Goal: Task Accomplishment & Management: Manage account settings

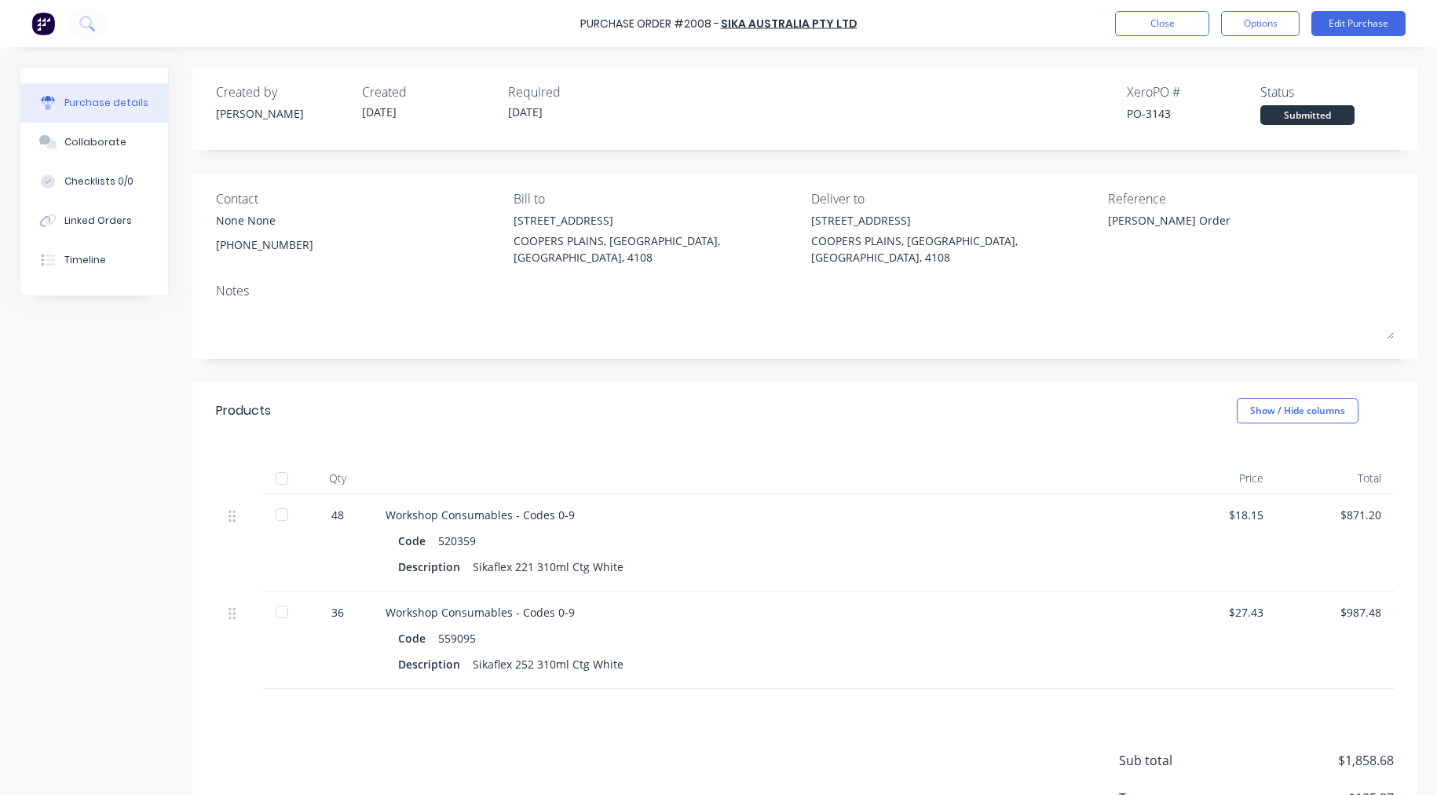
type textarea "x"
click at [1192, 26] on button "Close" at bounding box center [1162, 23] width 94 height 25
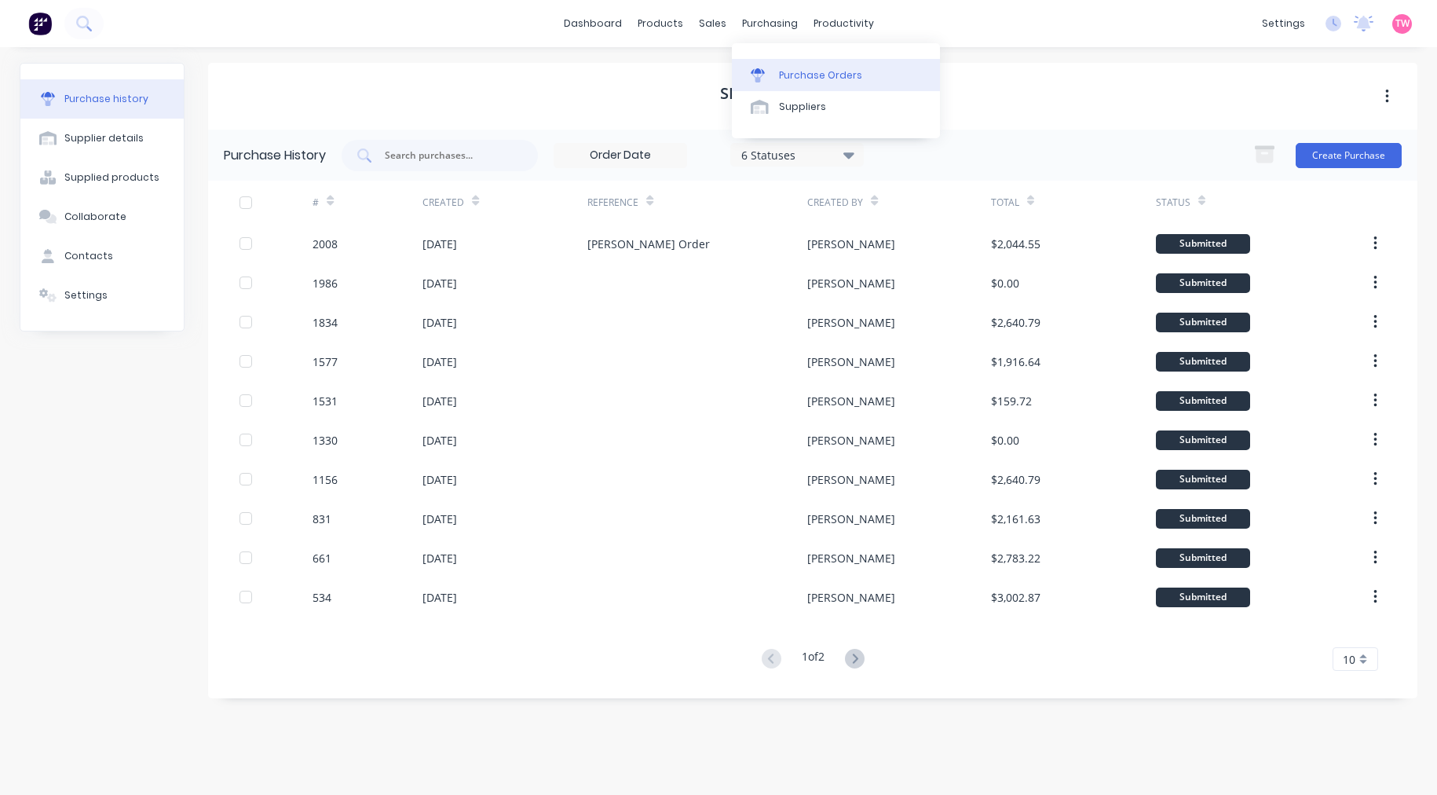
click at [834, 72] on div "Purchase Orders" at bounding box center [820, 75] width 83 height 14
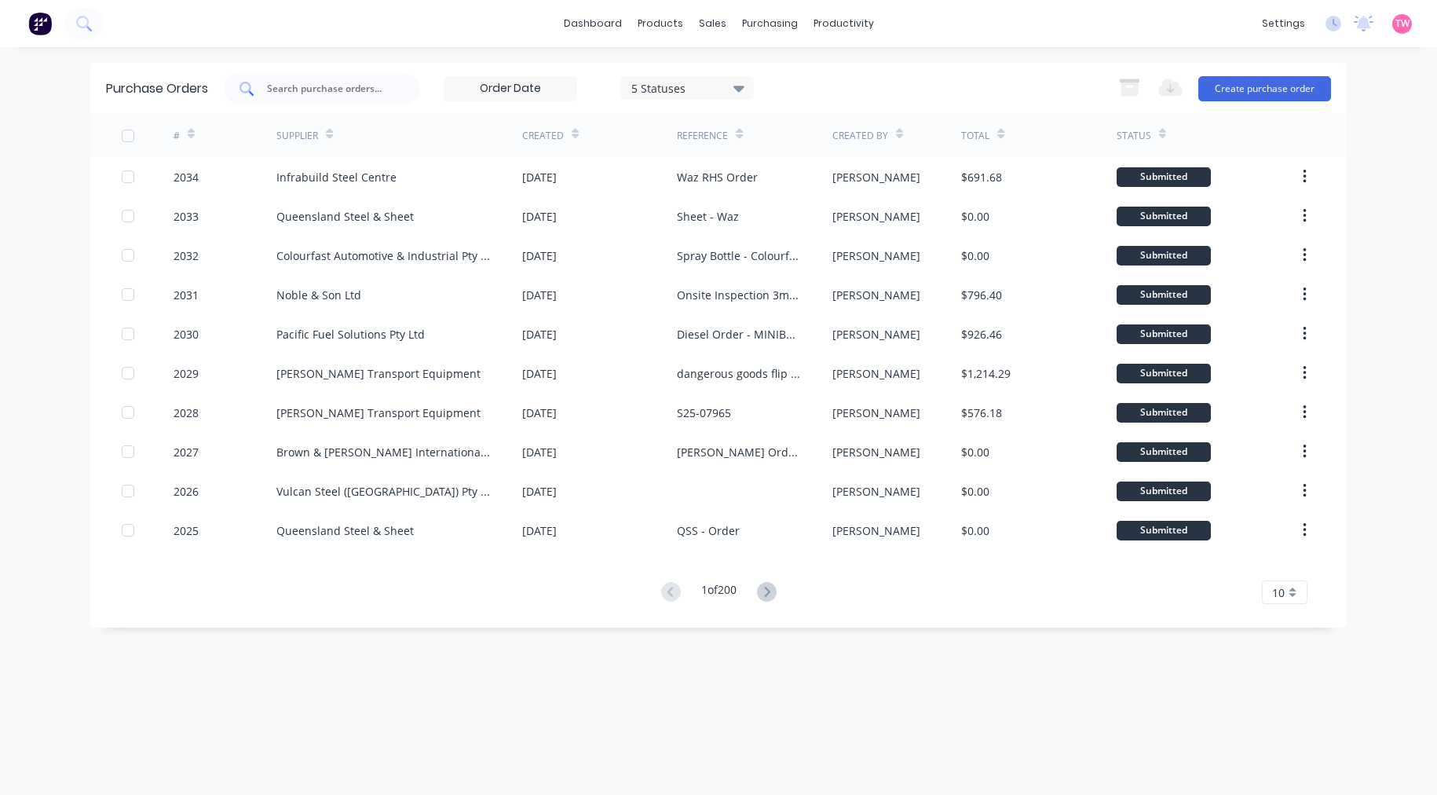
click at [388, 94] on div at bounding box center [322, 88] width 196 height 31
click at [723, 27] on div "sales" at bounding box center [712, 24] width 43 height 24
click at [763, 65] on link "Sales Orders" at bounding box center [796, 74] width 208 height 31
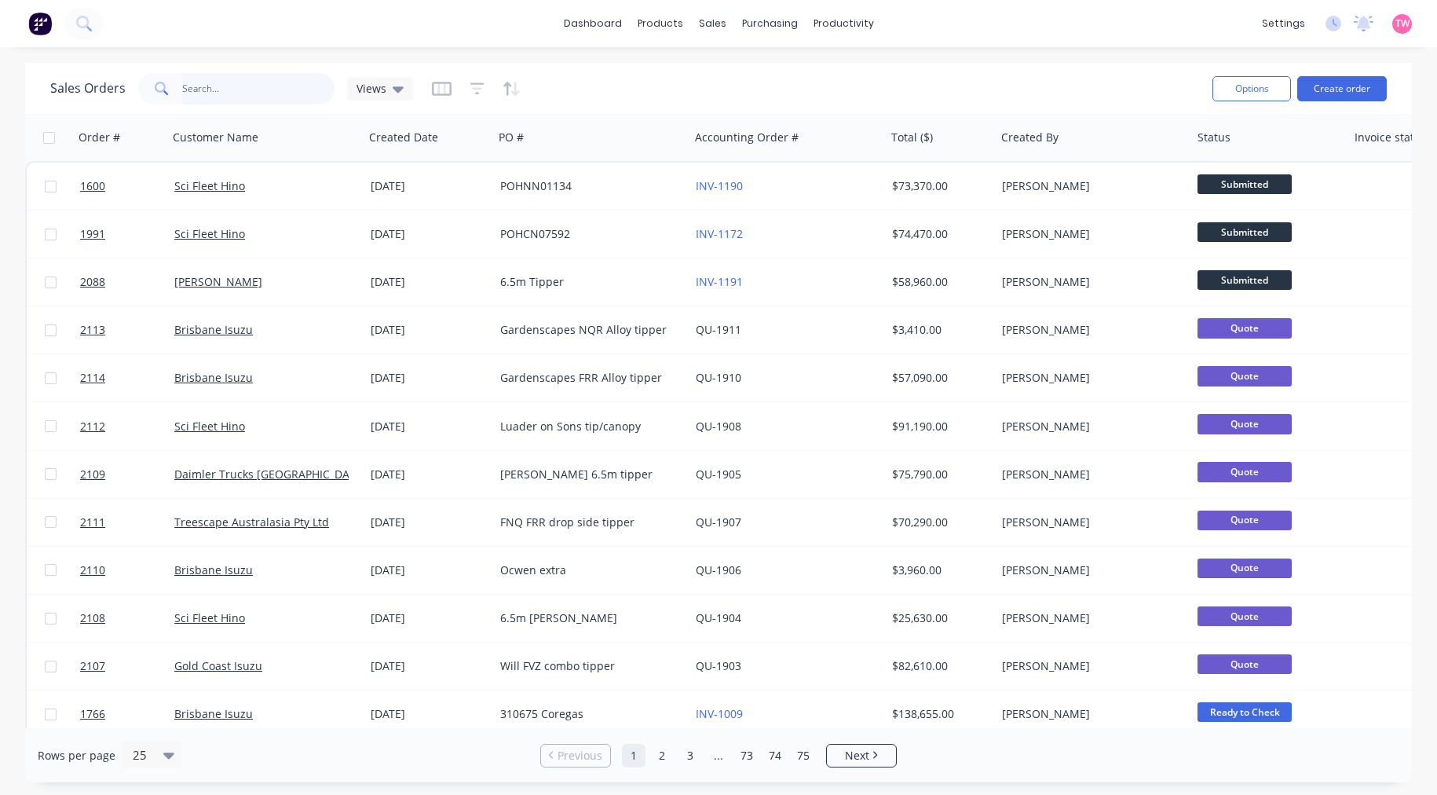
click at [221, 97] on input "text" at bounding box center [258, 88] width 153 height 31
type input "97642"
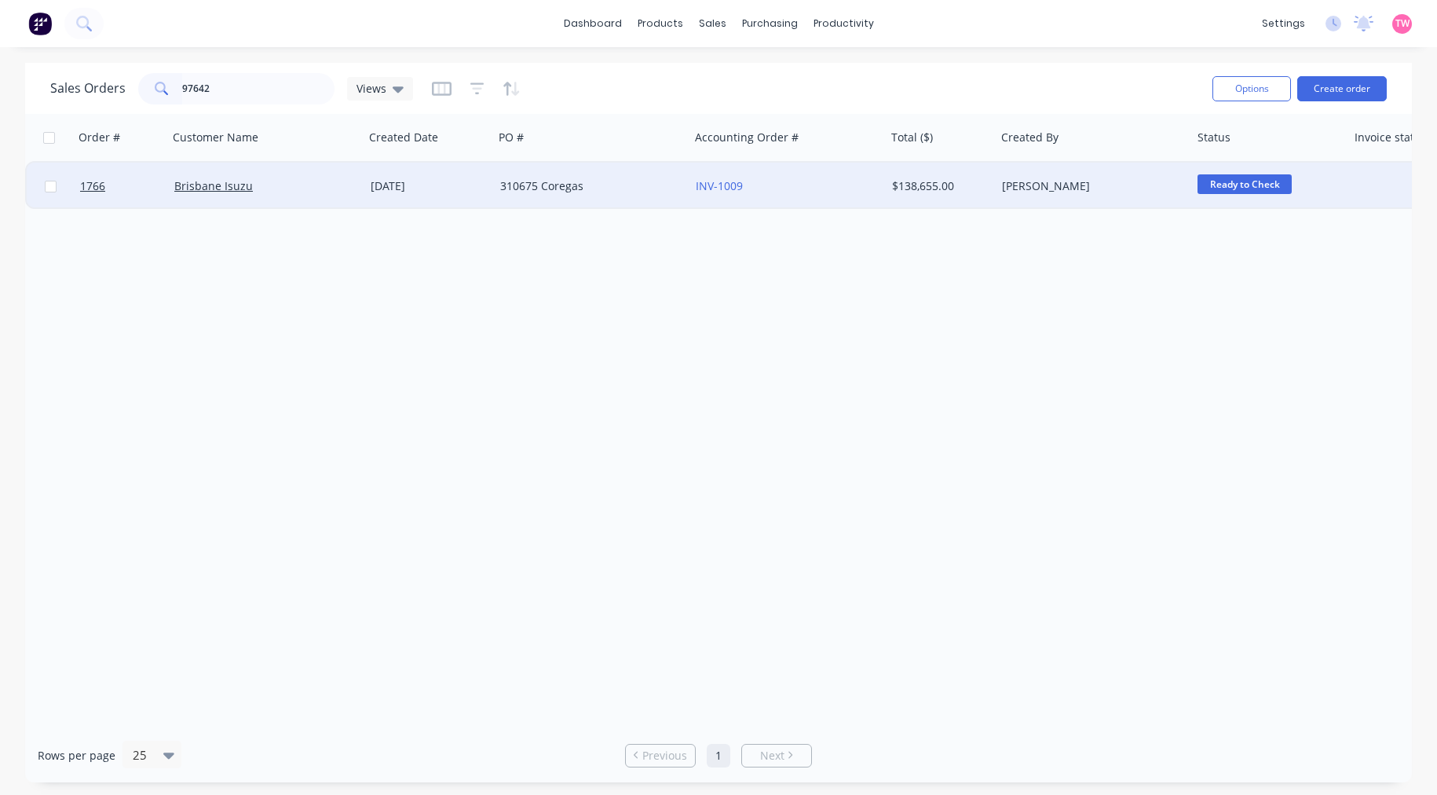
click at [303, 189] on div "Brisbane Isuzu" at bounding box center [261, 186] width 174 height 16
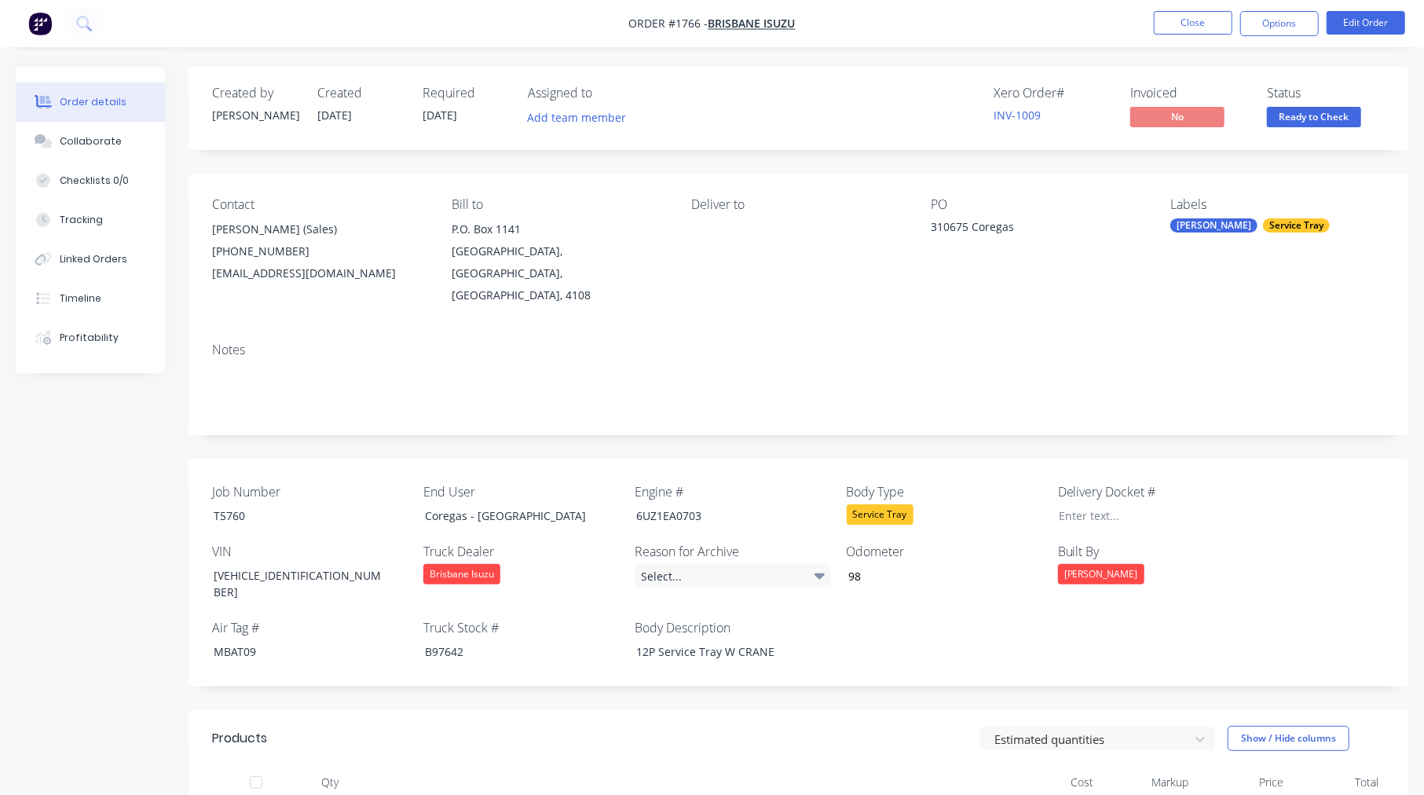
click at [1191, 20] on button "Close" at bounding box center [1193, 23] width 79 height 24
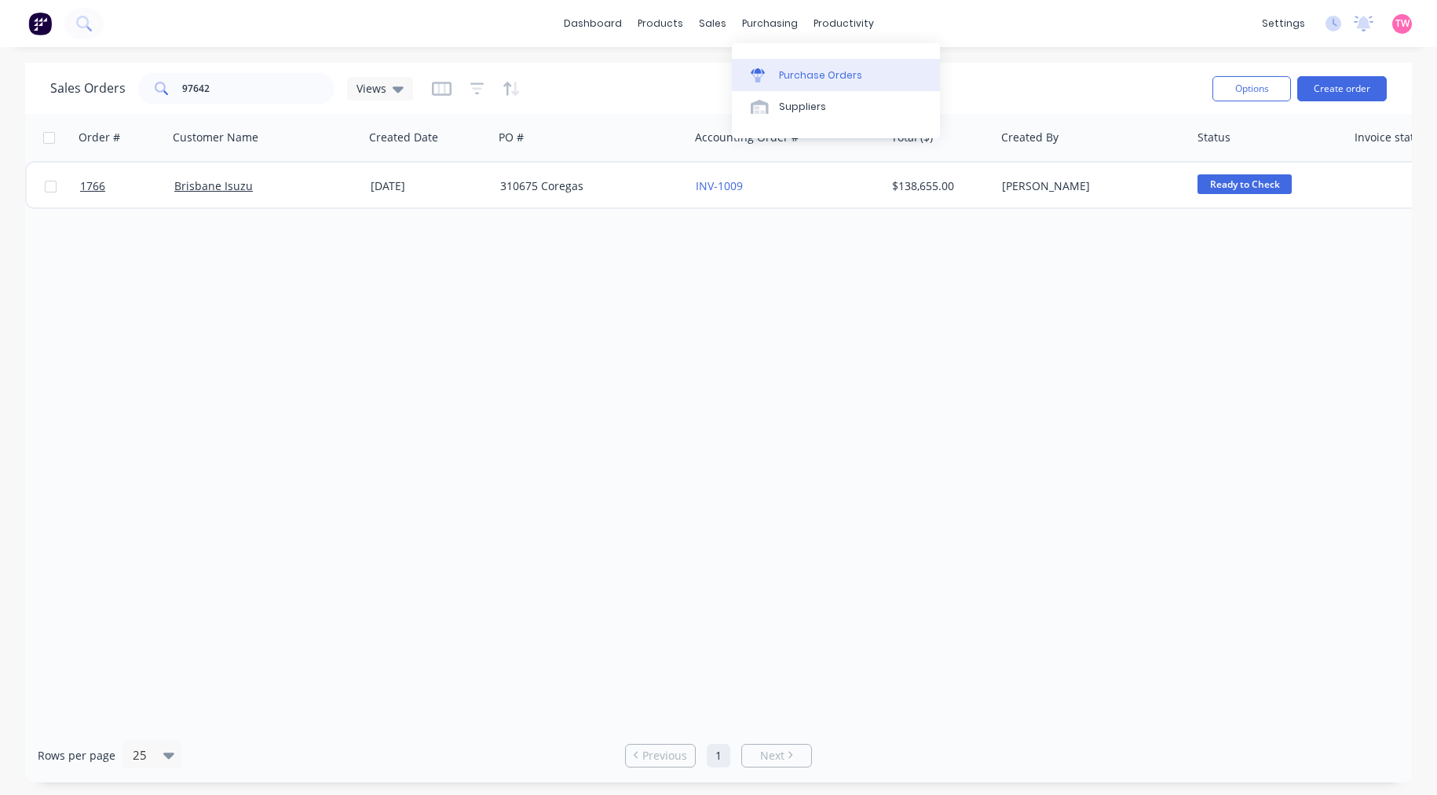
click at [806, 73] on div "Purchase Orders" at bounding box center [820, 75] width 83 height 14
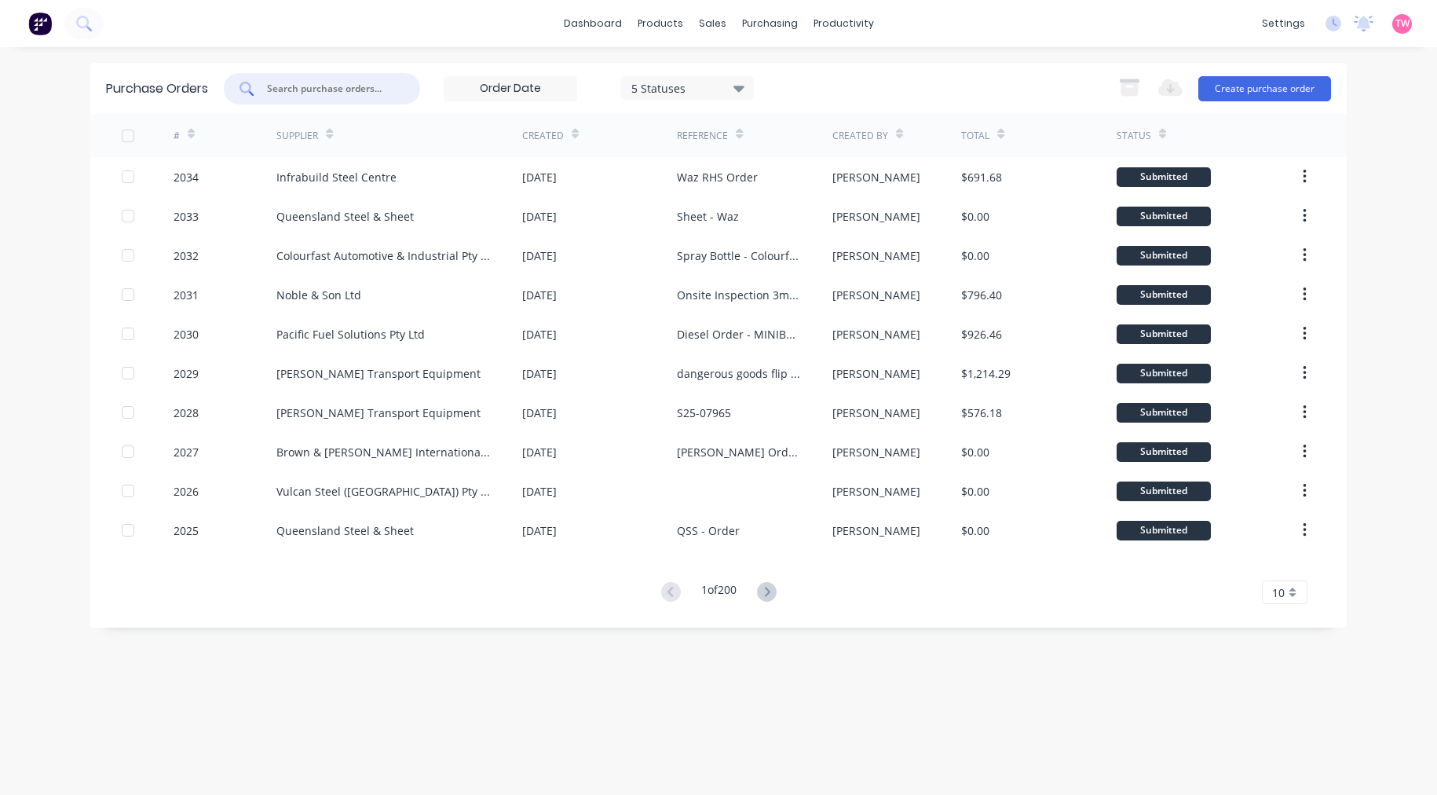
click at [320, 86] on input "text" at bounding box center [331, 89] width 130 height 16
type input "VULCAN"
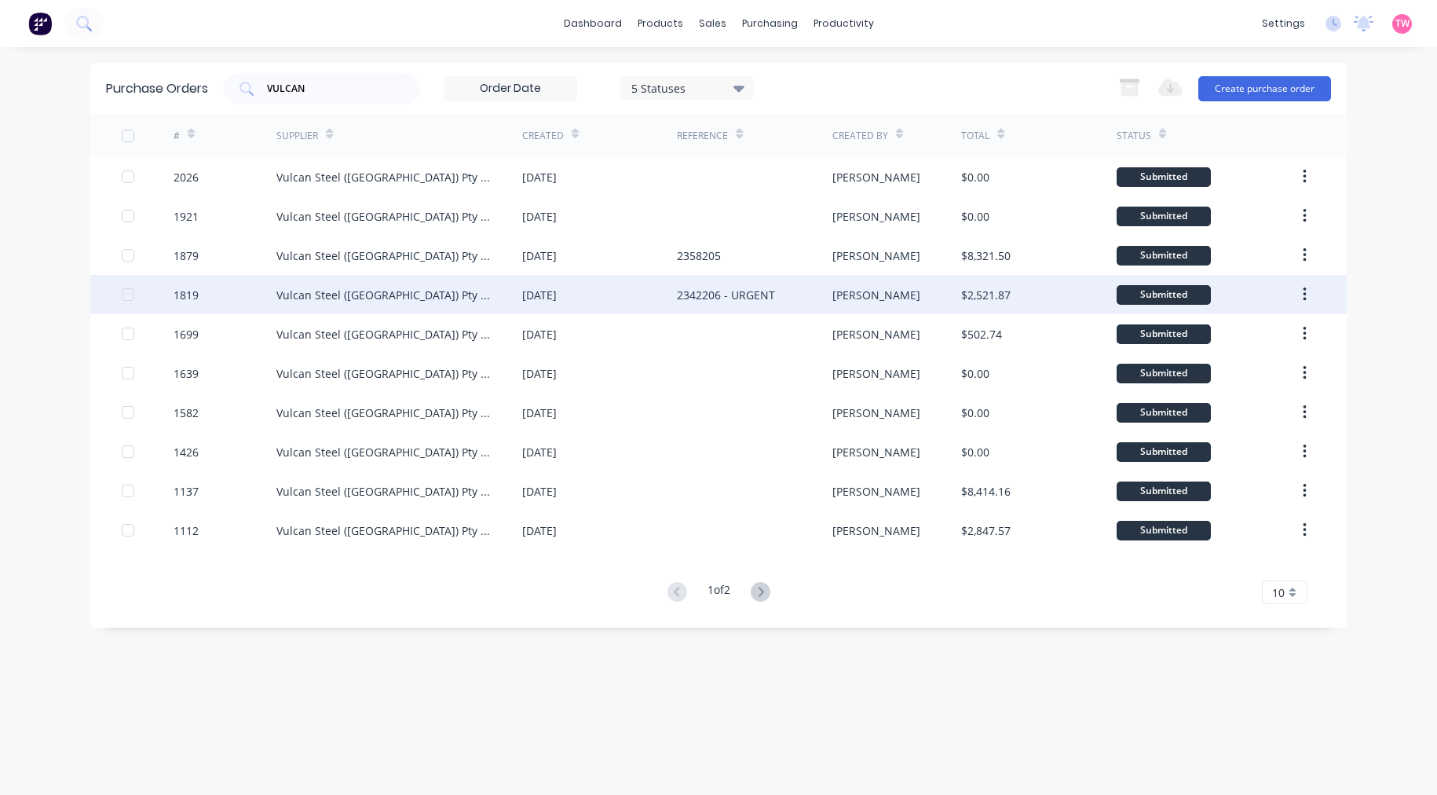
click at [344, 287] on div "Vulcan Steel ([GEOGRAPHIC_DATA]) Pty Ltd trading as Vulcan [PERSON_NAME] Alumin…" at bounding box center [383, 295] width 214 height 16
type textarea "x"
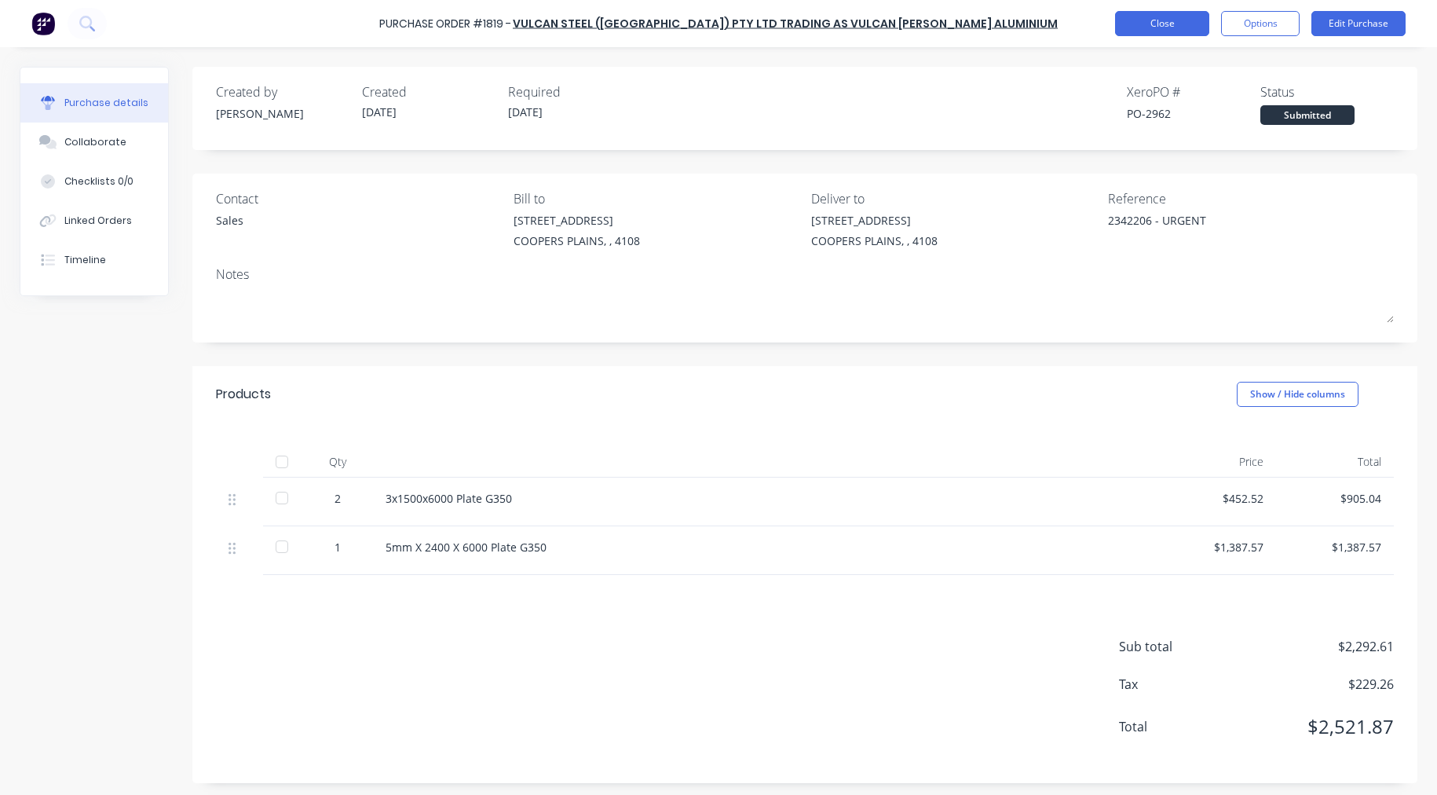
click at [1177, 28] on button "Close" at bounding box center [1162, 23] width 94 height 25
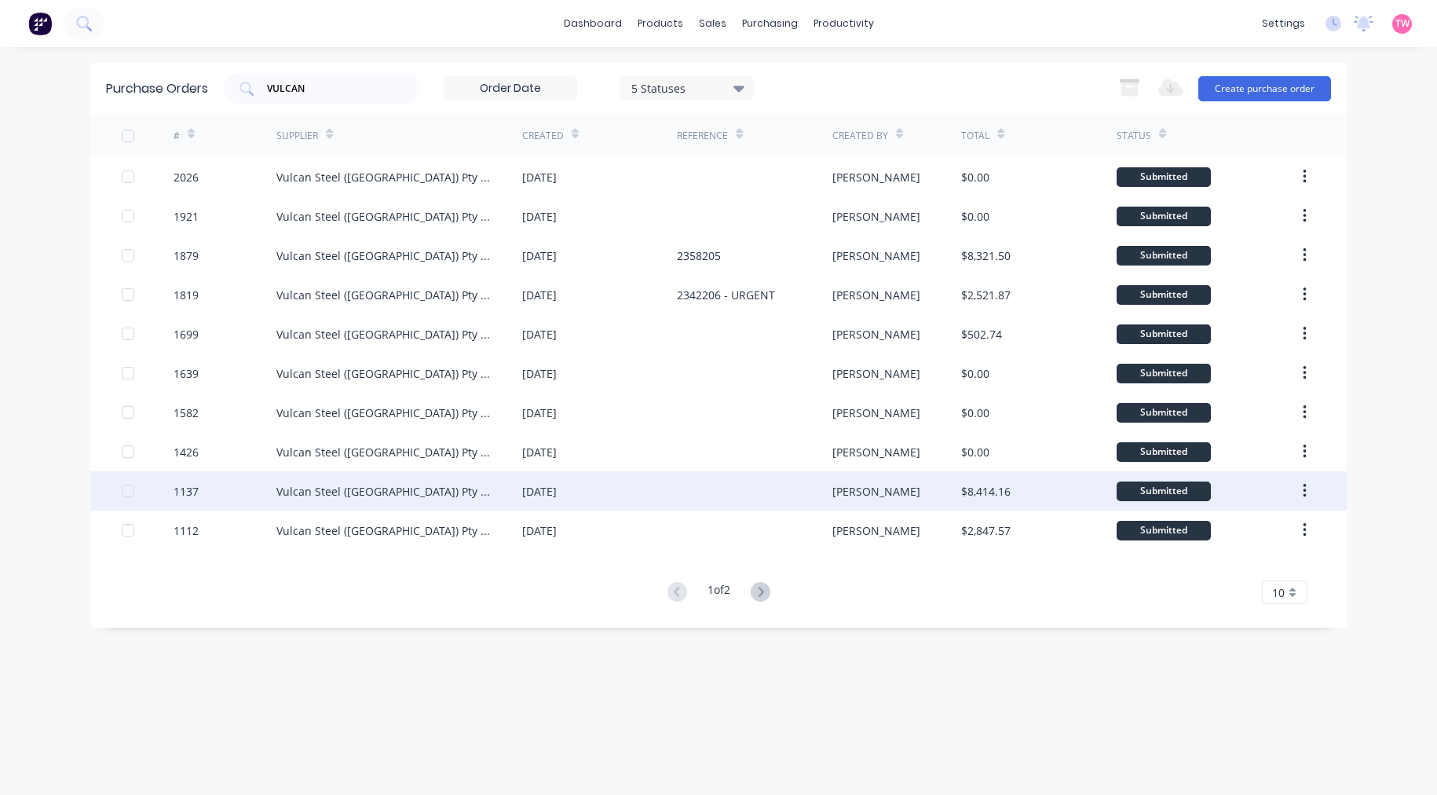
click at [427, 489] on div "Vulcan Steel ([GEOGRAPHIC_DATA]) Pty Ltd trading as Vulcan [PERSON_NAME] Alumin…" at bounding box center [383, 491] width 214 height 16
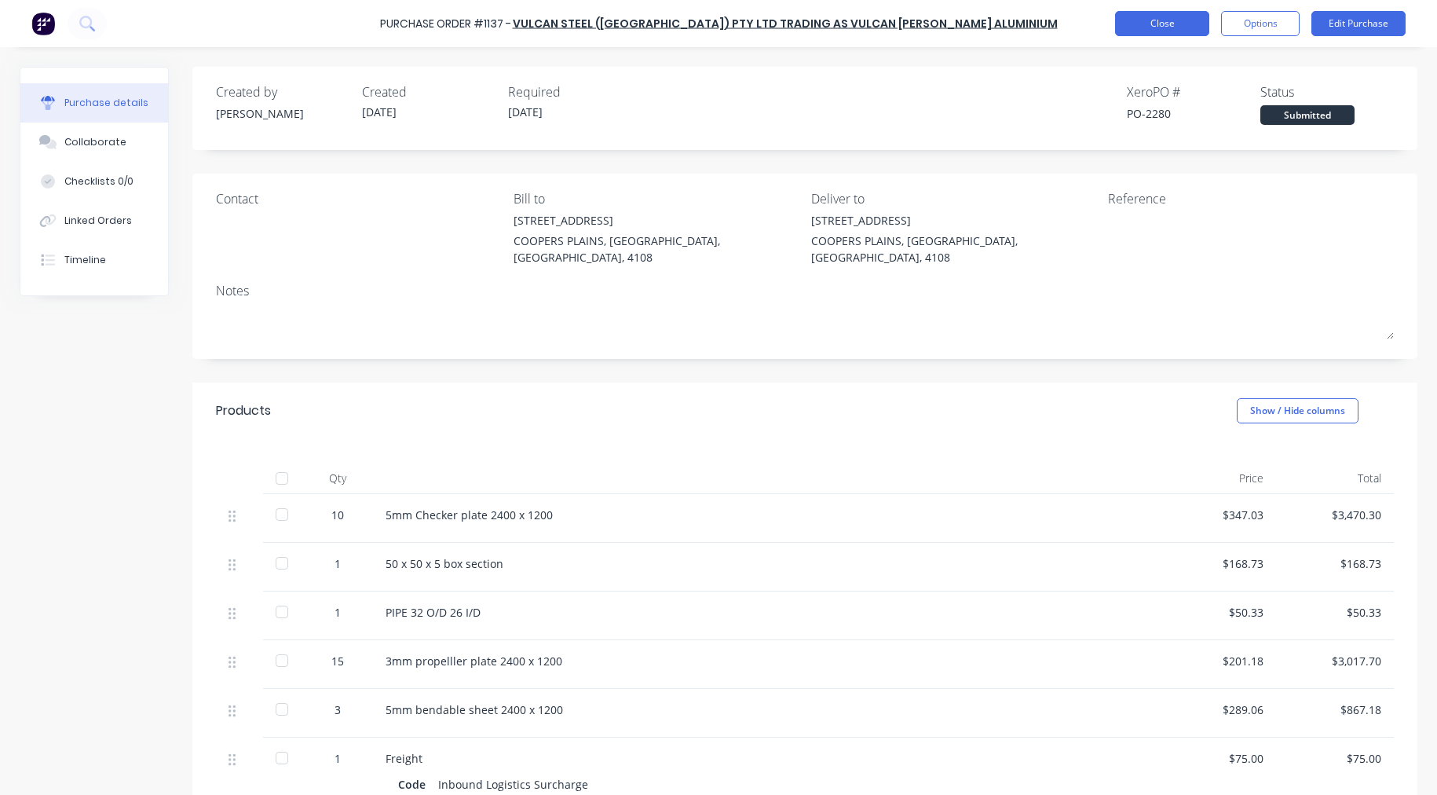
click at [1159, 26] on button "Close" at bounding box center [1162, 23] width 94 height 25
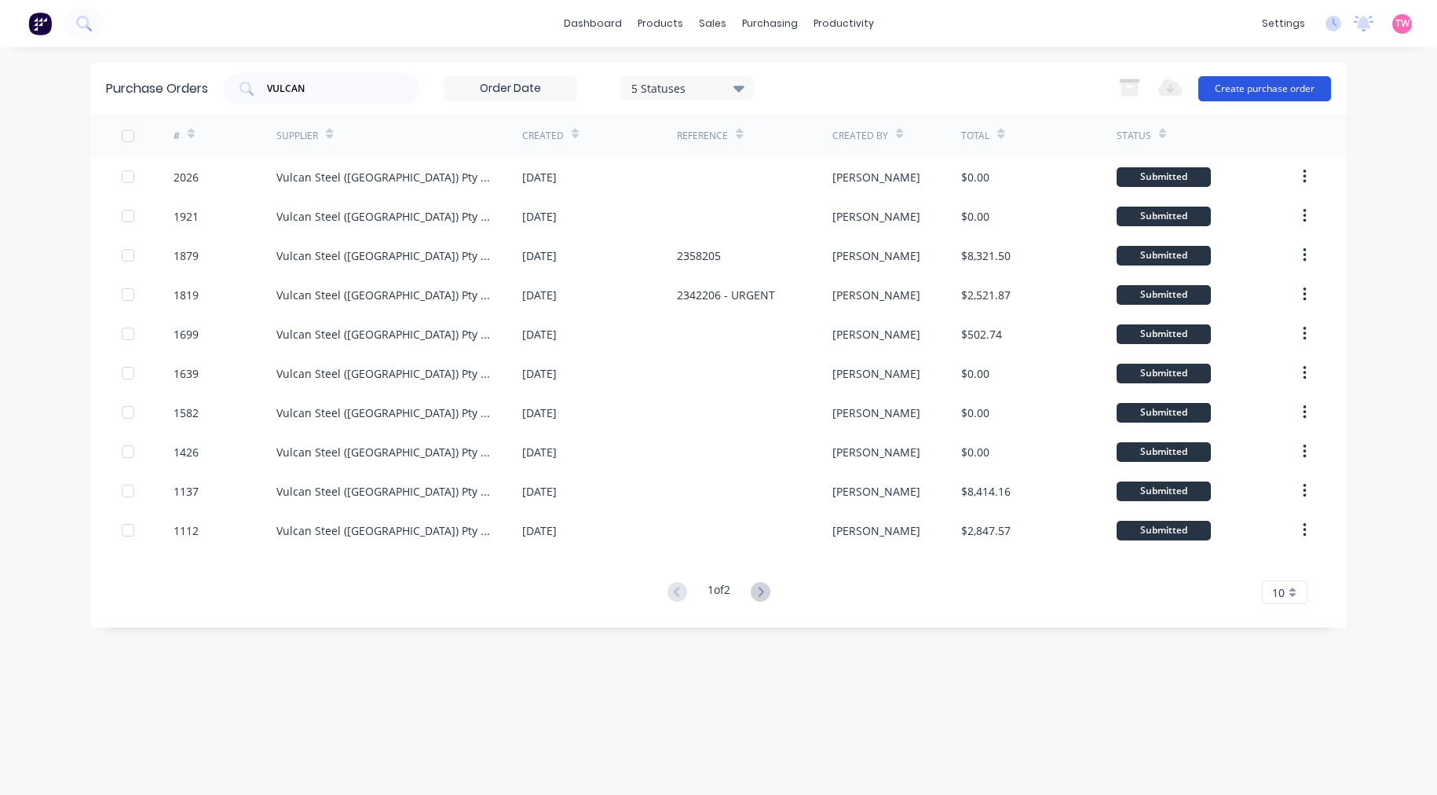
click at [1221, 87] on button "Create purchase order" at bounding box center [1265, 88] width 133 height 25
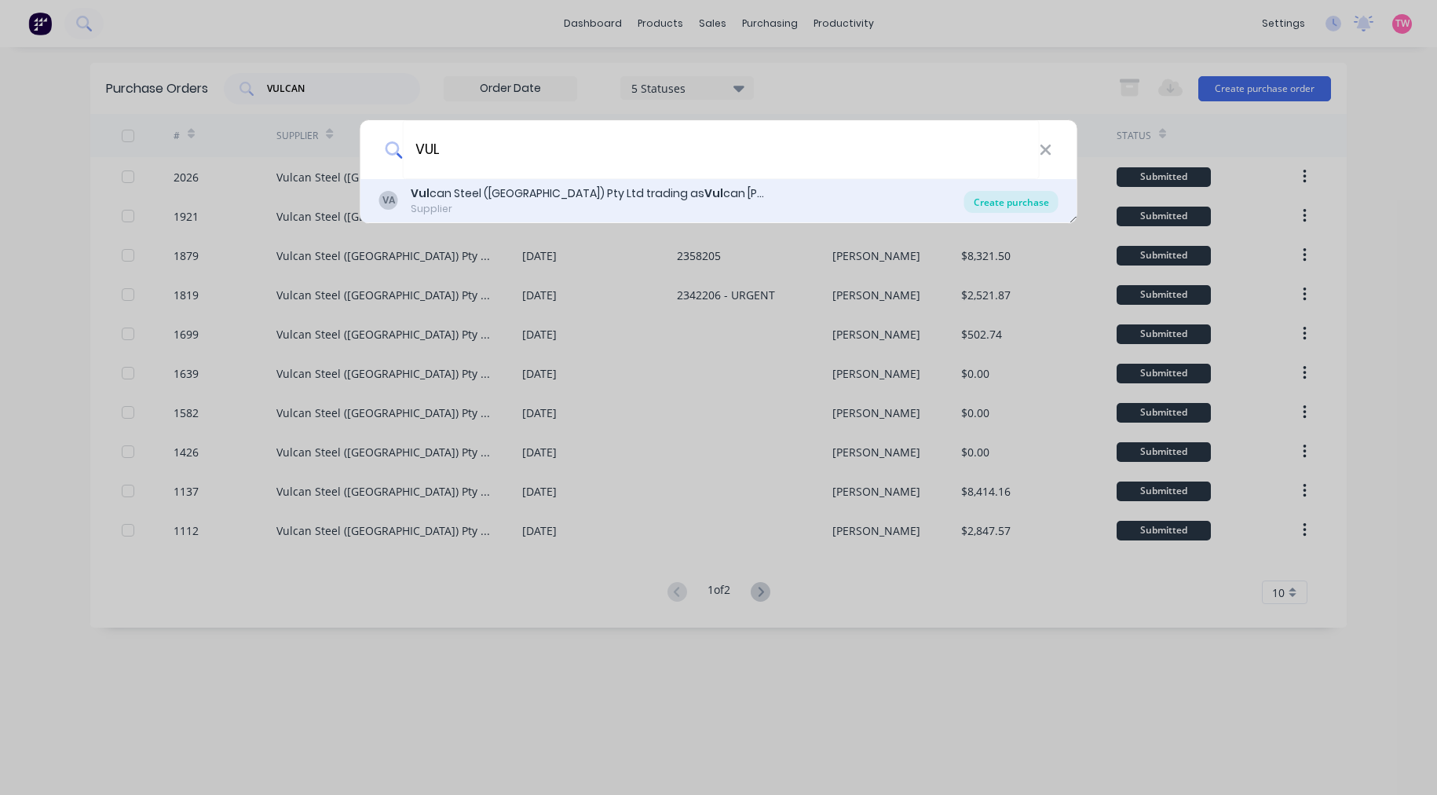
type input "VUL"
click at [992, 203] on div "Create purchase" at bounding box center [1012, 202] width 94 height 22
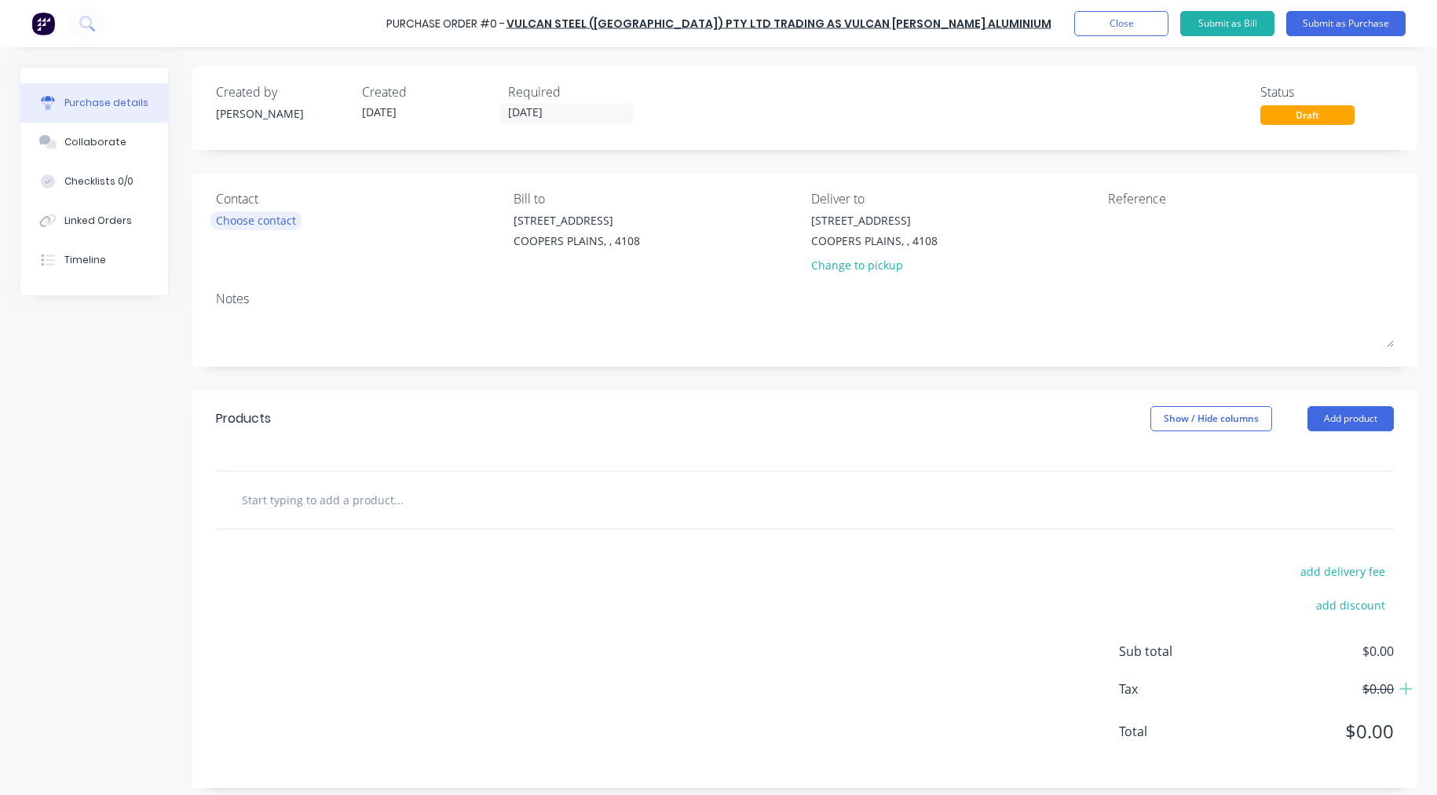
click at [272, 217] on div "Choose contact" at bounding box center [256, 220] width 80 height 16
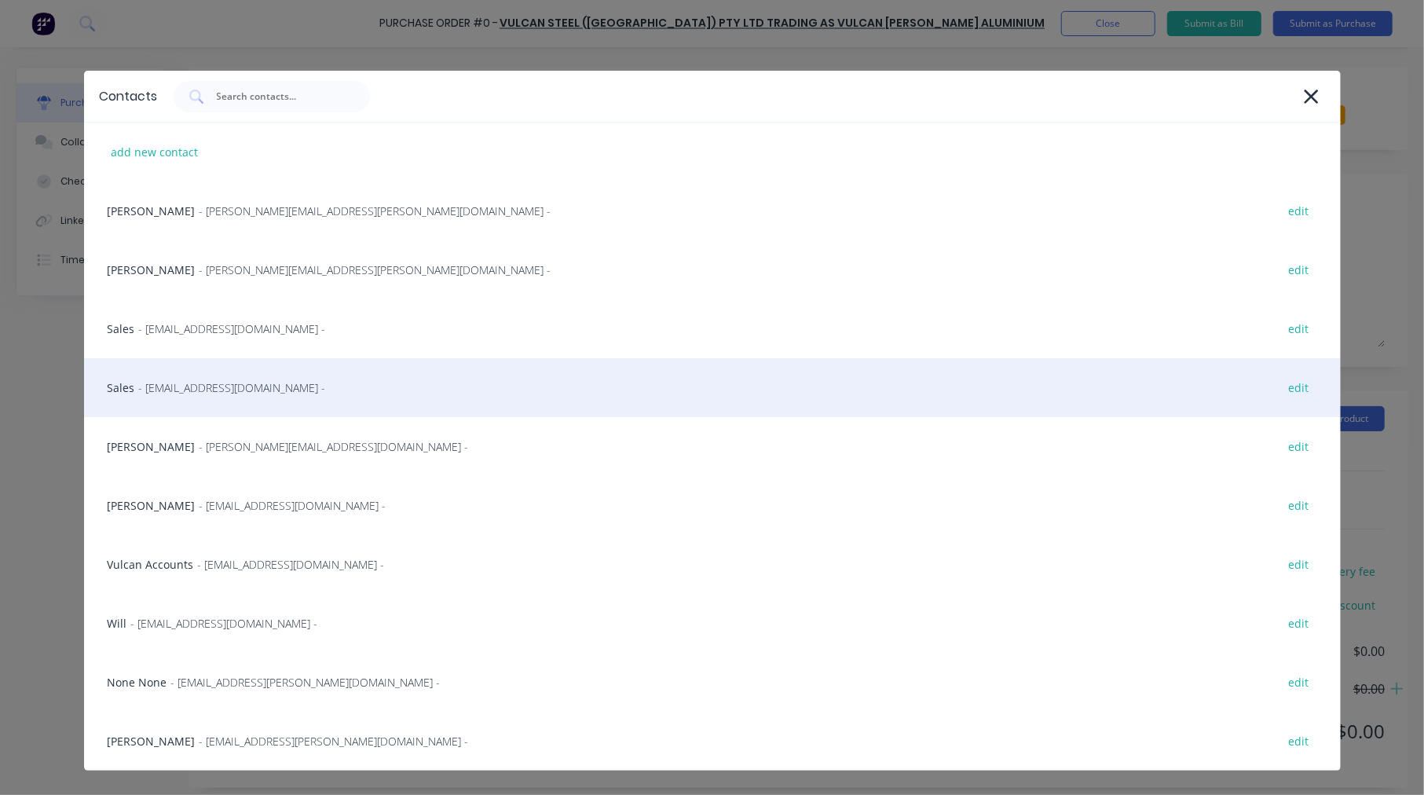
click at [212, 386] on span "- [EMAIL_ADDRESS][DOMAIN_NAME] -" at bounding box center [232, 387] width 187 height 16
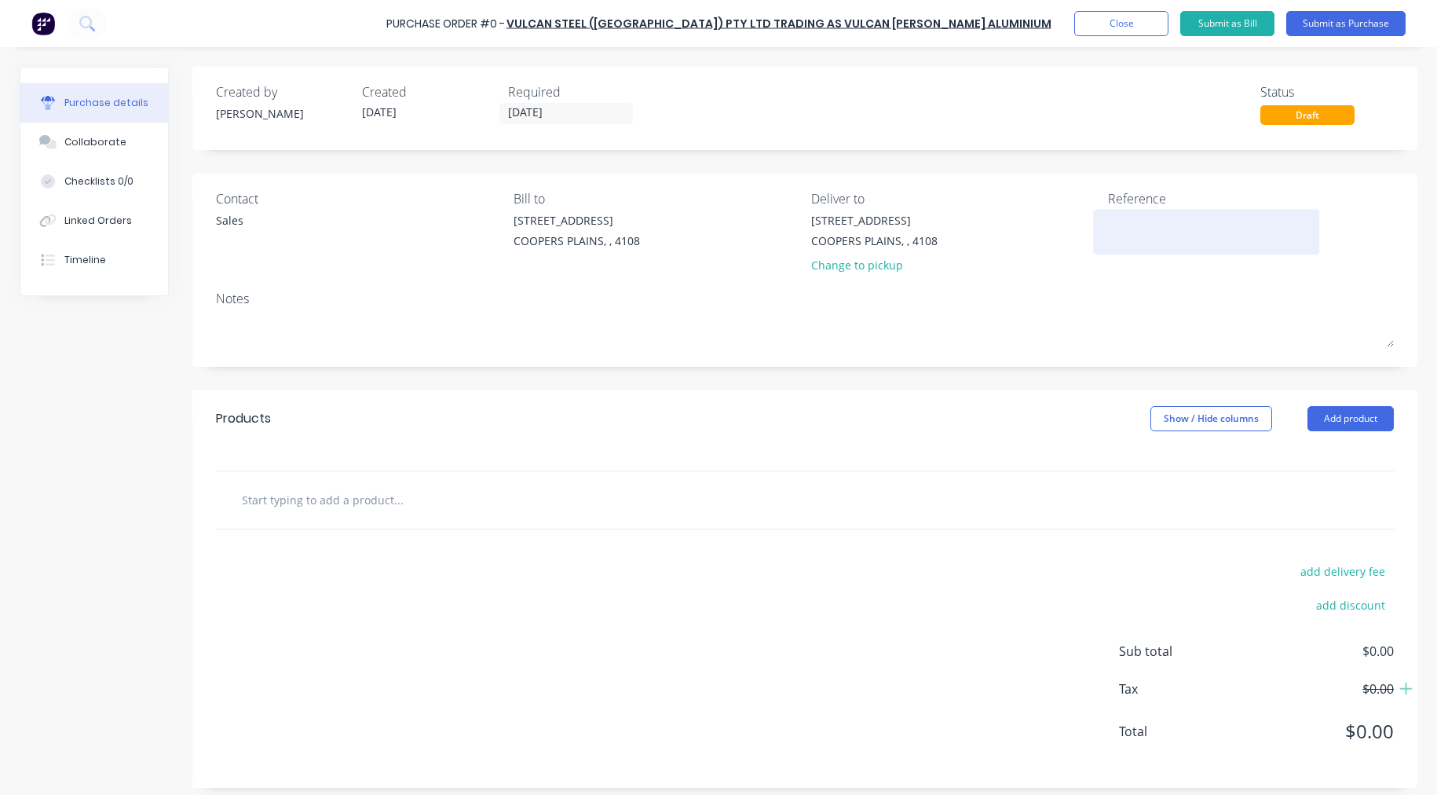
click at [1142, 223] on textarea at bounding box center [1206, 229] width 196 height 35
type textarea "Vulcan Propellor Plate"
type textarea "x"
type textarea "Vulcan Propellor Plate"
click at [293, 512] on input "text" at bounding box center [398, 499] width 314 height 31
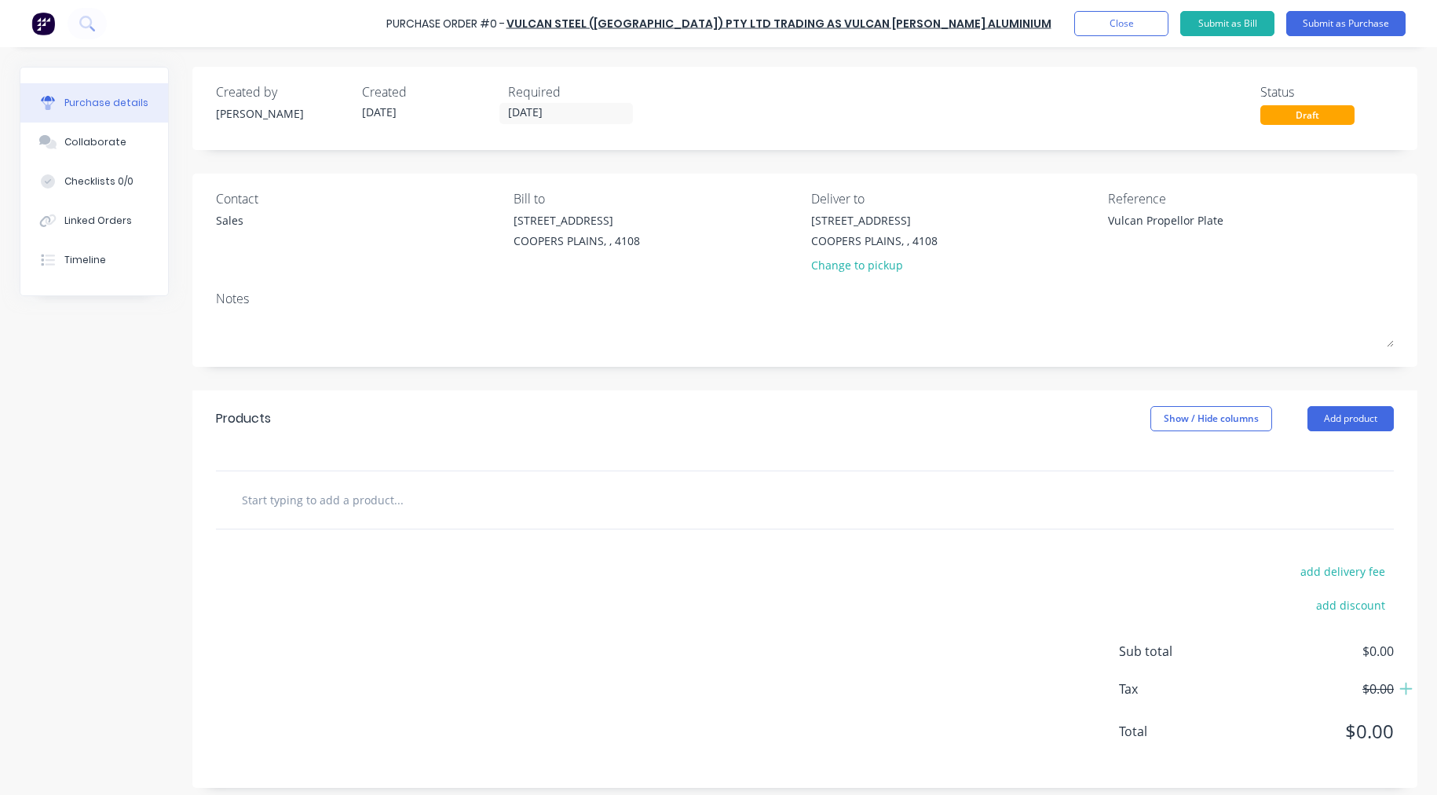
type textarea "x"
type input "3"
type textarea "x"
type input "3MM"
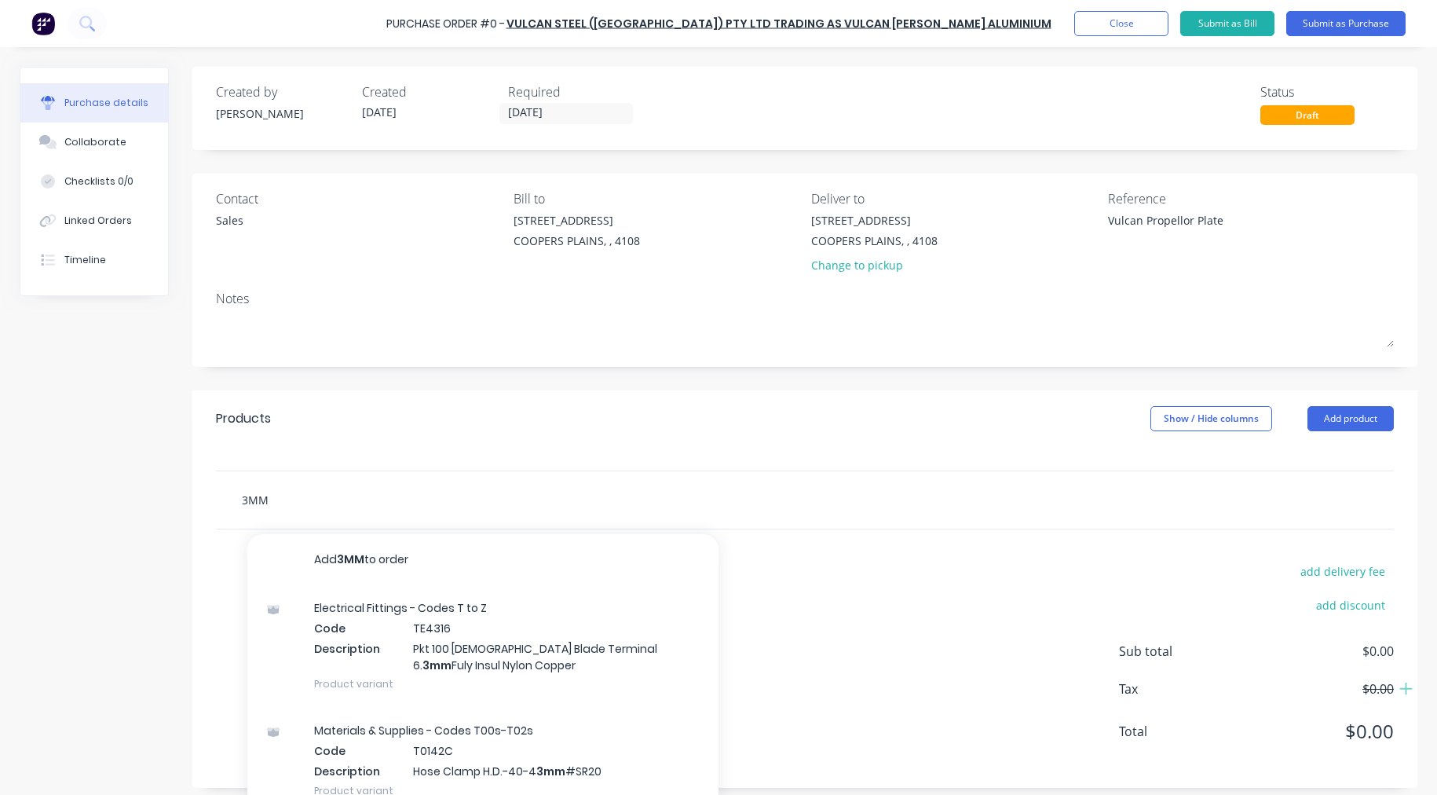
type textarea "x"
type input "3MM A"
type textarea "x"
type input "3MM Al"
type textarea "x"
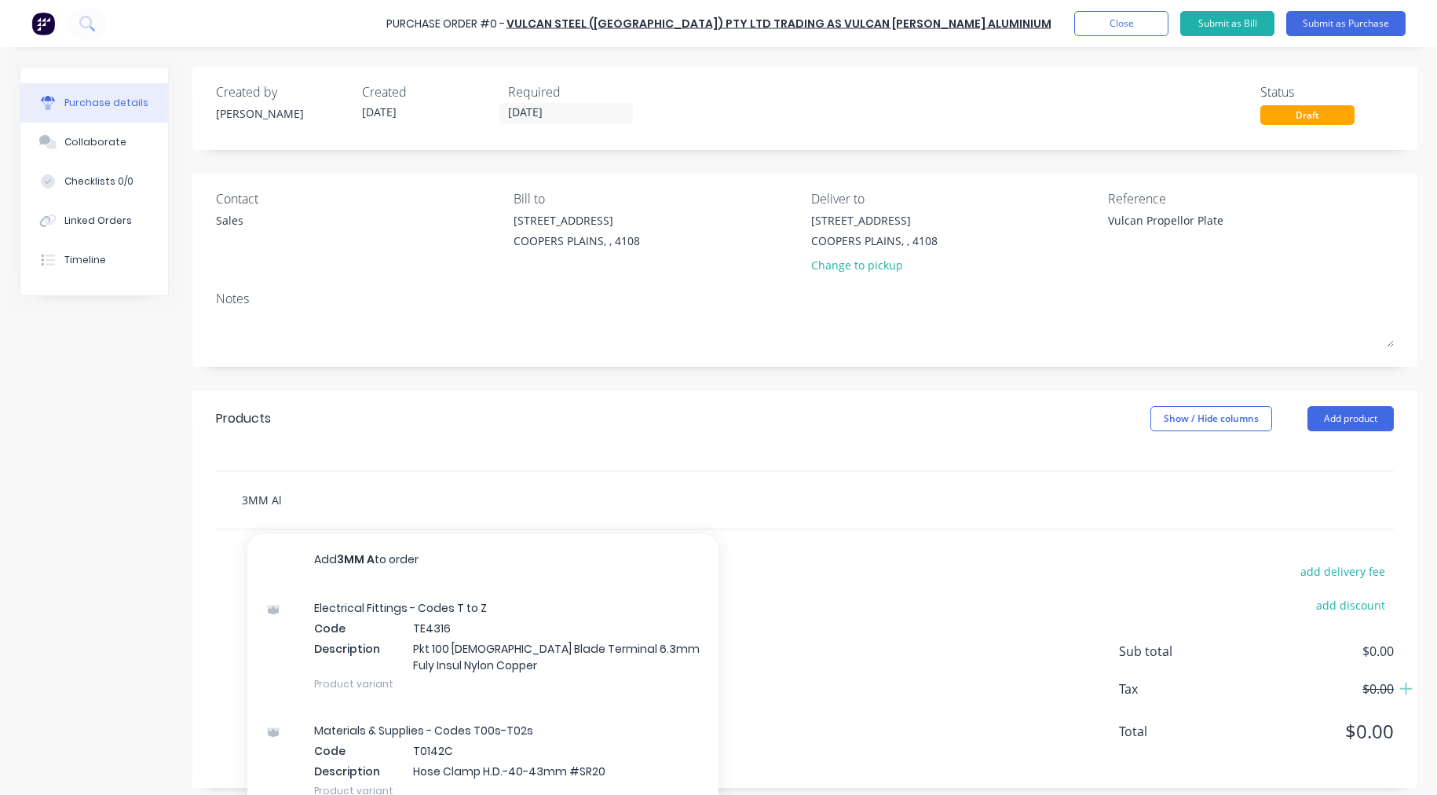
type input "3MM All"
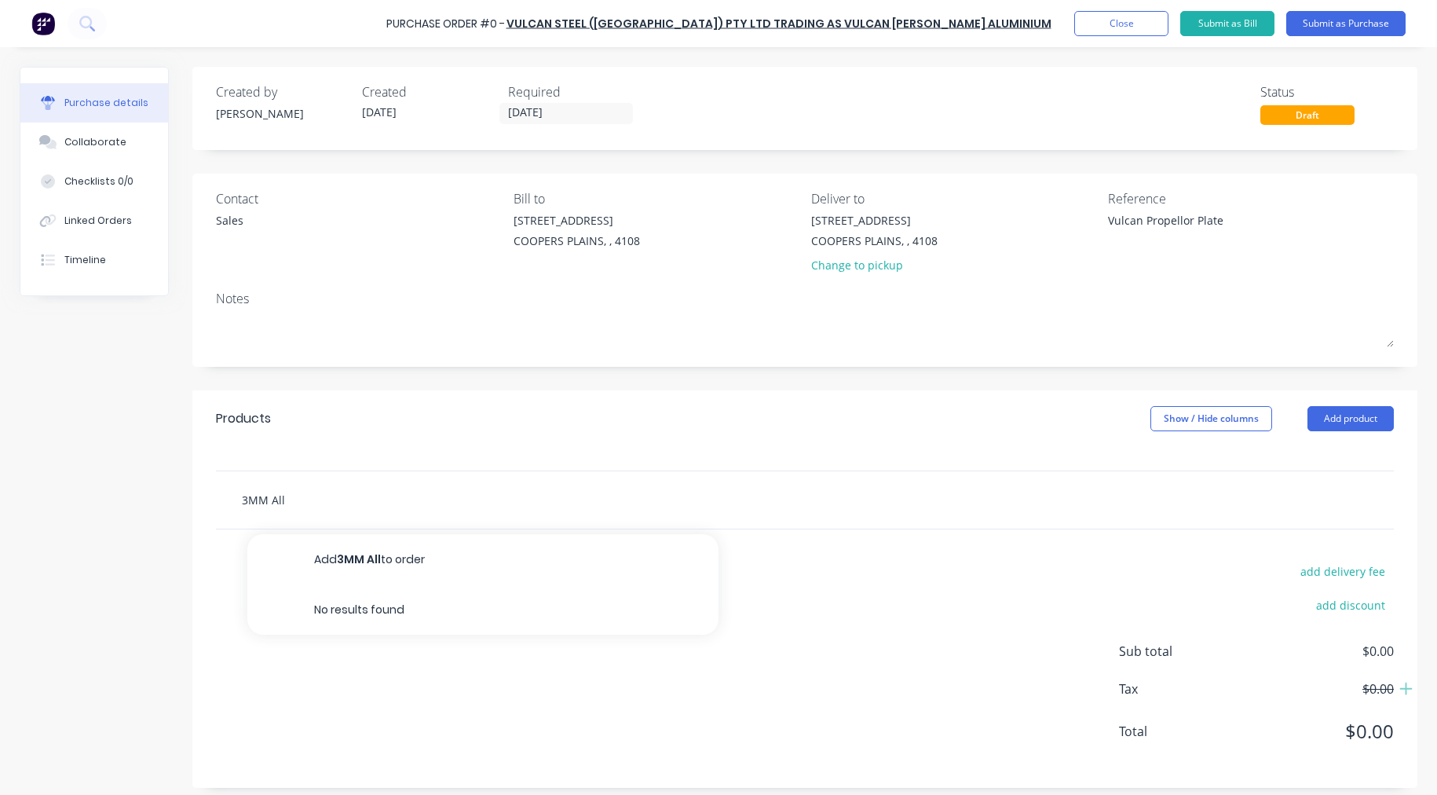
type textarea "x"
type input "3MM Allo"
type textarea "x"
type input "3MM Alloy"
type textarea "x"
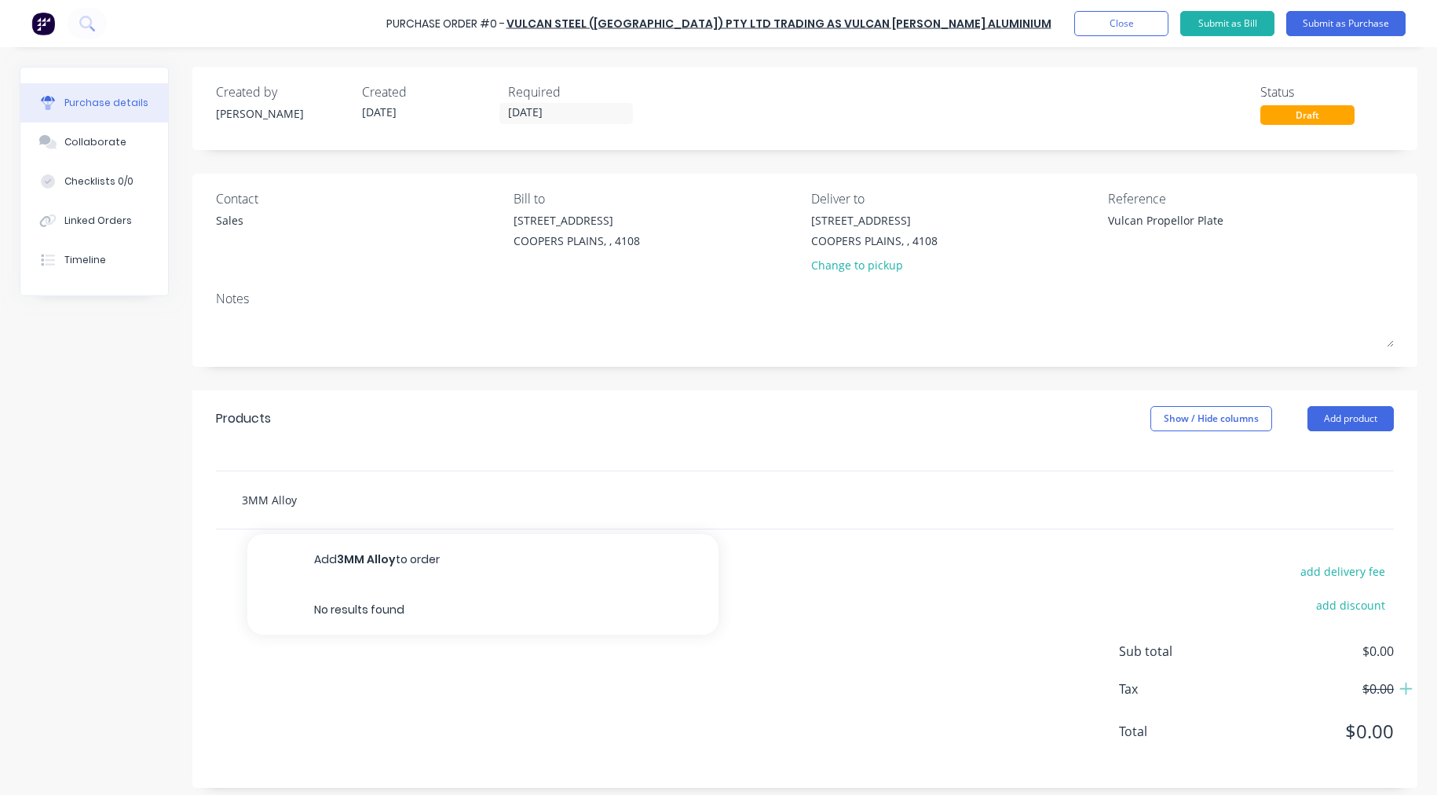
type input "3MM Alloy"
type textarea "x"
type input "3MM Alloy P"
type textarea "x"
type input "3MM Alloy Pr"
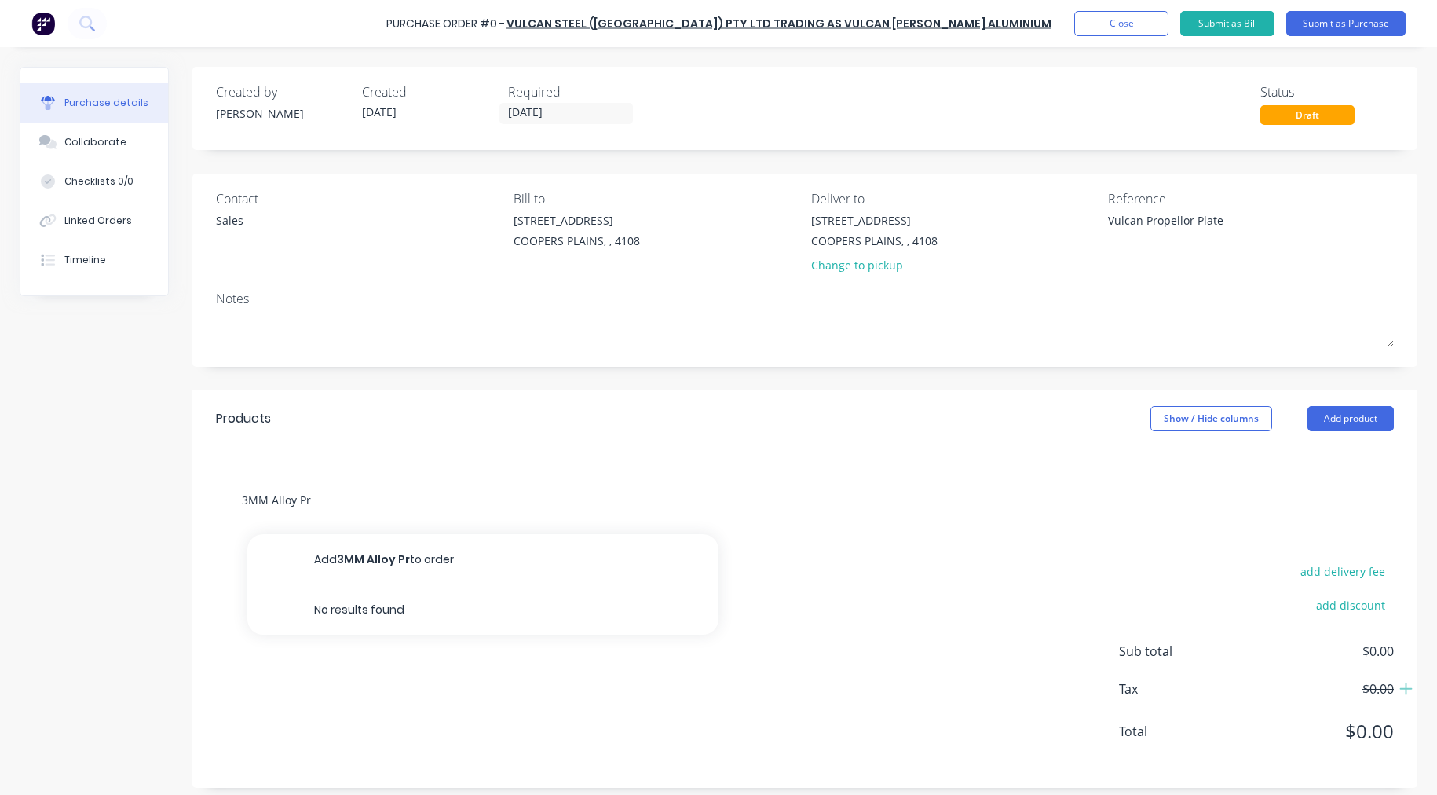
type textarea "x"
type input "3MM Alloy Pro"
type textarea "x"
type input "3MM Alloy Prop"
type textarea "x"
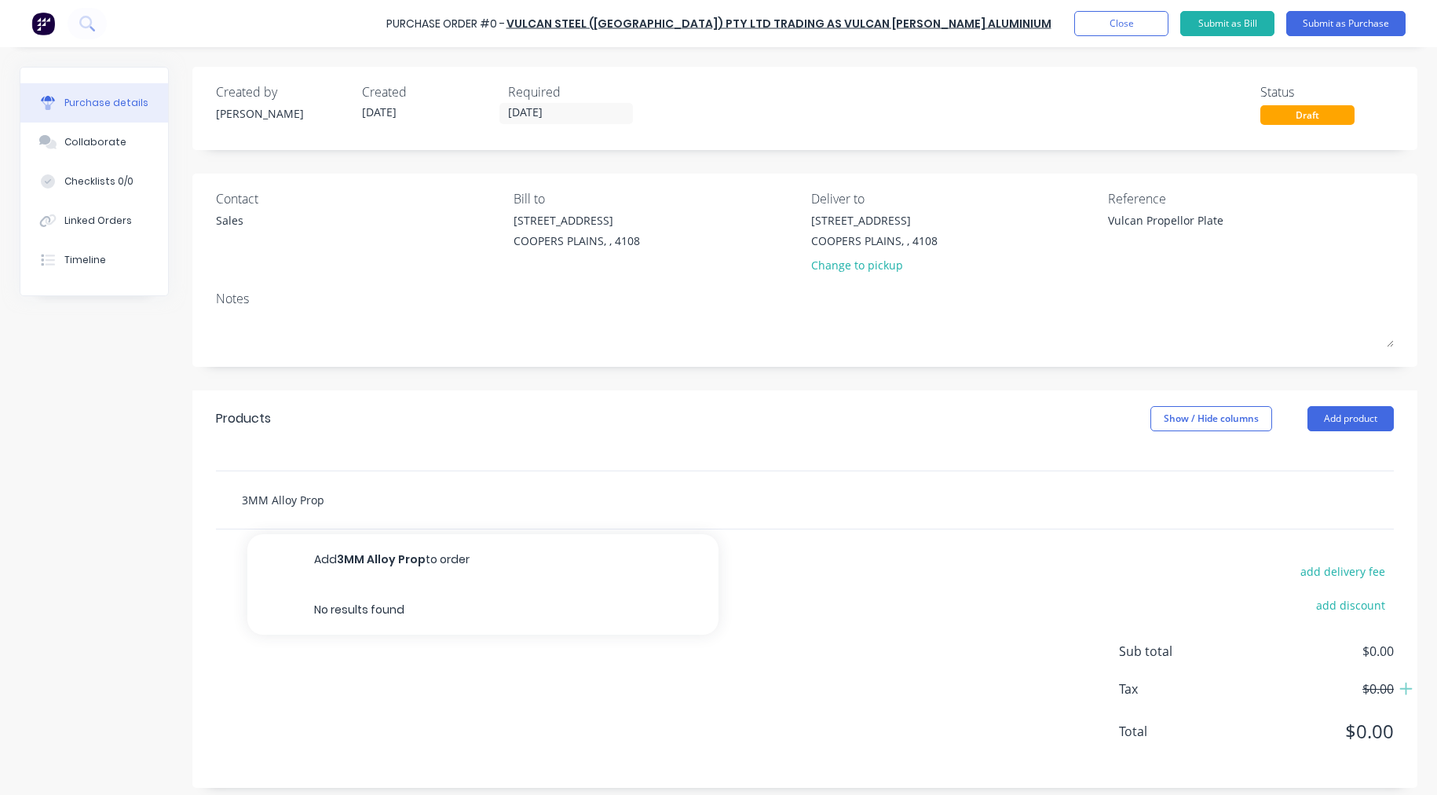
type input "3MM Alloy [PERSON_NAME]"
type textarea "x"
type input "3MM Alloy Prop"
type textarea "x"
type input "3MM Alloy Prope"
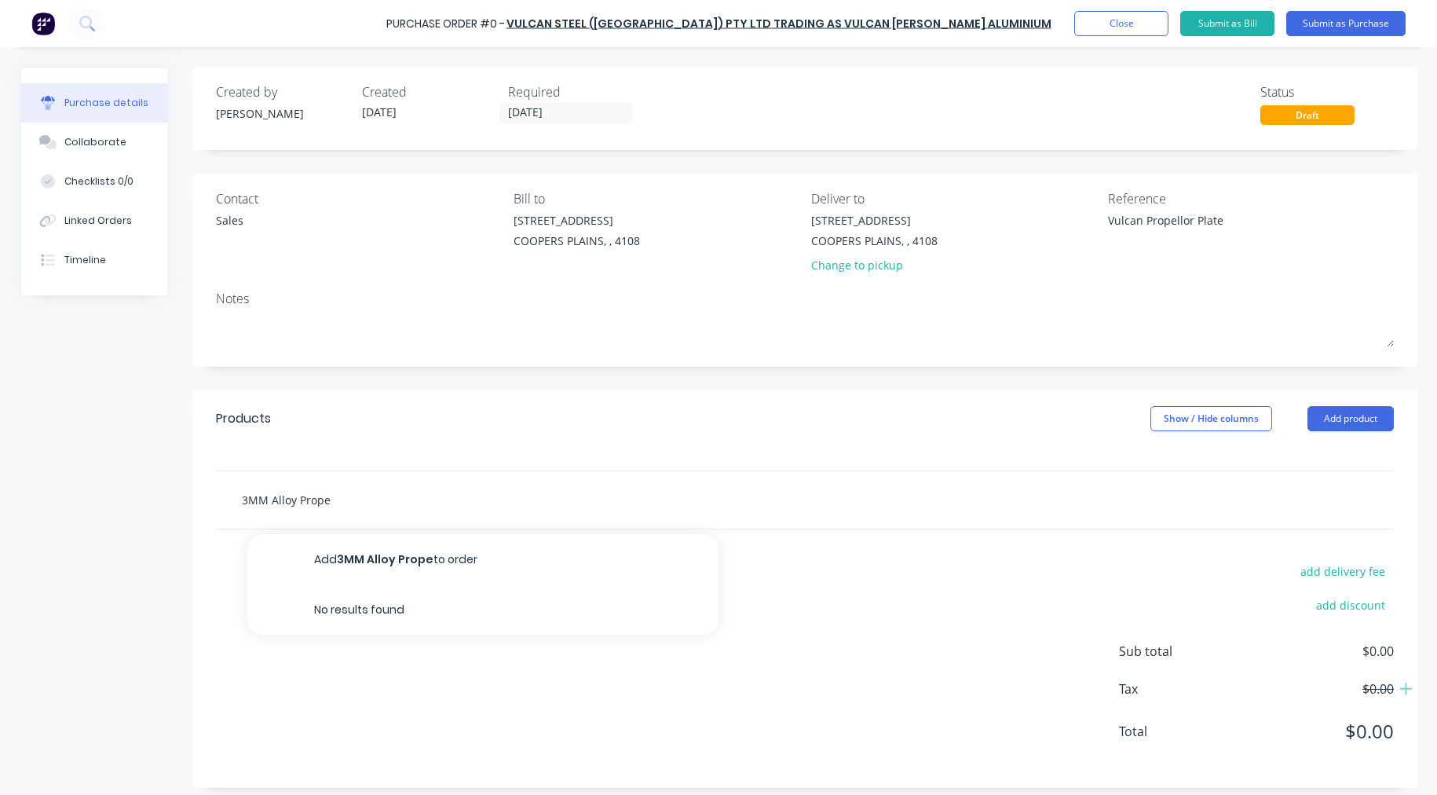
type textarea "x"
type input "3MM Alloy Propel"
type textarea "x"
type input "3MM Alloy Propell"
type textarea "x"
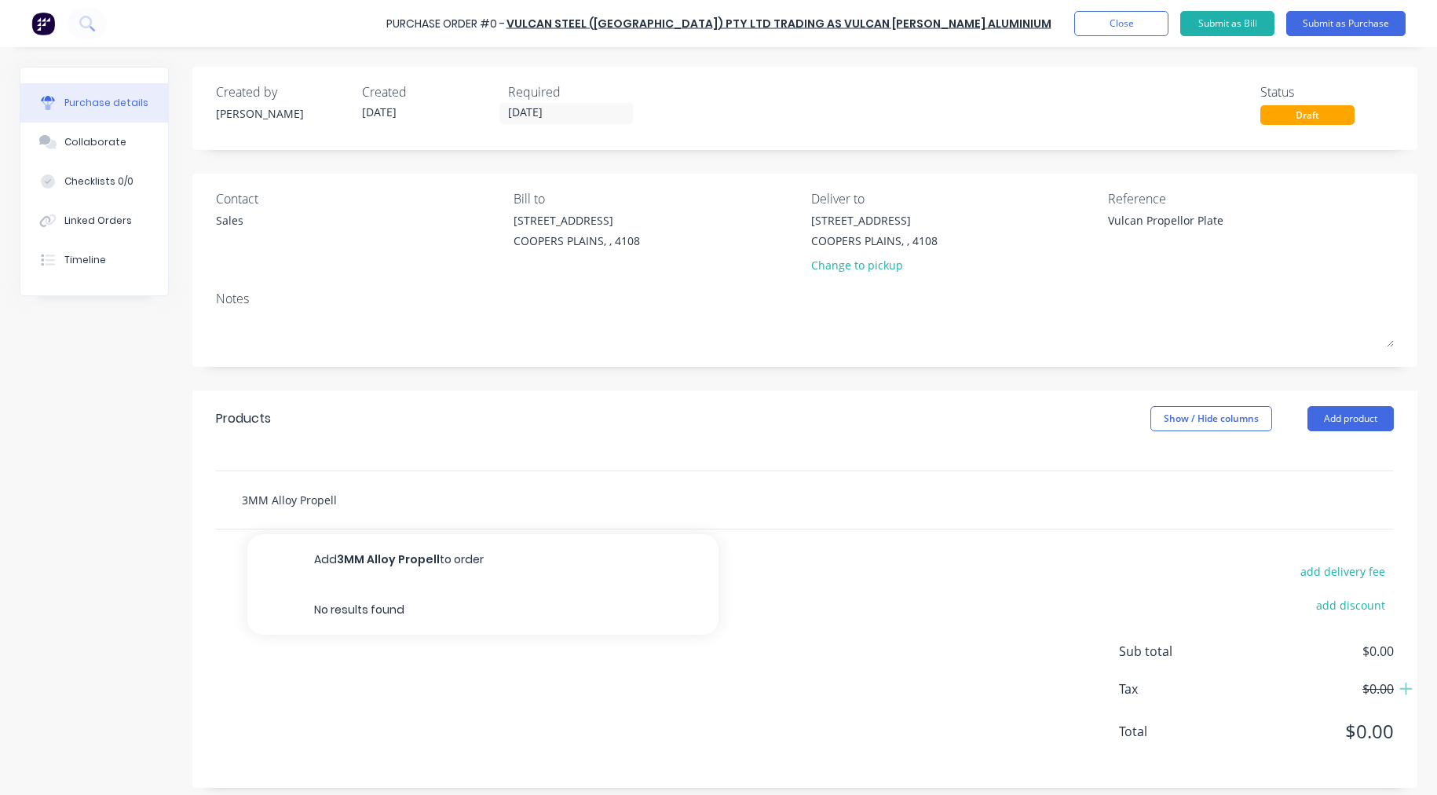
type input "3MM Alloy Propello"
type textarea "x"
type input "3MM Alloy Propellor"
type textarea "x"
type input "3MM Alloy Propello"
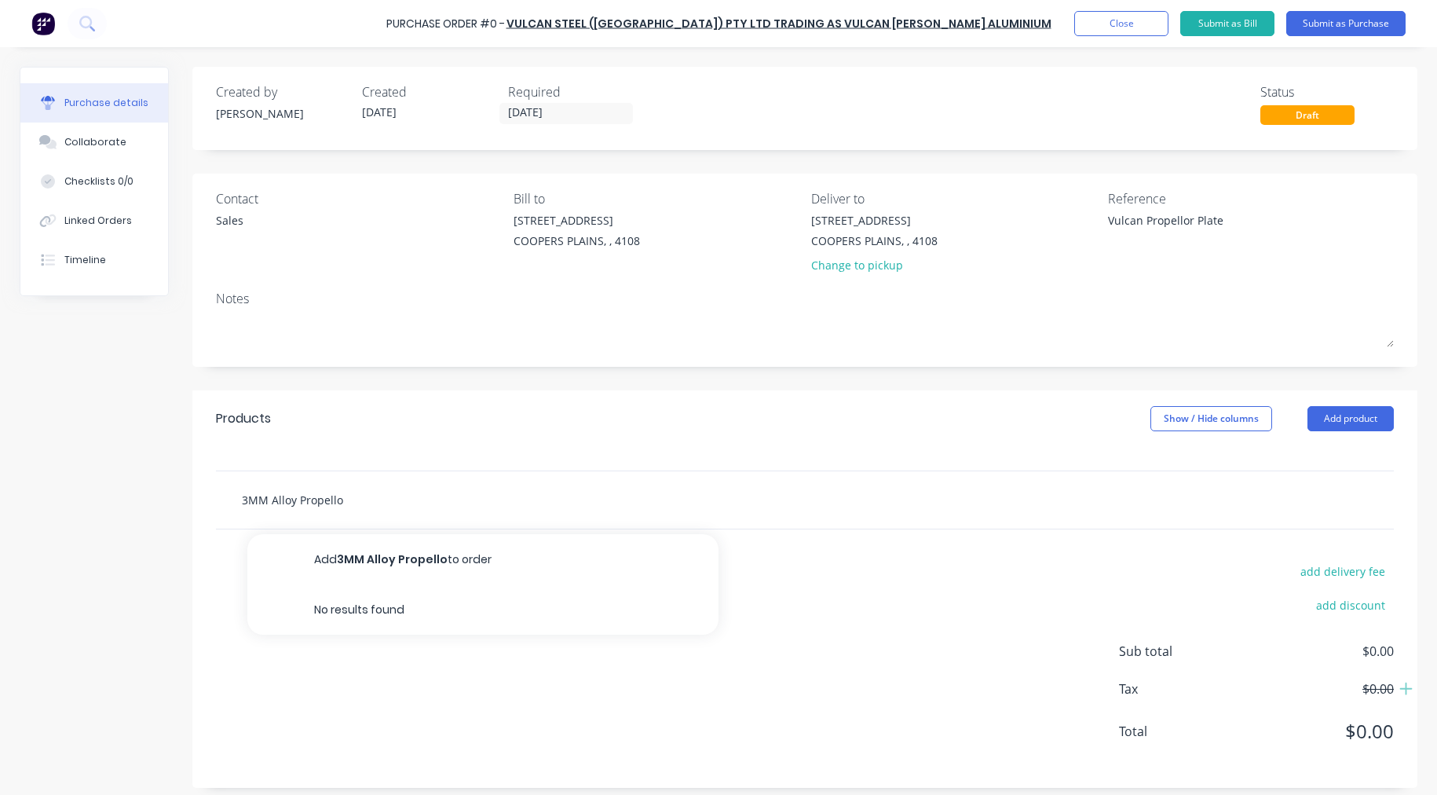
type textarea "x"
type input "3MM Alloy Propell"
type textarea "x"
type input "3MM Alloy Propeller"
type textarea "x"
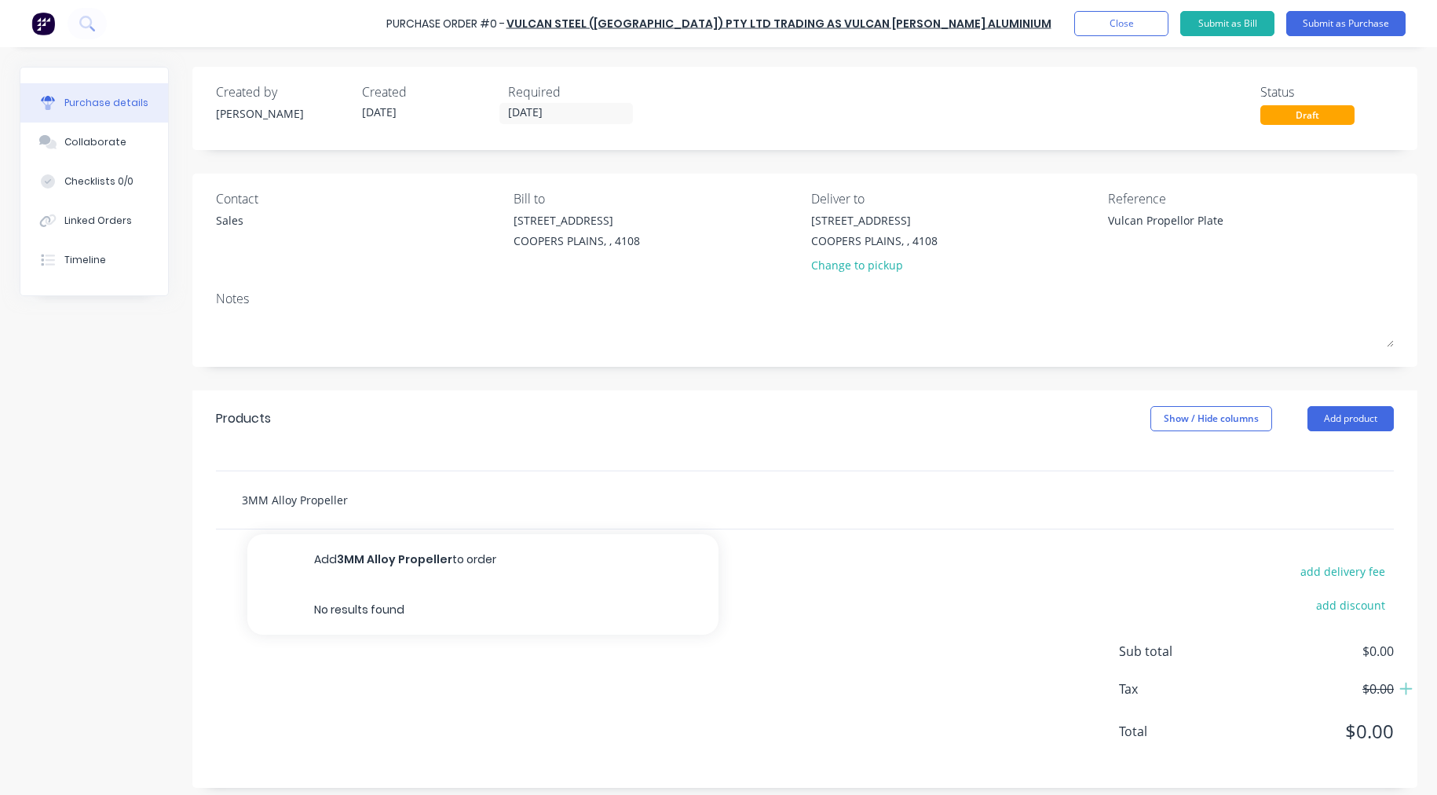
type input "3MM Alloy Propelle"
type textarea "x"
type input "3MM Alloy Propell"
type textarea "x"
type input "3MM Alloy Propello"
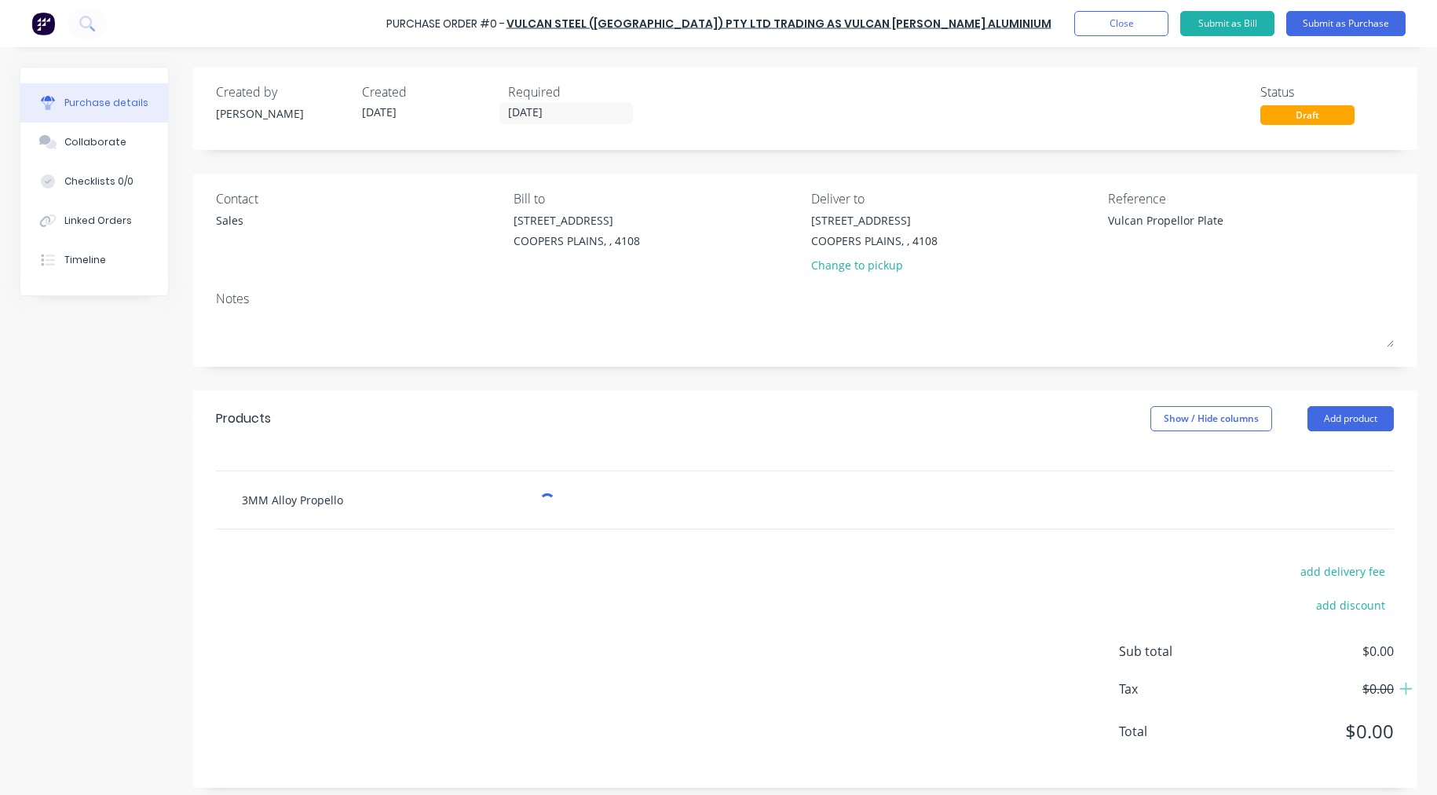
type textarea "x"
type input "3MM Alloy Propellor"
type textarea "x"
type input "3MM Alloy Propellor"
type textarea "x"
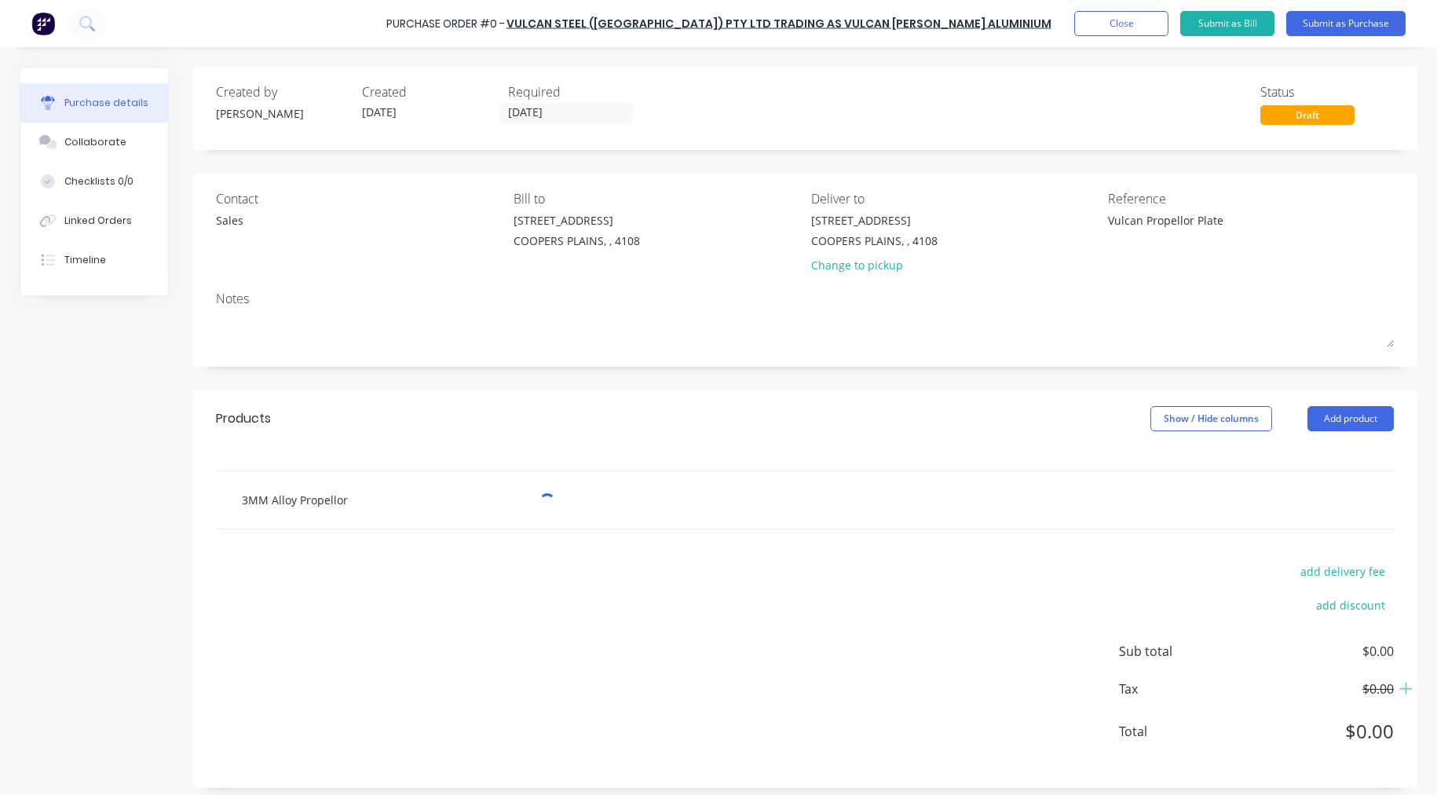
type input "3MM Alloy Propellor P"
type textarea "x"
type input "3MM Alloy Propellor Pl"
type textarea "x"
type input "3MM Alloy Propellor Pla"
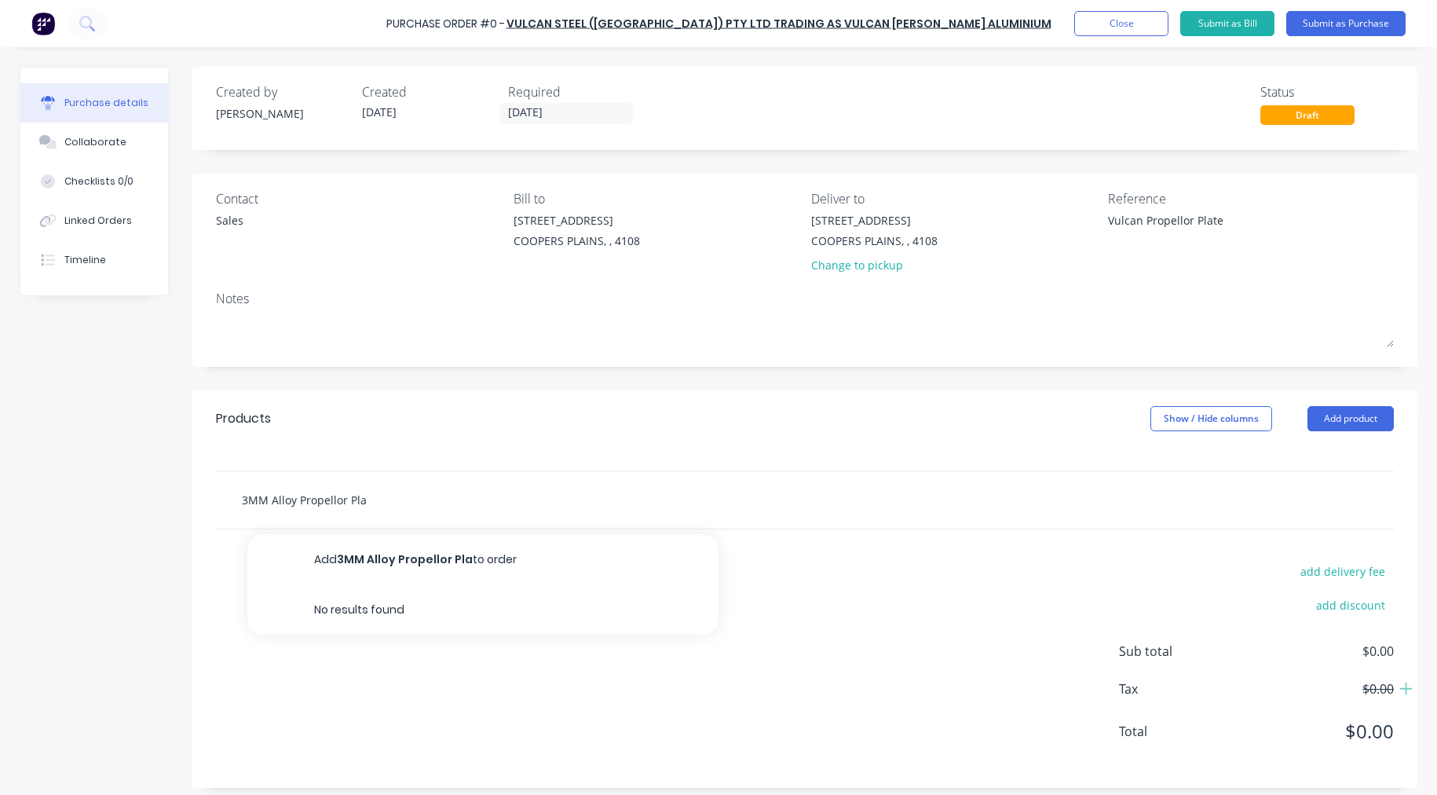
type textarea "x"
type input "3MM Alloy Propellor Plat"
type textarea "x"
type input "3MM Alloy Propellor Plate"
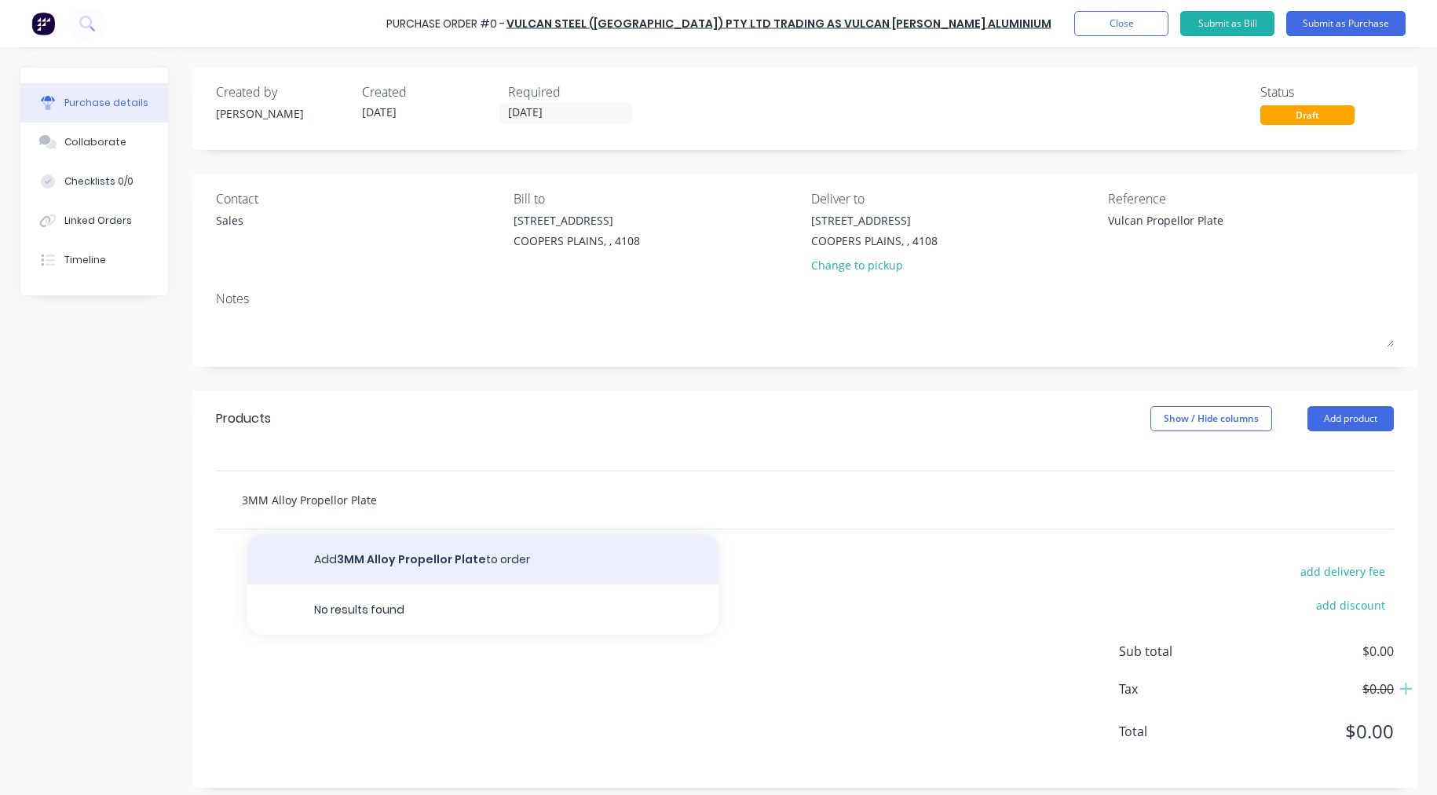
type textarea "x"
type input "3MM Alloy Propellor Plate"
type textarea "x"
type input "3MM Alloy Propellor Plate 2"
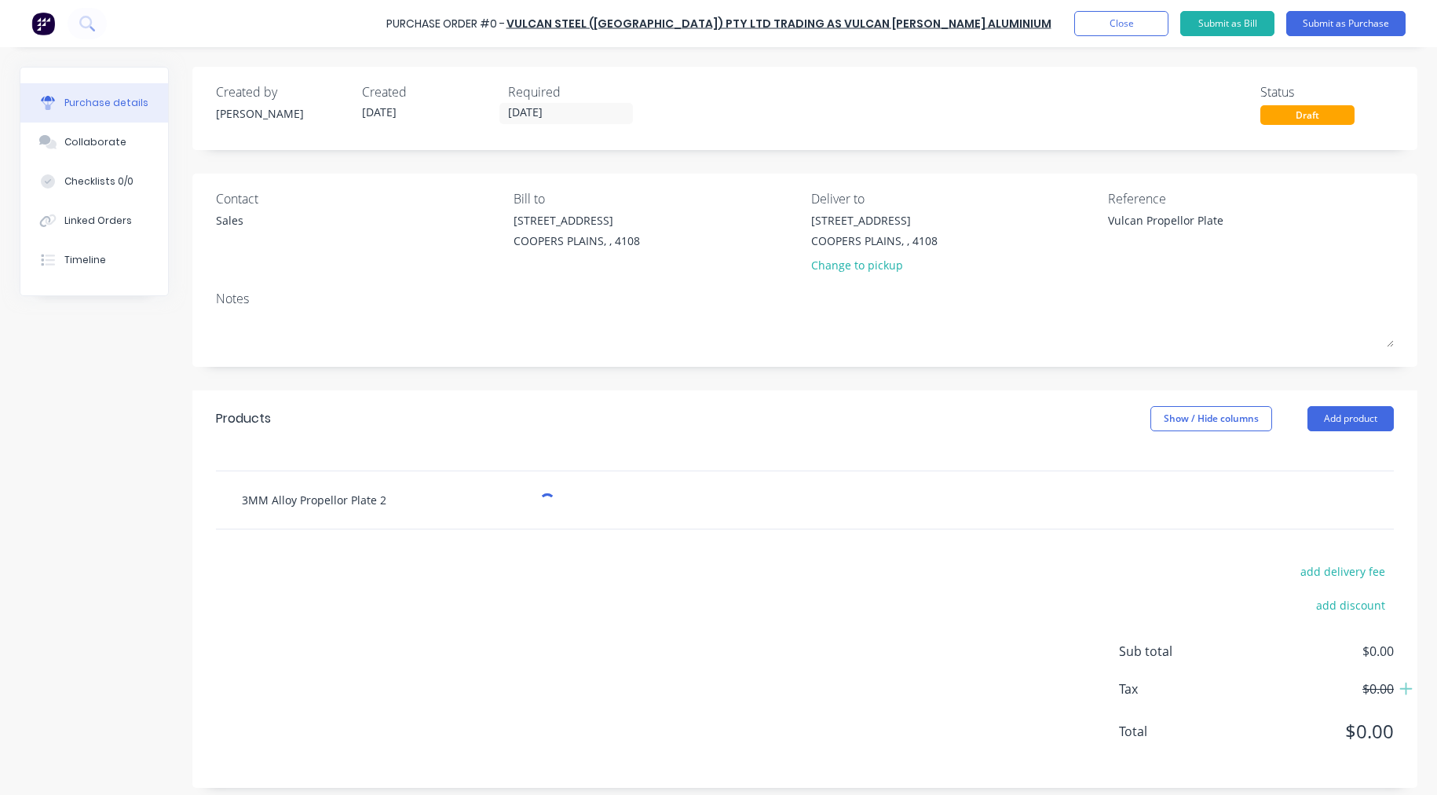
type textarea "x"
type input "3MM Alloy Propellor Plate 24"
type textarea "x"
type input "3MM Alloy Propellor Plate 240"
type textarea "x"
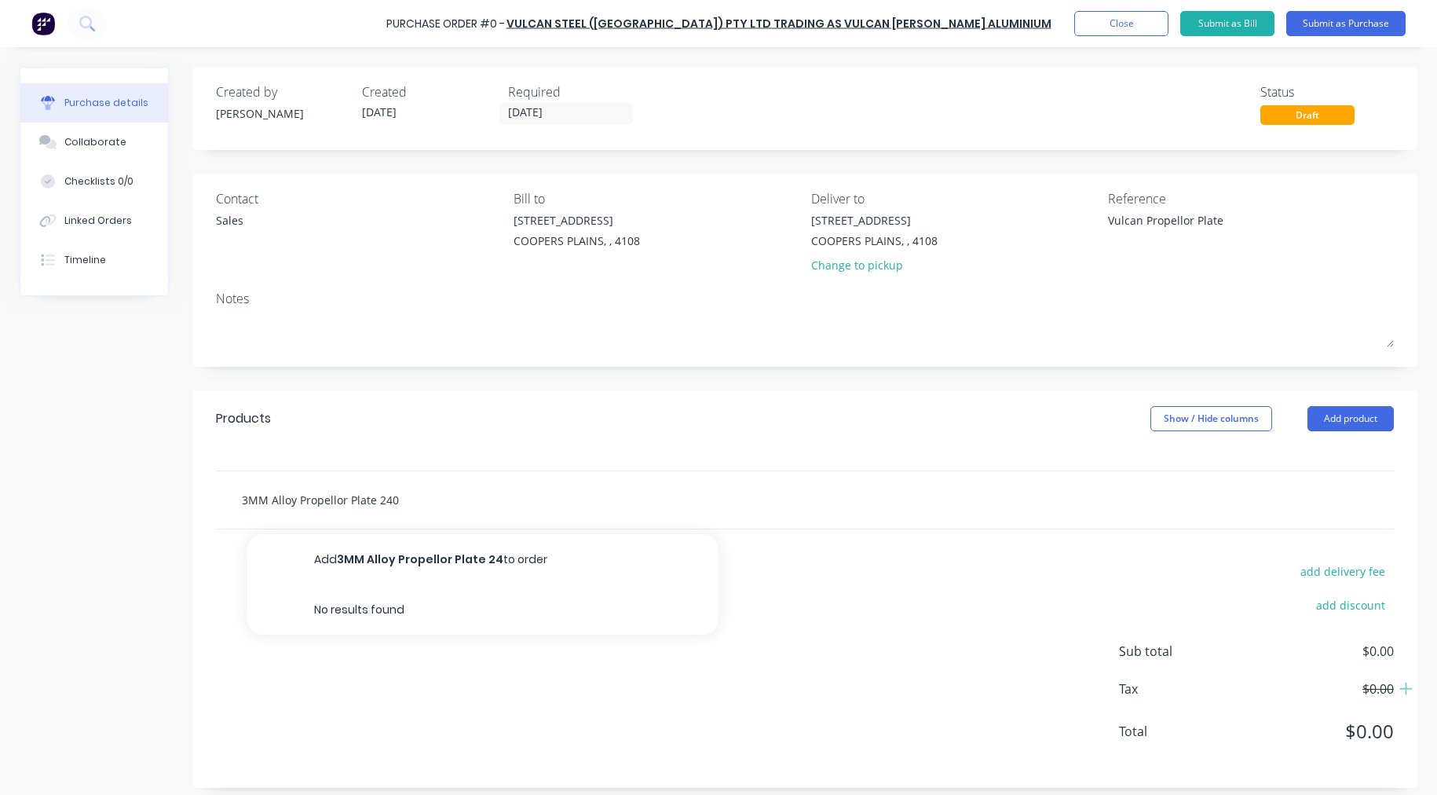
type input "3MM Alloy Propellor Plate 2400"
type textarea "x"
type input "3MM Alloy Propellor Plate 2400"
type textarea "x"
type input "3MM Alloy Propellor Plate 2400 X"
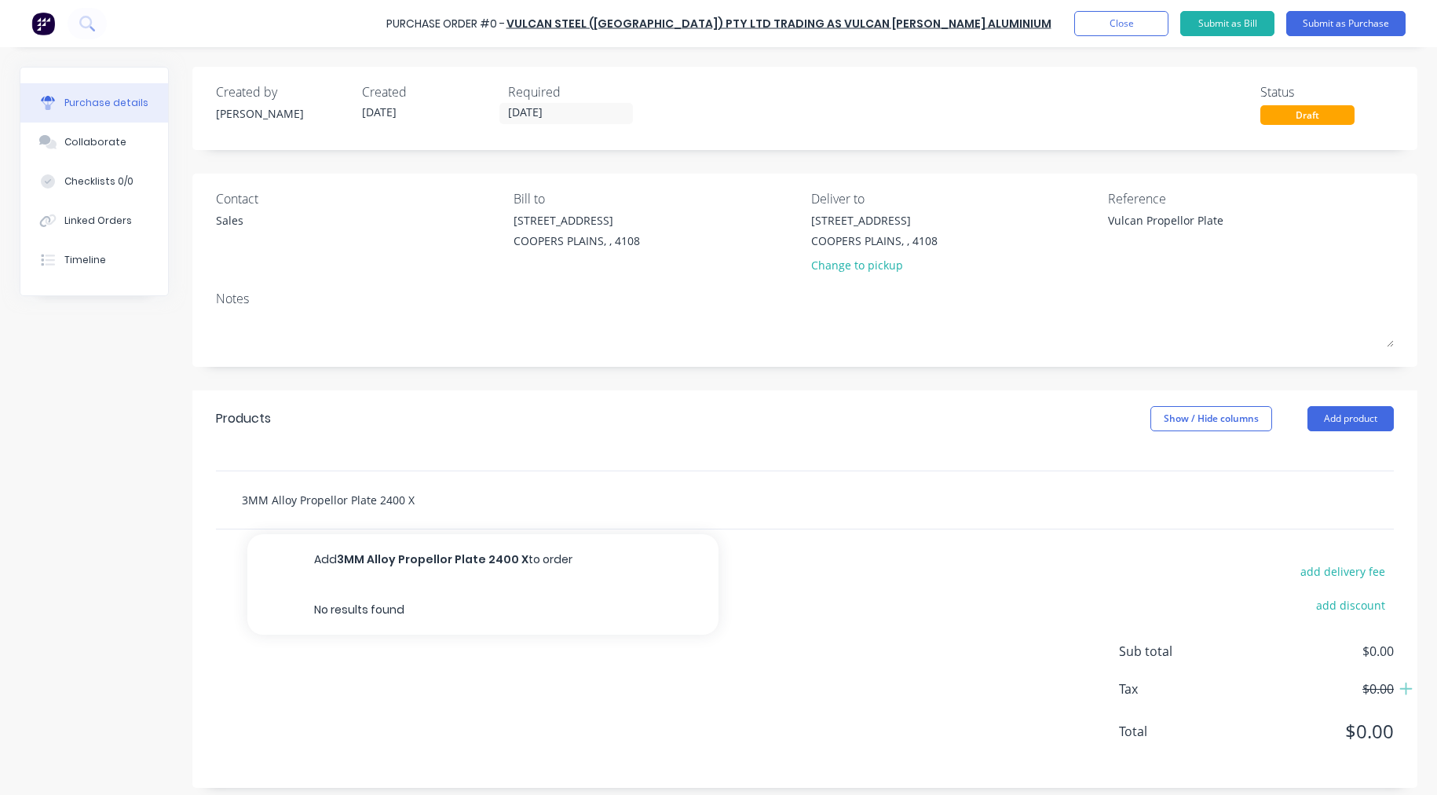
type textarea "x"
type input "3MM Alloy Propellor Plate 2400 X"
type textarea "x"
type input "3MM Alloy Propellor Plate 2400 X 1"
type textarea "x"
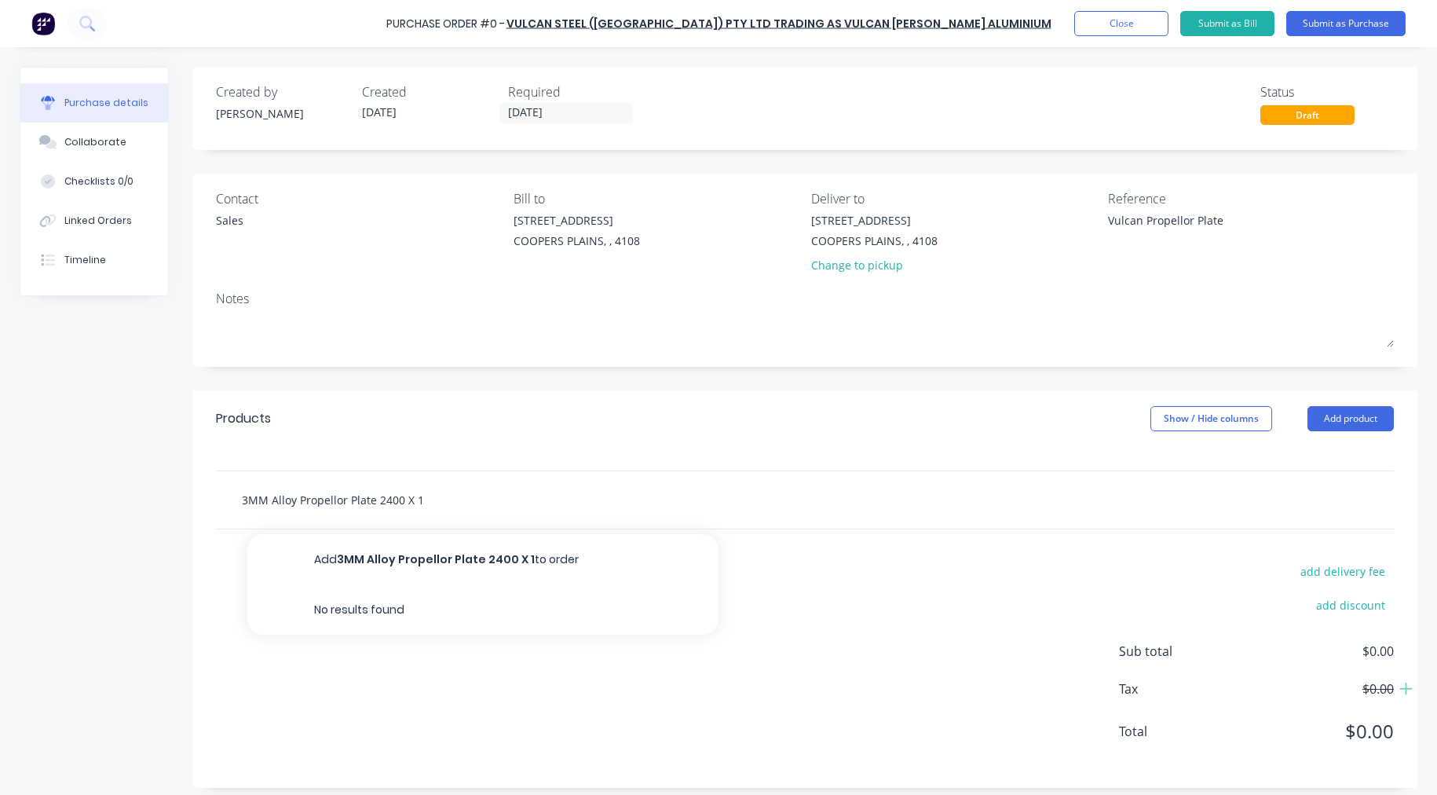
type input "3MM Alloy Propellor Plate 2400 X 12"
type textarea "x"
type input "3MM Alloy Propellor Plate 2400 X 120"
type textarea "x"
type input "3MM Alloy Propellor Plate 2400 X 1200"
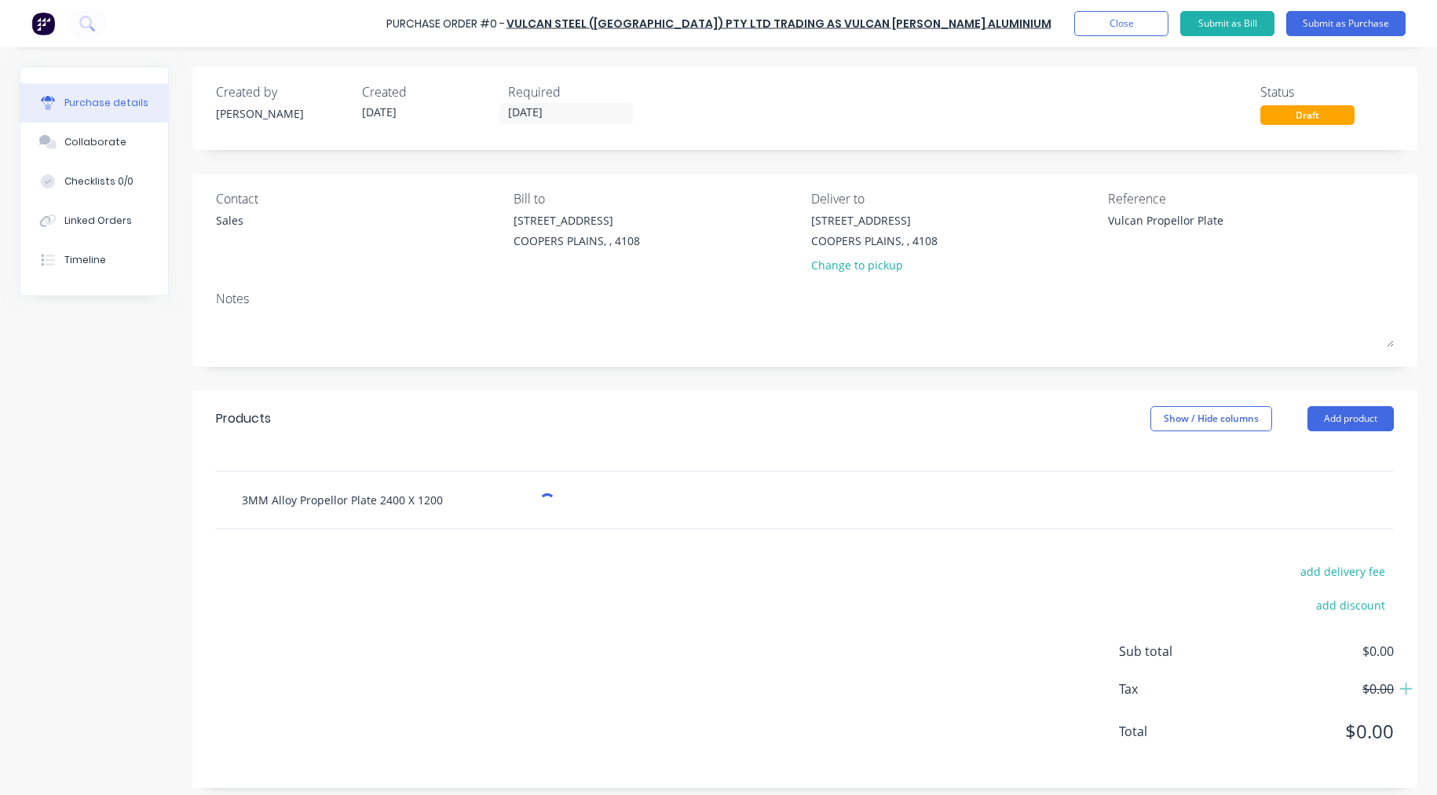
type textarea "x"
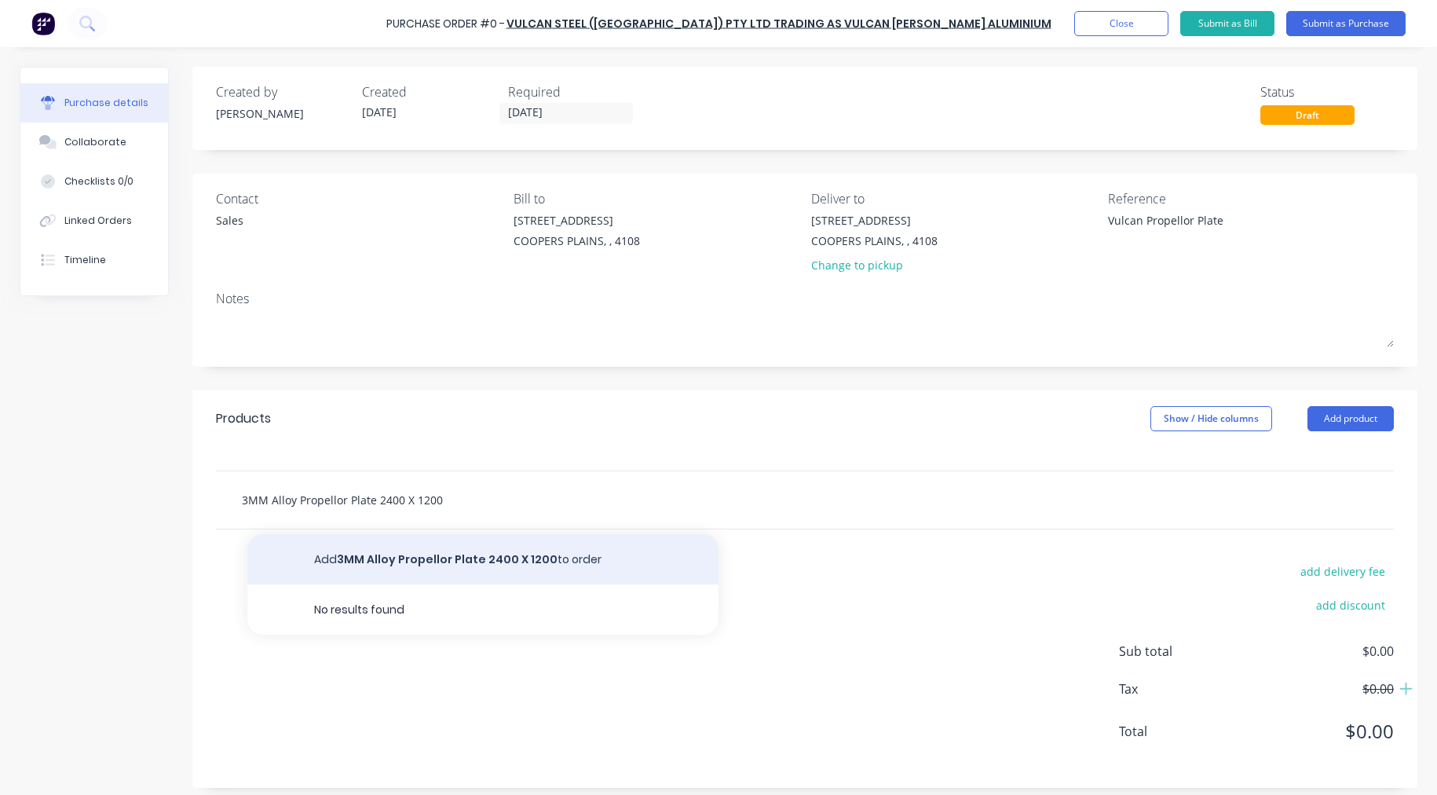
type input "3MM Alloy Propellor Plate 2400 X 1200"
click at [427, 560] on button "Add 3MM Alloy Propellor Plate 2400 X 1200 to order" at bounding box center [482, 559] width 471 height 50
type textarea "x"
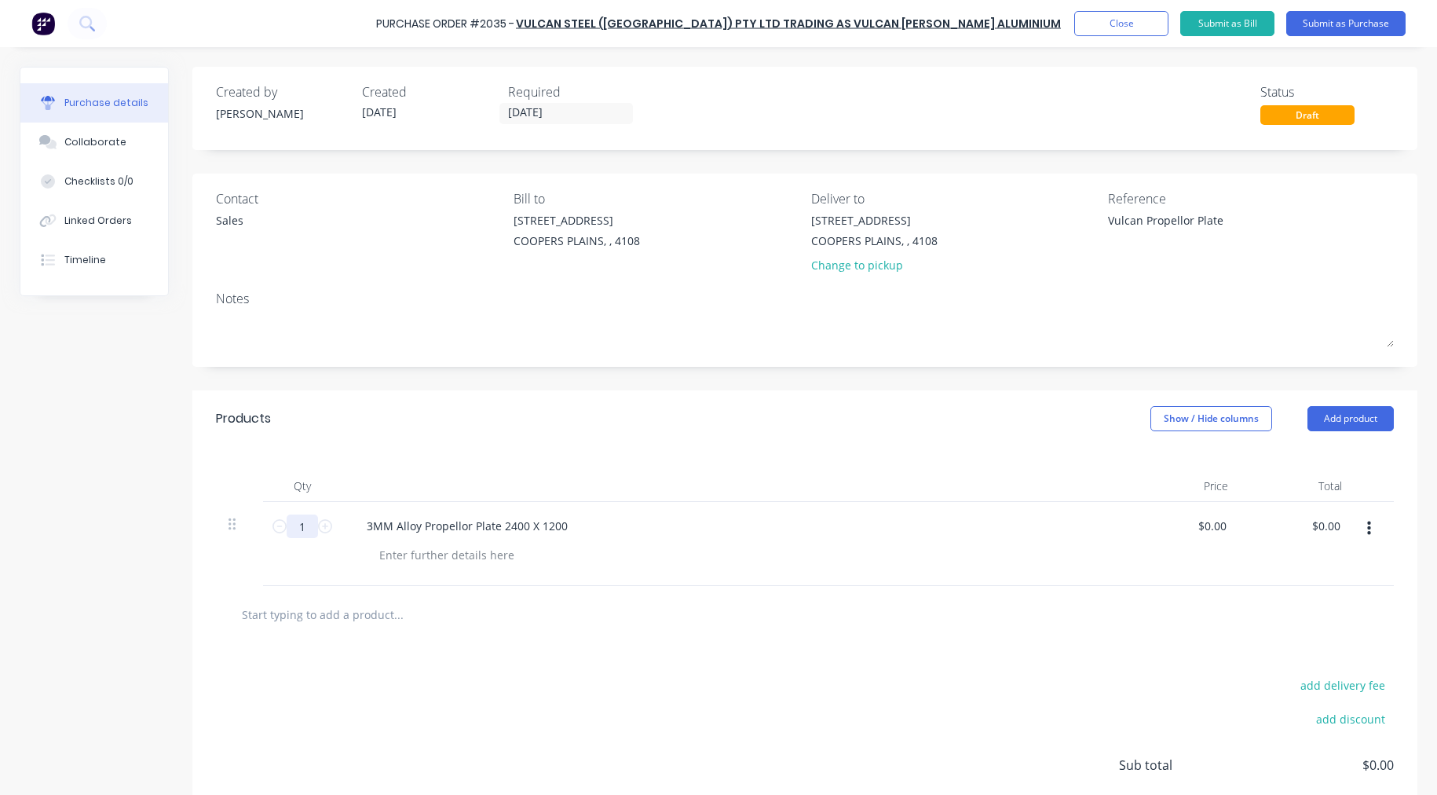
click at [298, 526] on input "1" at bounding box center [302, 527] width 31 height 24
type textarea "x"
type input "10"
type textarea "x"
type input "10"
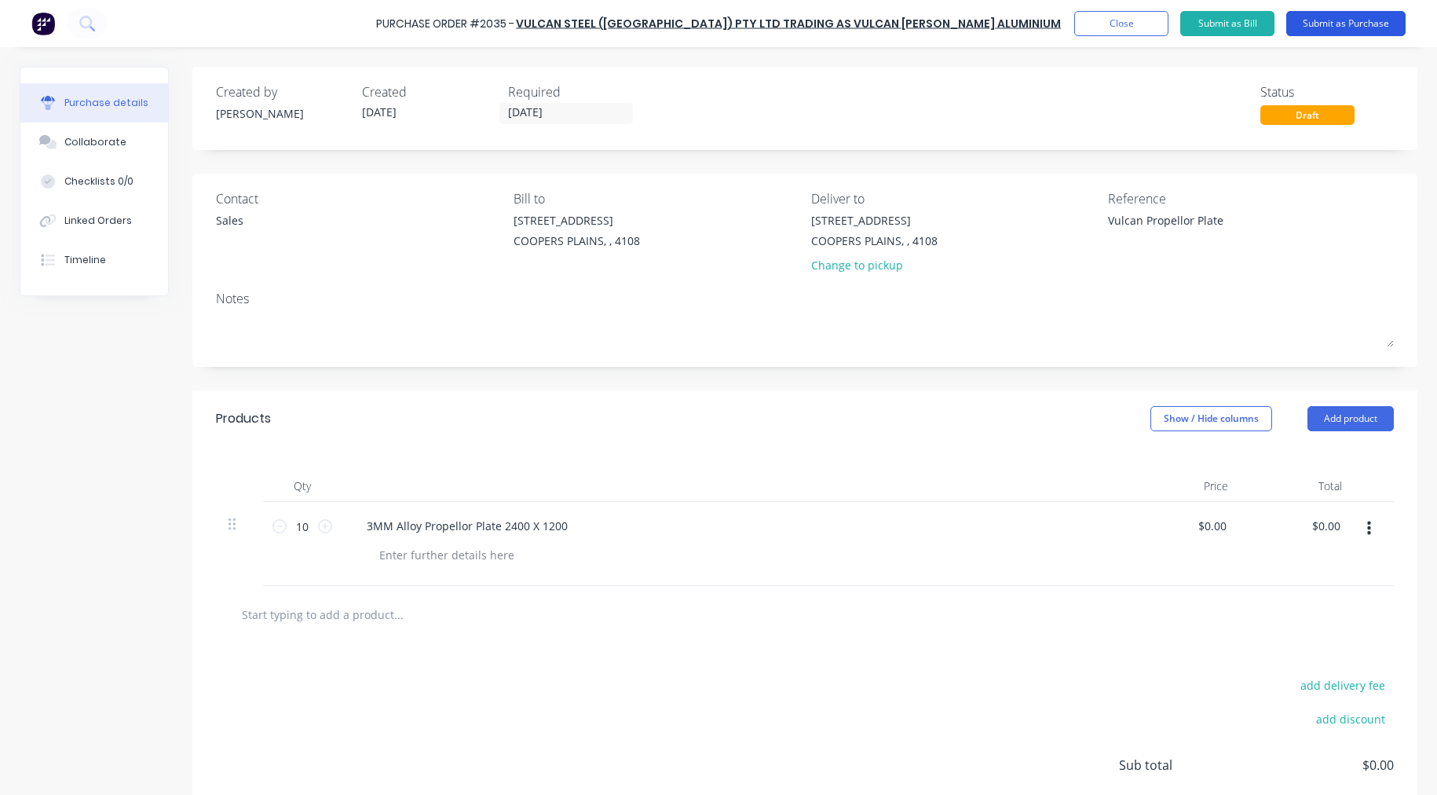
click at [1348, 25] on button "Submit as Purchase" at bounding box center [1346, 23] width 119 height 25
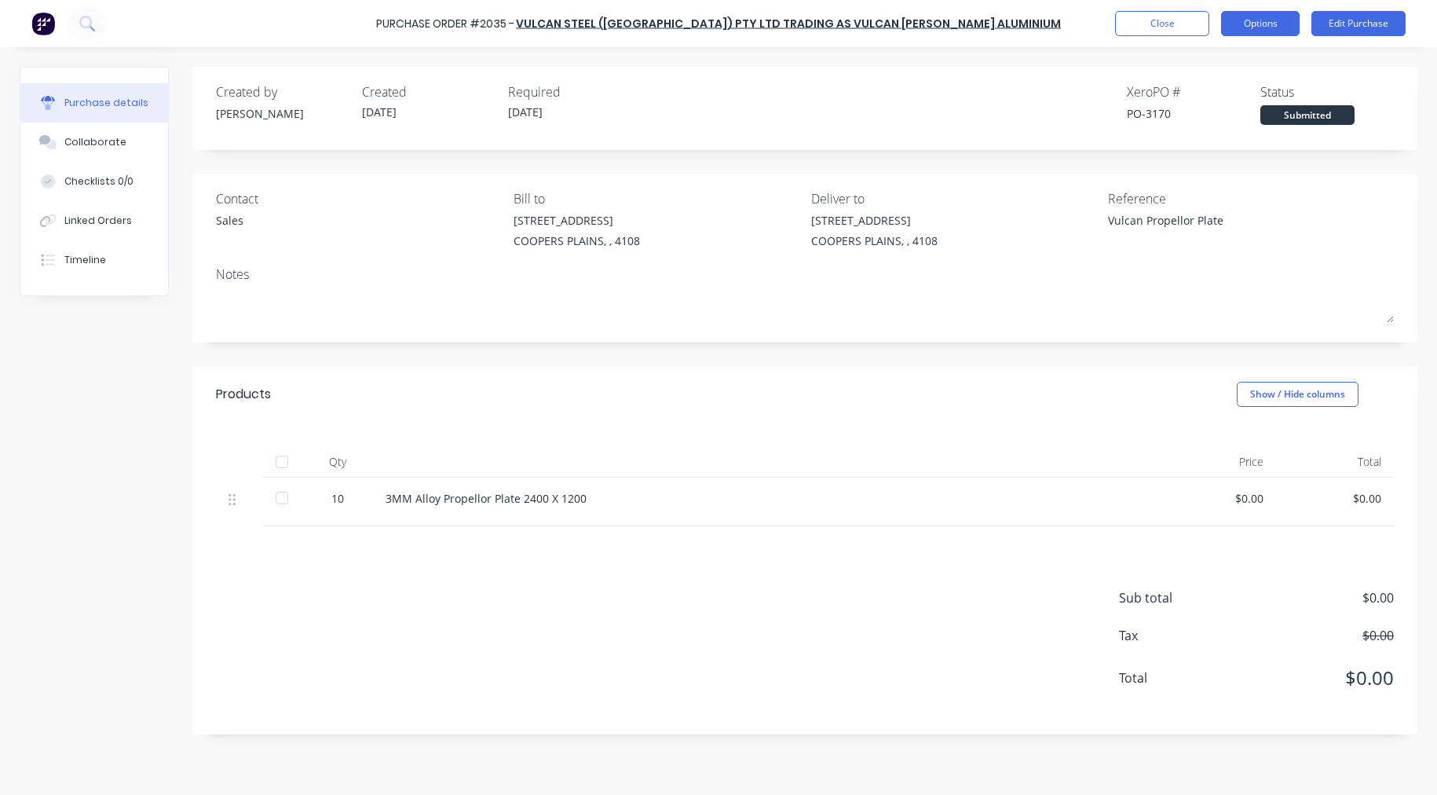
click at [1274, 29] on button "Options" at bounding box center [1260, 23] width 79 height 25
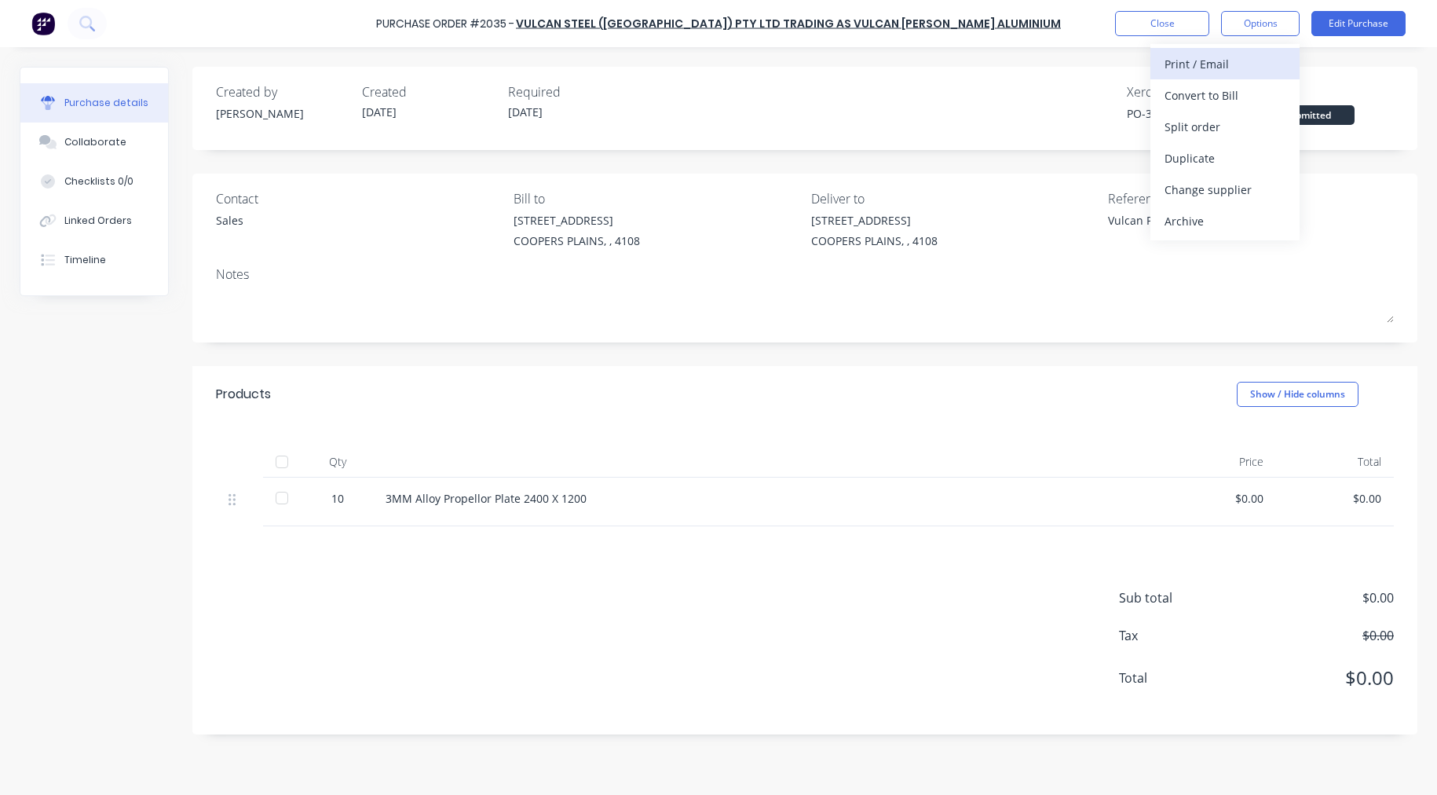
click at [1192, 71] on div "Print / Email" at bounding box center [1225, 64] width 121 height 23
click at [1207, 93] on div "With pricing" at bounding box center [1225, 95] width 121 height 23
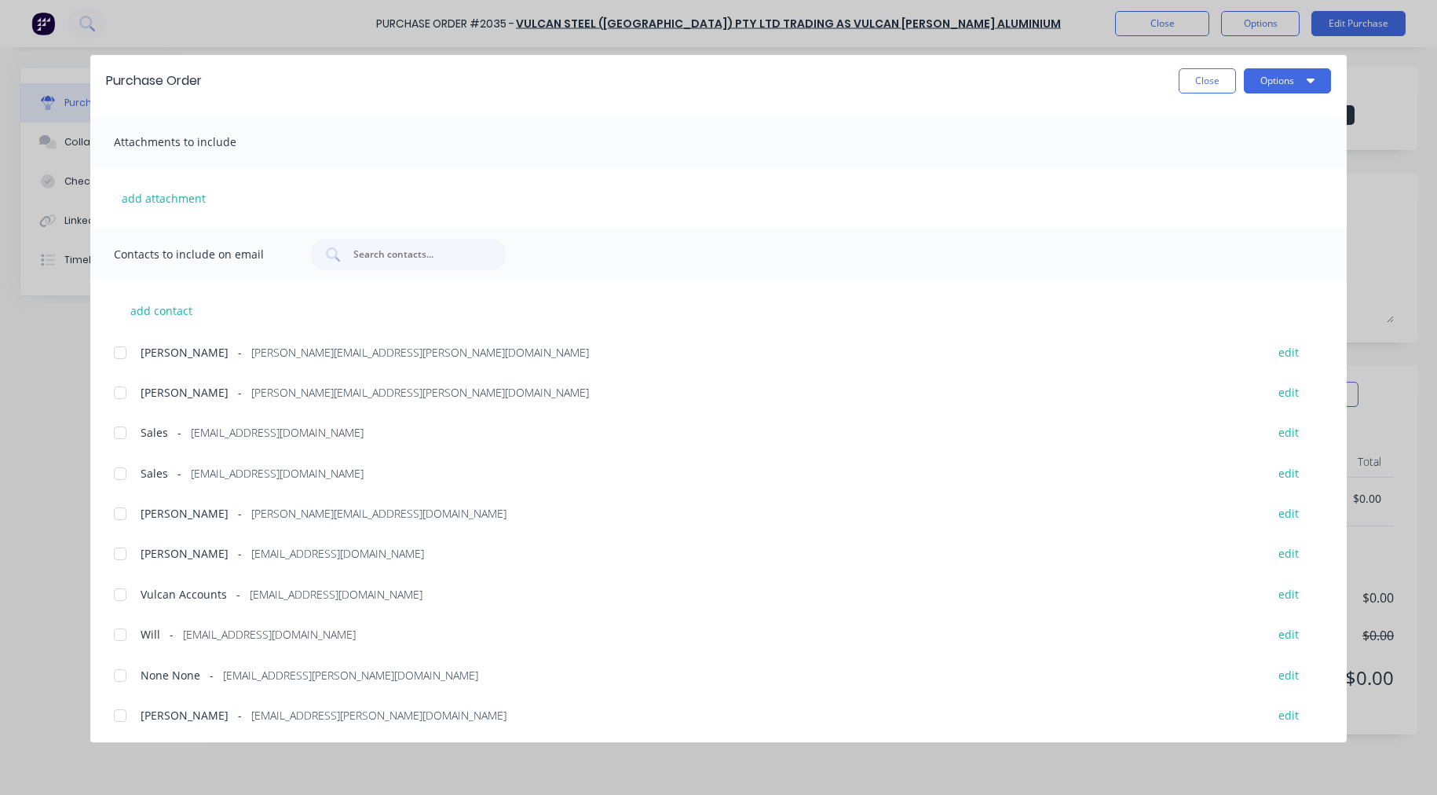
scroll to position [228, 0]
click at [120, 467] on div at bounding box center [119, 471] width 31 height 31
click at [115, 630] on div at bounding box center [119, 632] width 31 height 31
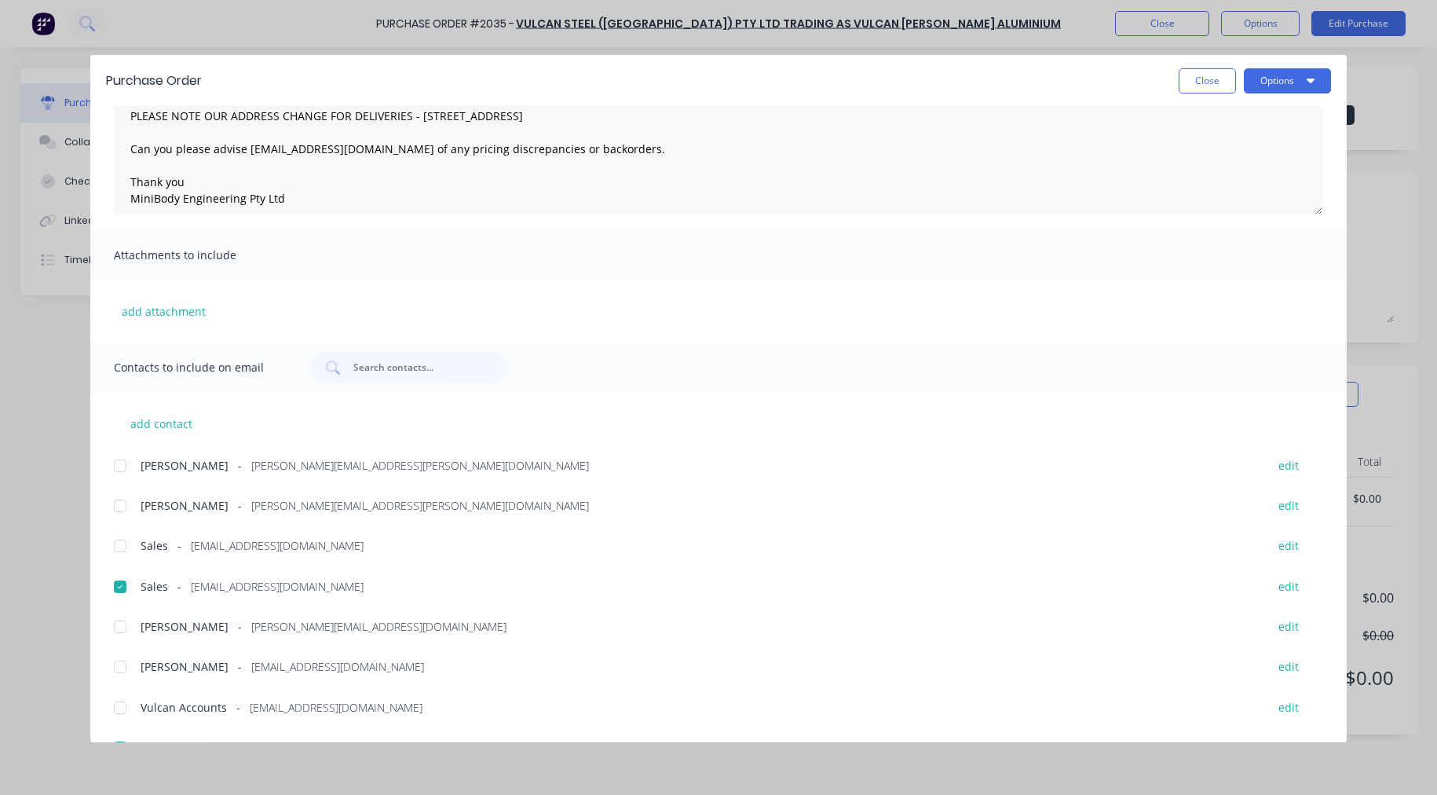
scroll to position [0, 0]
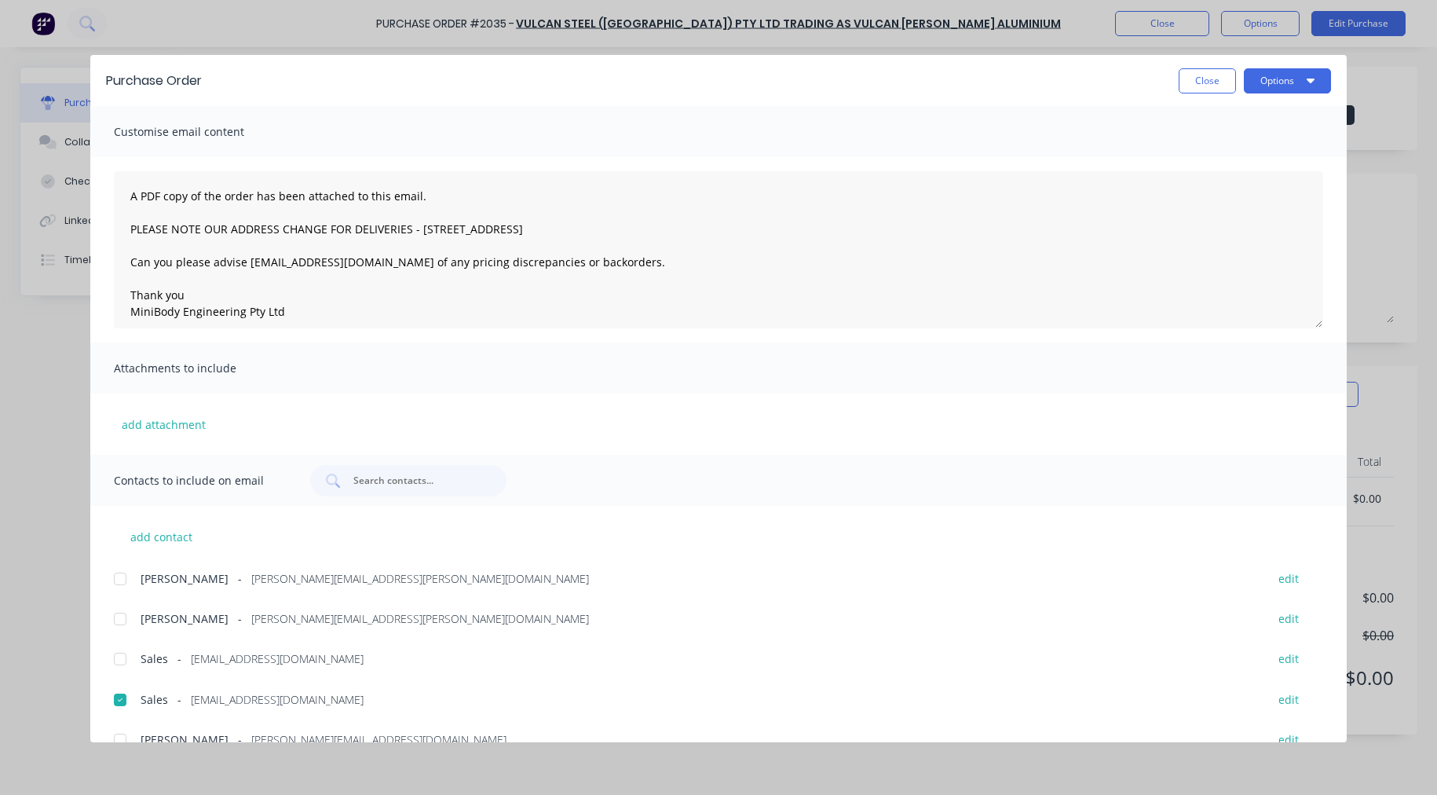
click at [1284, 65] on div "Purchase Order Close Options" at bounding box center [718, 80] width 1257 height 51
click at [1280, 81] on button "Options" at bounding box center [1287, 80] width 87 height 25
click at [1233, 174] on div "Email" at bounding box center [1256, 183] width 121 height 23
click at [1202, 76] on button "Close" at bounding box center [1207, 80] width 57 height 25
type textarea "x"
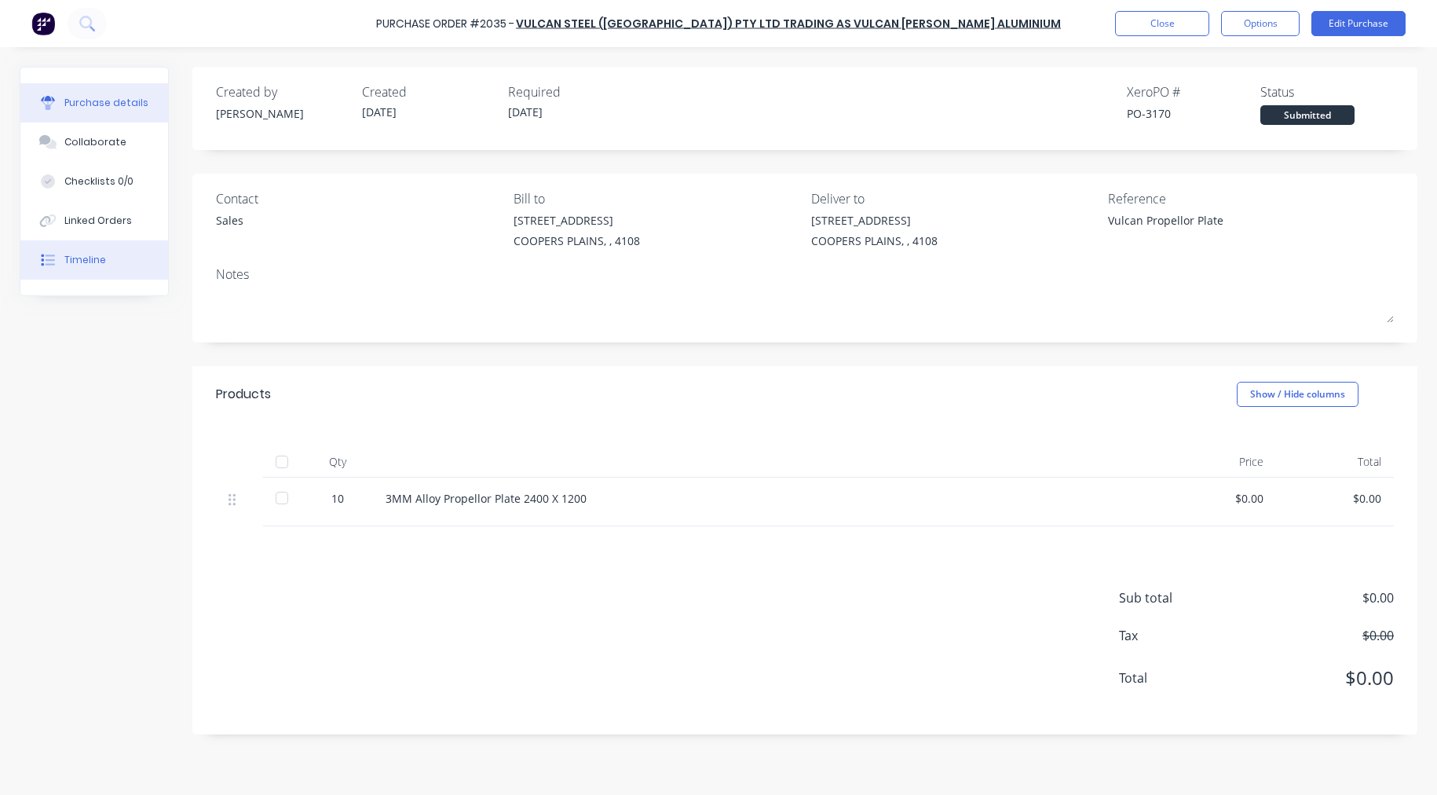
click at [93, 260] on div "Timeline" at bounding box center [85, 260] width 42 height 14
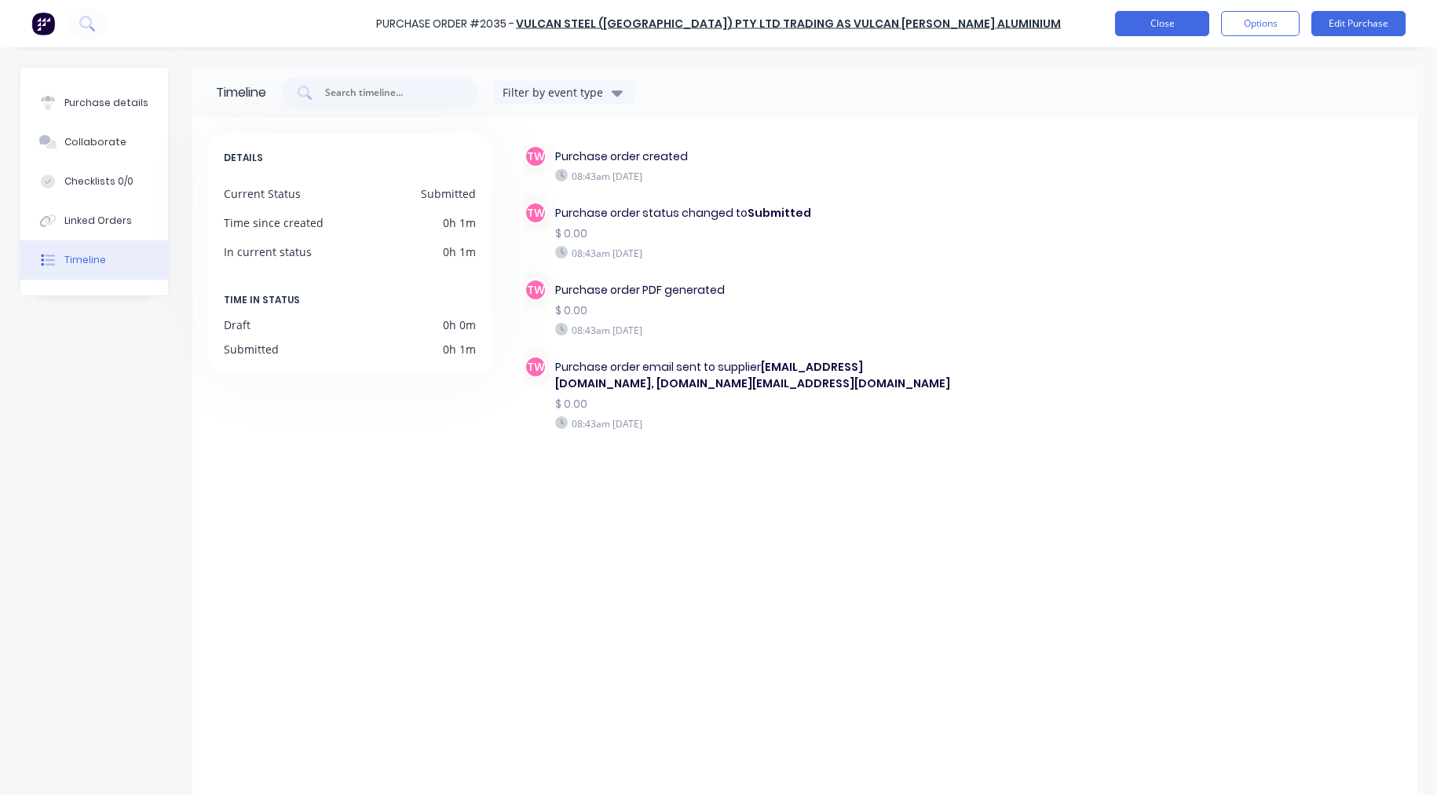
click at [1164, 24] on button "Close" at bounding box center [1162, 23] width 94 height 25
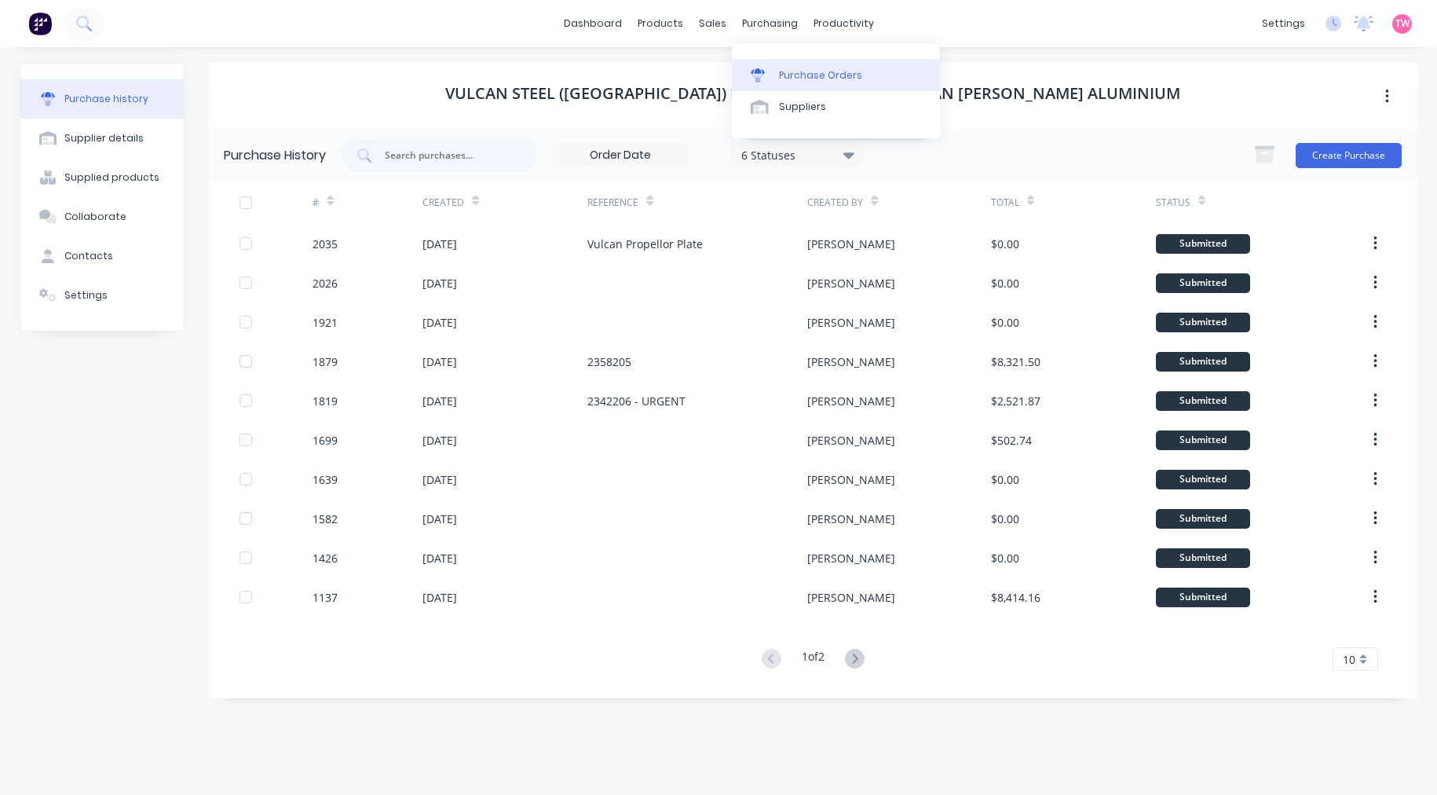
click at [811, 73] on div "Purchase Orders" at bounding box center [820, 75] width 83 height 14
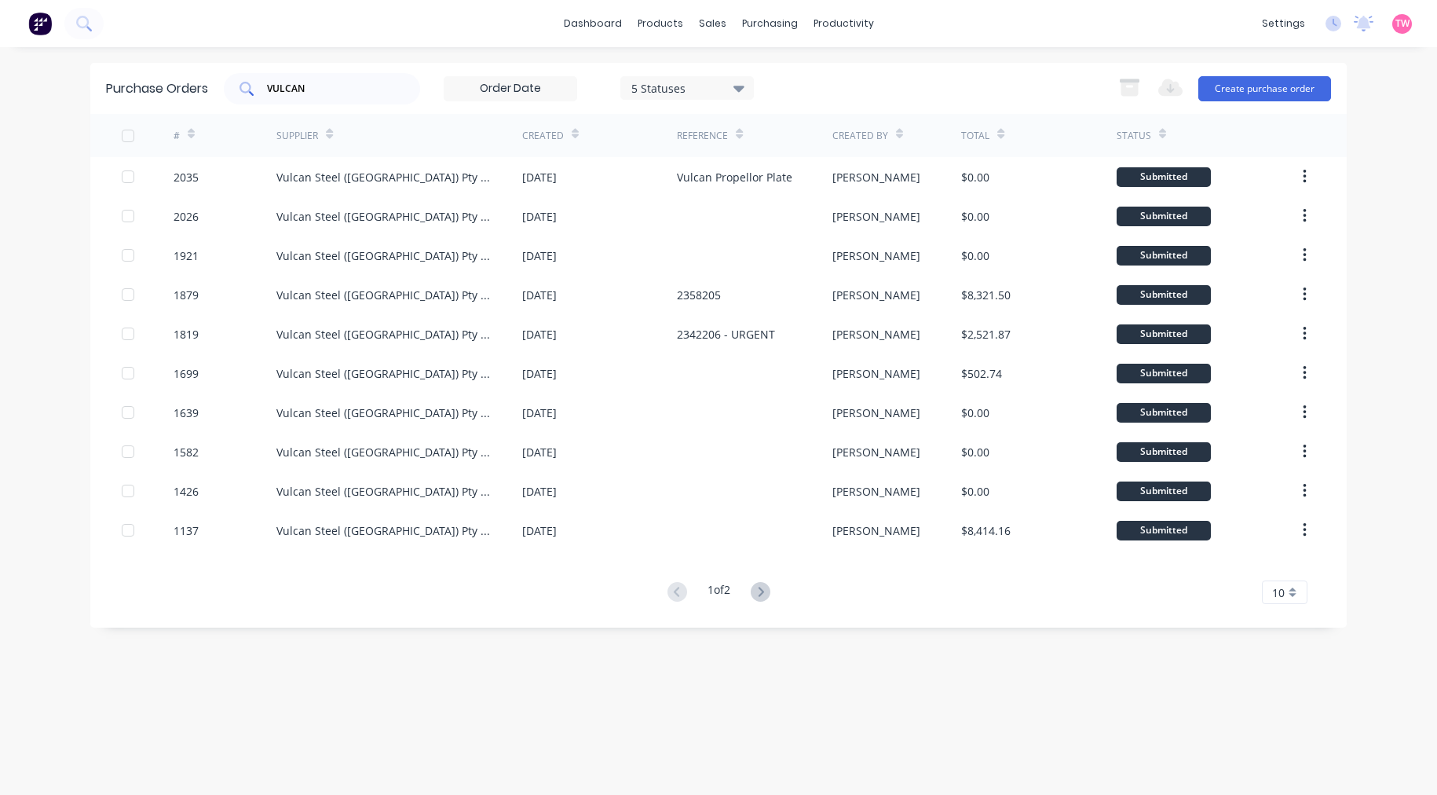
click at [338, 93] on div "VULCAN" at bounding box center [322, 88] width 196 height 31
click at [1234, 96] on button "Create purchase order" at bounding box center [1265, 88] width 133 height 25
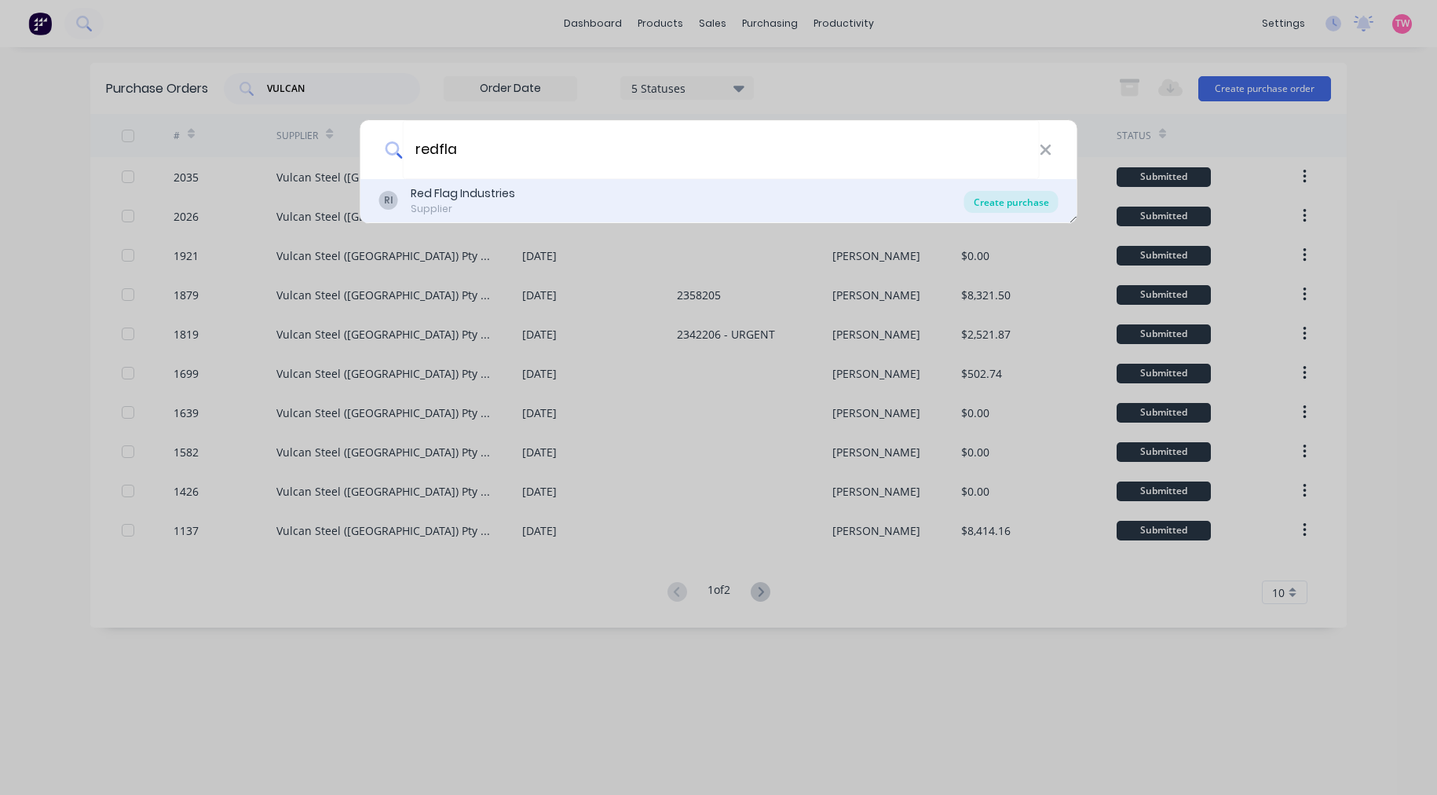
type input "redfla"
click at [1015, 207] on div "Create purchase" at bounding box center [1012, 202] width 94 height 22
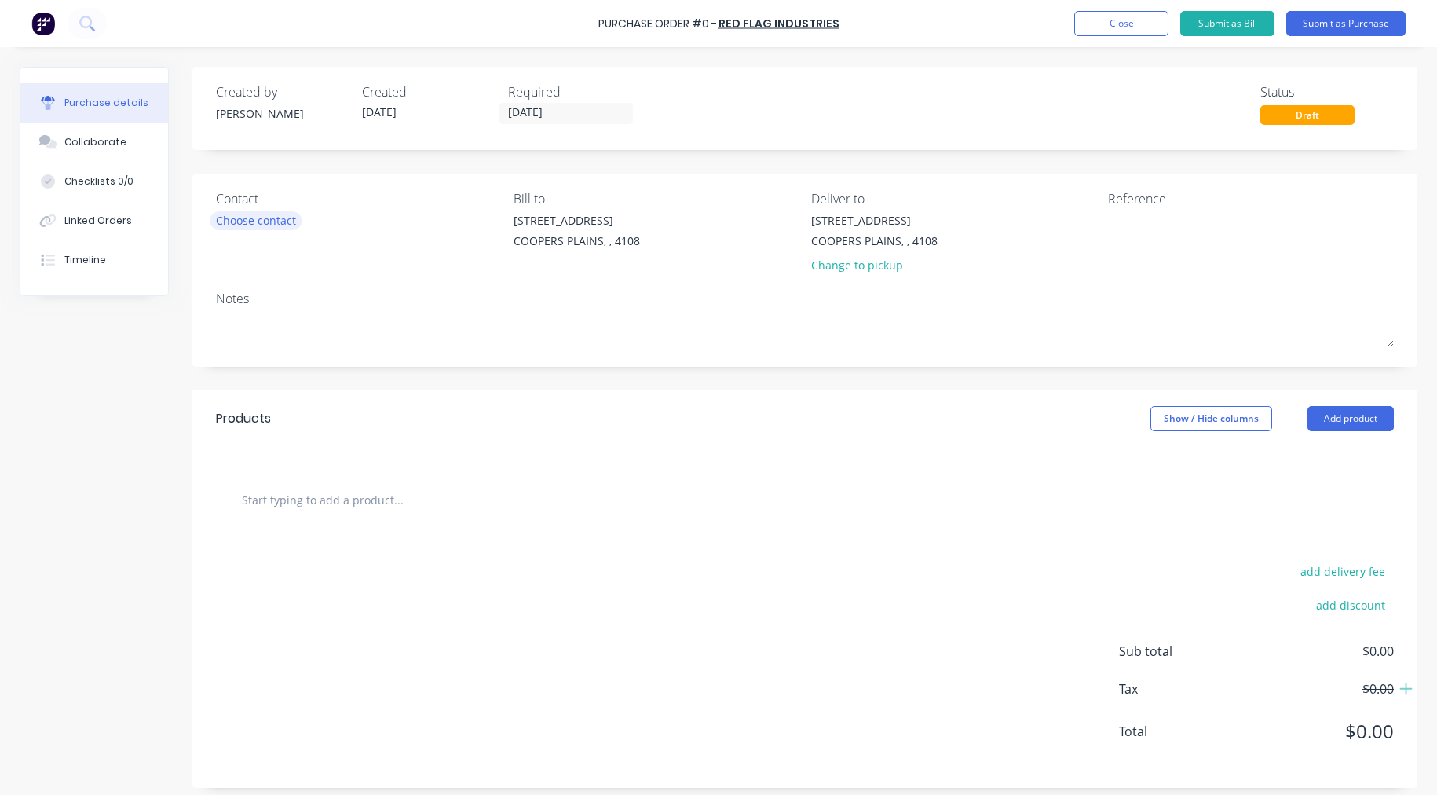
click at [238, 222] on div "Choose contact" at bounding box center [256, 220] width 80 height 16
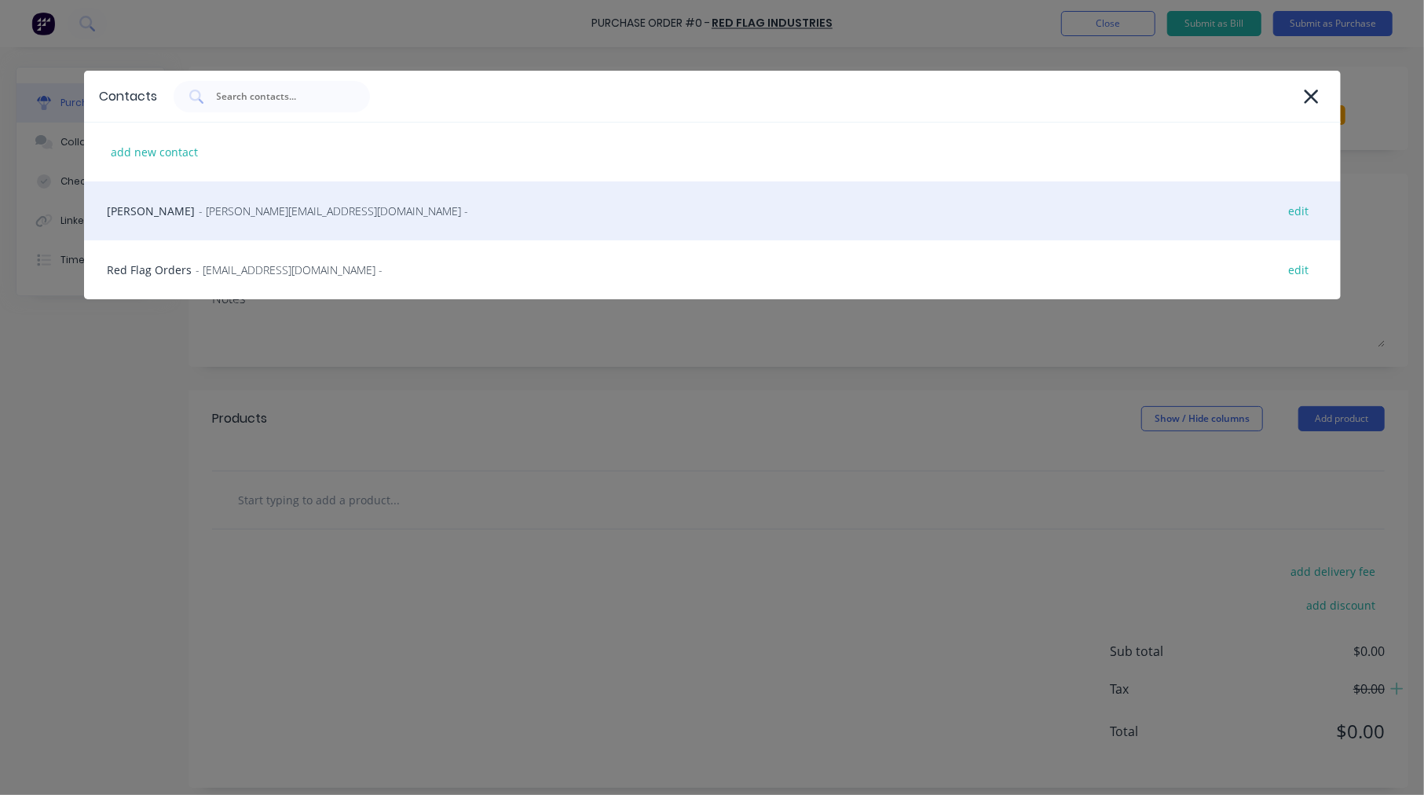
click at [206, 207] on span "- [PERSON_NAME][EMAIL_ADDRESS][DOMAIN_NAME] -" at bounding box center [334, 211] width 269 height 16
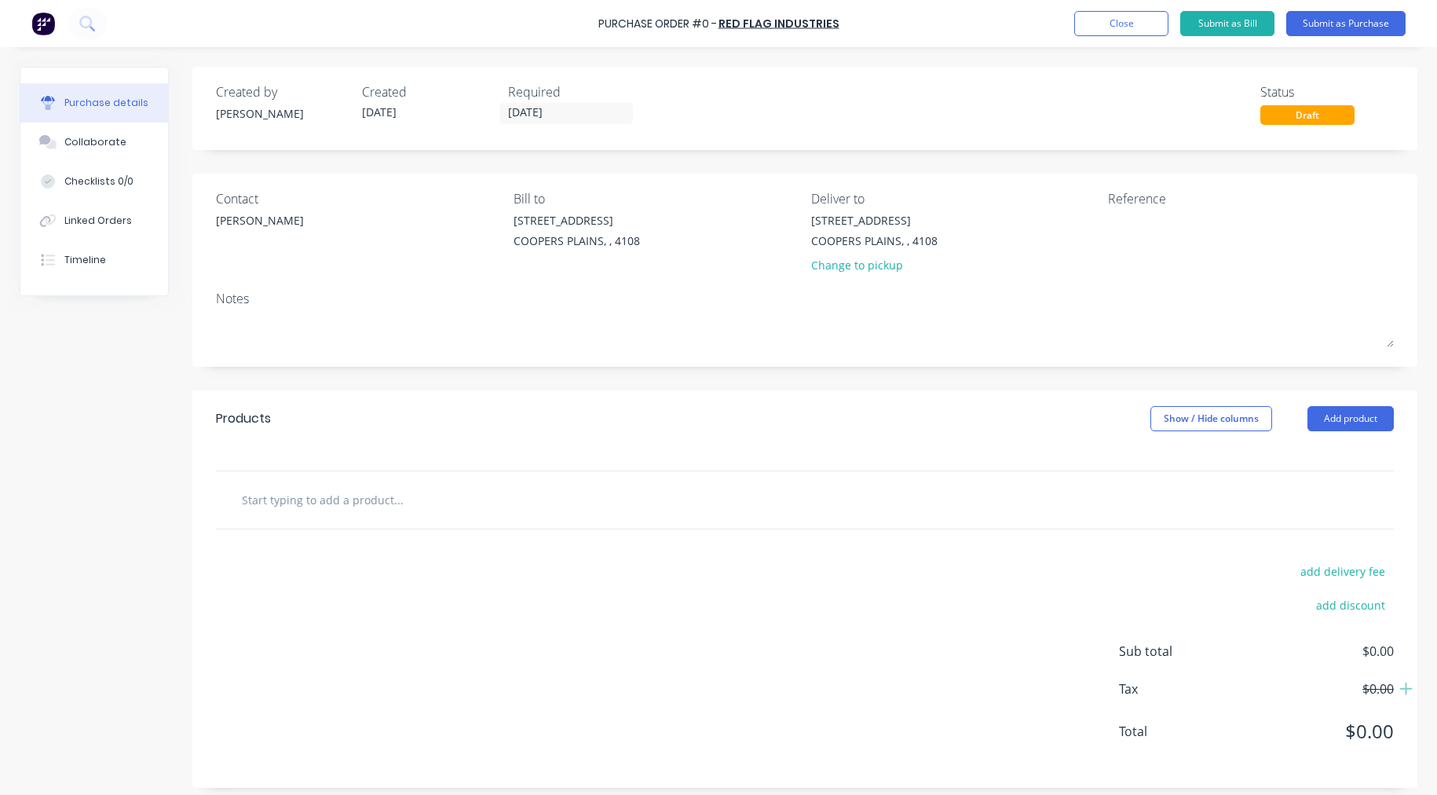
click at [379, 496] on input "text" at bounding box center [398, 499] width 314 height 31
click at [258, 496] on input "tb012" at bounding box center [398, 499] width 314 height 31
click at [250, 496] on input "tb012" at bounding box center [398, 499] width 314 height 31
click at [253, 496] on input "tb012" at bounding box center [398, 499] width 314 height 31
drag, startPoint x: 289, startPoint y: 503, endPoint x: 168, endPoint y: 488, distance: 121.9
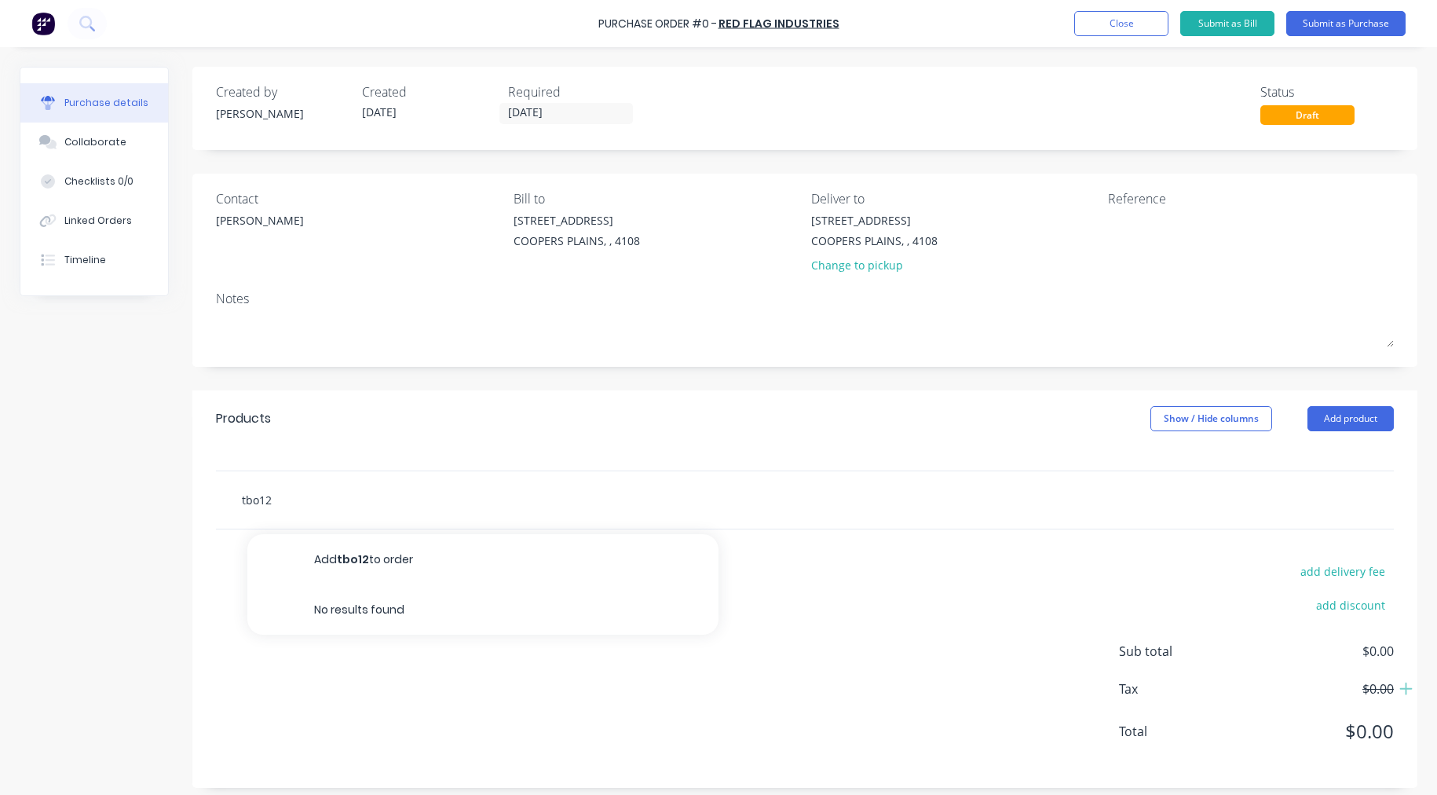
click at [168, 488] on div "Created by [PERSON_NAME] Created [DATE] Required [DATE] Status Draft Contact [P…" at bounding box center [719, 427] width 1398 height 721
drag, startPoint x: 307, startPoint y: 504, endPoint x: 115, endPoint y: 483, distance: 192.7
click at [115, 483] on div "Created by [PERSON_NAME] Created [DATE] Required [DATE] Status Draft Contact [P…" at bounding box center [719, 427] width 1398 height 721
drag, startPoint x: 343, startPoint y: 501, endPoint x: 170, endPoint y: 500, distance: 172.8
click at [170, 500] on div "Created by [PERSON_NAME] Created [DATE] Required [DATE] Status Draft Contact [P…" at bounding box center [719, 427] width 1398 height 721
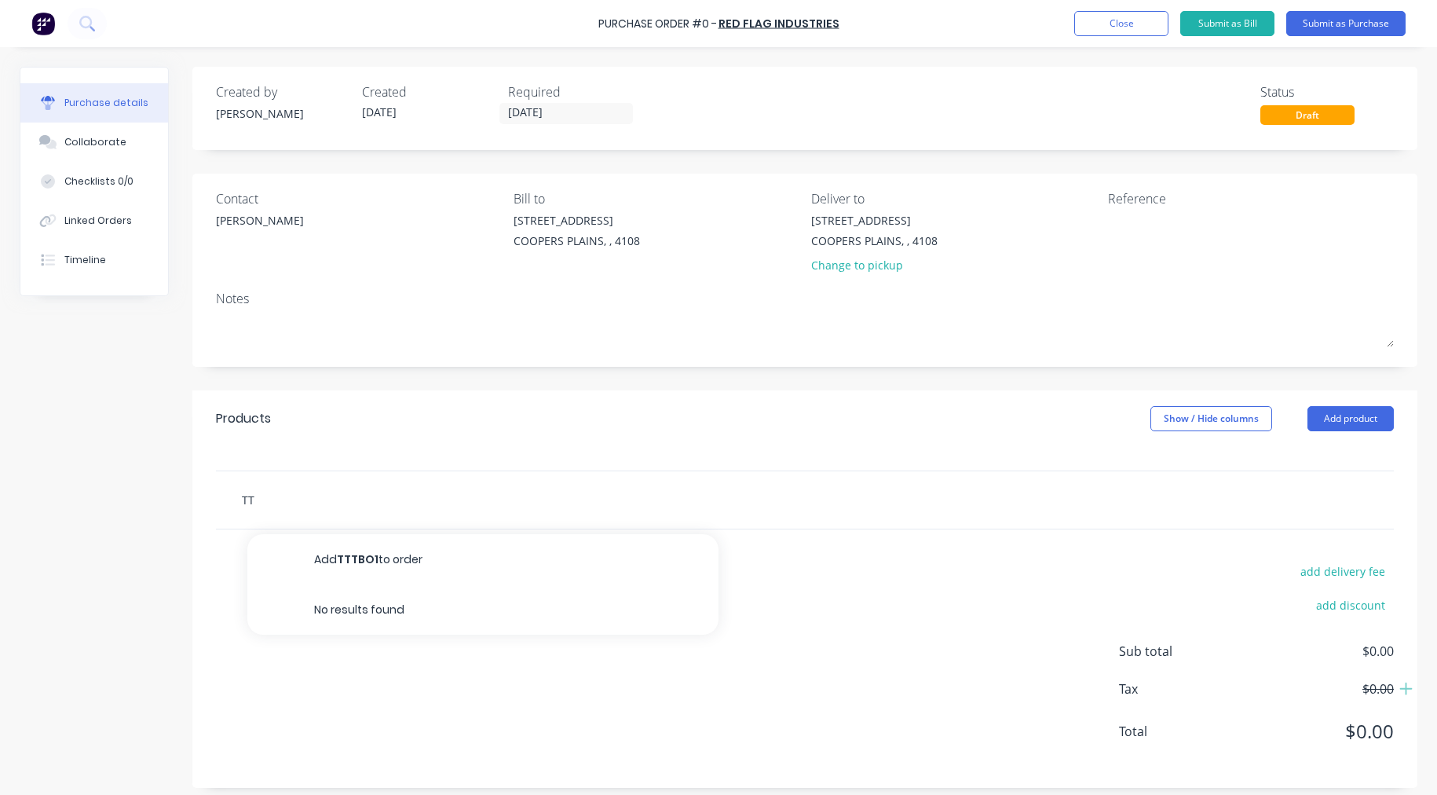
type input "T"
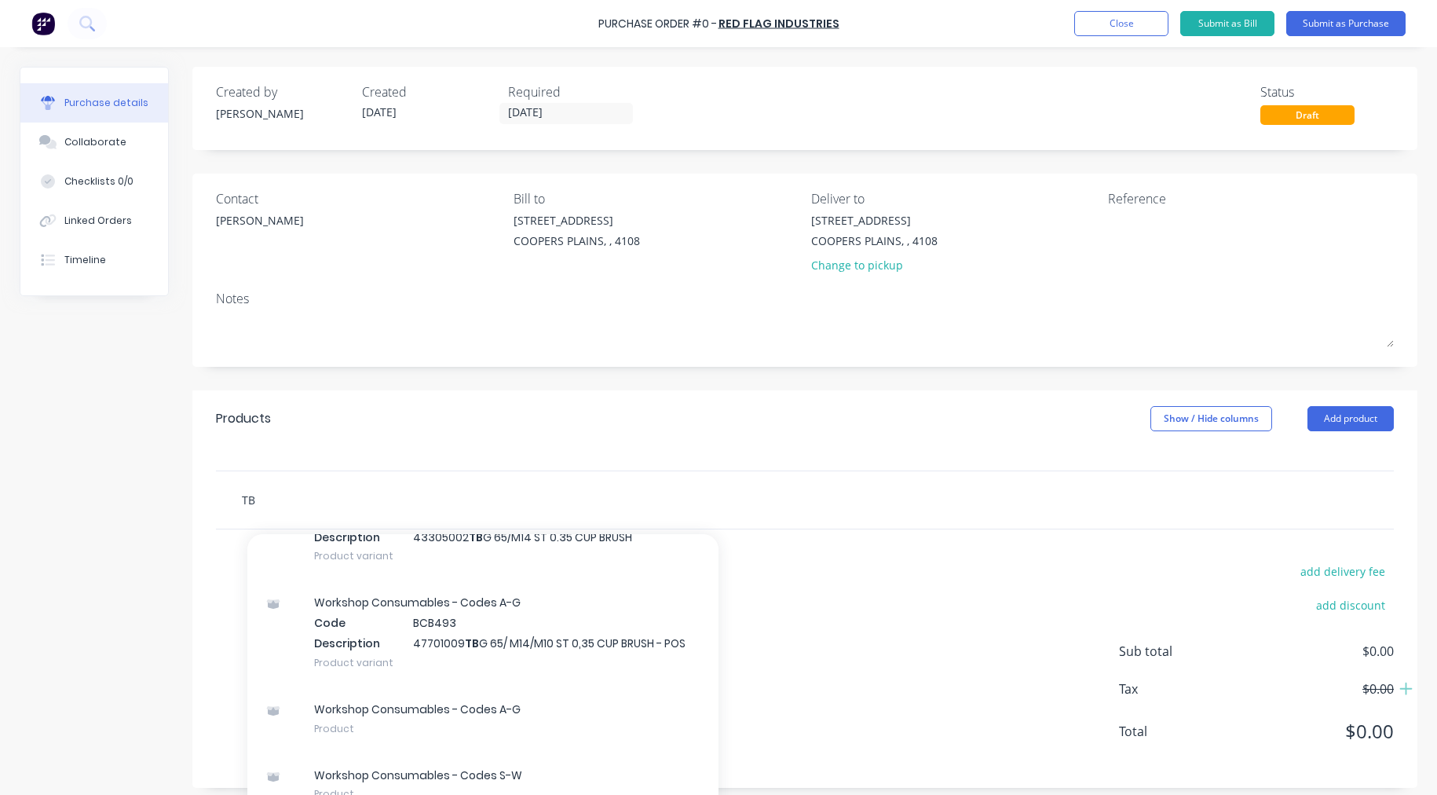
scroll to position [2618, 0]
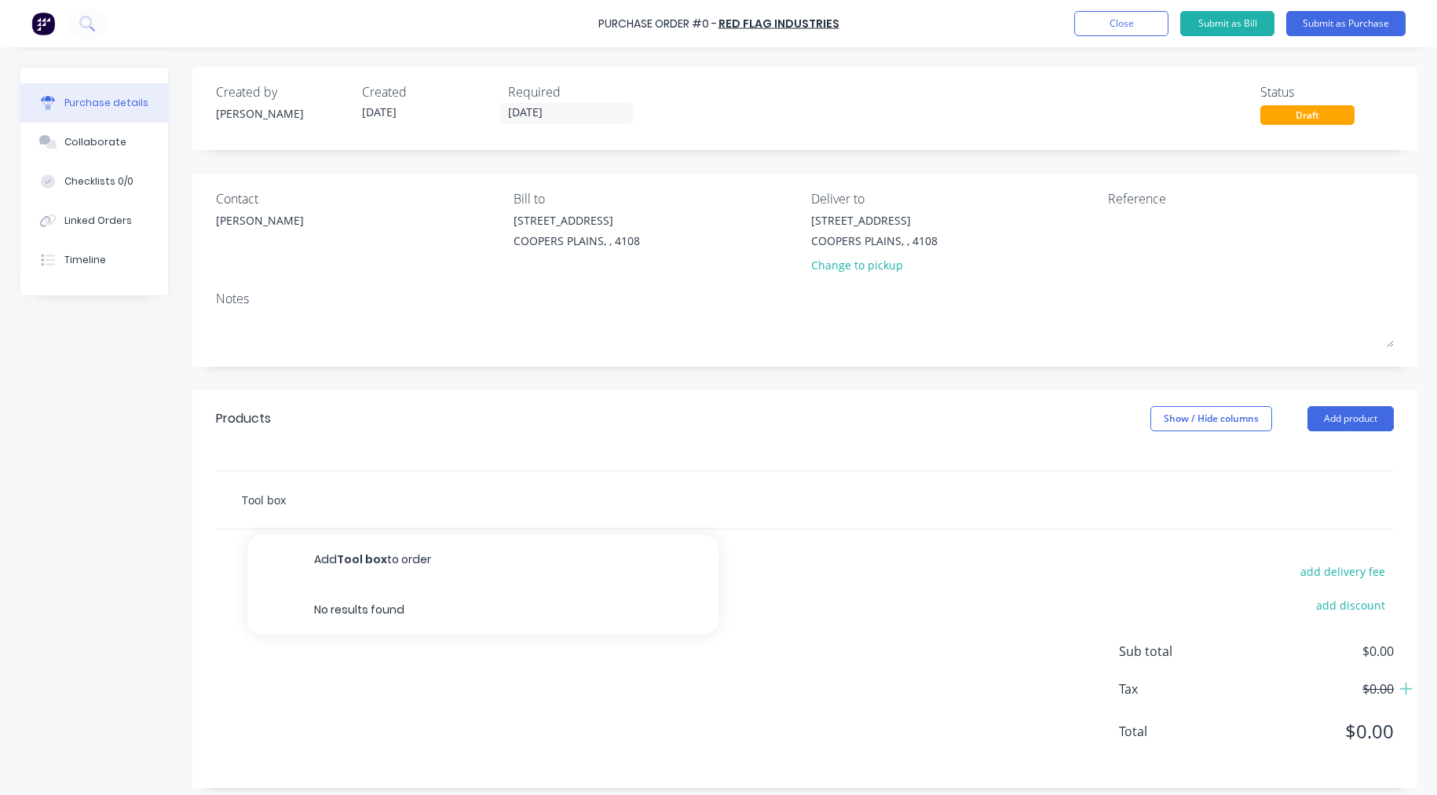
click at [299, 496] on input "Tool box" at bounding box center [398, 499] width 314 height 31
drag, startPoint x: 295, startPoint y: 497, endPoint x: 68, endPoint y: 497, distance: 226.2
click at [68, 497] on div "Created by [PERSON_NAME] Created [DATE] Required [DATE] Status Draft Contact [P…" at bounding box center [719, 427] width 1398 height 721
type input "T"
click at [324, 493] on input "text" at bounding box center [398, 499] width 314 height 31
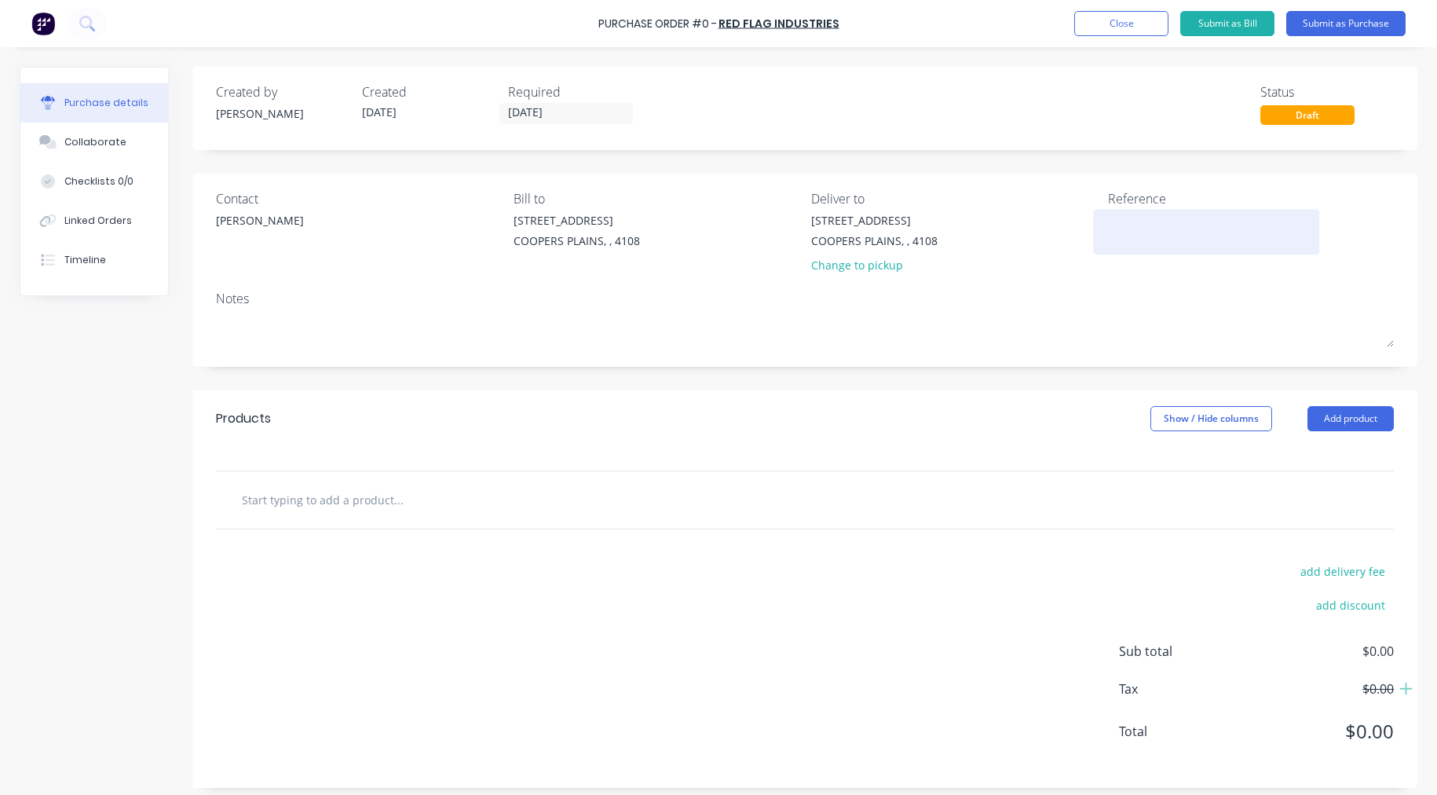
click at [1108, 226] on textarea at bounding box center [1206, 229] width 196 height 35
type textarea "Redflag Toolbox Order"
drag, startPoint x: 1238, startPoint y: 218, endPoint x: 1096, endPoint y: 217, distance: 142.2
click at [1108, 217] on div "Redflag Toolbox Order" at bounding box center [1206, 231] width 196 height 39
click at [1228, 222] on textarea "Redflag Toolbox Order" at bounding box center [1206, 229] width 196 height 35
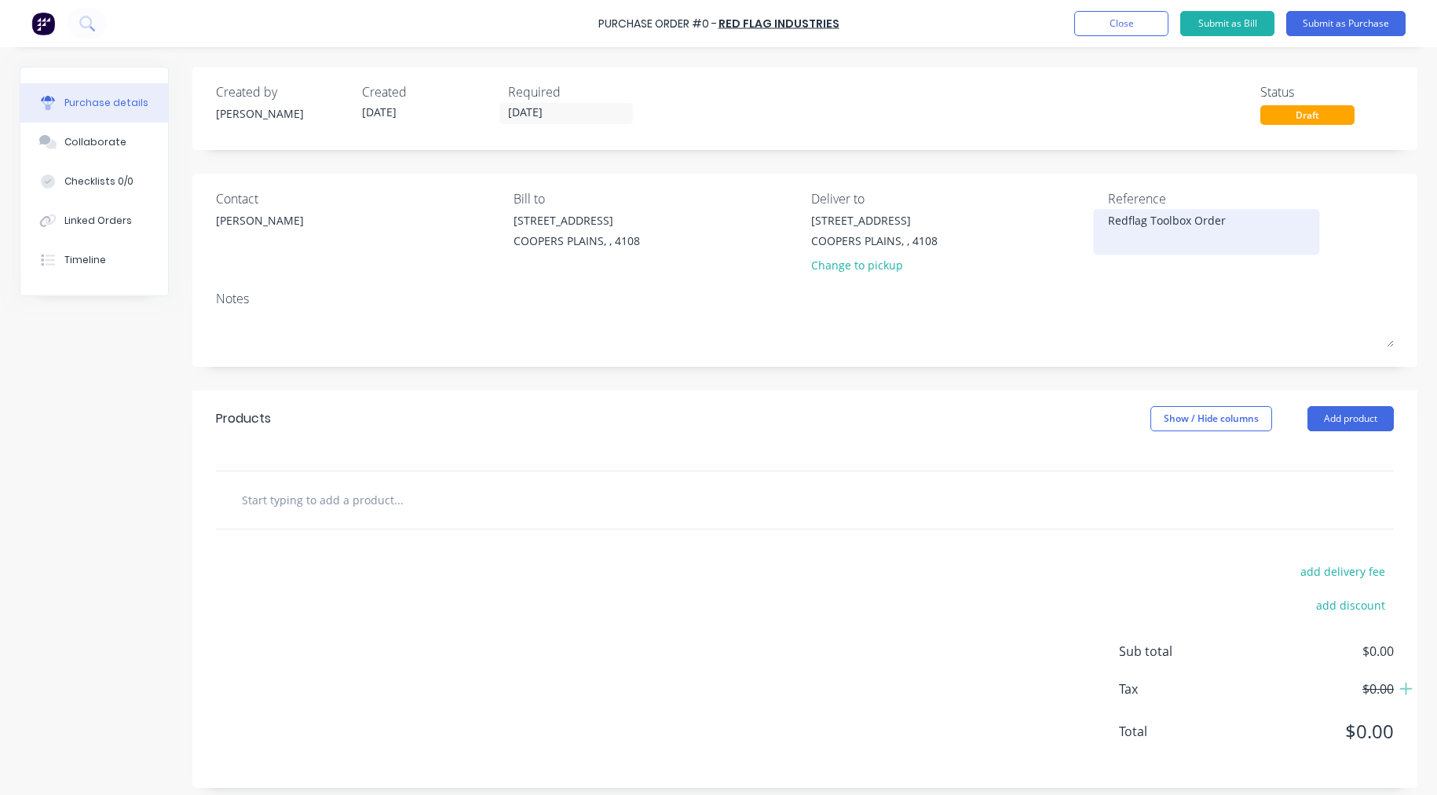
type textarea "x"
drag, startPoint x: 1224, startPoint y: 218, endPoint x: 1141, endPoint y: 217, distance: 82.5
click at [1141, 217] on textarea "Redflag Toolbox Order" at bounding box center [1206, 229] width 196 height 35
type textarea "R"
type textarea "x"
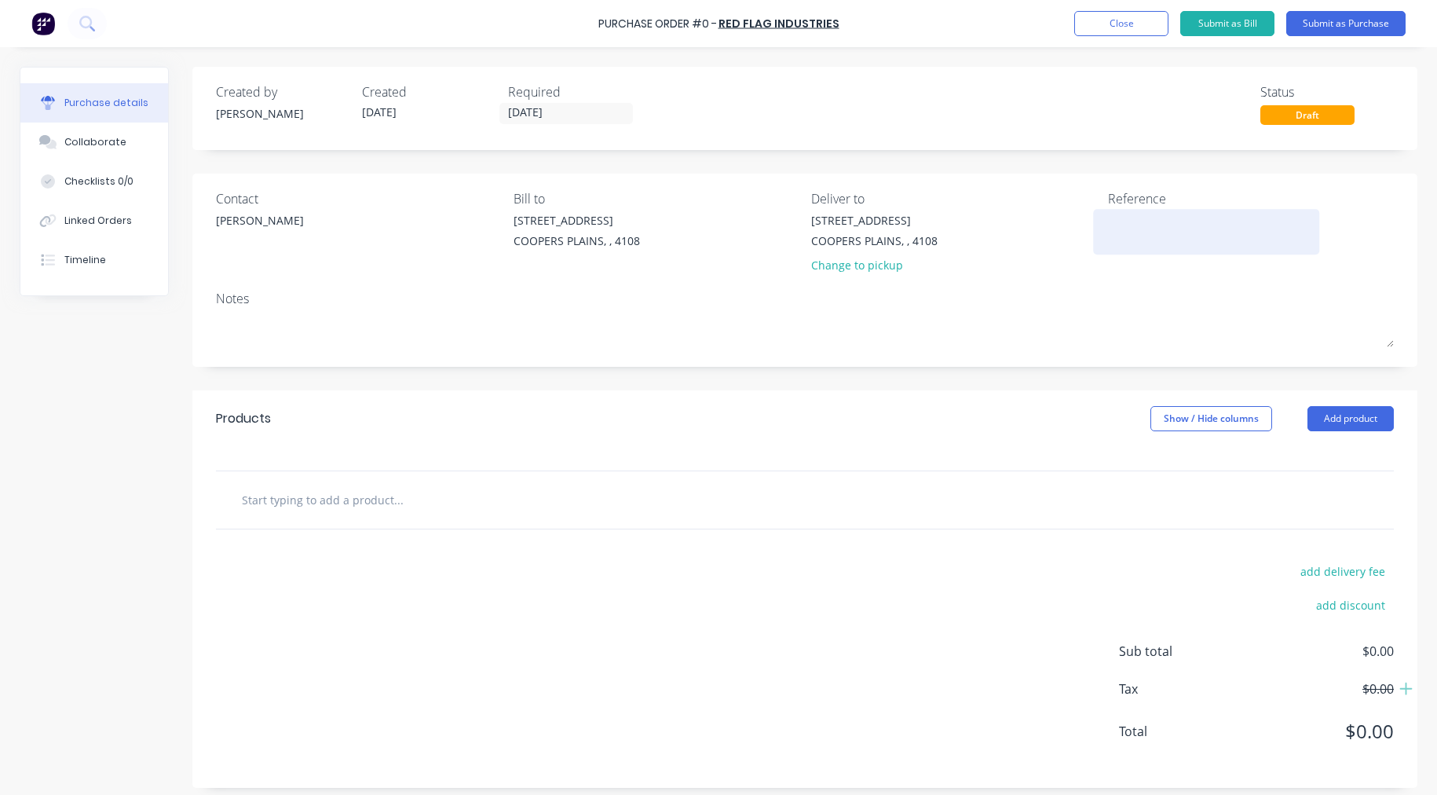
type textarea "T"
type textarea "x"
type textarea "To"
type textarea "x"
type textarea "Too"
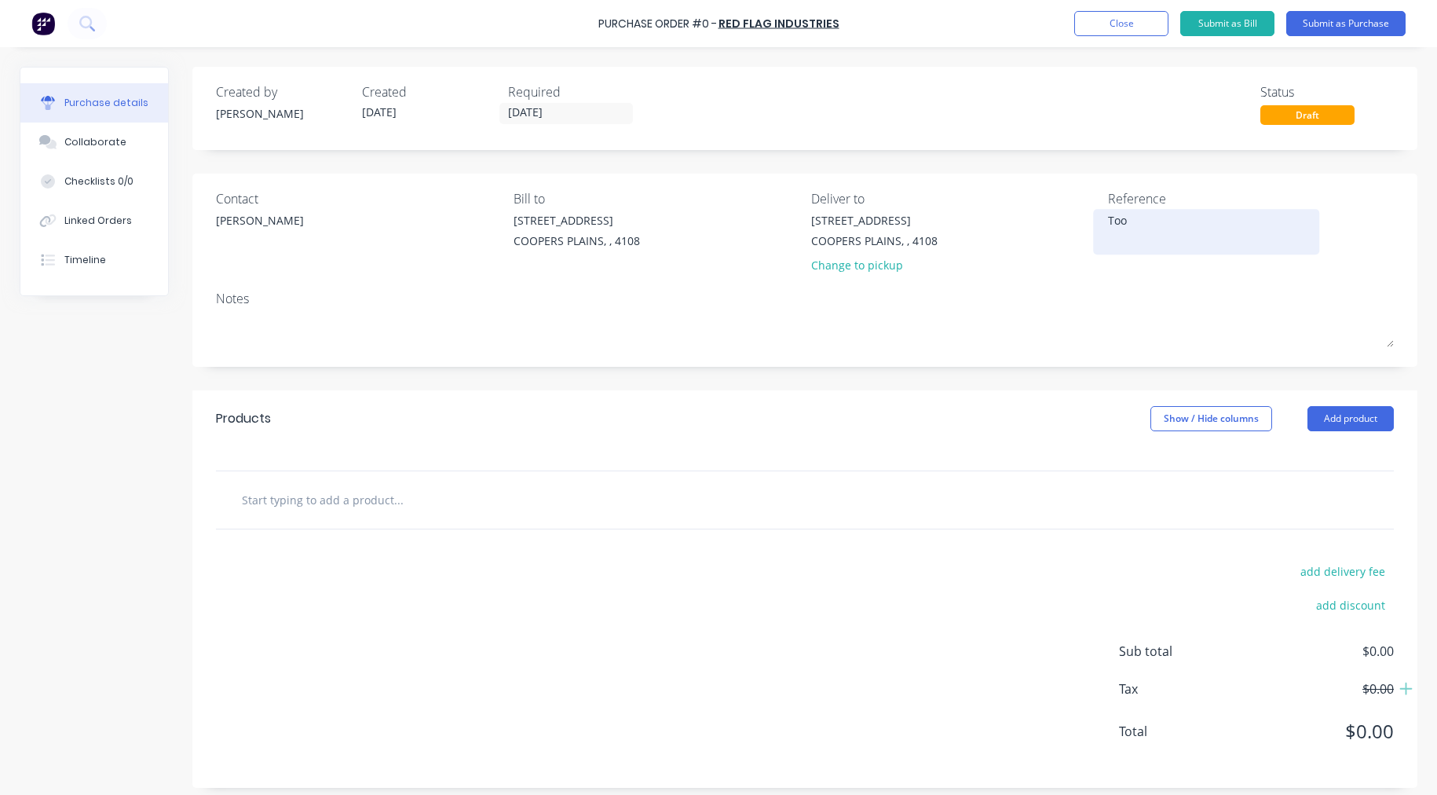
type textarea "x"
type textarea "Tool"
type textarea "x"
type textarea "Toolb"
type textarea "x"
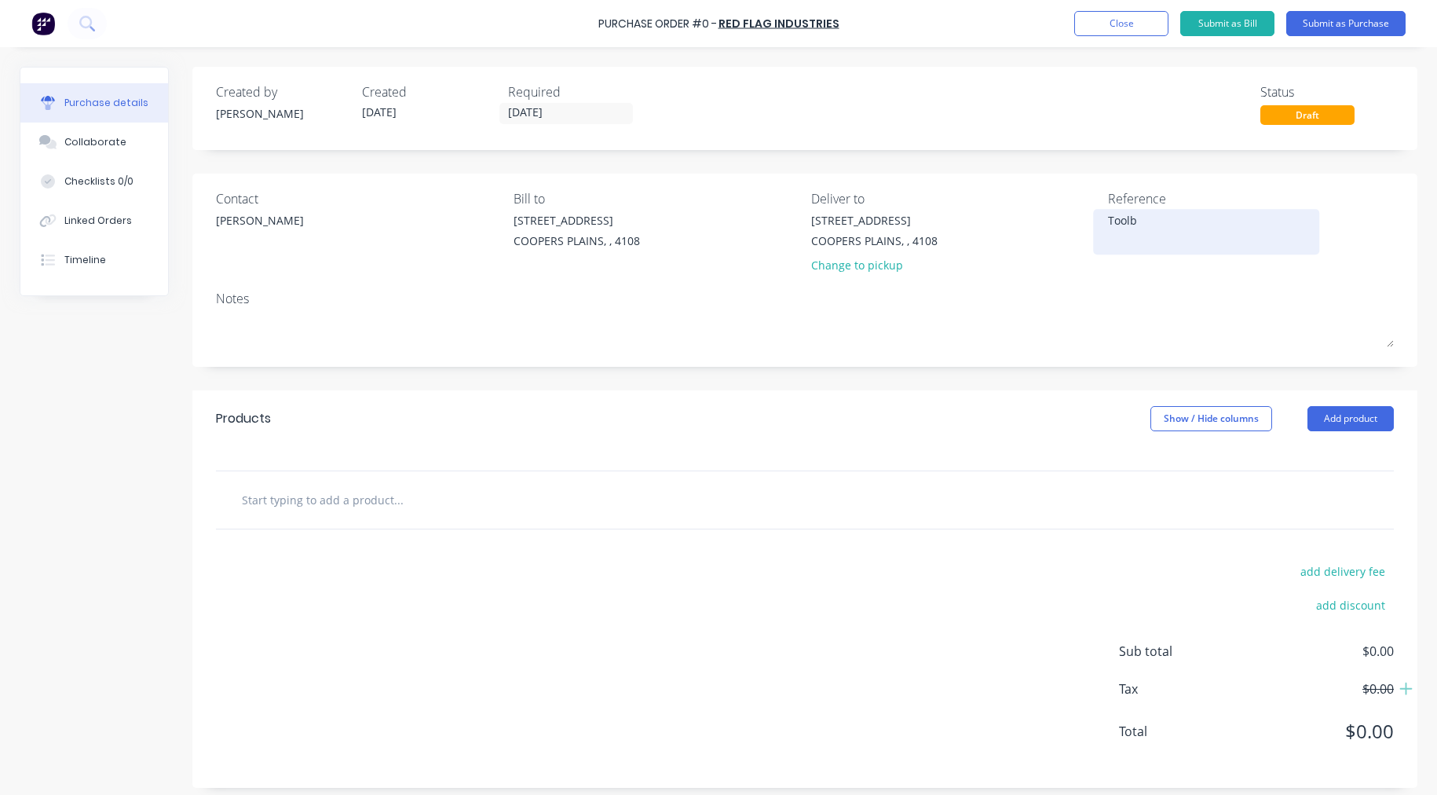
type textarea "Toolbo"
type textarea "x"
type textarea "Toolbox"
type textarea "x"
type textarea "Toolbox"
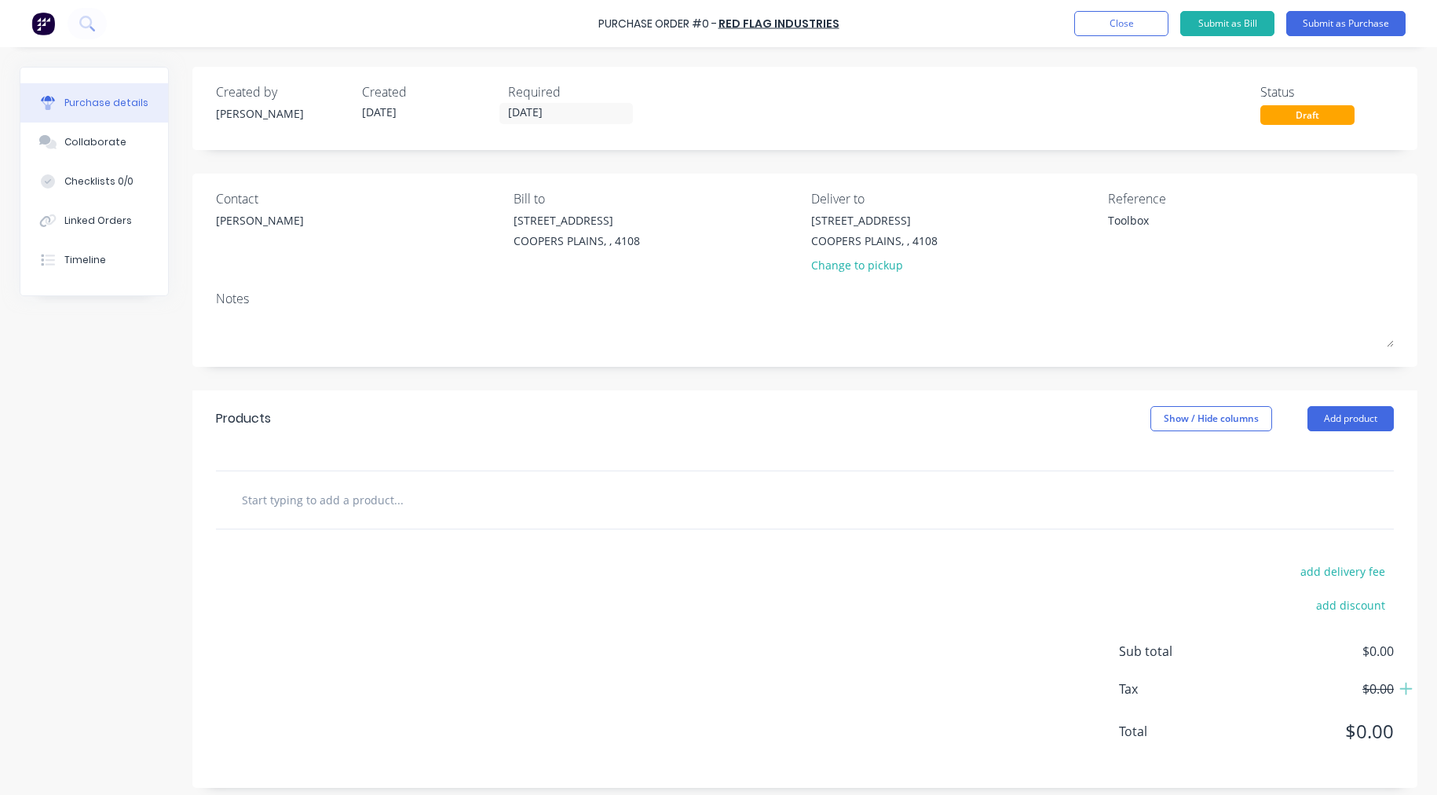
click at [340, 507] on input "text" at bounding box center [398, 499] width 314 height 31
type textarea "x"
type input "T"
type textarea "x"
type input "TB"
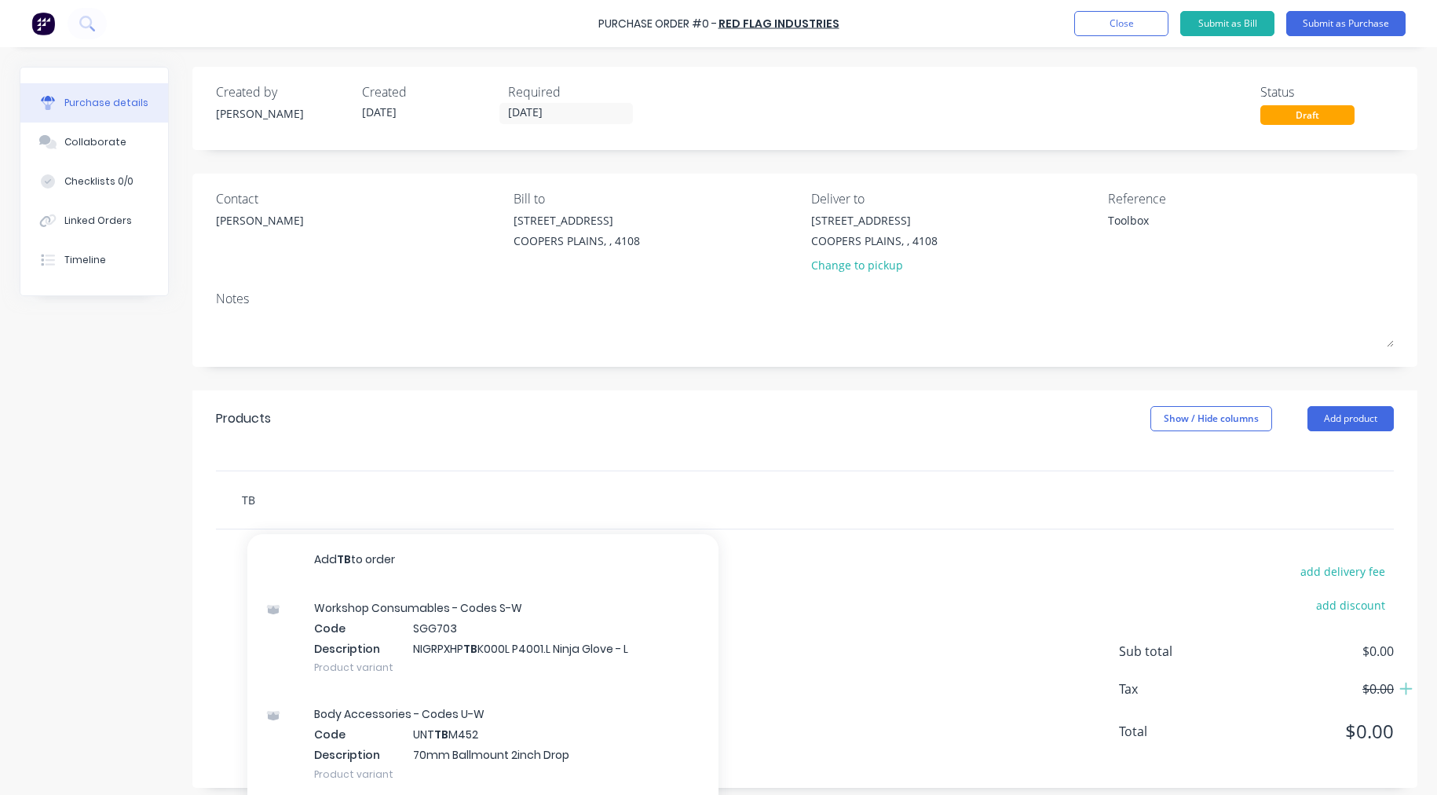
type textarea "x"
type input "TBO"
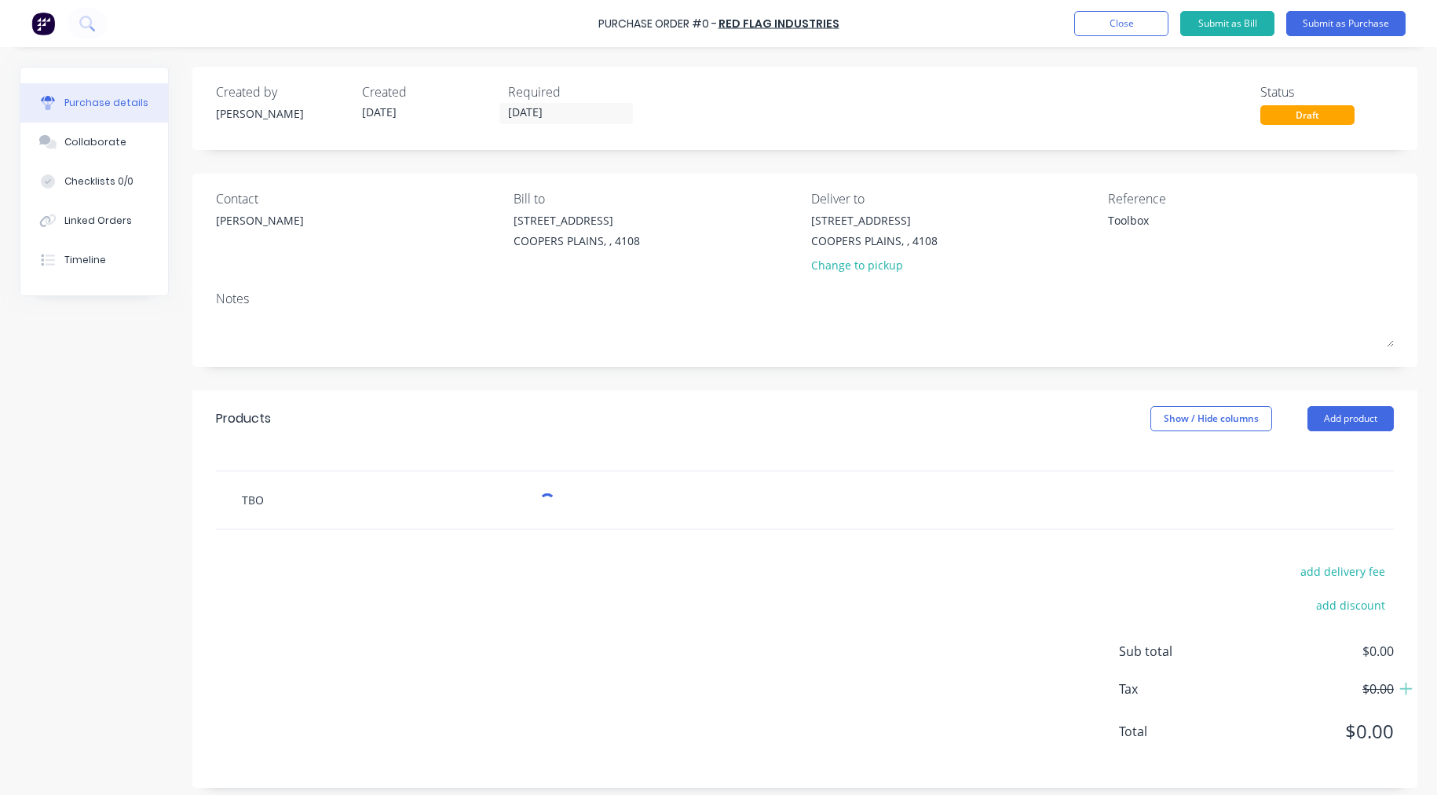
type textarea "x"
type input "TB"
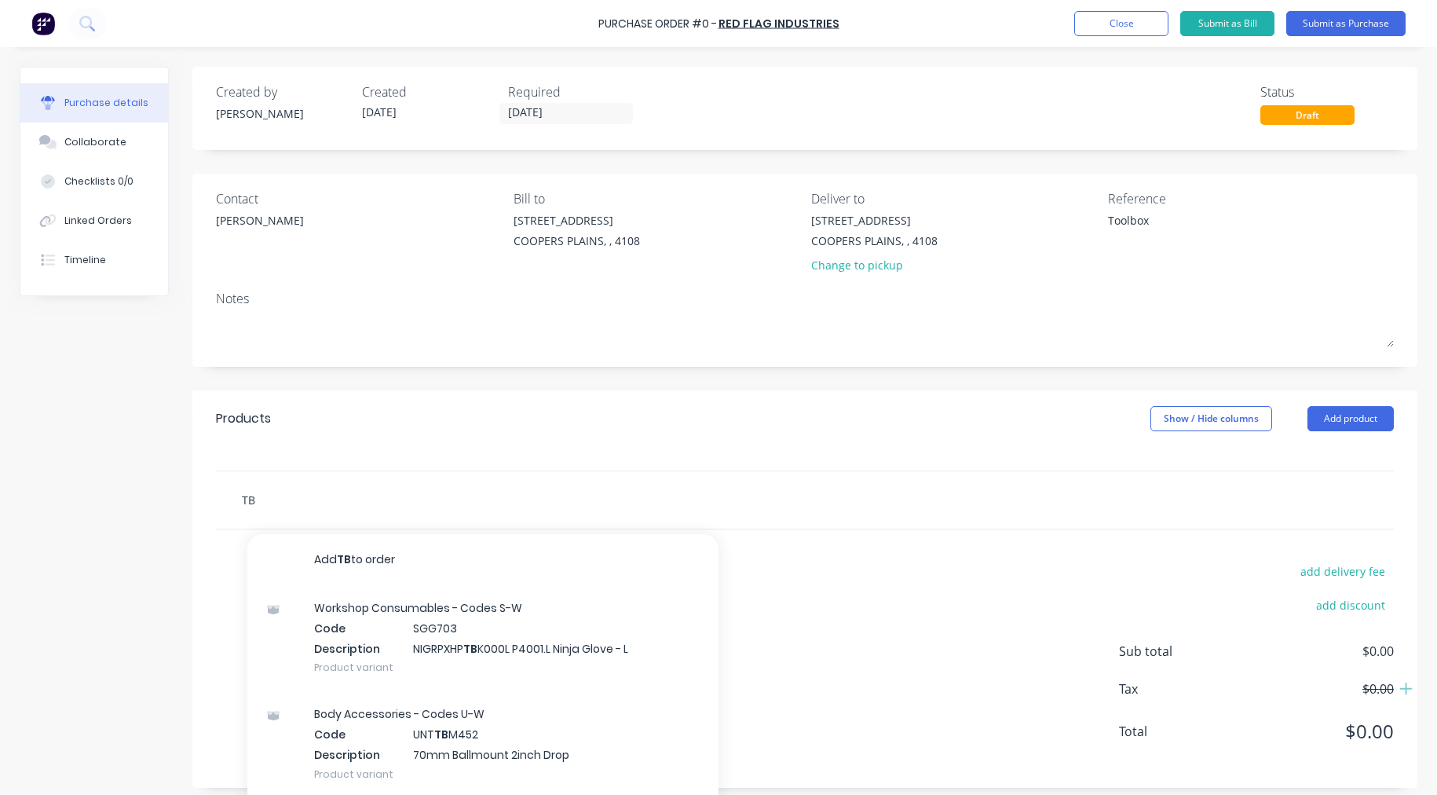
type textarea "x"
type input "TB0"
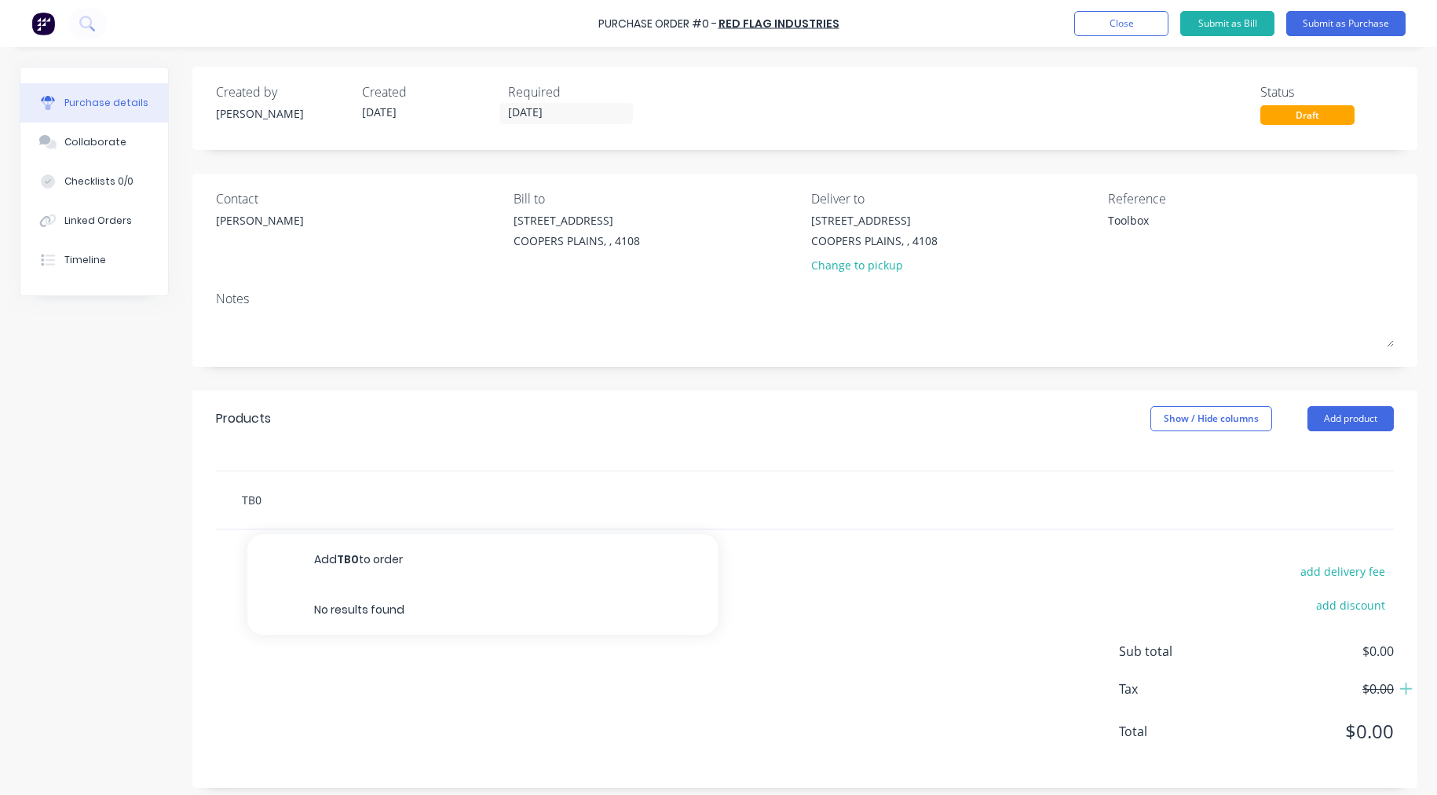
type textarea "x"
type input "TB"
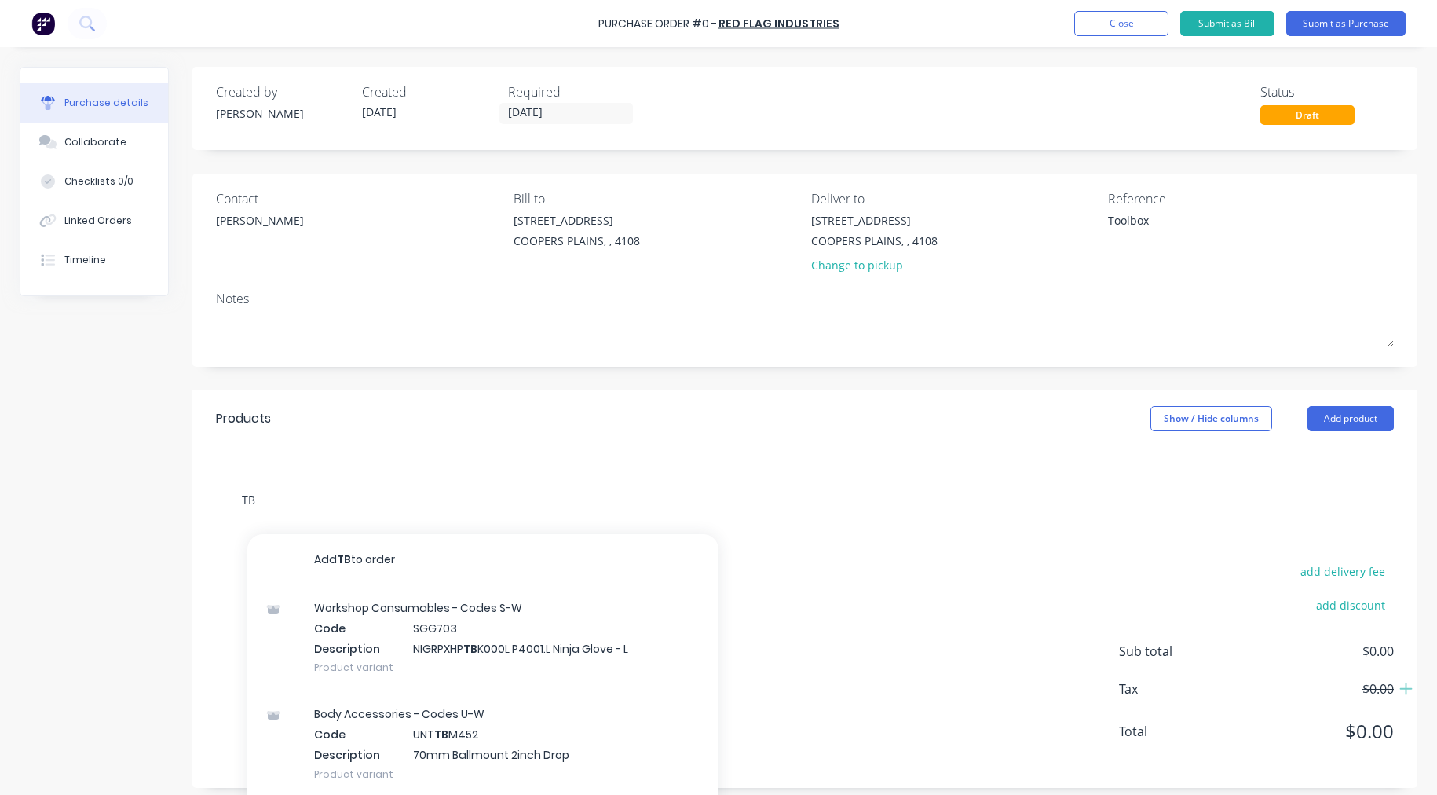
type textarea "x"
type input "T"
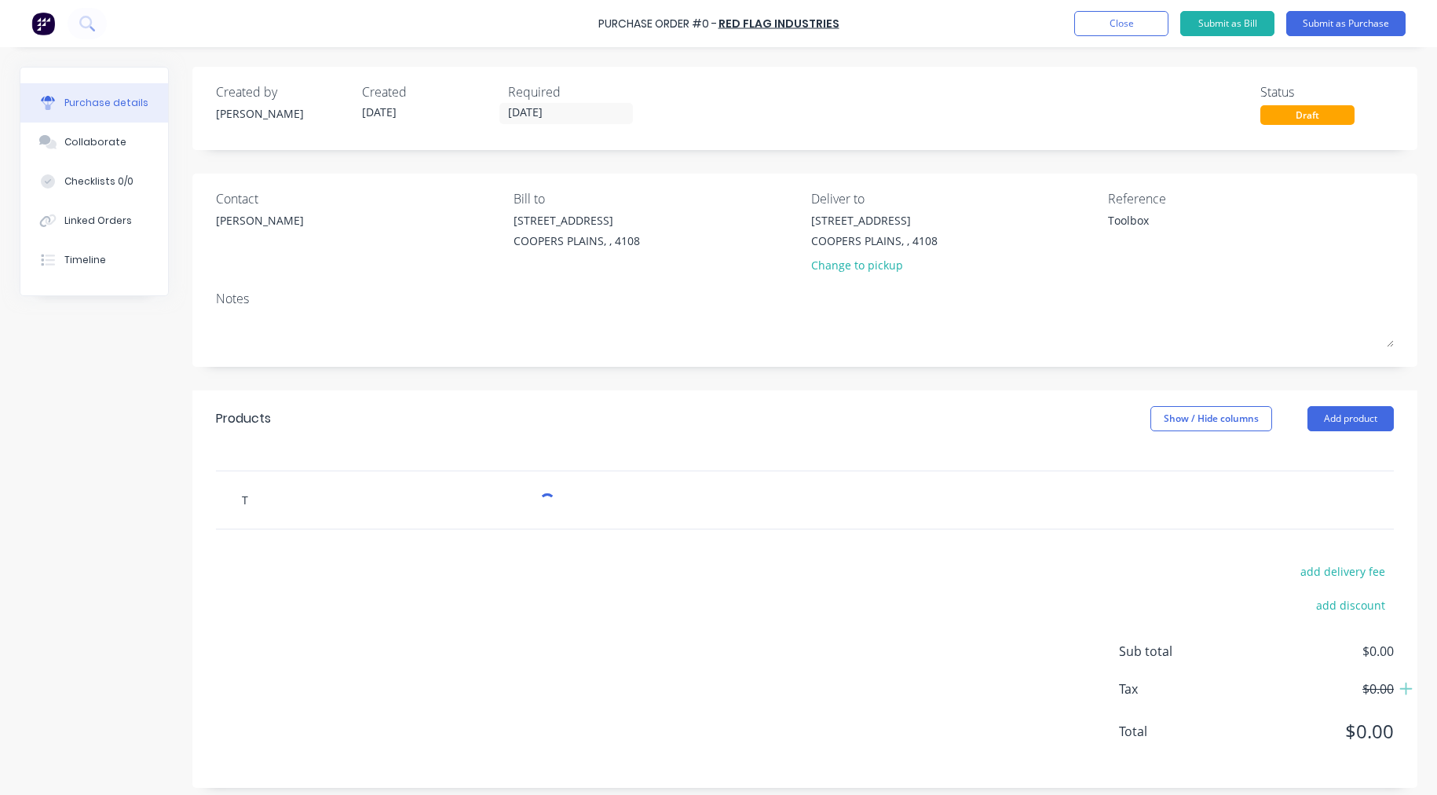
type textarea "x"
type input "1"
type textarea "x"
type input "12"
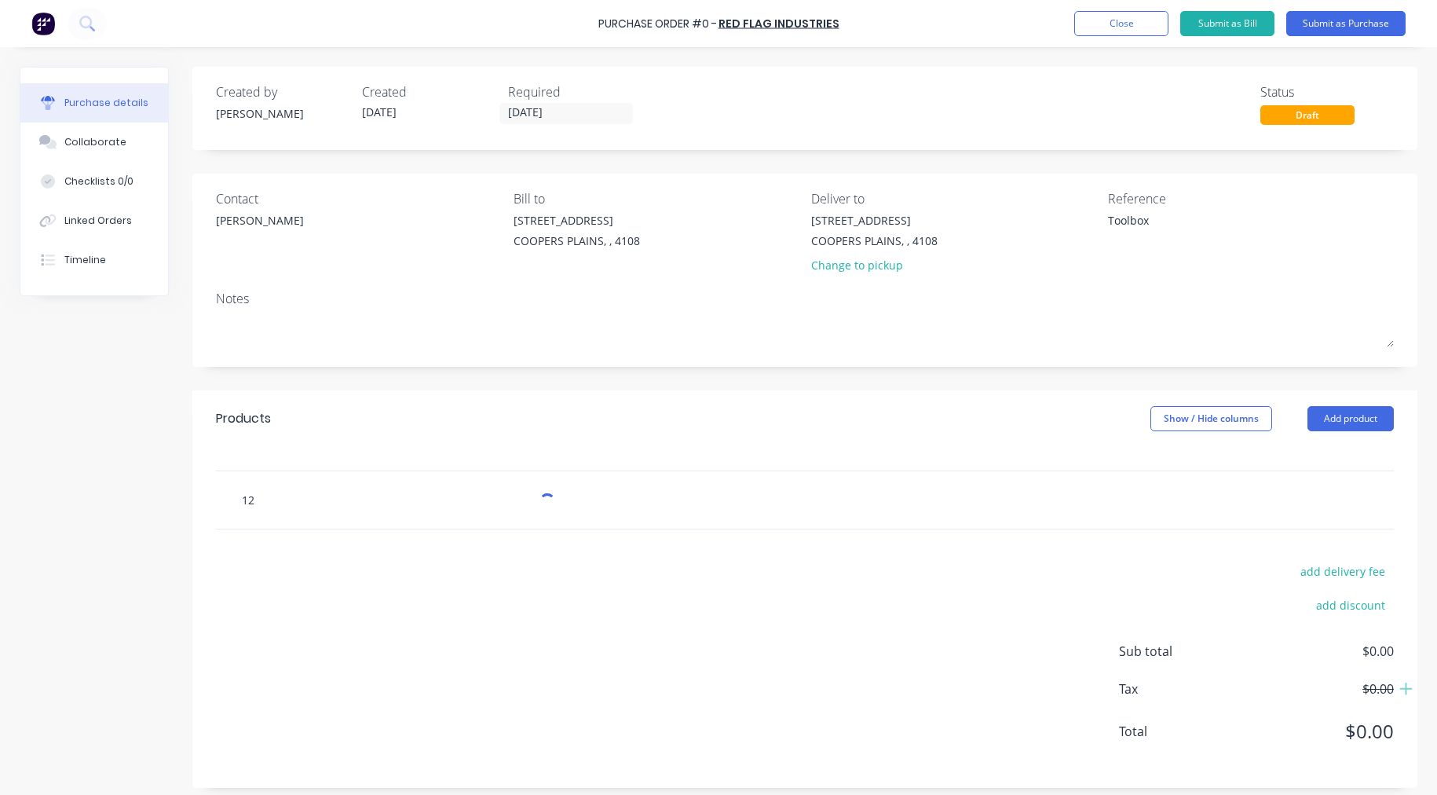
type textarea "x"
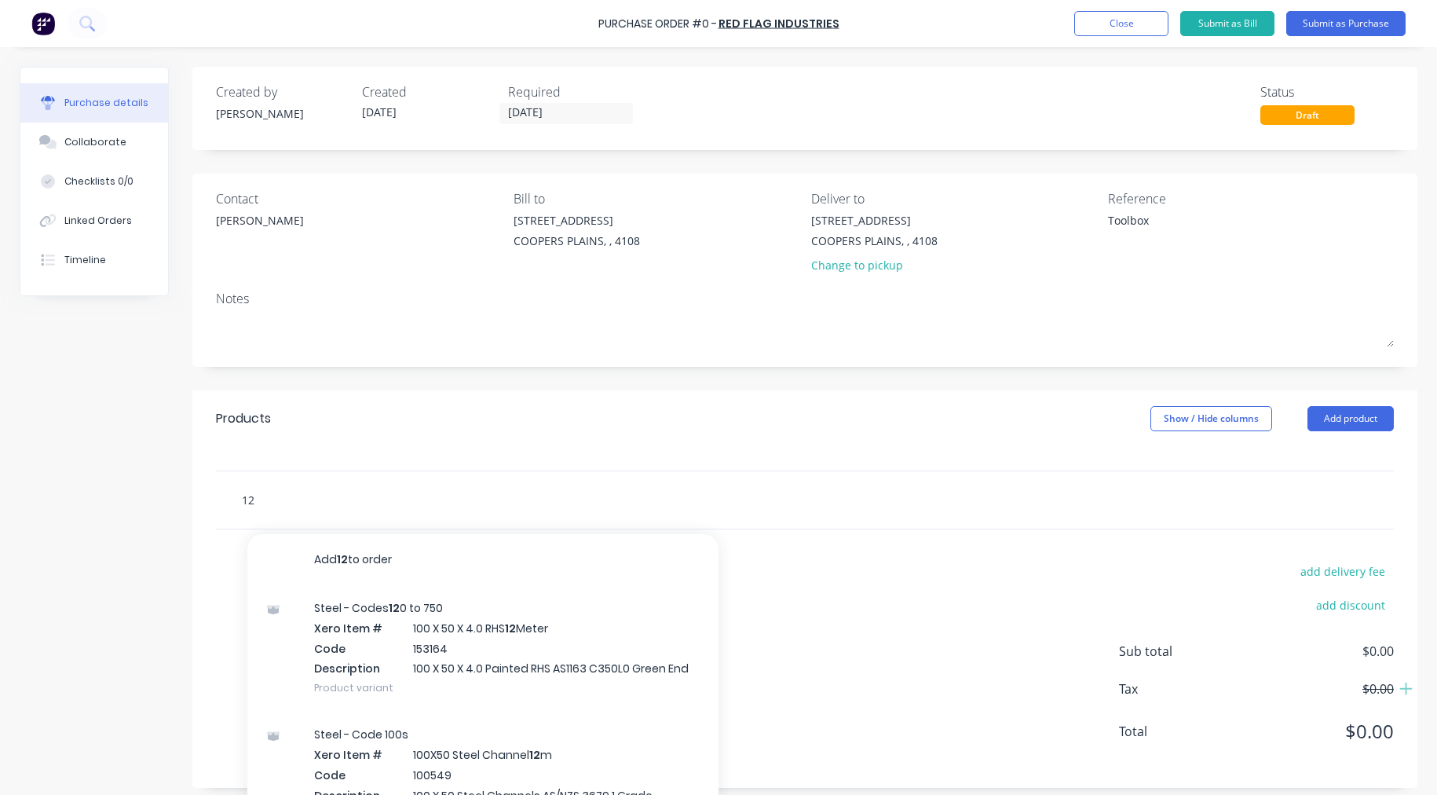
type input "1"
type textarea "x"
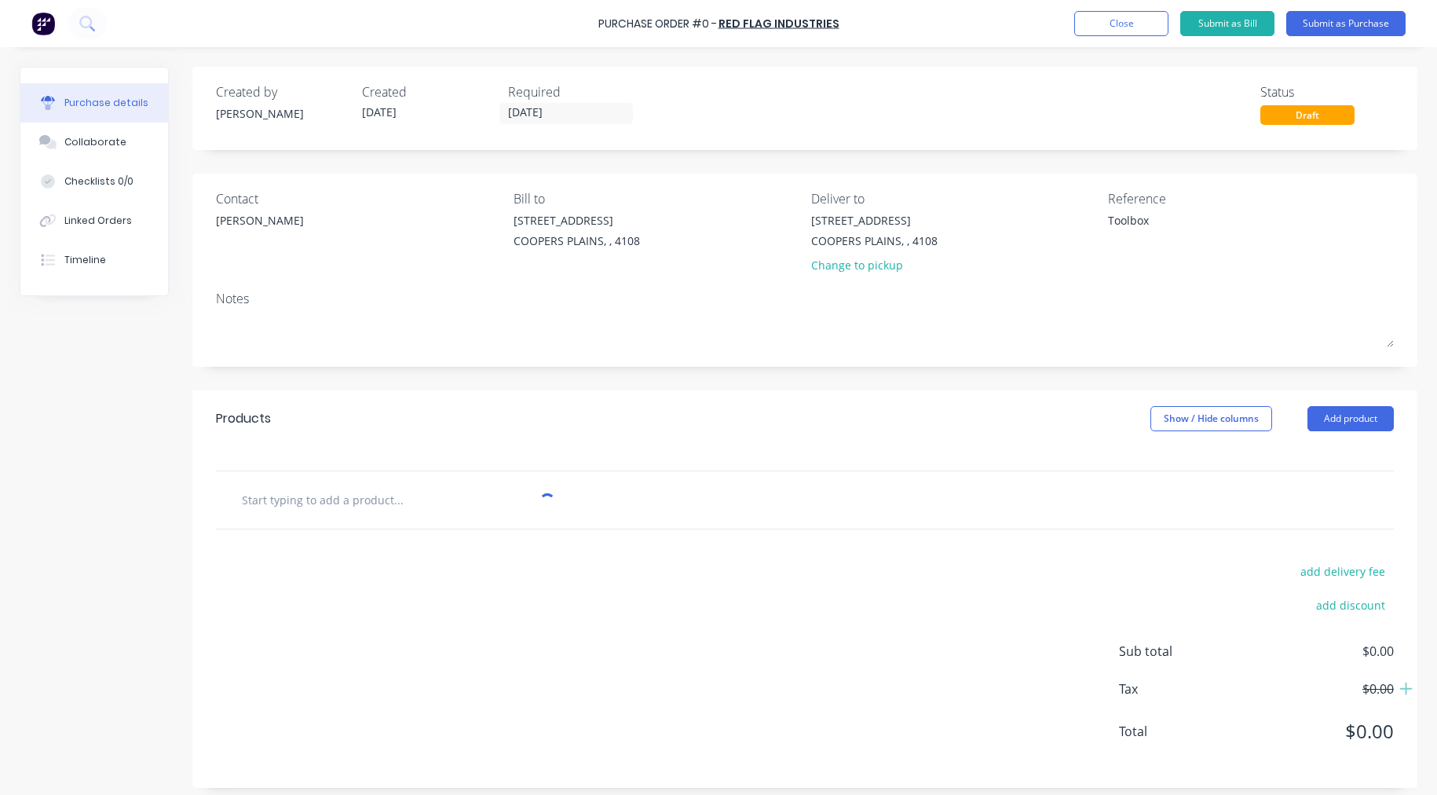
type textarea "x"
type input "bo"
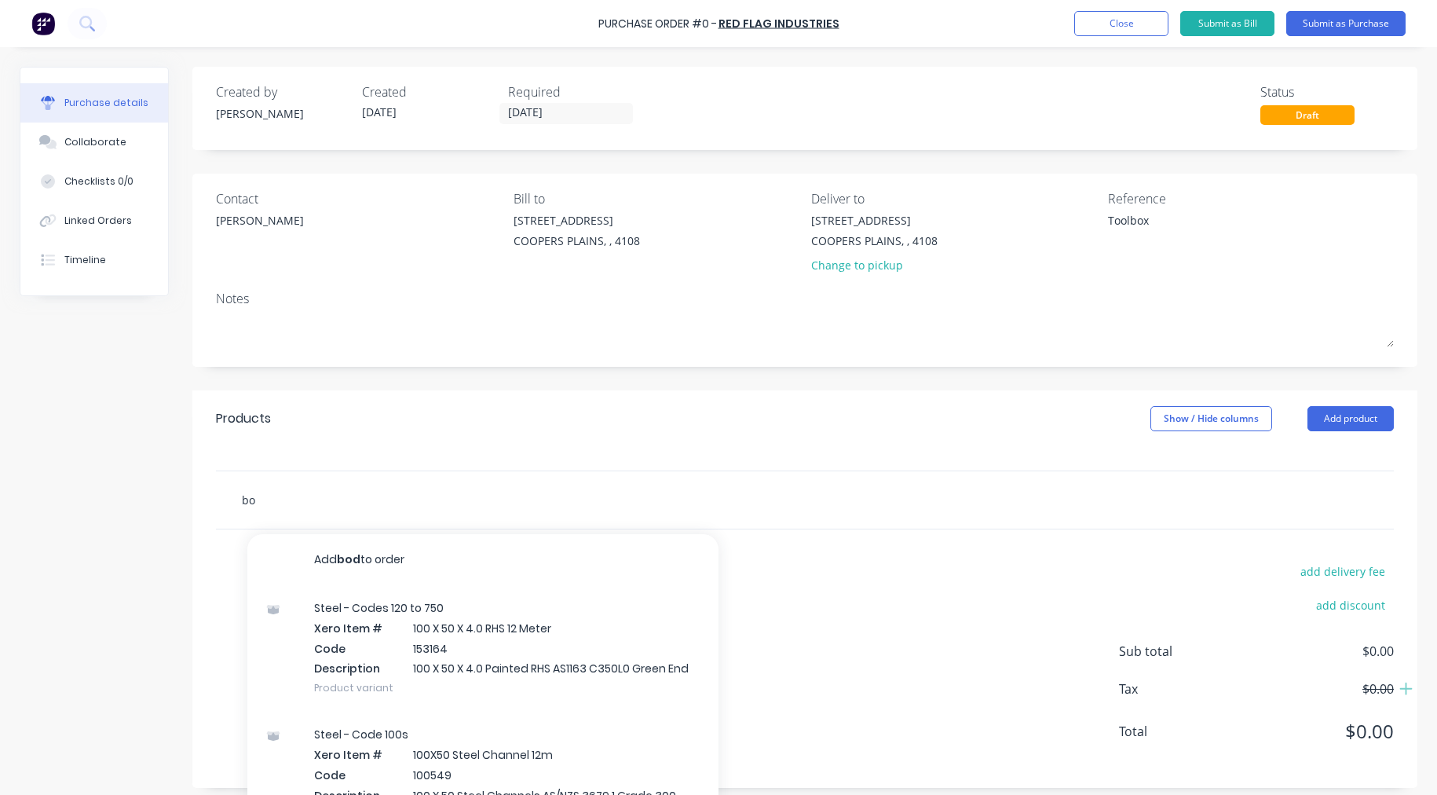
type textarea "x"
type input "body a"
type textarea "x"
type input "body ac"
type textarea "x"
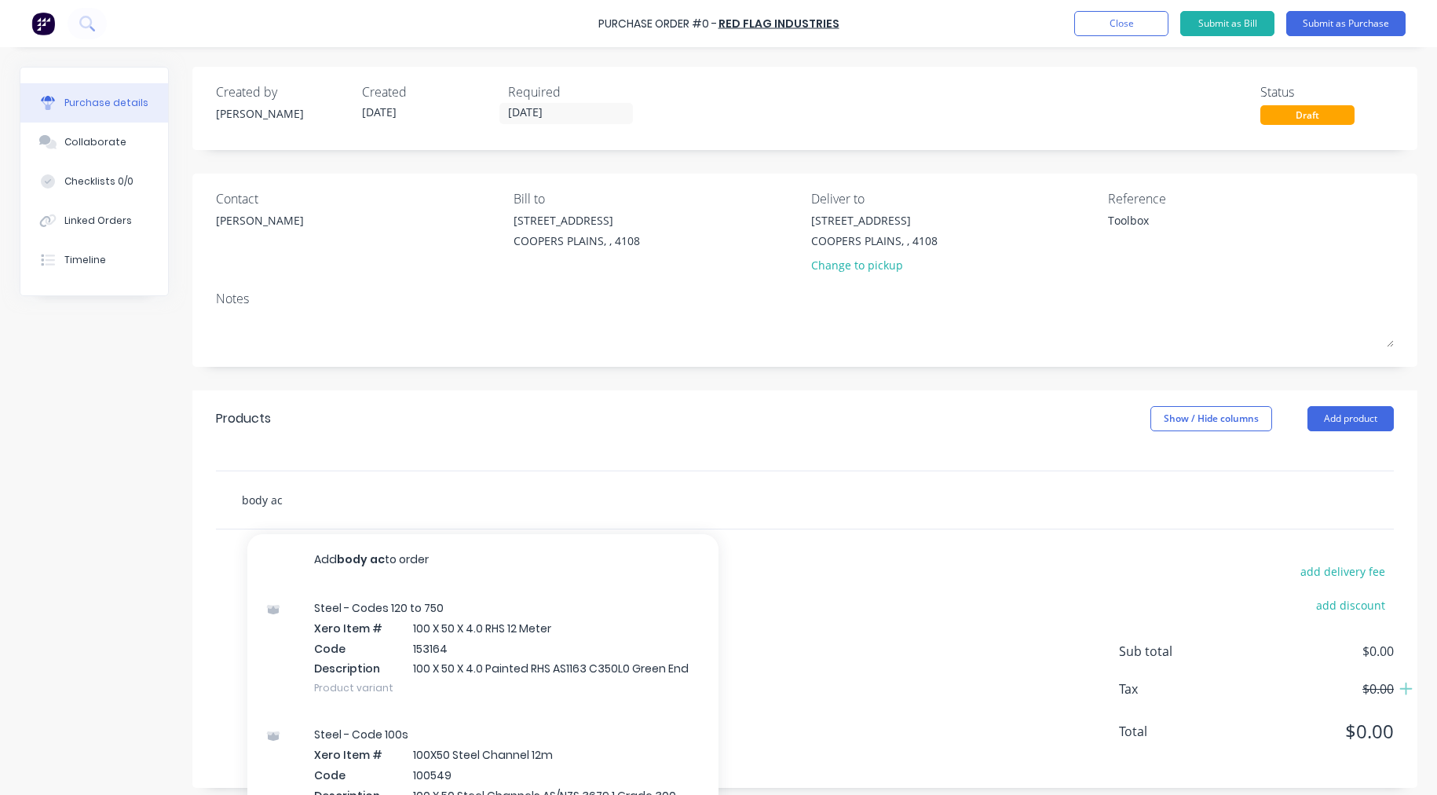
type input "body acc"
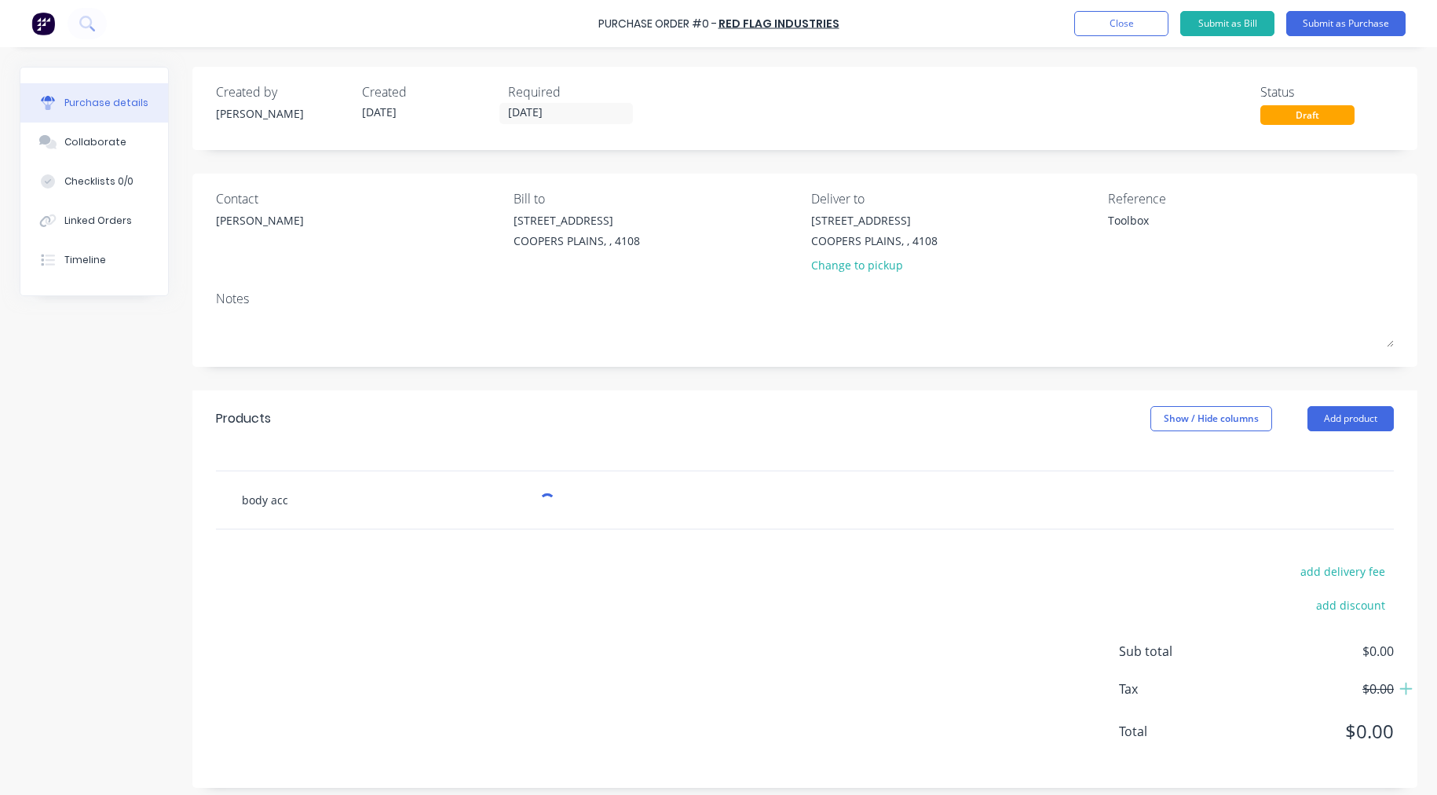
type textarea "x"
type input "body acce"
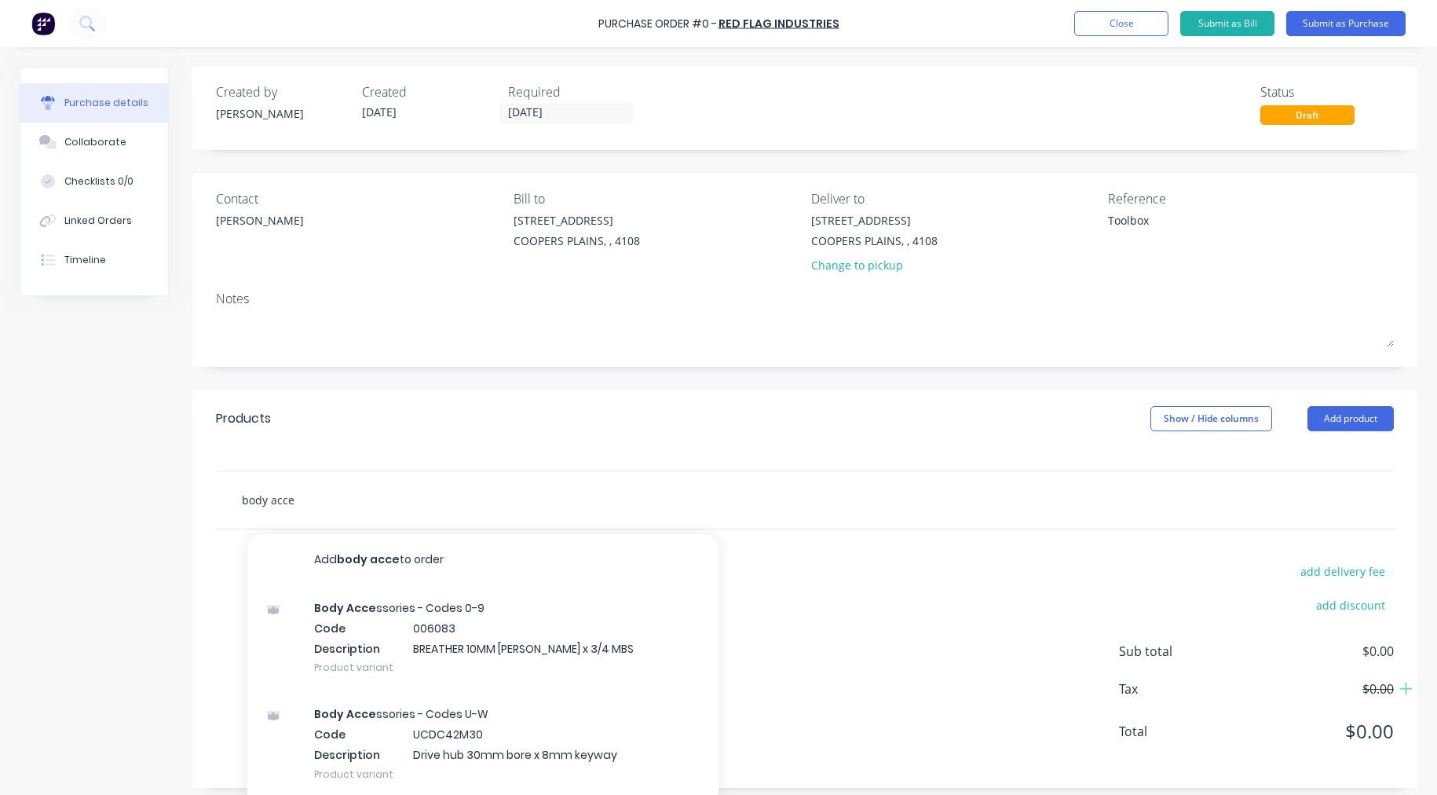
type textarea "x"
type input "body acces"
type textarea "x"
type input "body access"
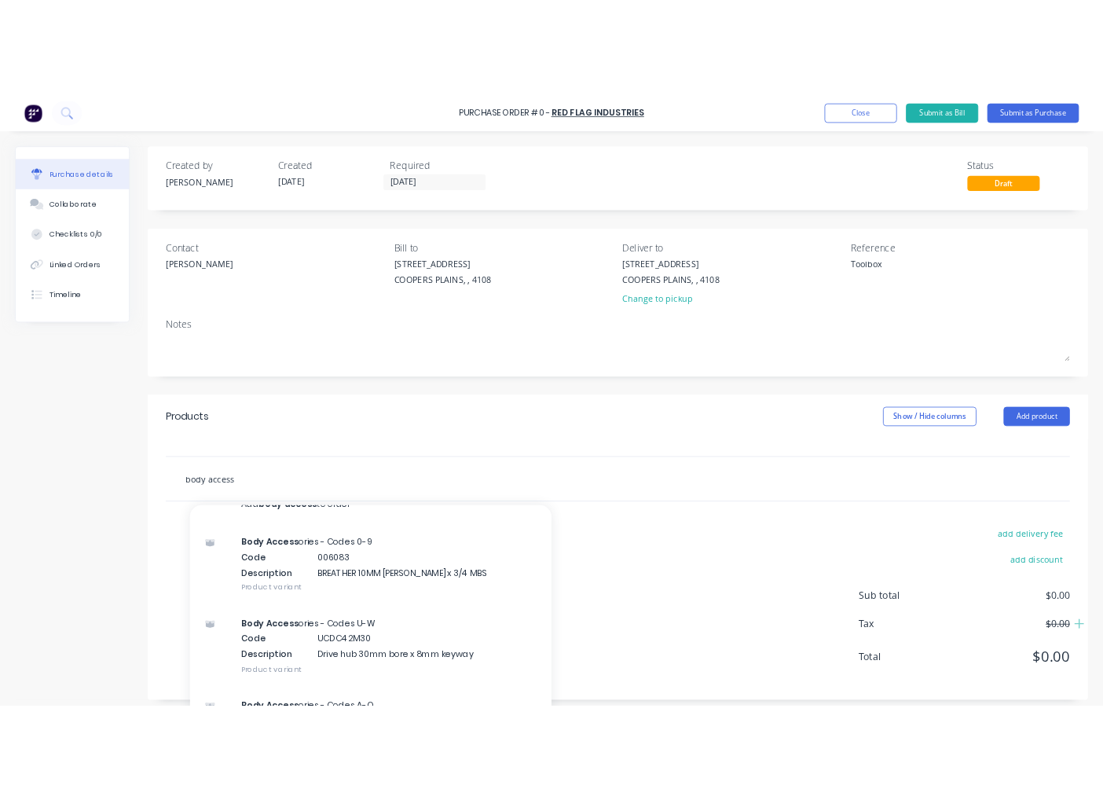
scroll to position [0, 0]
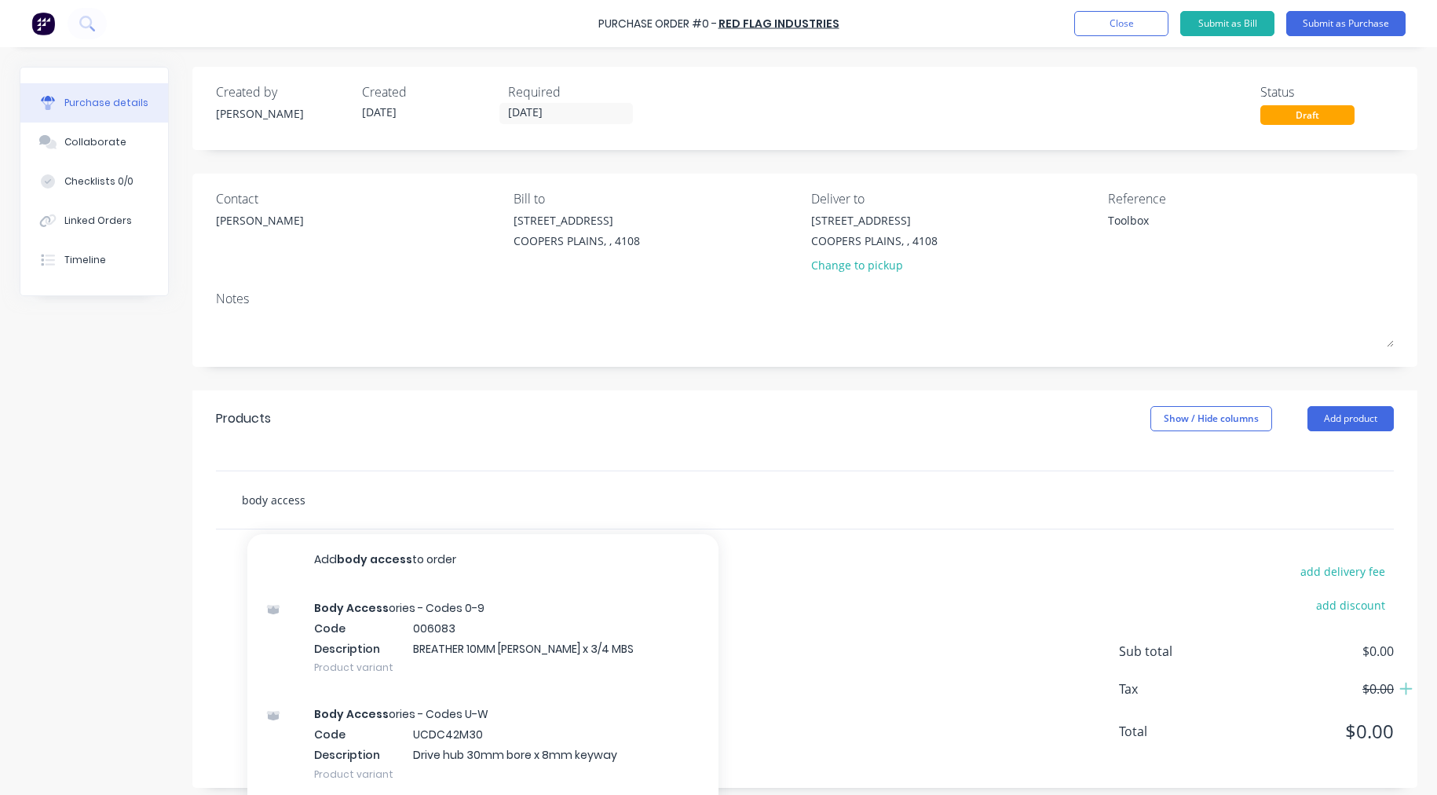
drag, startPoint x: 327, startPoint y: 500, endPoint x: 189, endPoint y: 501, distance: 138.3
click at [192, 501] on div "body access Add body access to order Body Access ories - Codes 0-9 Code 006083 …" at bounding box center [804, 500] width 1225 height 59
type textarea "x"
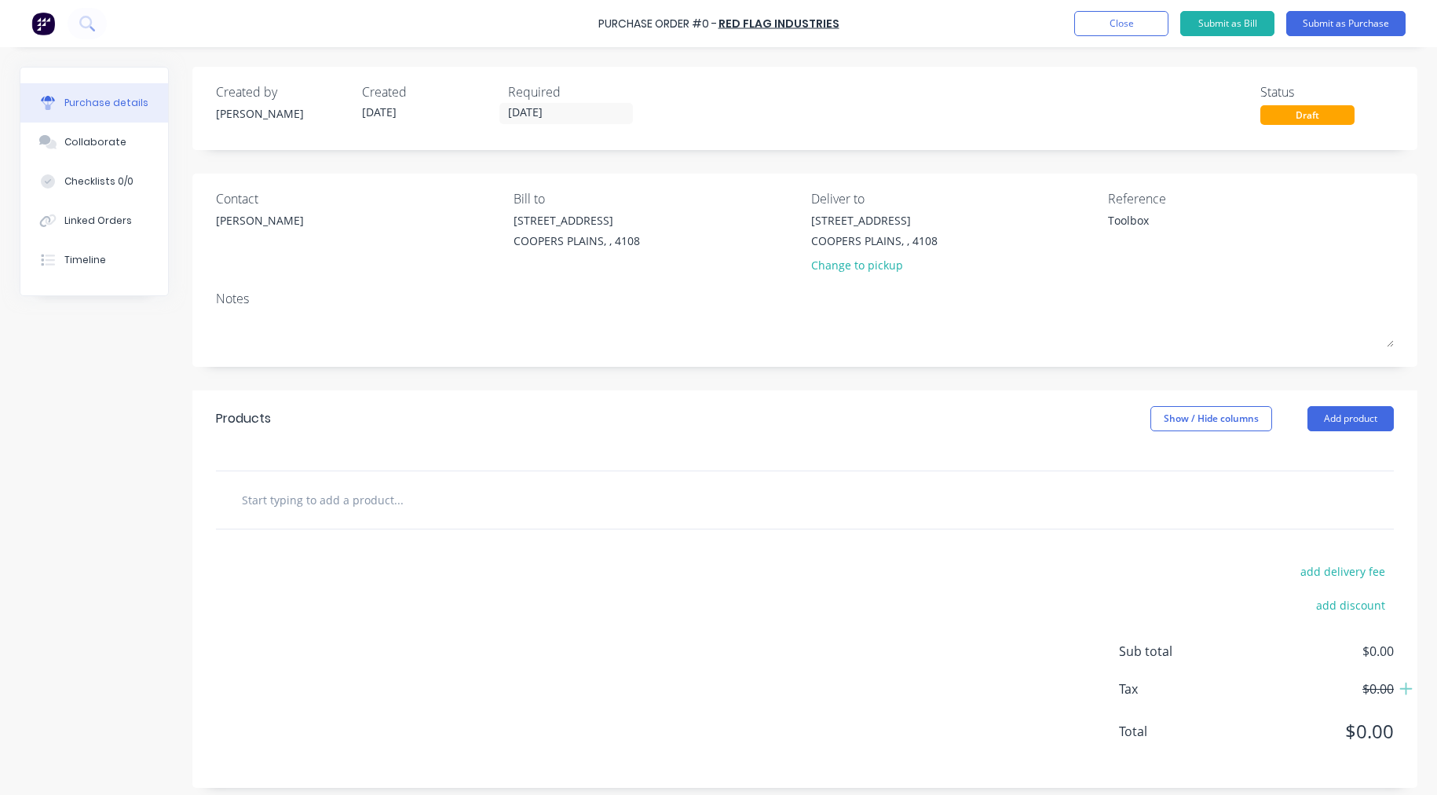
type input "t"
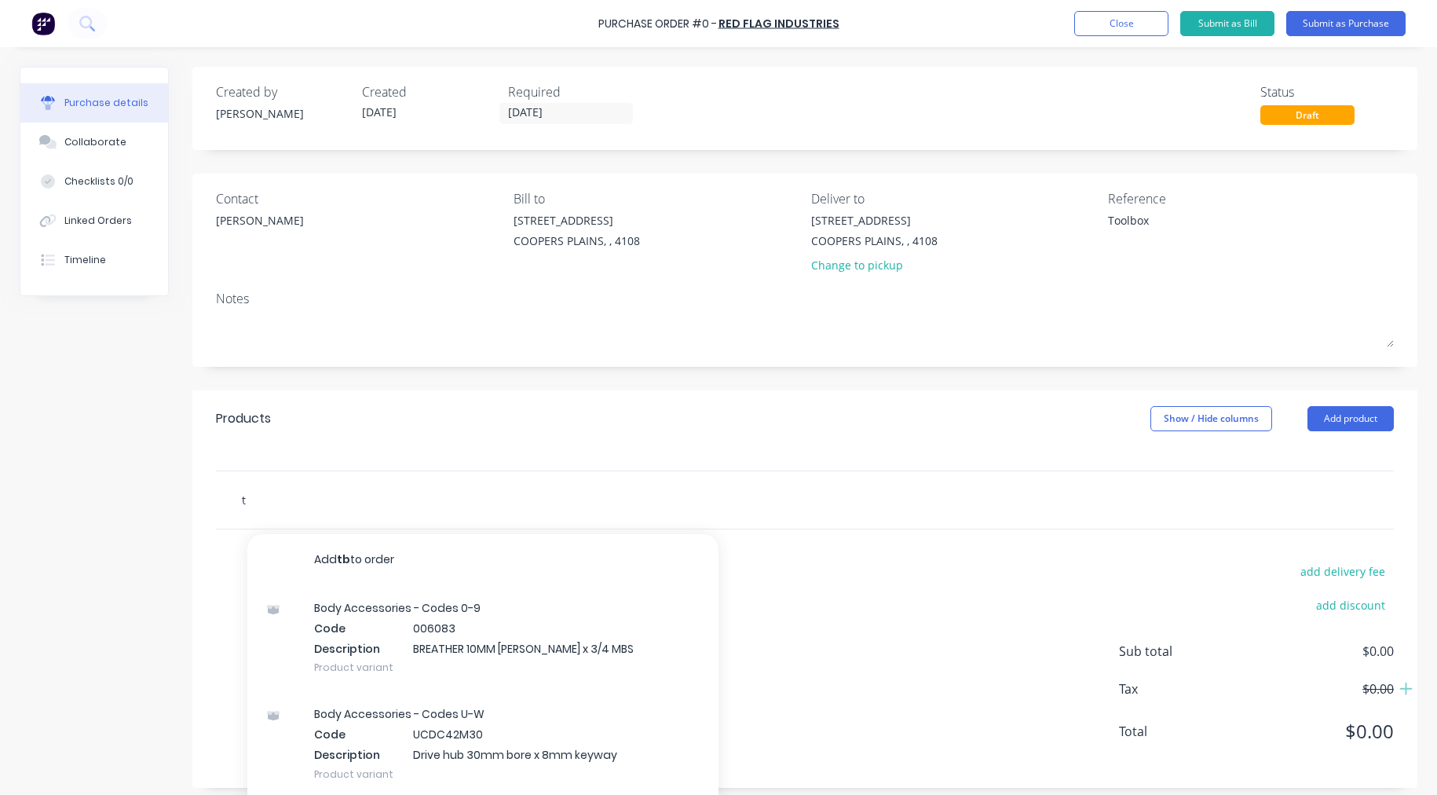
type textarea "x"
type input "tb"
type textarea "x"
type input "tb0"
type textarea "x"
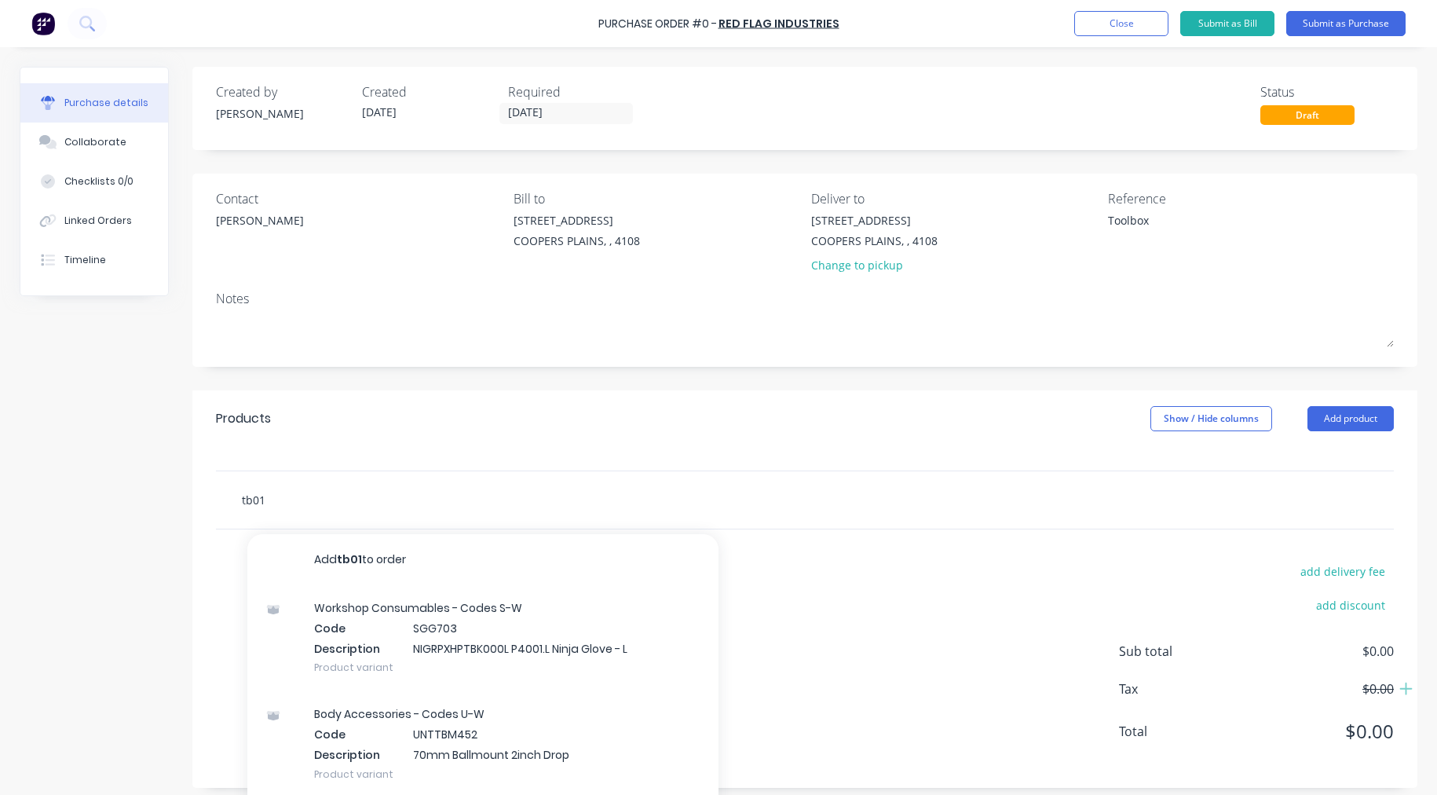
type input "tb012"
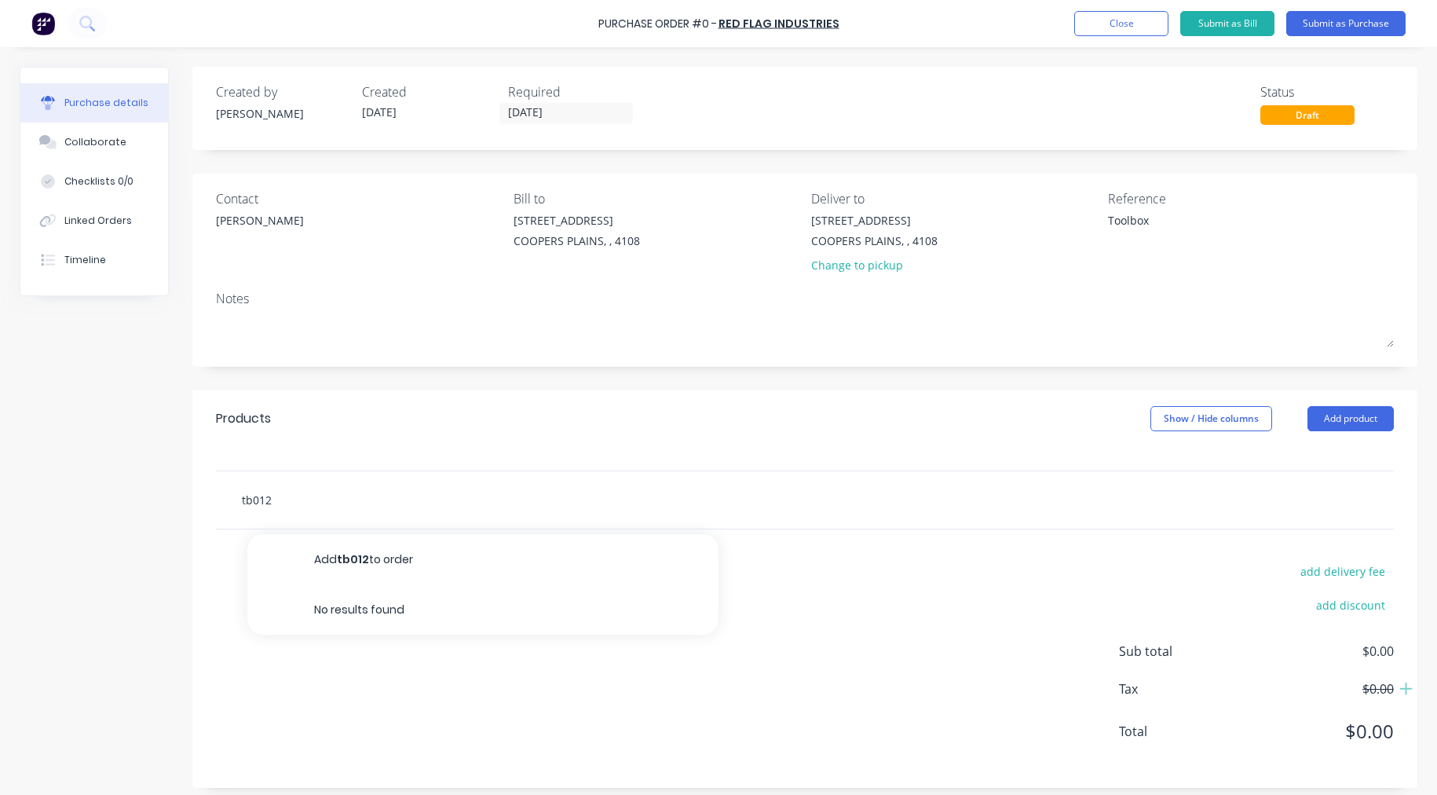
type textarea "x"
type input "tb01"
type textarea "x"
type input "tb0"
type textarea "x"
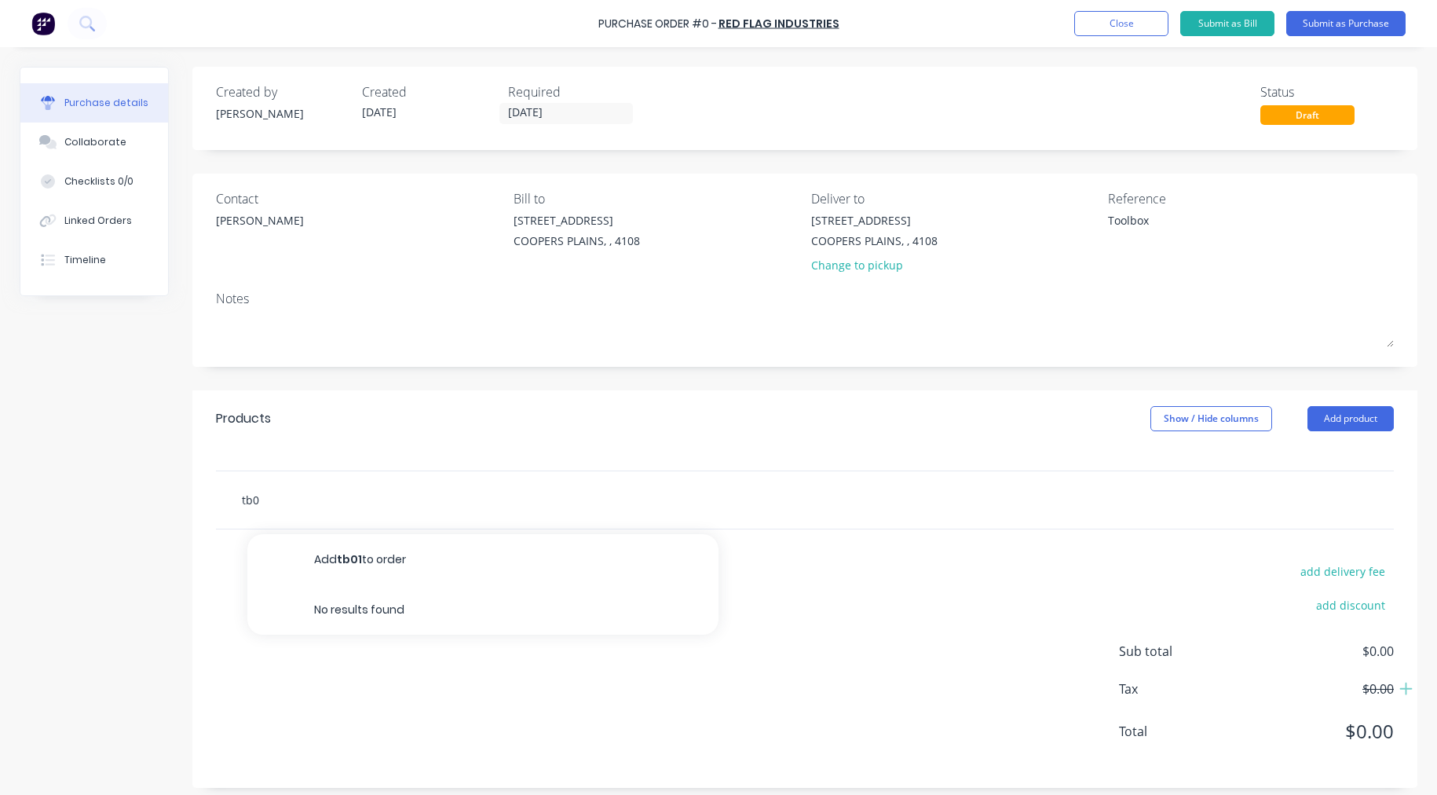
type input "tb"
type textarea "x"
type input "t"
type textarea "x"
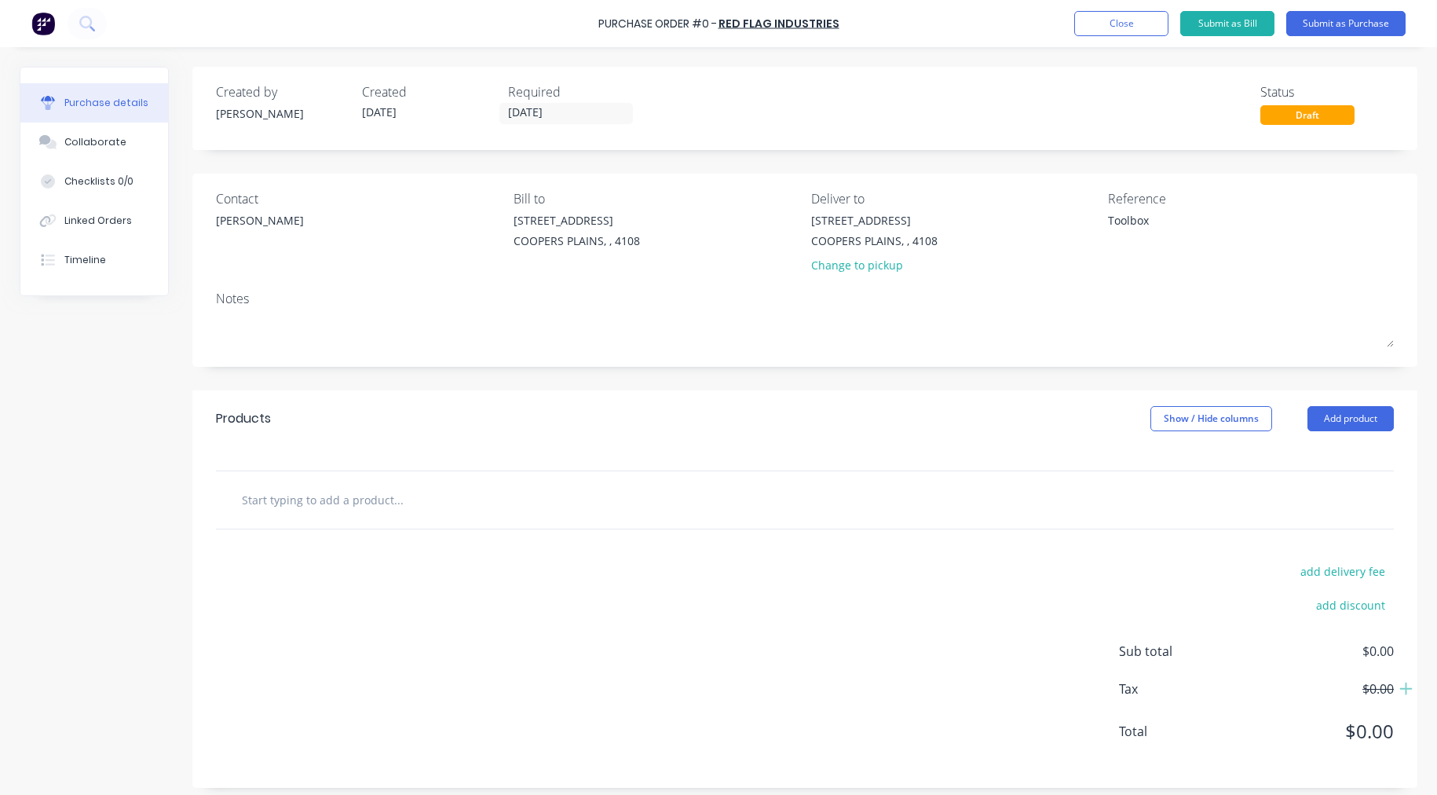
type input "T"
type textarea "x"
type input "TB"
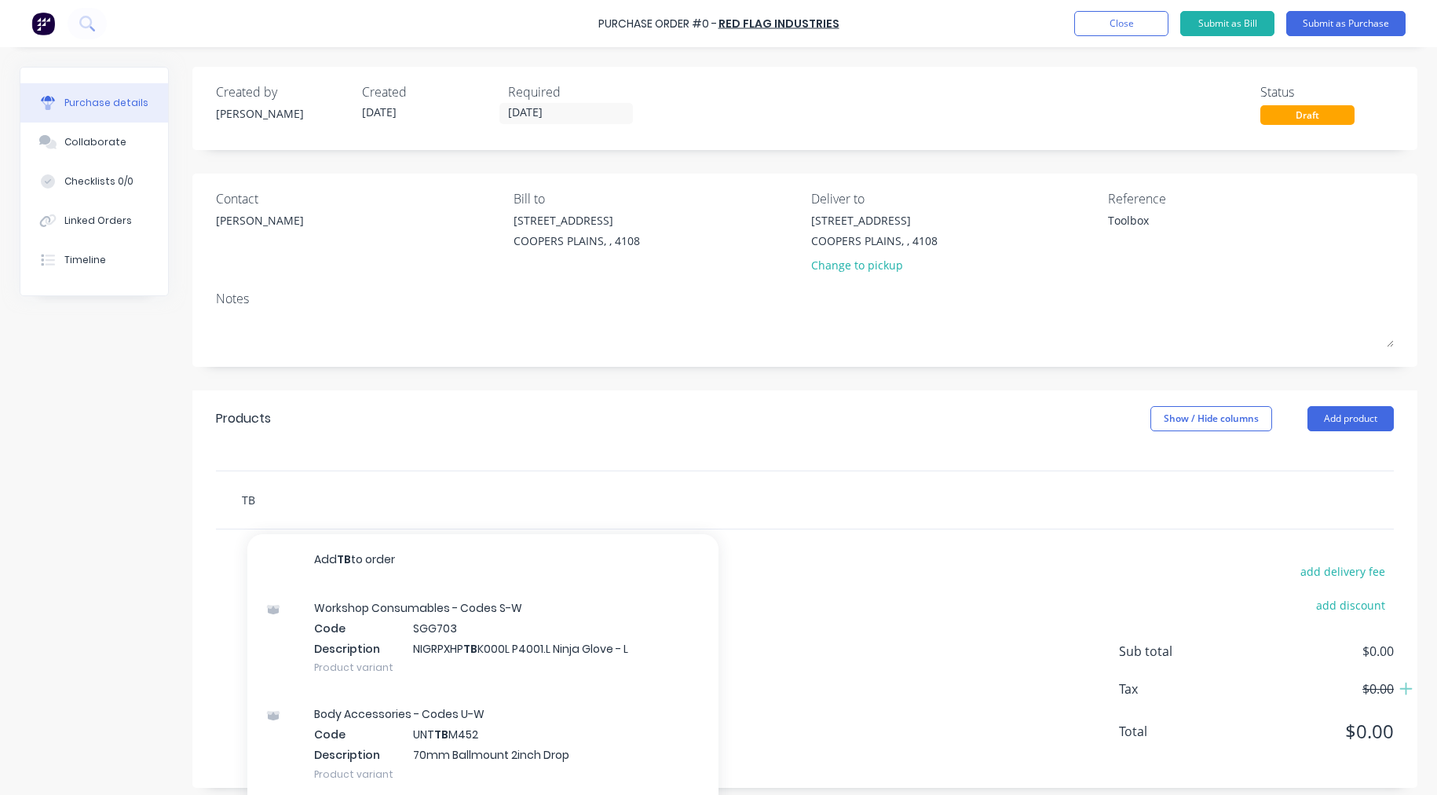
type textarea "x"
type input "TB0"
type textarea "x"
type input "TB01"
type textarea "x"
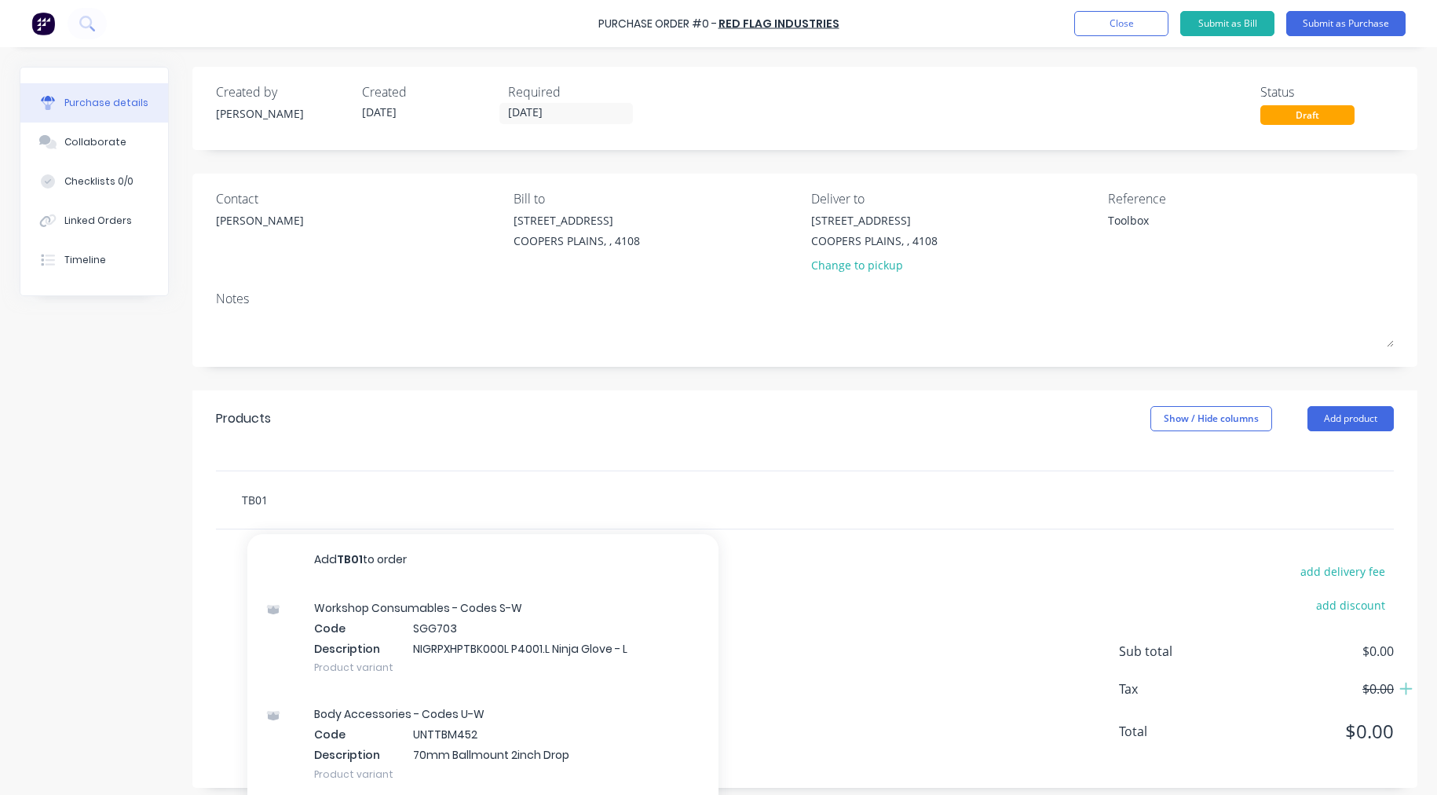
type input "TB012"
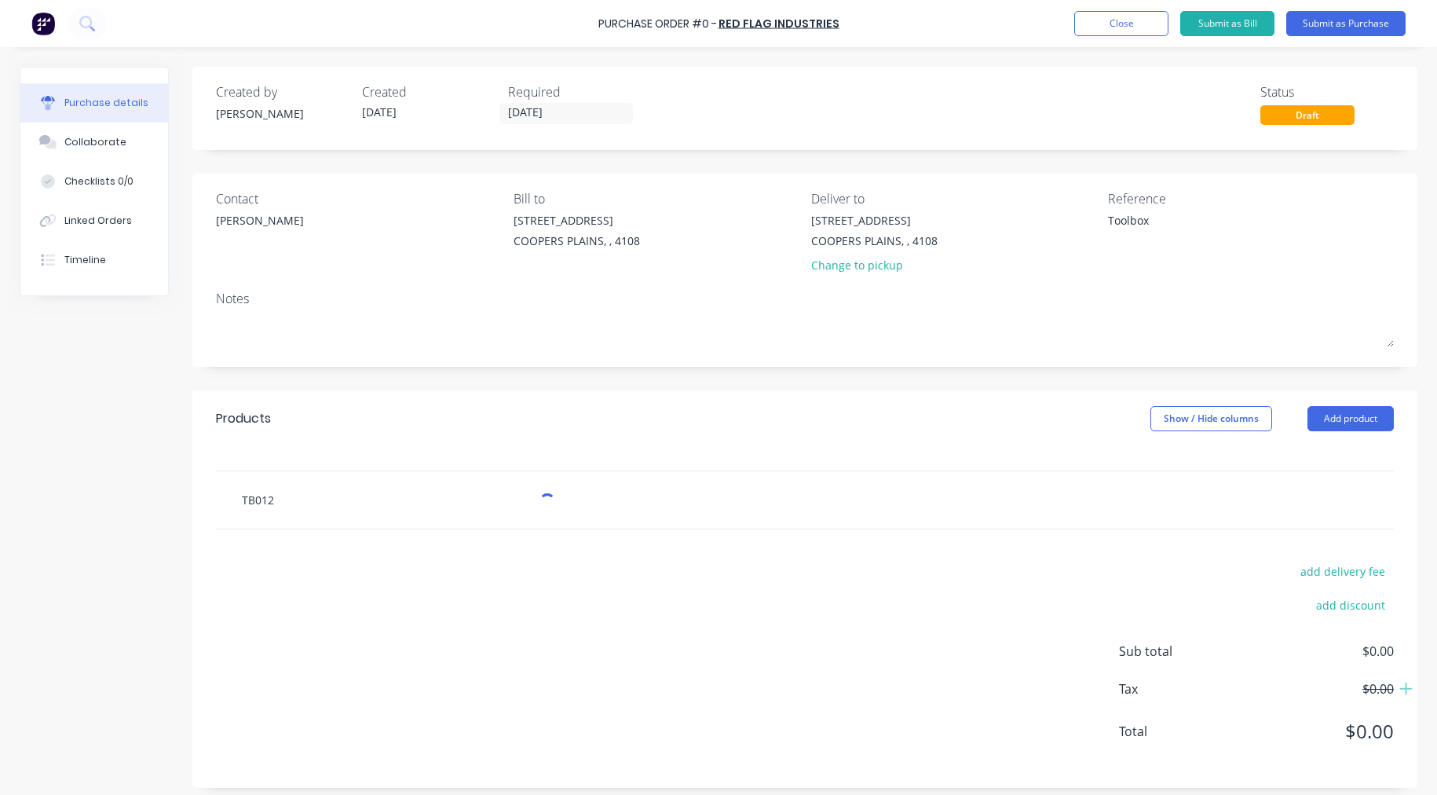
type textarea "x"
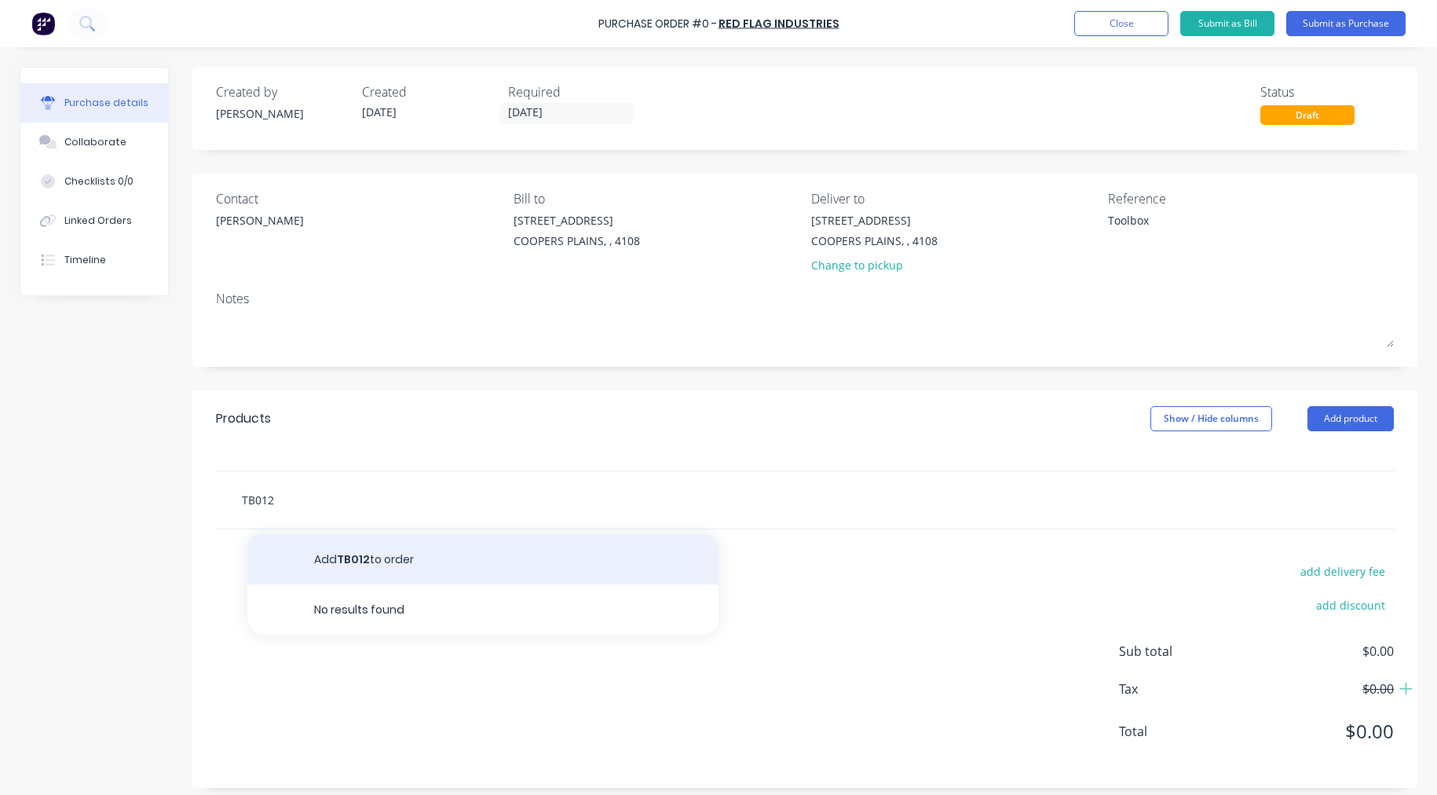
type input "TB012"
click at [426, 559] on button "Add TB012 to order" at bounding box center [482, 559] width 471 height 50
type textarea "x"
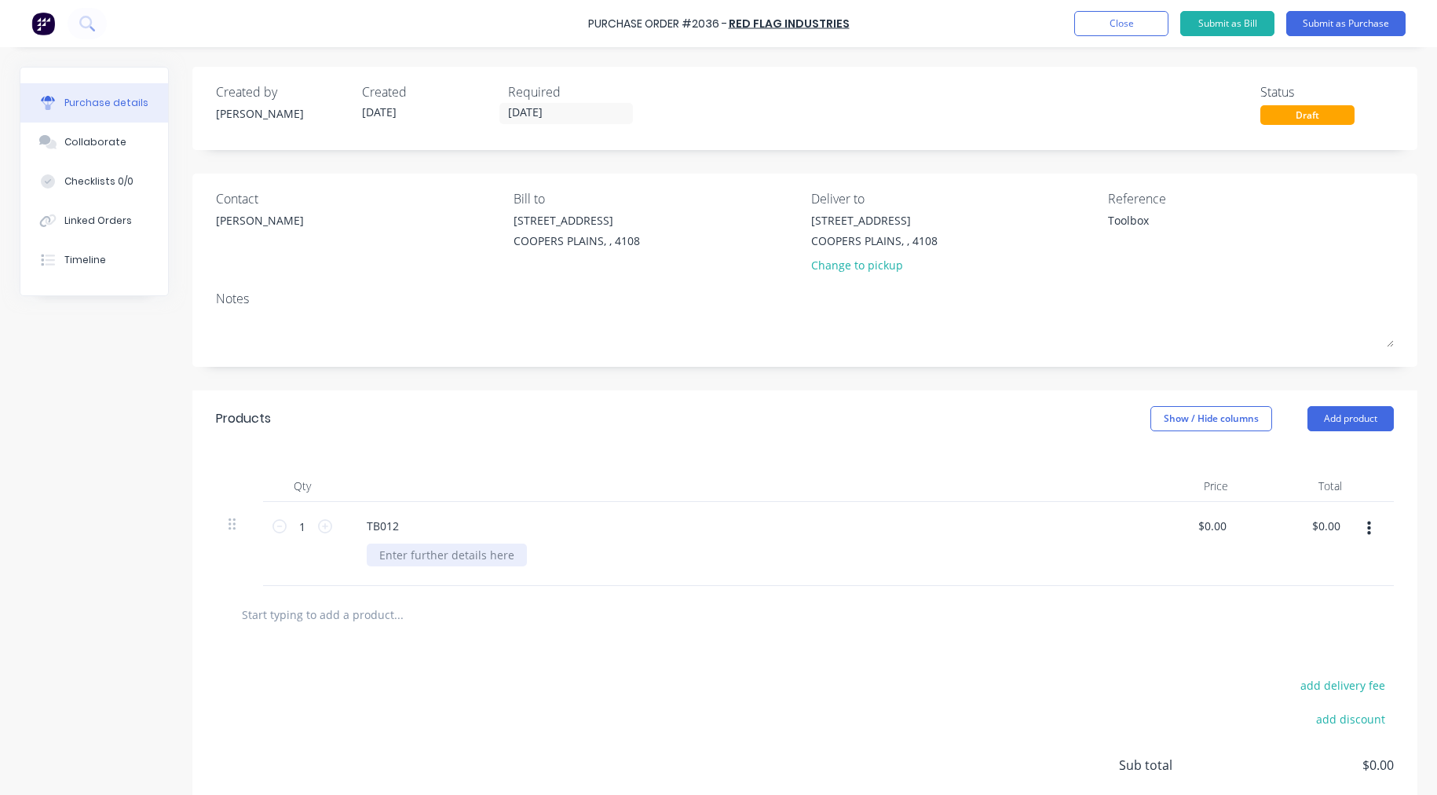
type textarea "x"
click at [405, 553] on div at bounding box center [447, 555] width 160 height 23
click at [302, 525] on input "1" at bounding box center [302, 527] width 31 height 24
click at [1214, 525] on input "0.00" at bounding box center [1215, 526] width 30 height 23
click at [1214, 526] on input "0.00" at bounding box center [1215, 526] width 30 height 23
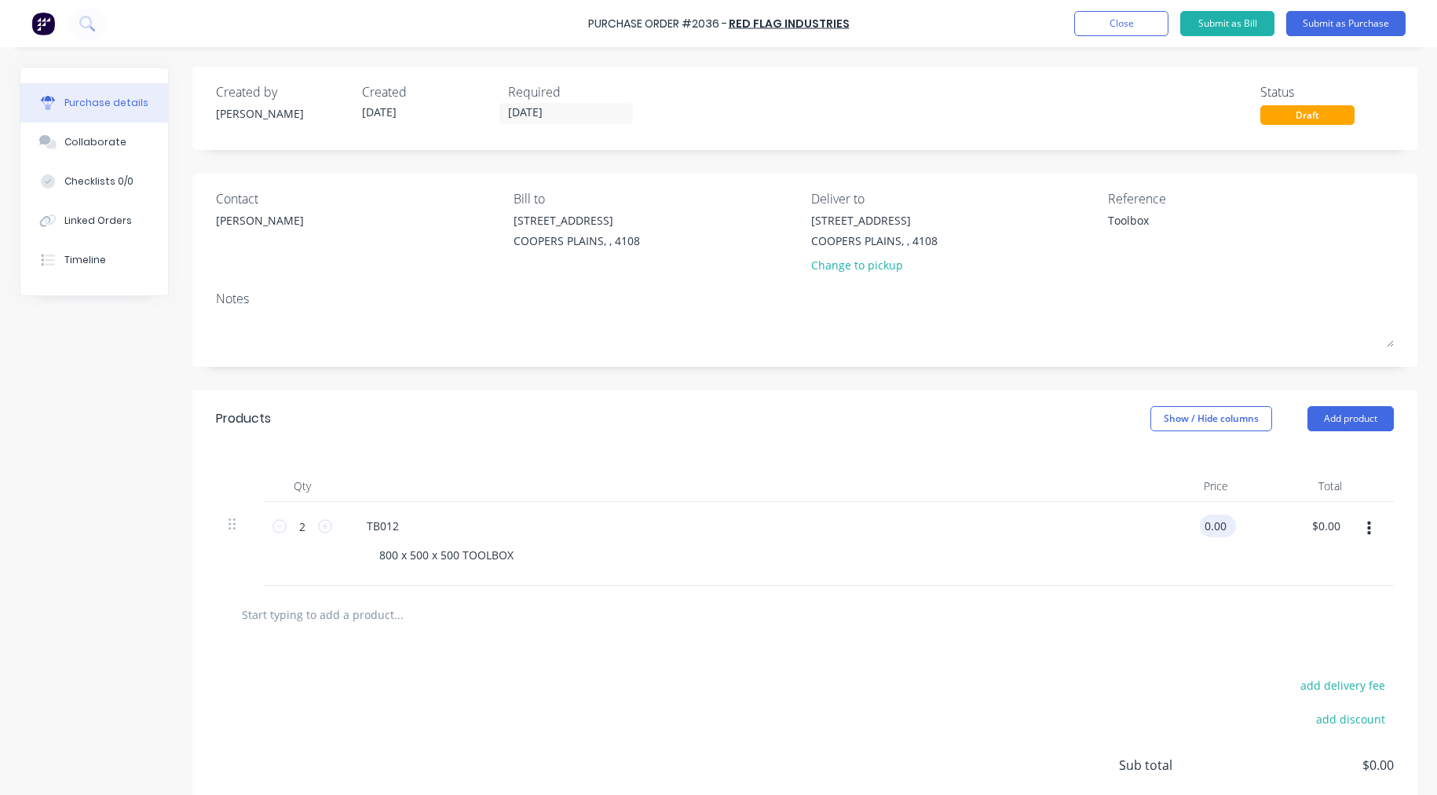
click at [1214, 526] on input "0.00" at bounding box center [1215, 526] width 30 height 23
click at [1355, 30] on button "Submit as Purchase" at bounding box center [1346, 23] width 119 height 25
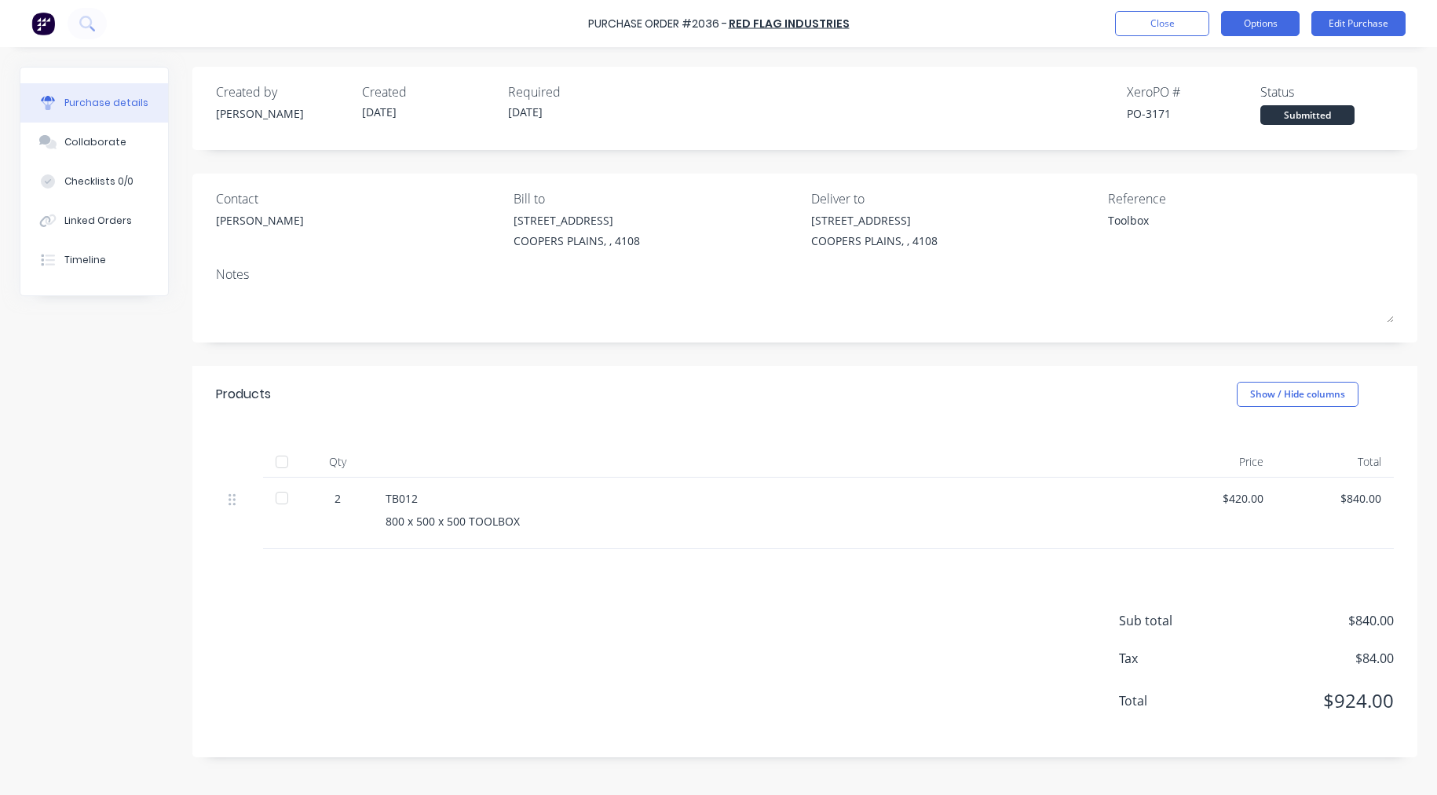
click at [1273, 27] on button "Options" at bounding box center [1260, 23] width 79 height 25
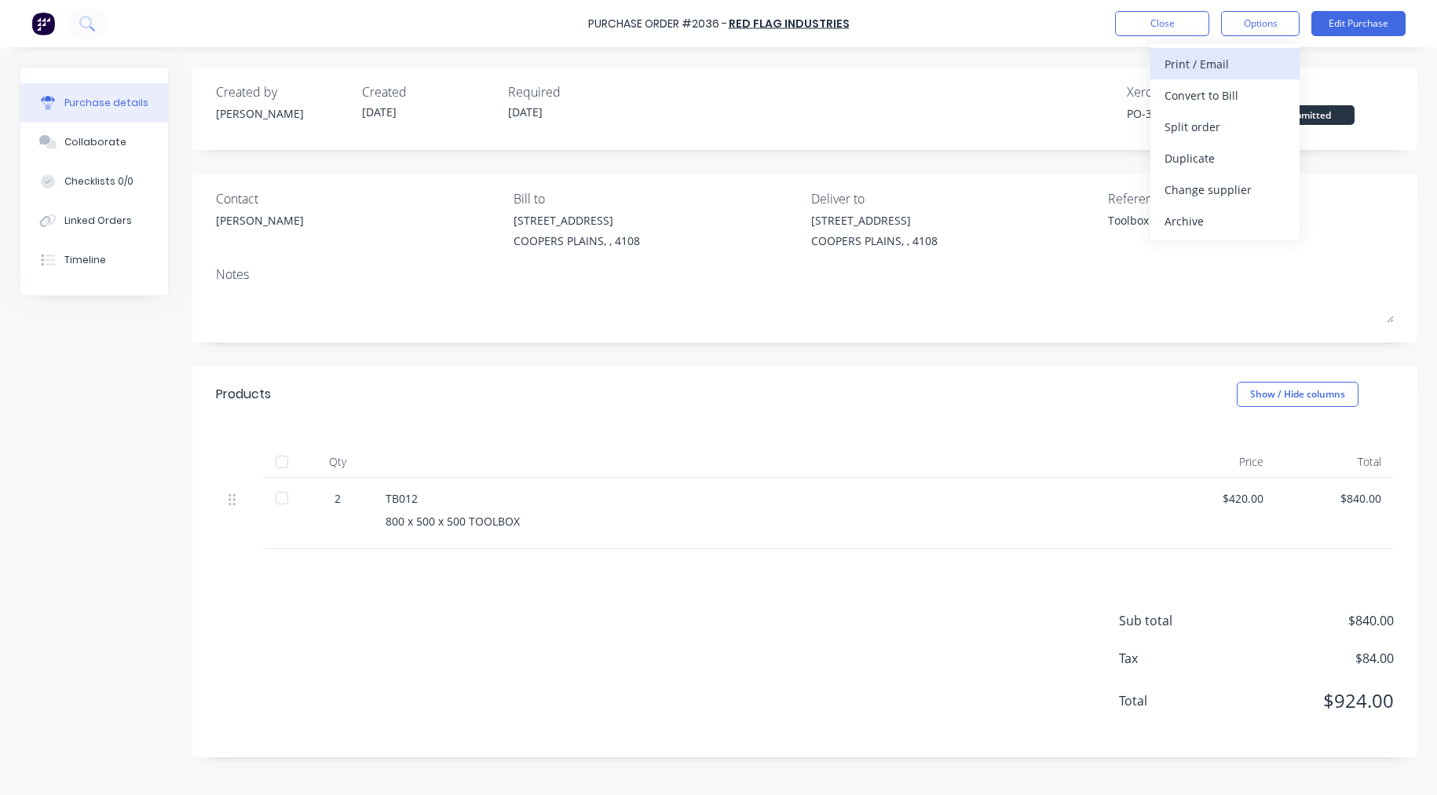
click at [1210, 68] on div "Print / Email" at bounding box center [1225, 64] width 121 height 23
click at [1219, 91] on div "With pricing" at bounding box center [1225, 95] width 121 height 23
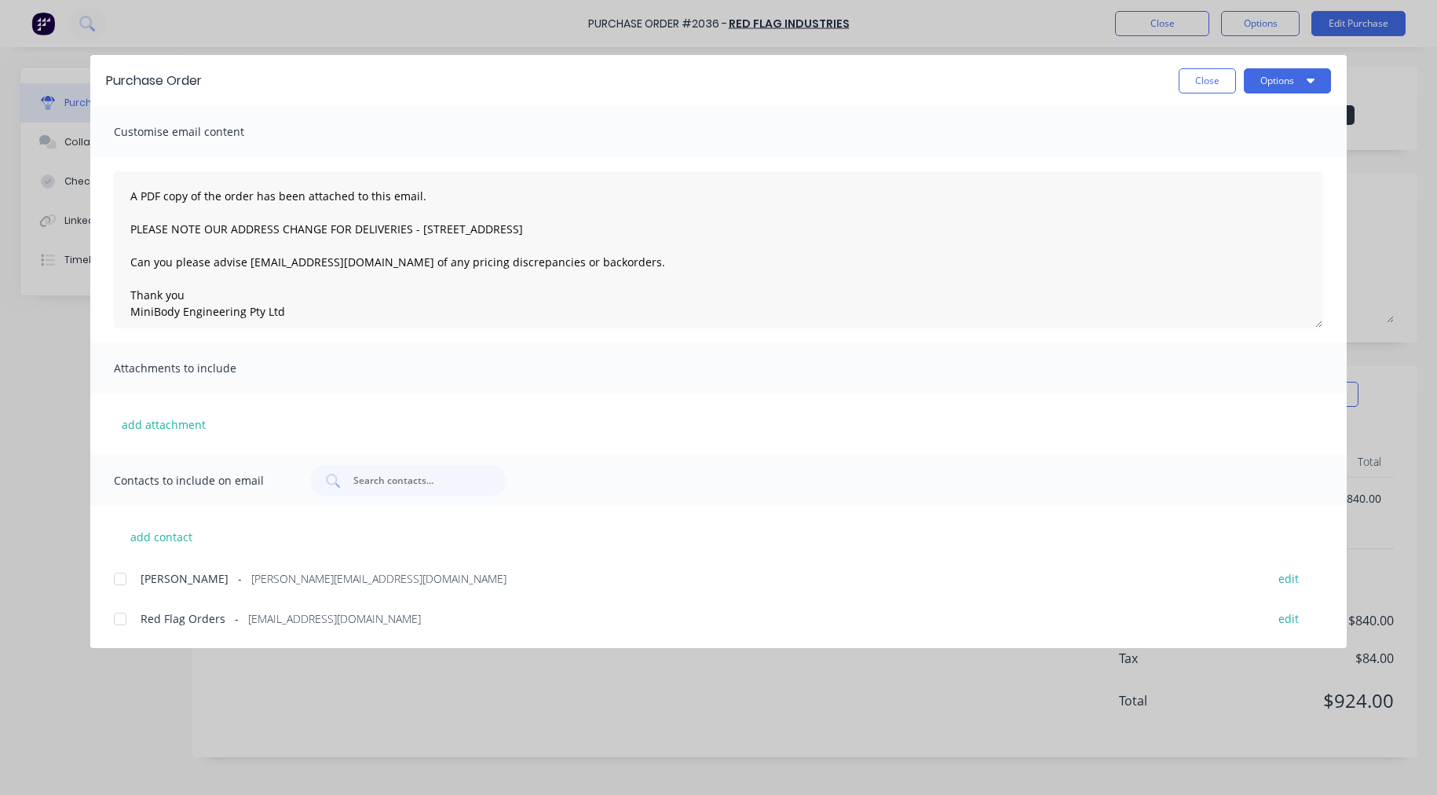
click at [118, 574] on div at bounding box center [119, 578] width 31 height 31
click at [1268, 84] on button "Options" at bounding box center [1287, 80] width 87 height 25
click at [1242, 182] on div "Email" at bounding box center [1256, 183] width 121 height 23
click at [1207, 75] on button "Close" at bounding box center [1207, 80] width 57 height 25
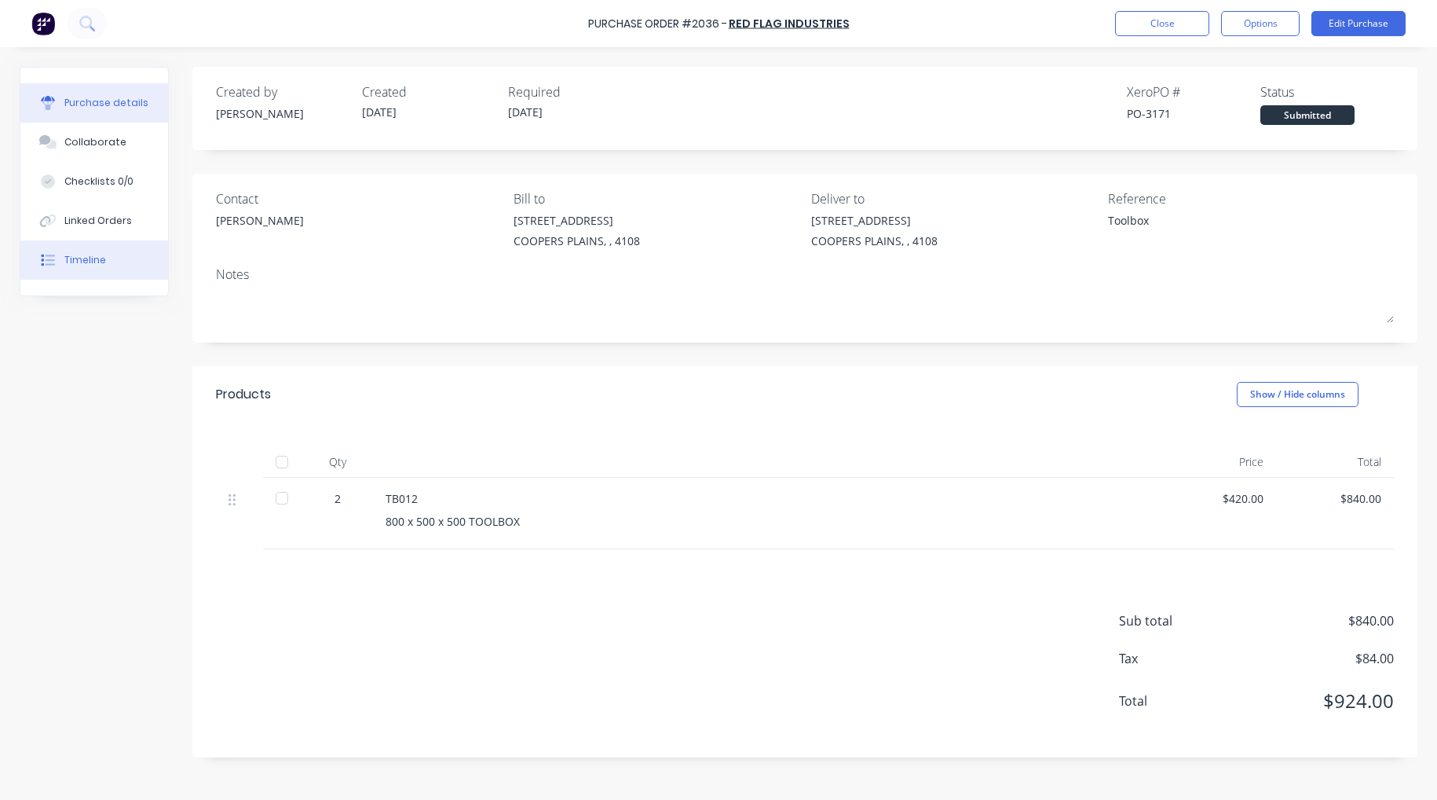
click at [82, 255] on div "Timeline" at bounding box center [85, 260] width 42 height 14
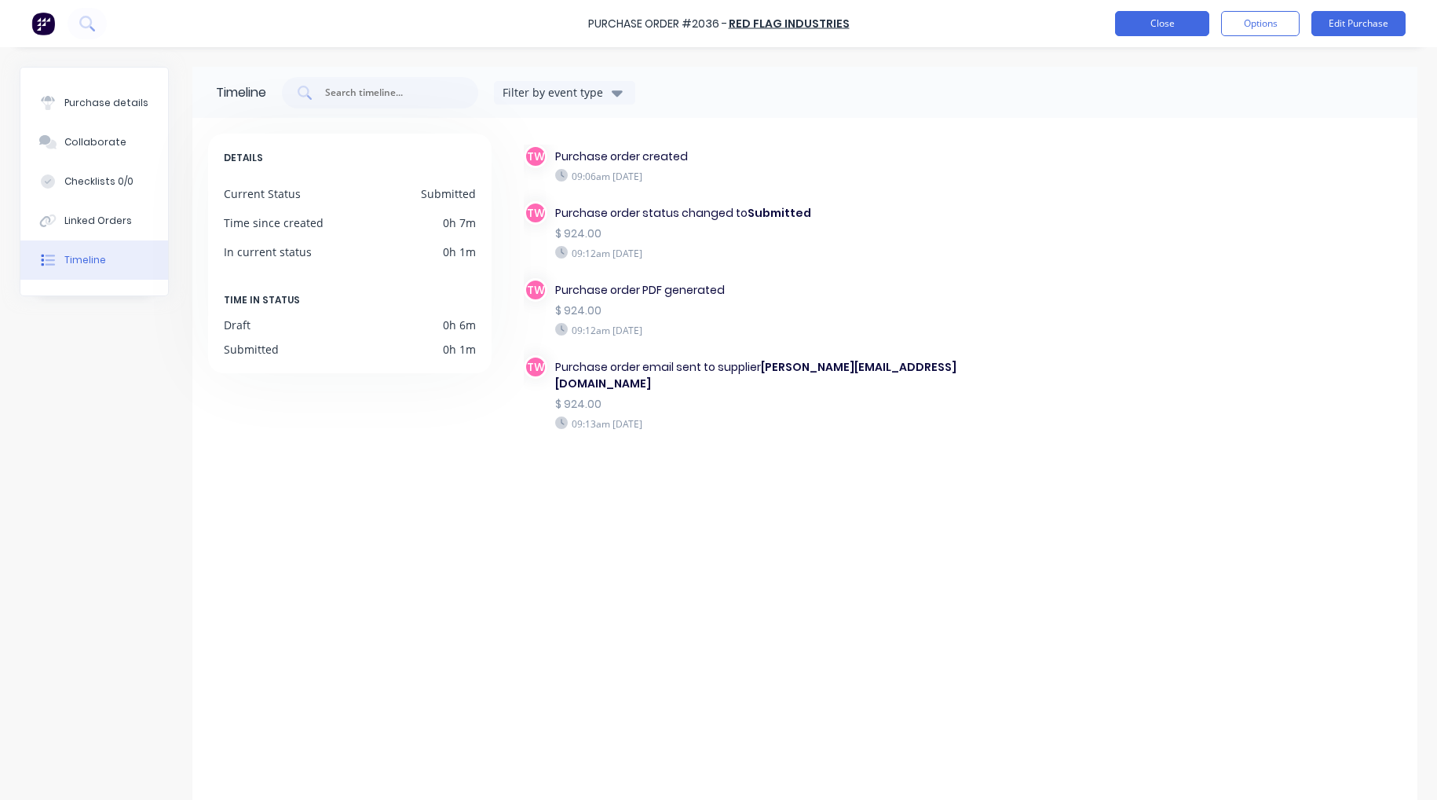
click at [1142, 21] on button "Close" at bounding box center [1162, 23] width 94 height 25
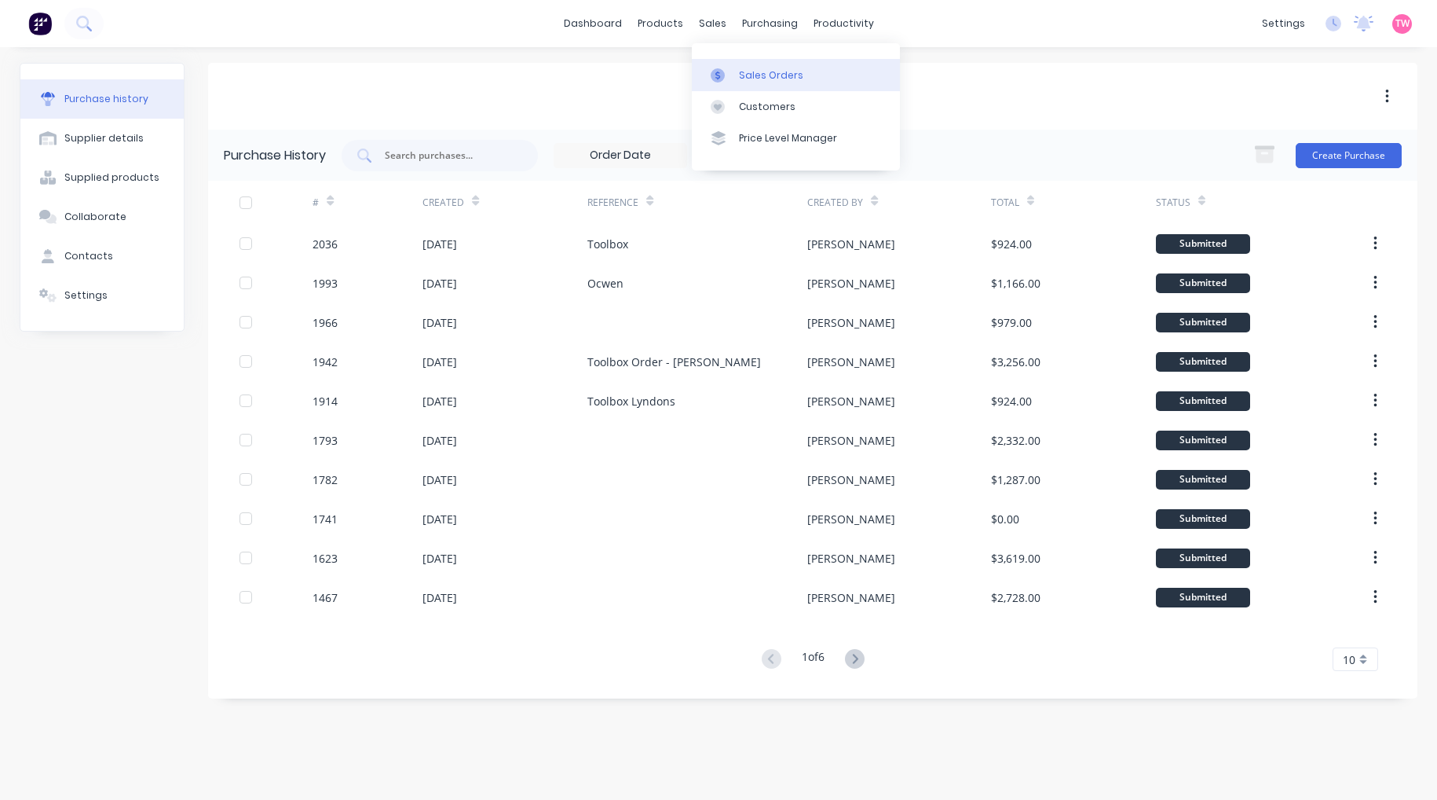
click at [734, 73] on div at bounding box center [723, 75] width 24 height 14
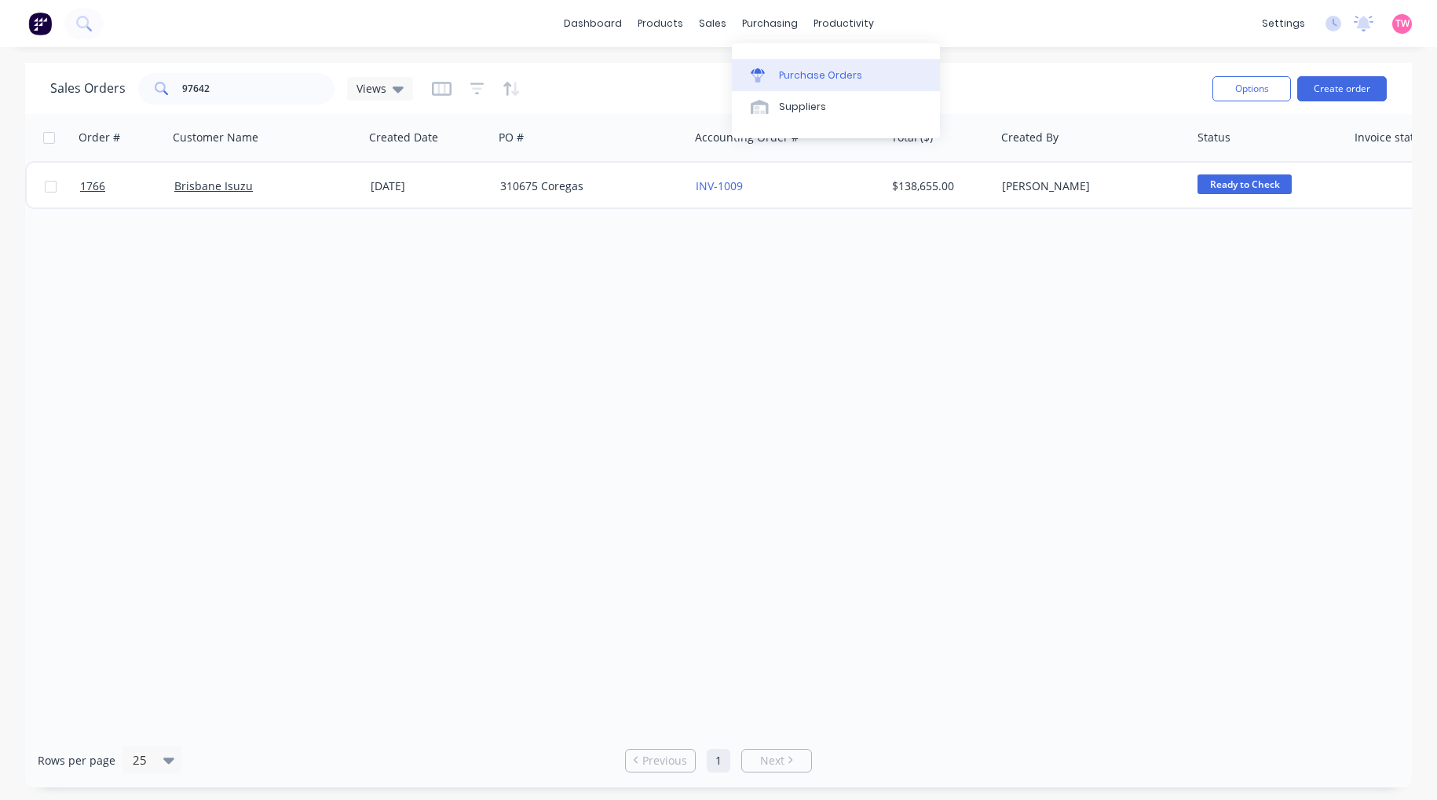
click at [811, 74] on div "Purchase Orders" at bounding box center [820, 75] width 83 height 14
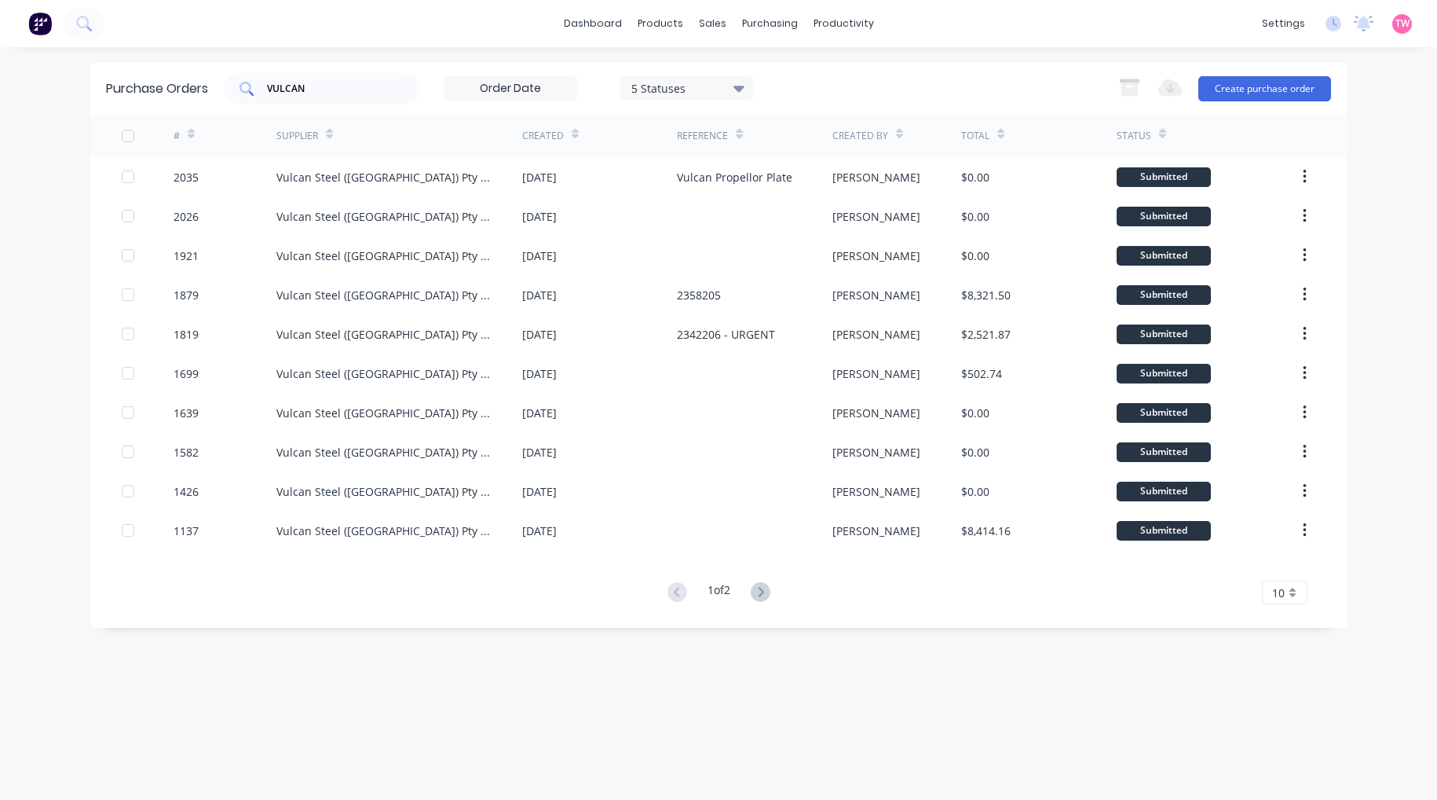
click at [340, 88] on input "VULCAN" at bounding box center [331, 89] width 130 height 16
paste input "000027669"
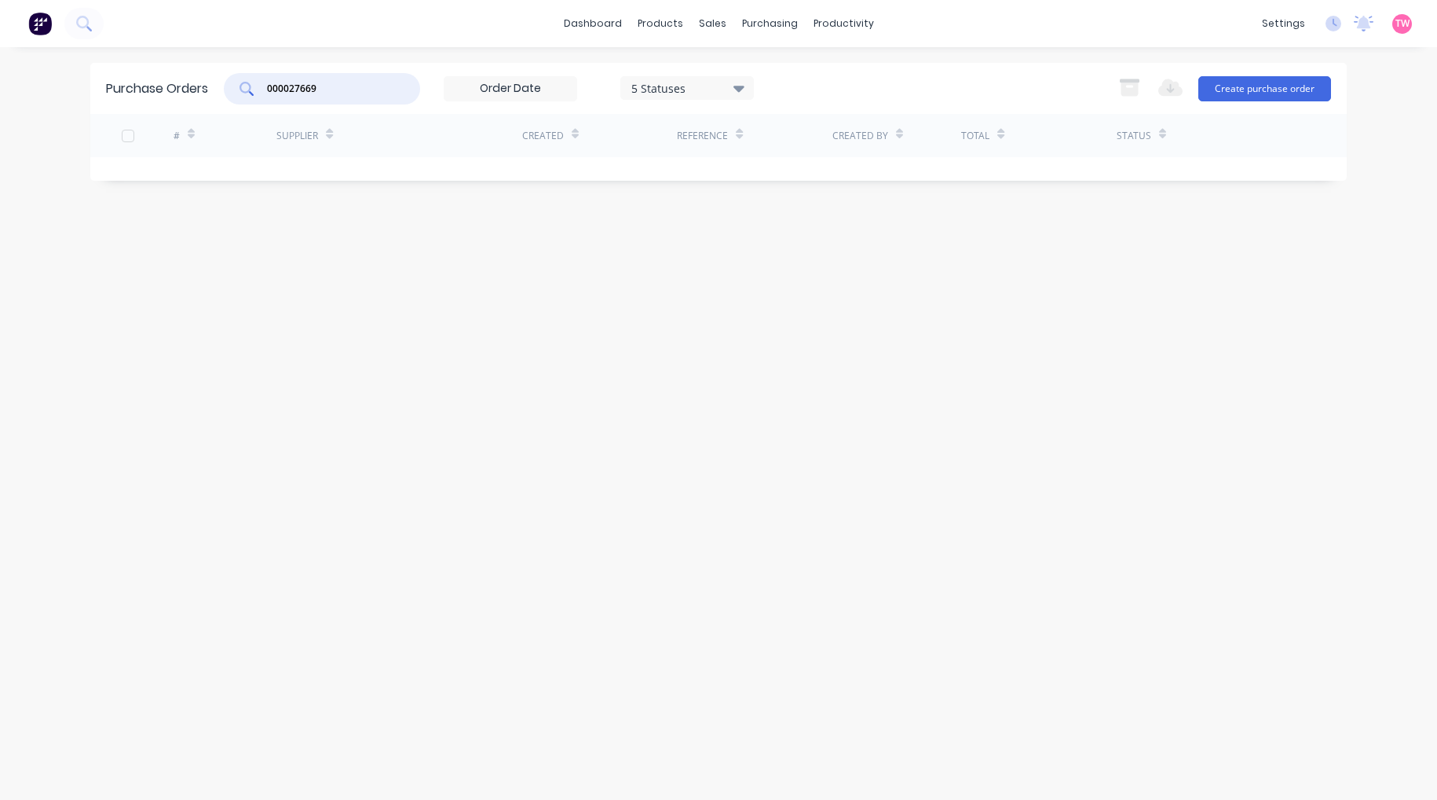
drag, startPoint x: 350, startPoint y: 91, endPoint x: 175, endPoint y: 97, distance: 174.5
click at [177, 97] on div "Purchase Orders 000027669 5 Statuses 5 Statuses Export to Excel (XLSX) Create p…" at bounding box center [718, 88] width 1257 height 51
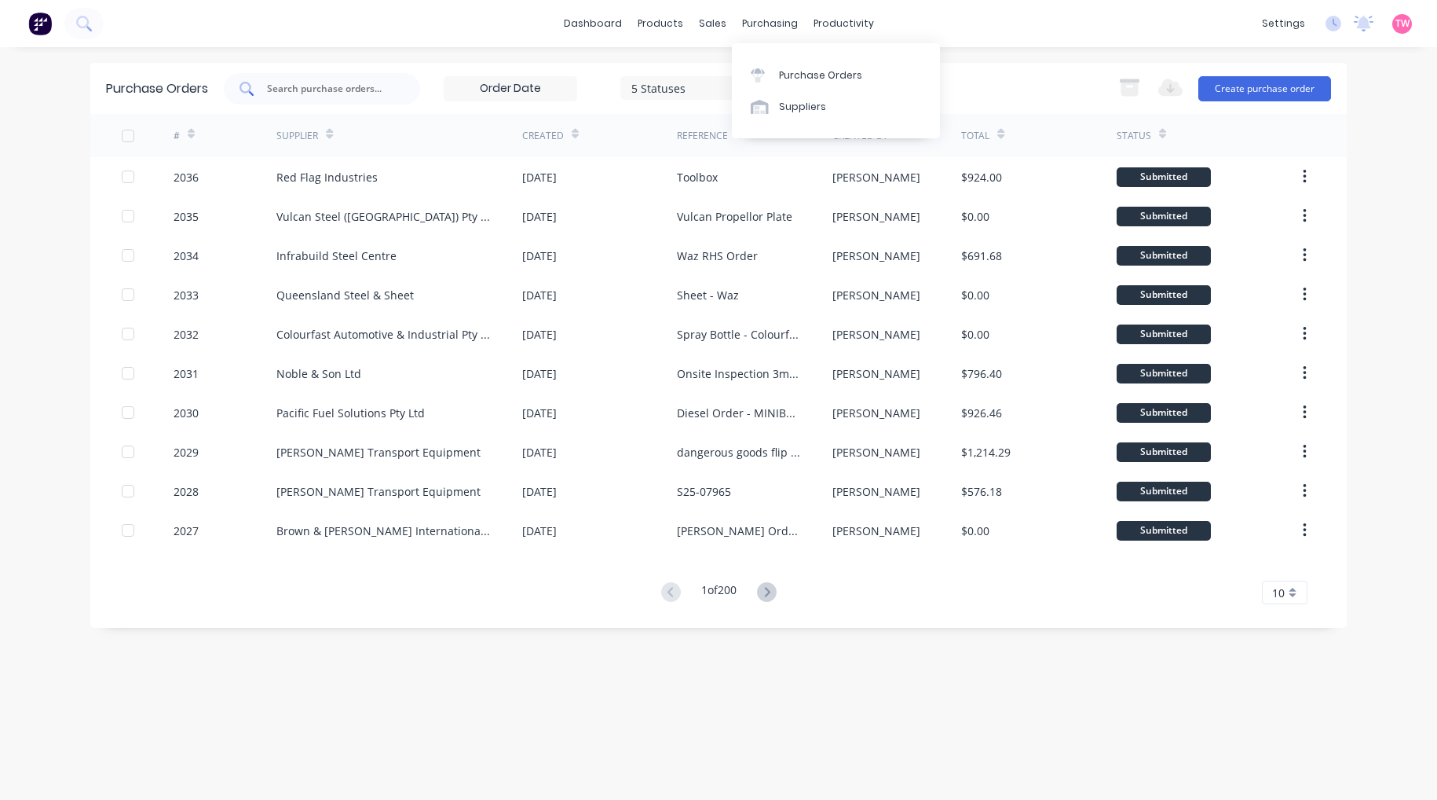
click at [365, 85] on input "text" at bounding box center [331, 89] width 130 height 16
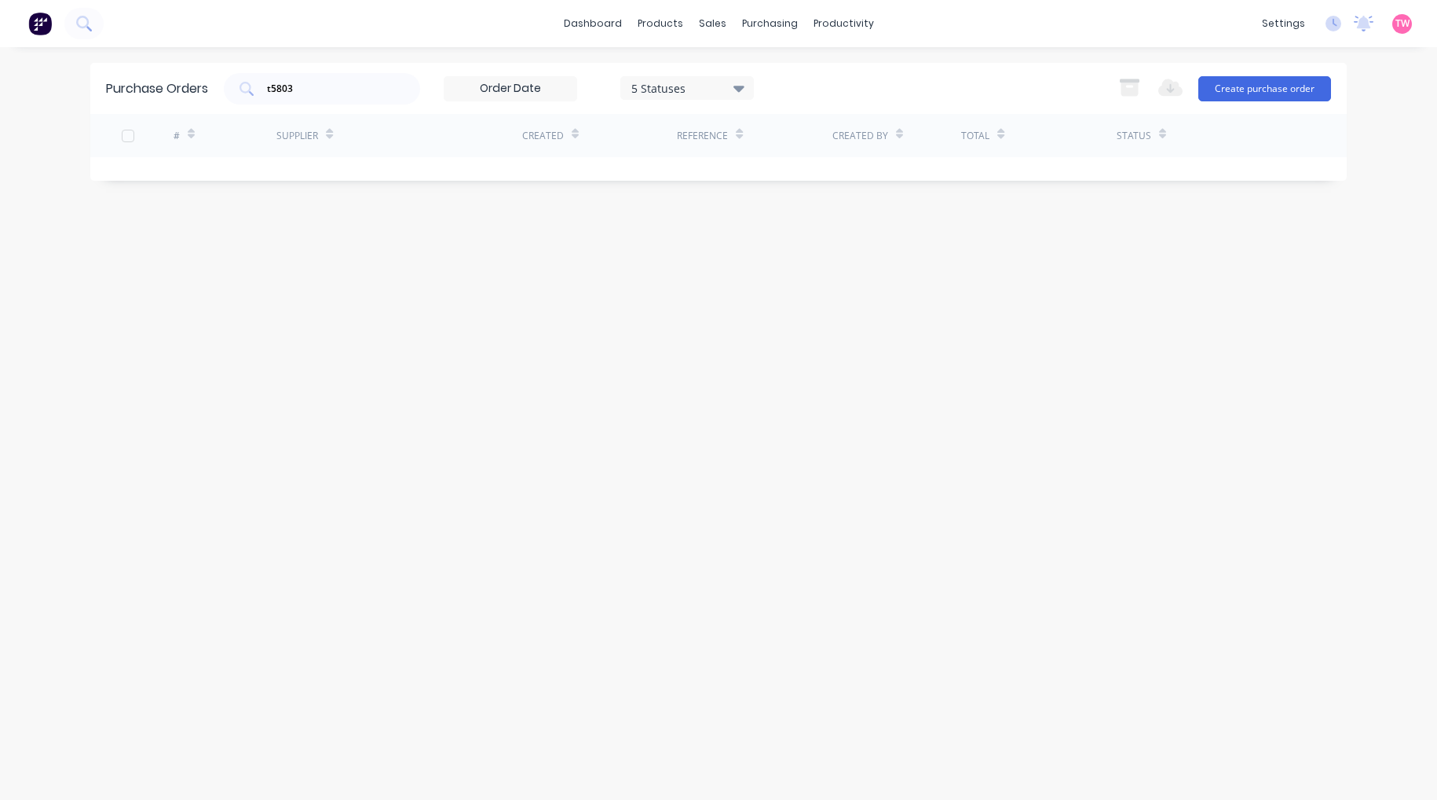
click at [685, 273] on div "Purchase Orders t5803 5 Statuses 5 Statuses Export to Excel (XLSX) Create purch…" at bounding box center [718, 423] width 1257 height 721
drag, startPoint x: 2, startPoint y: 156, endPoint x: 233, endPoint y: 144, distance: 232.0
click at [233, 144] on div "dashboard products sales purchasing productivity dashboard products Product Cat…" at bounding box center [718, 400] width 1437 height 800
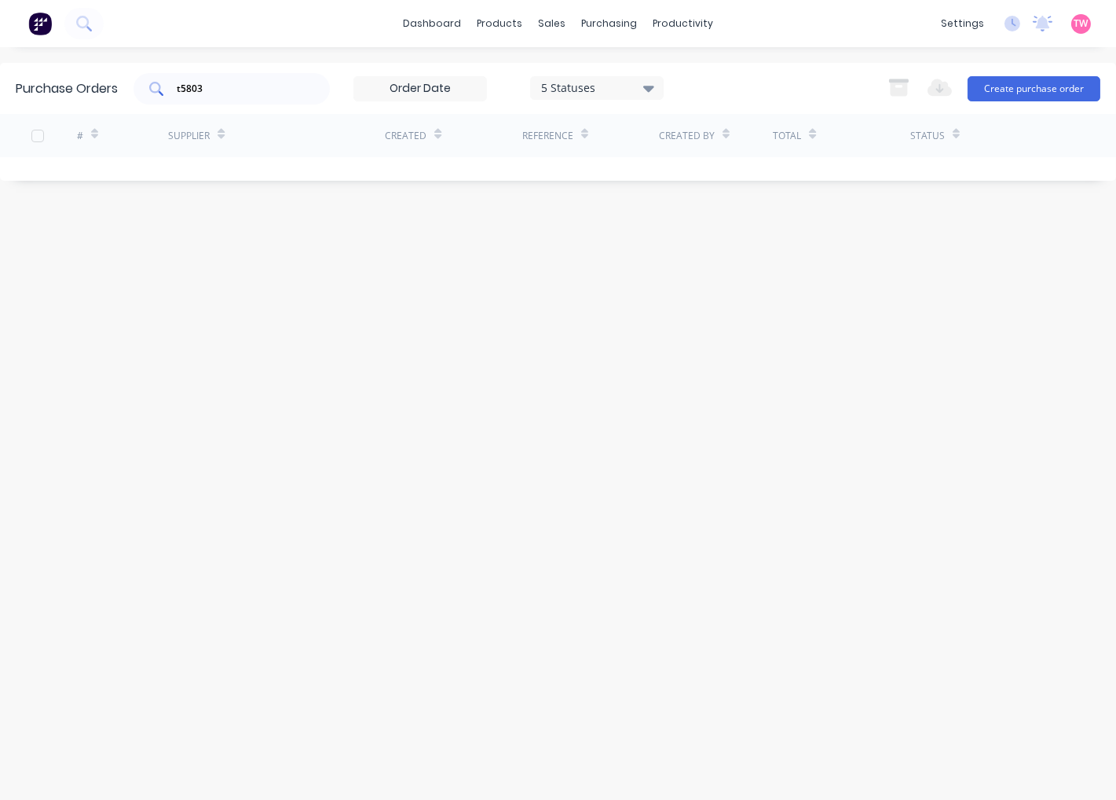
click at [222, 90] on input "t5803" at bounding box center [240, 89] width 130 height 16
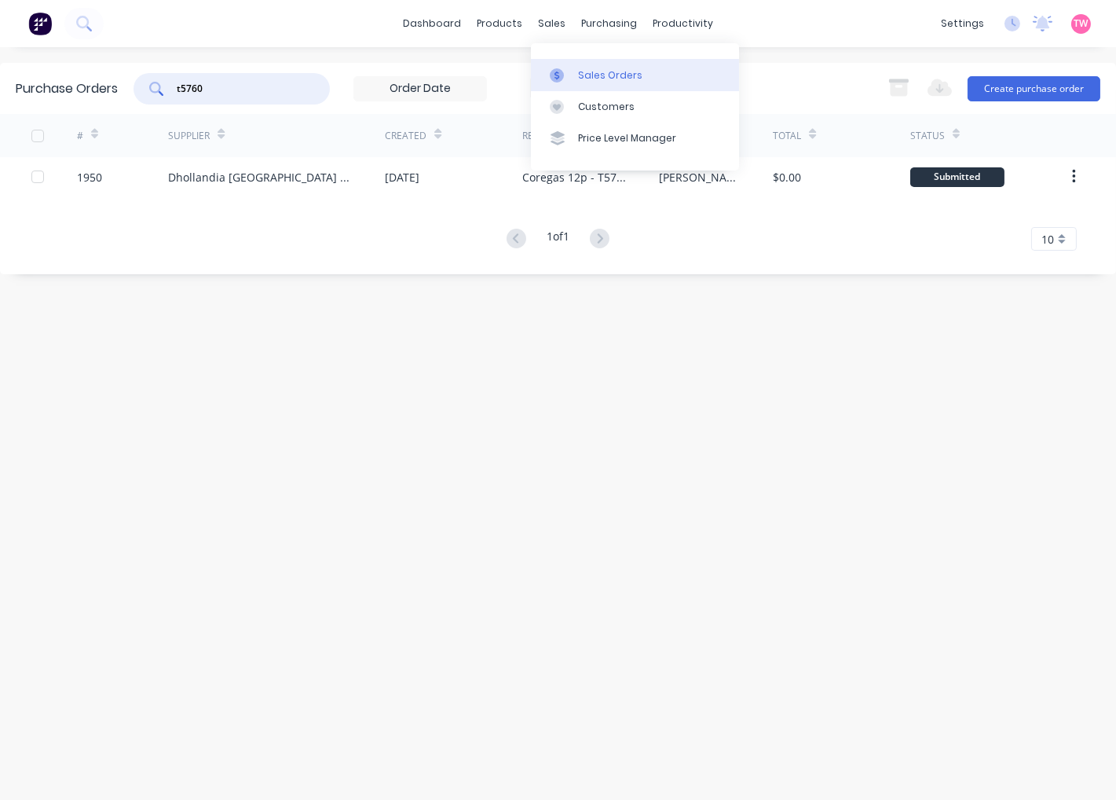
click at [606, 74] on div "Sales Orders" at bounding box center [610, 75] width 64 height 14
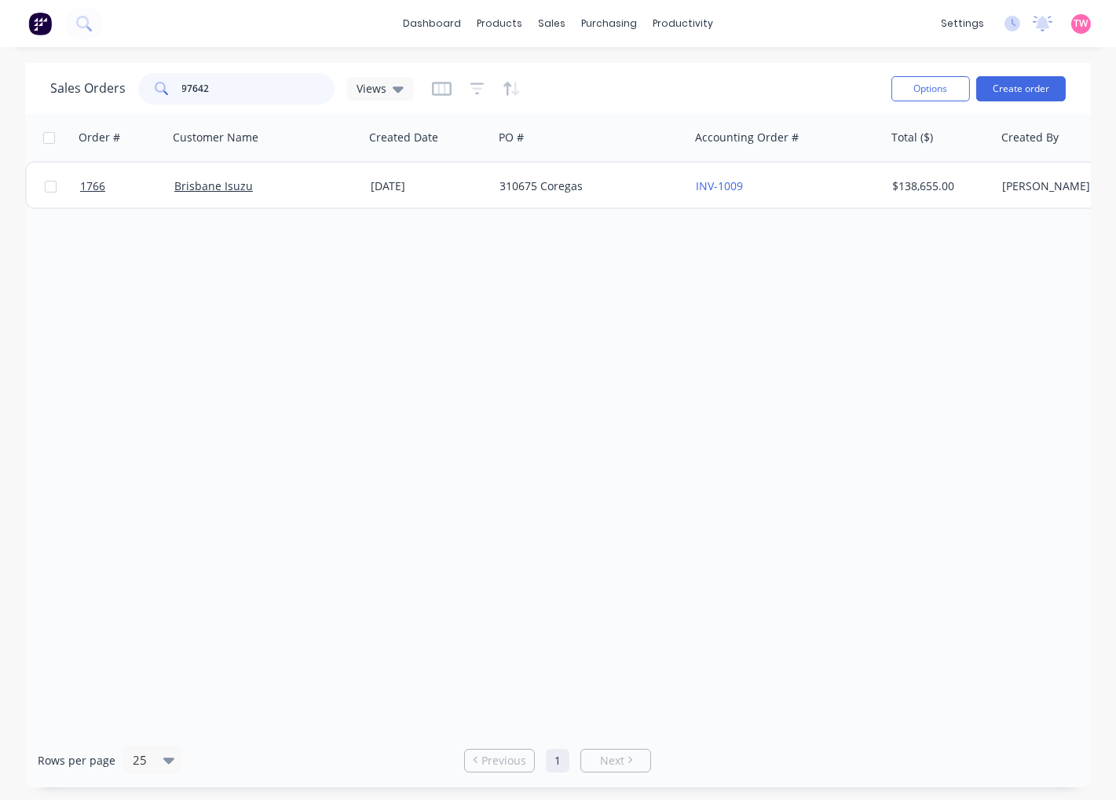
drag, startPoint x: 232, startPoint y: 89, endPoint x: 79, endPoint y: 104, distance: 153.1
click at [79, 104] on div "Sales Orders 97642 Views" at bounding box center [231, 88] width 363 height 31
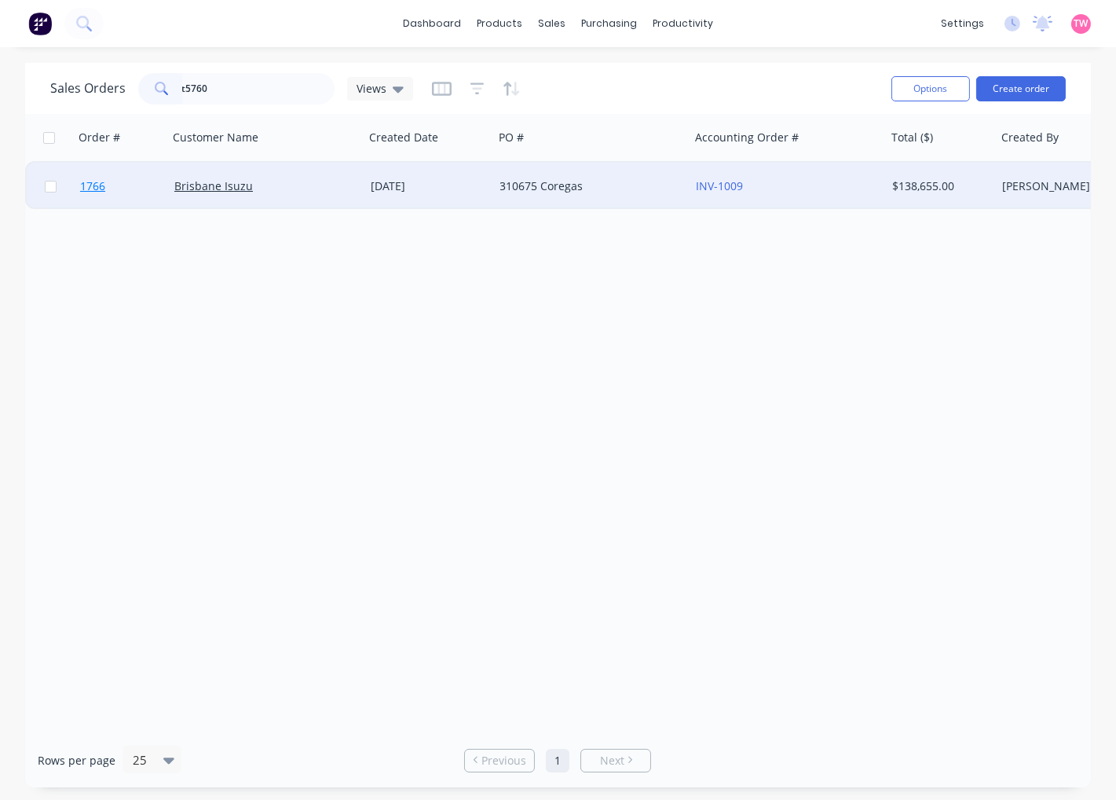
click at [129, 192] on link "1766" at bounding box center [127, 186] width 94 height 47
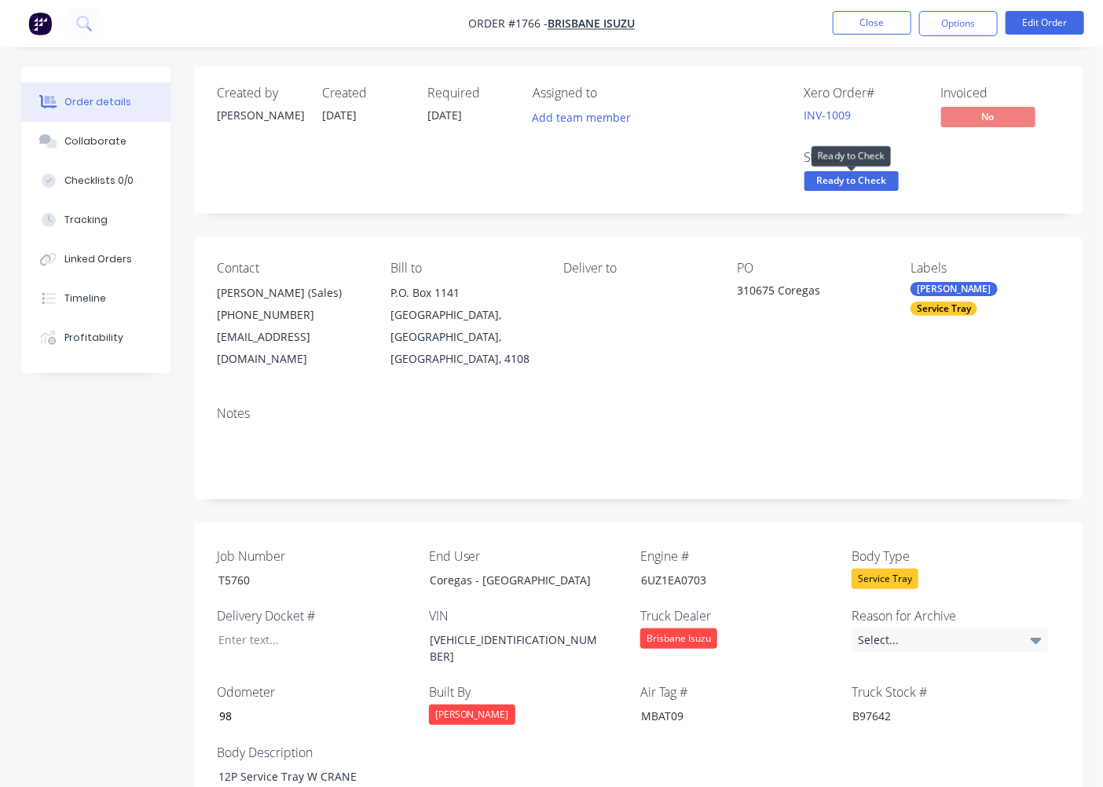
click at [861, 185] on span "Ready to Check" at bounding box center [851, 181] width 94 height 20
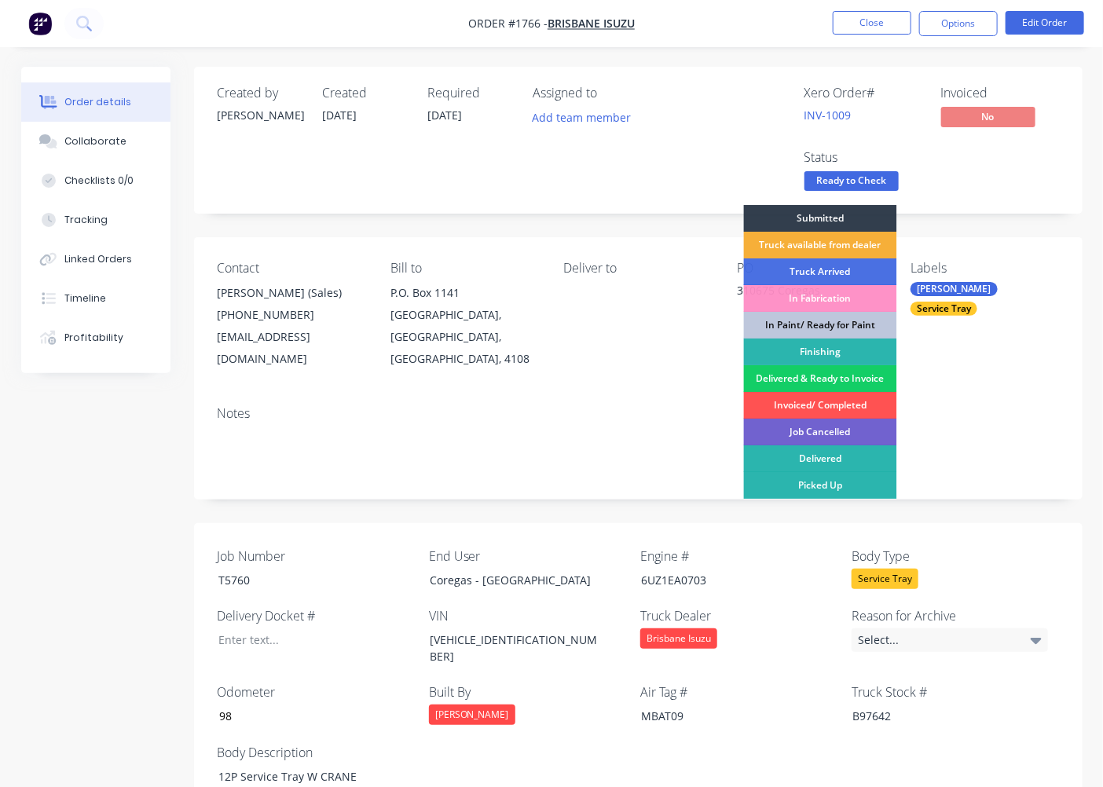
click at [844, 373] on div "Delivered & Ready to Invoice" at bounding box center [820, 378] width 153 height 27
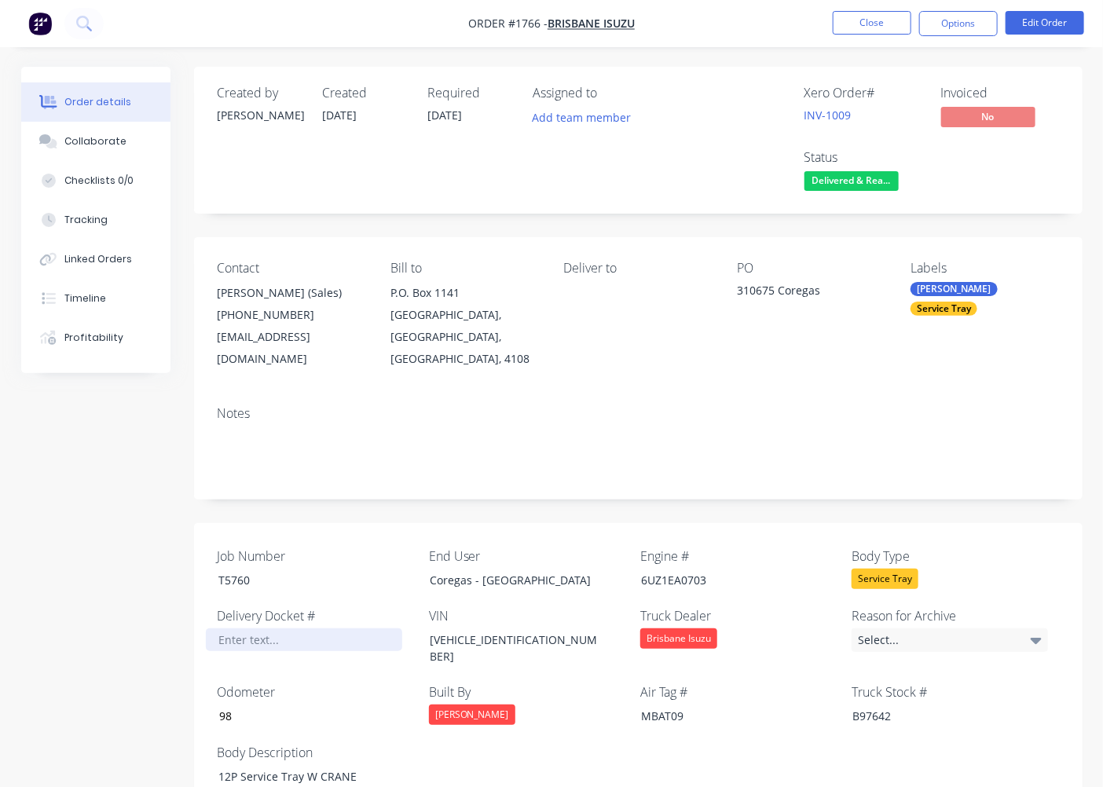
click at [287, 628] on div at bounding box center [304, 639] width 196 height 23
click at [105, 143] on div "Collaborate" at bounding box center [95, 141] width 62 height 14
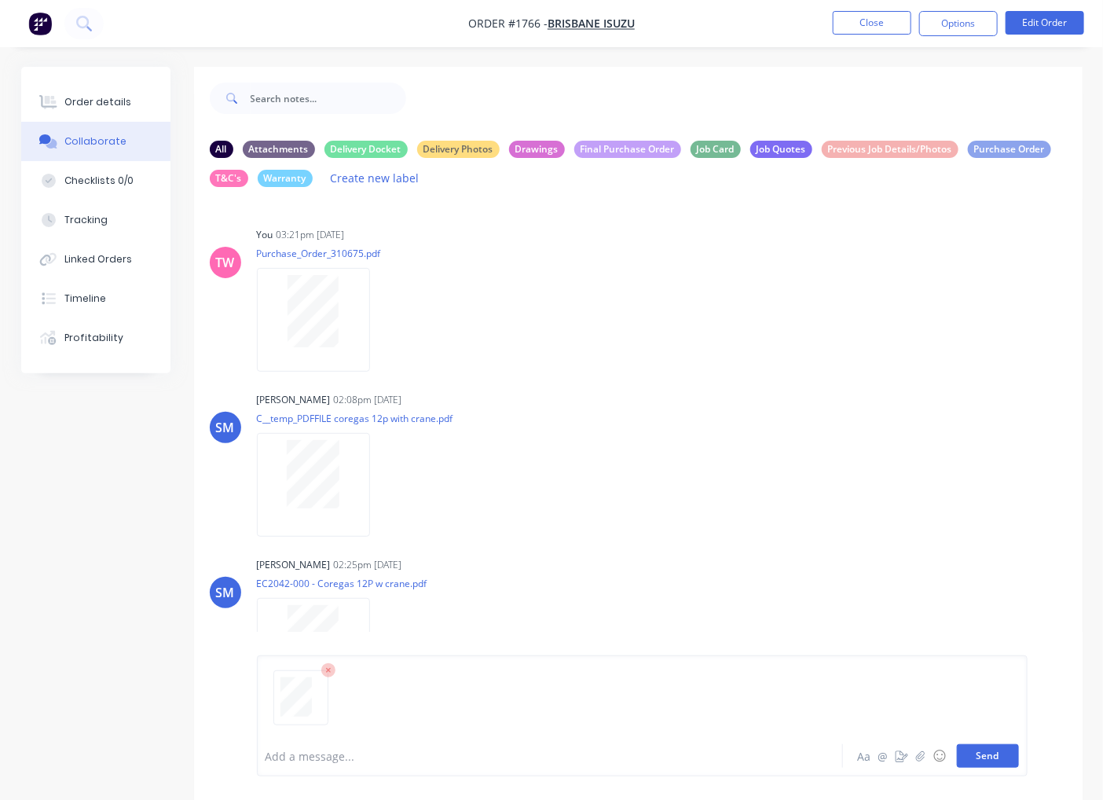
click at [986, 758] on button "Send" at bounding box center [988, 756] width 62 height 24
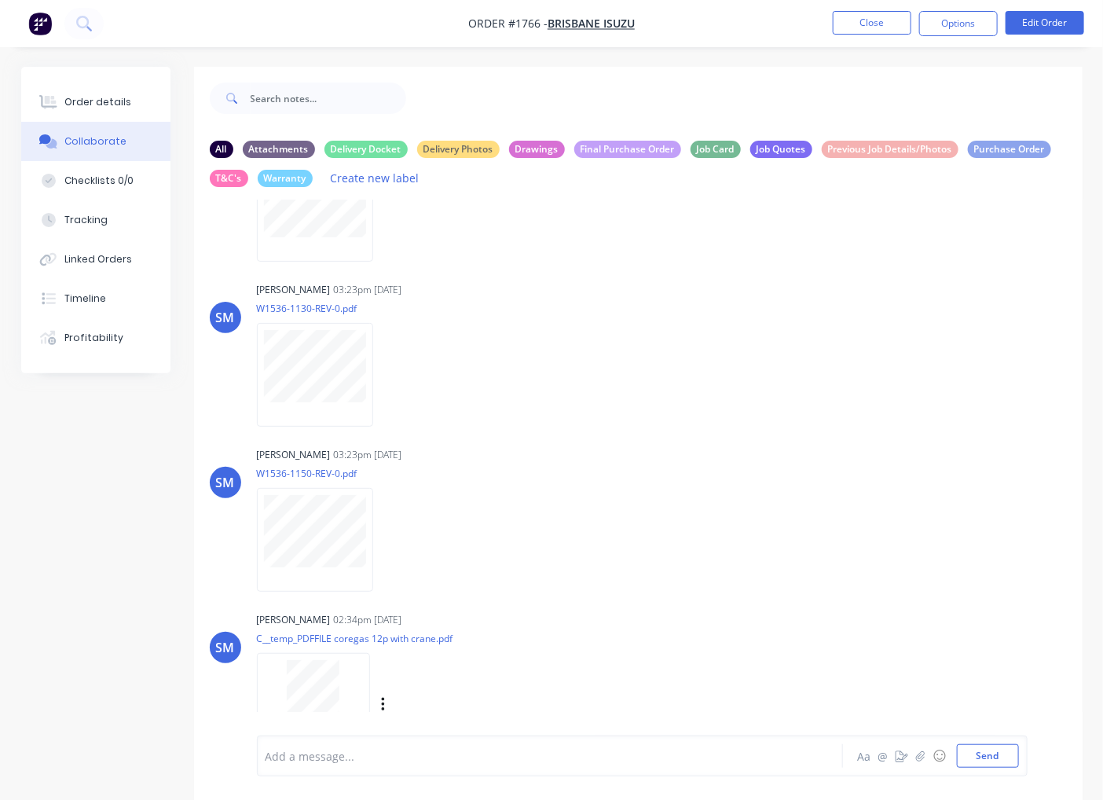
scroll to position [3739, 0]
click at [383, 699] on icon "button" at bounding box center [382, 705] width 3 height 14
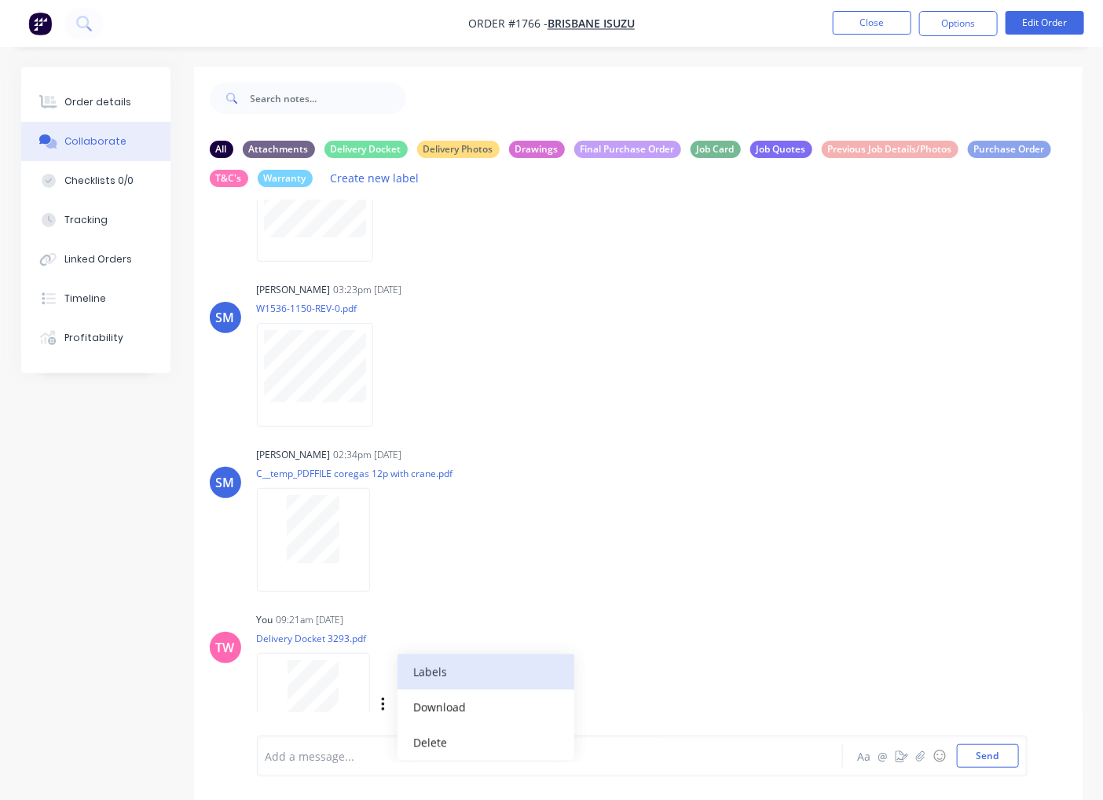
click at [433, 680] on button "Labels" at bounding box center [485, 671] width 177 height 35
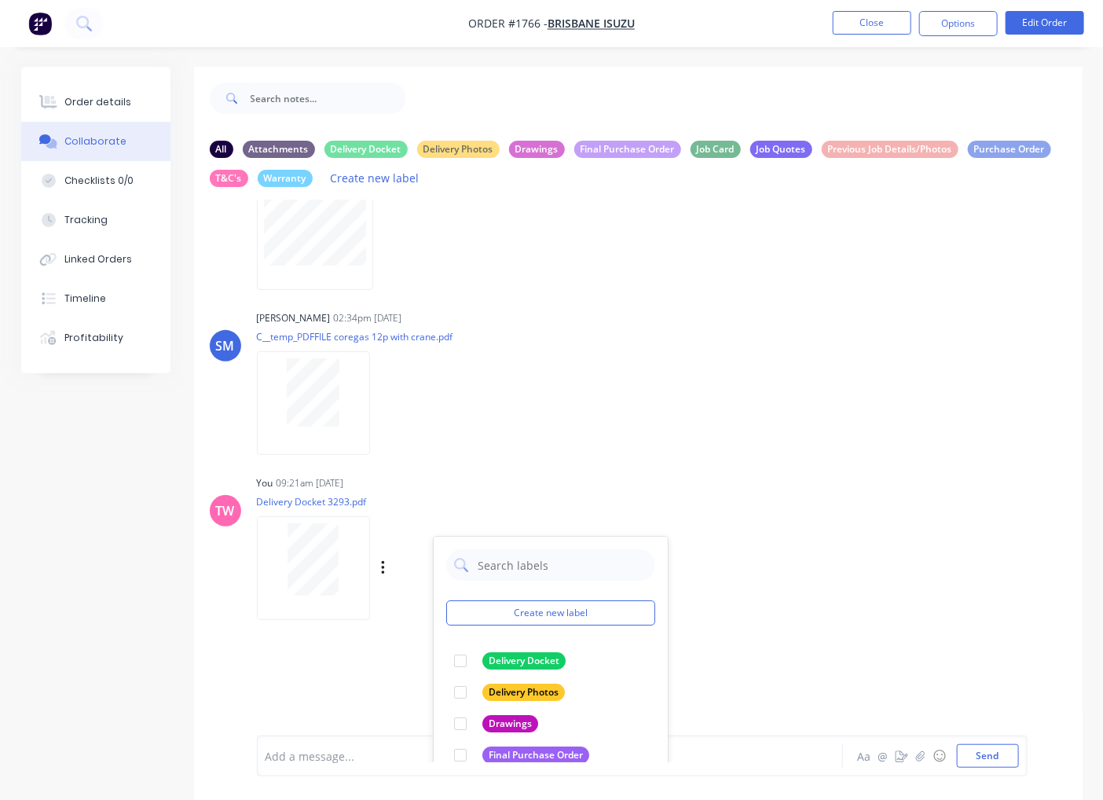
scroll to position [3994, 0]
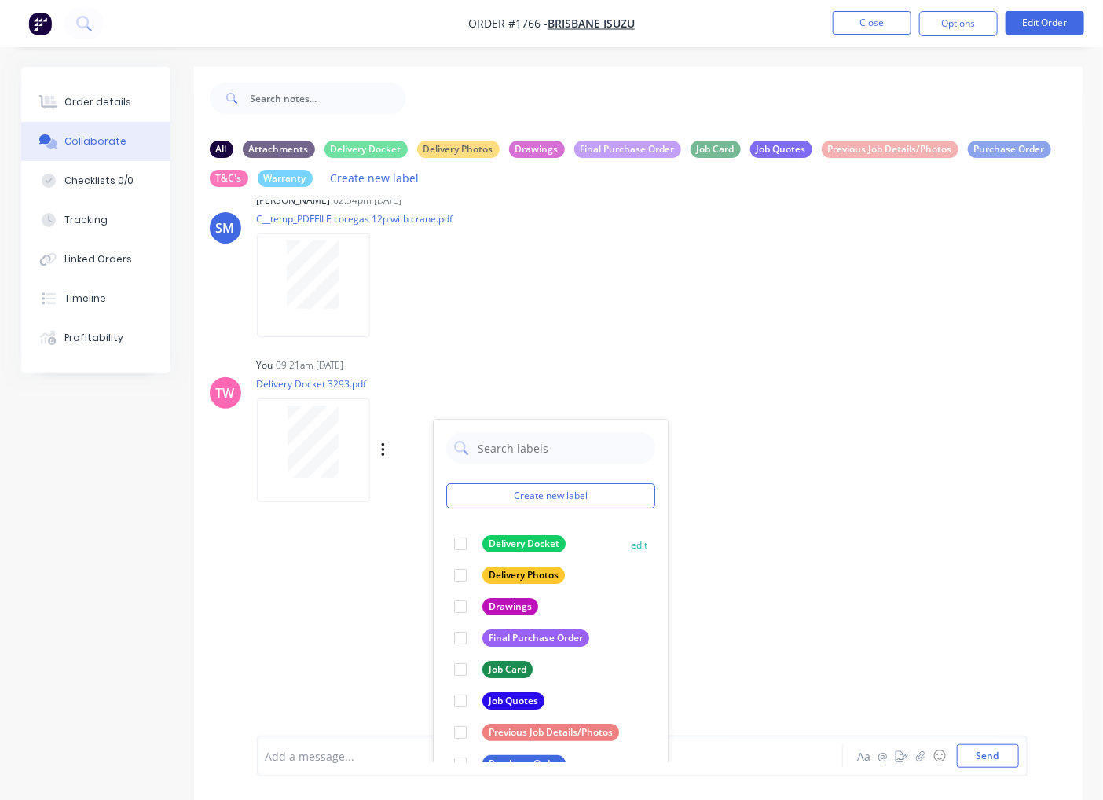
click at [460, 544] on div at bounding box center [460, 543] width 31 height 31
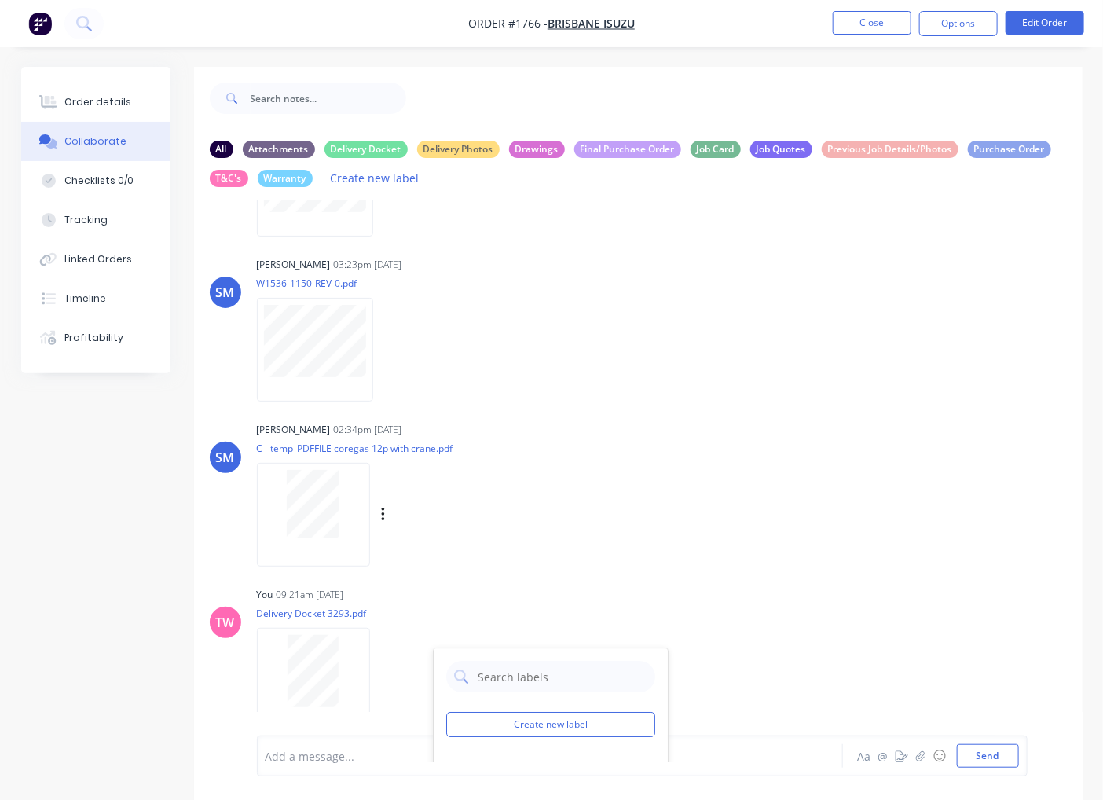
scroll to position [3703, 0]
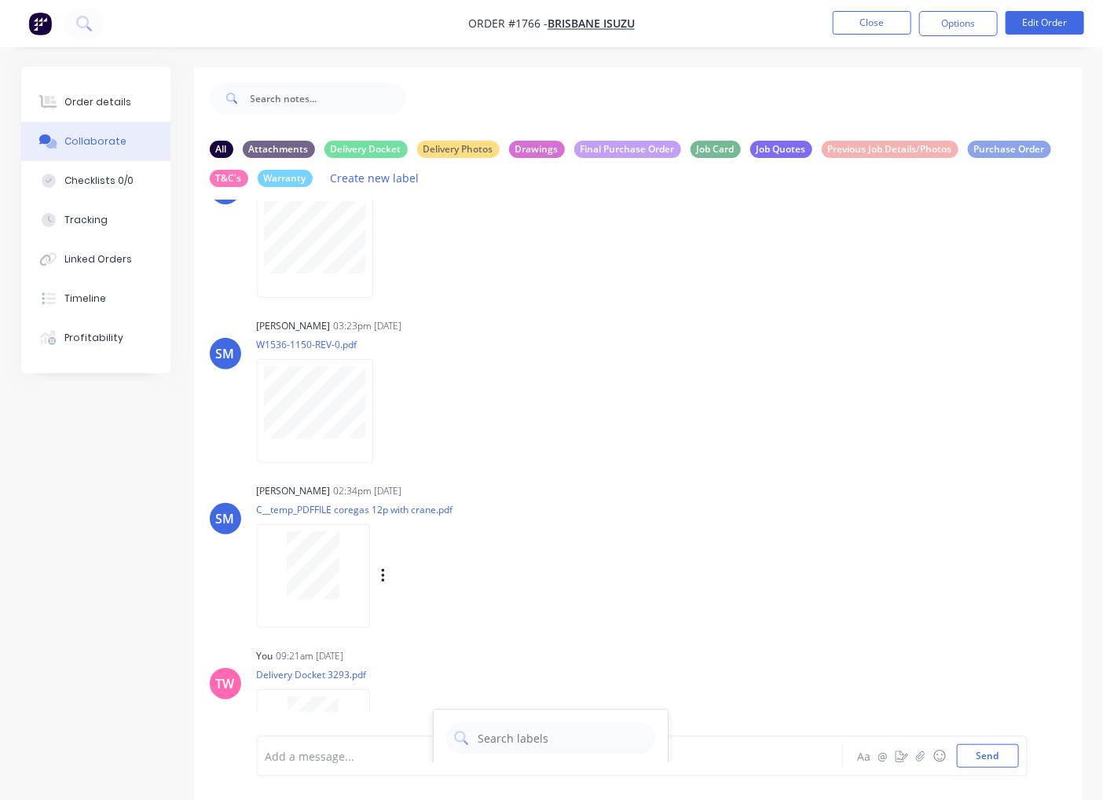
click at [343, 566] on div at bounding box center [313, 565] width 99 height 68
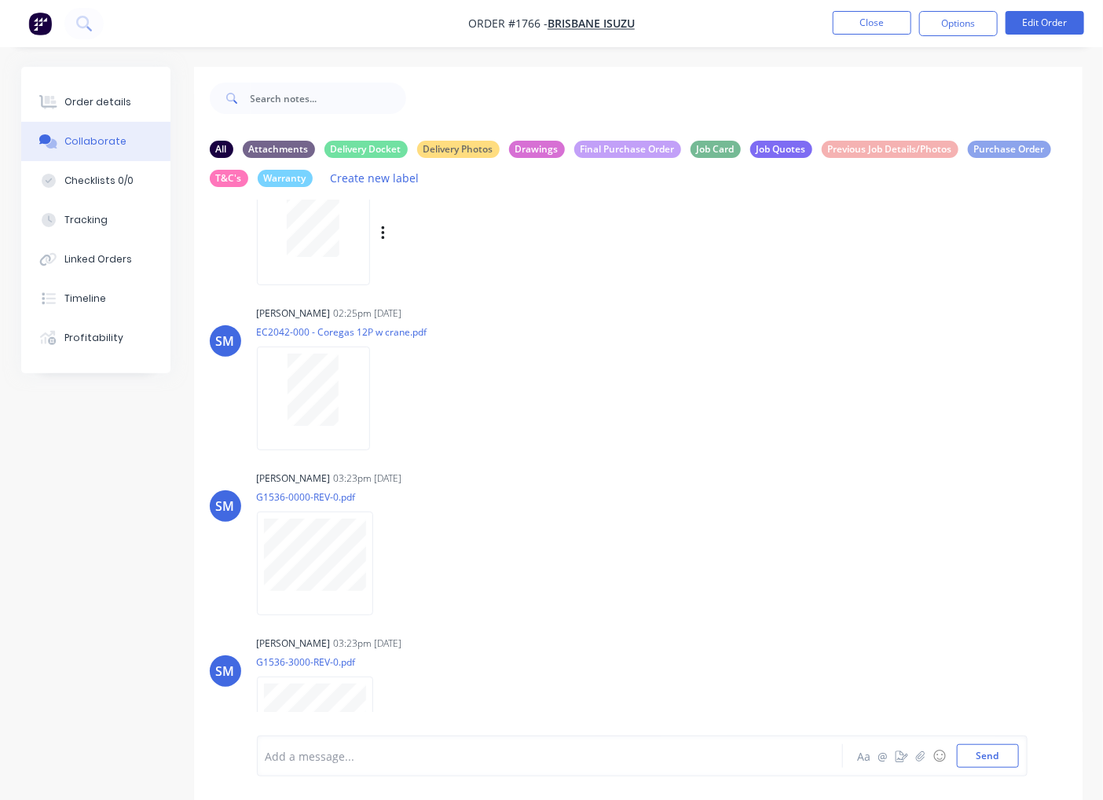
scroll to position [0, 0]
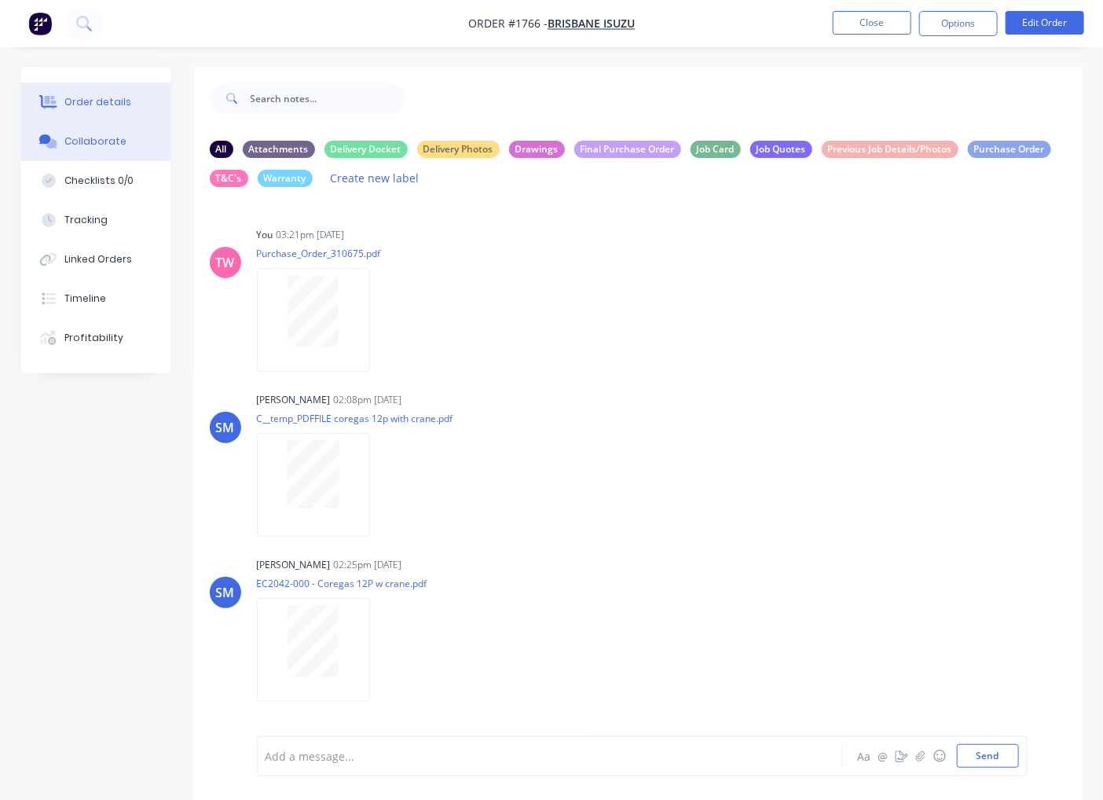
click at [106, 98] on div "Order details" at bounding box center [97, 102] width 67 height 14
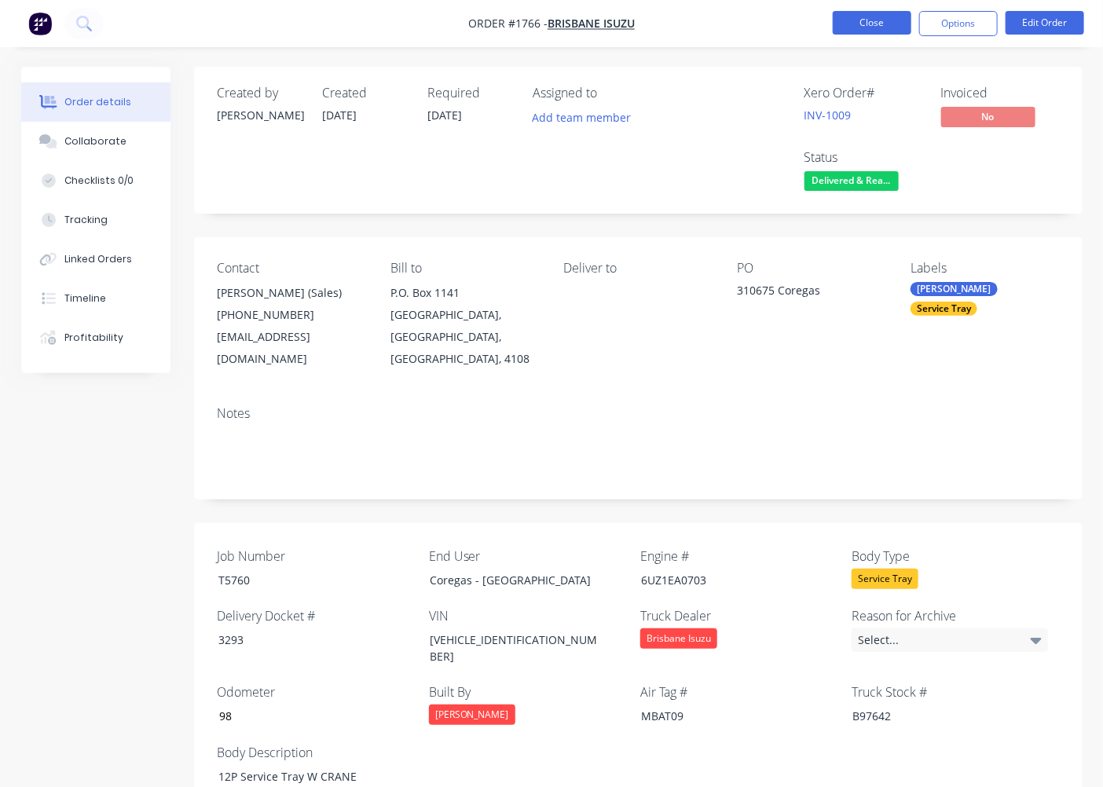
click at [875, 18] on button "Close" at bounding box center [872, 23] width 79 height 24
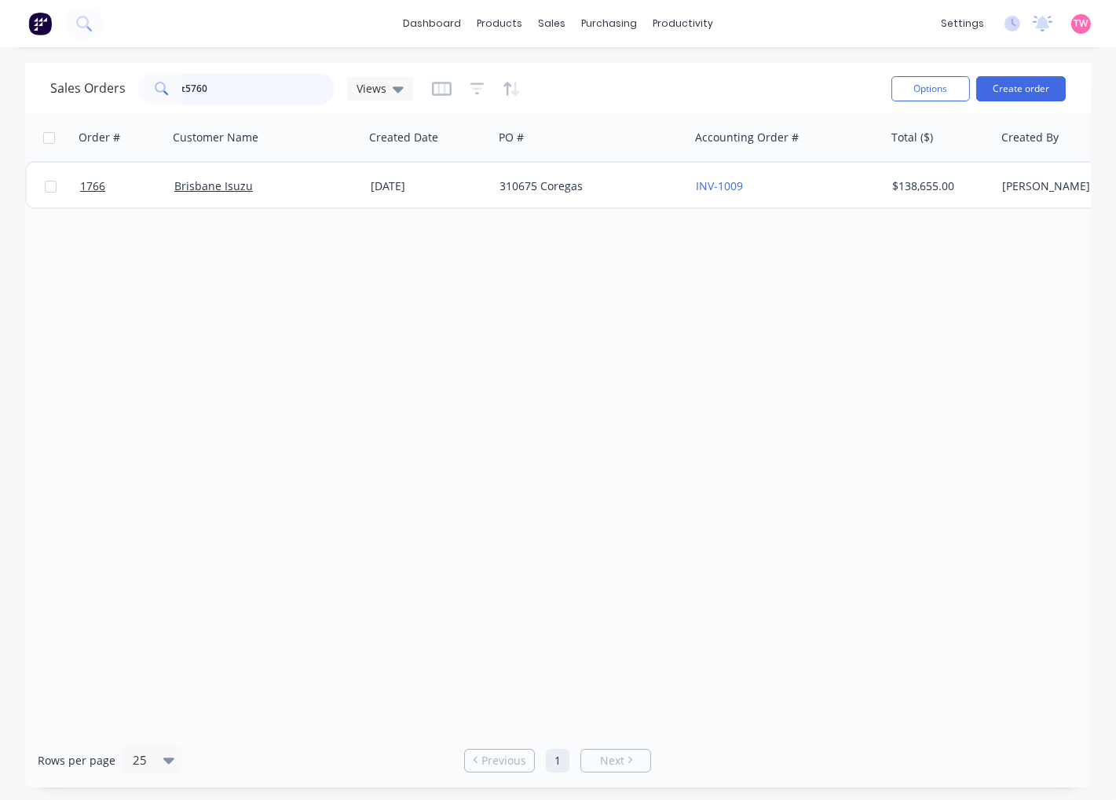
click at [225, 84] on input "t5760" at bounding box center [258, 88] width 153 height 31
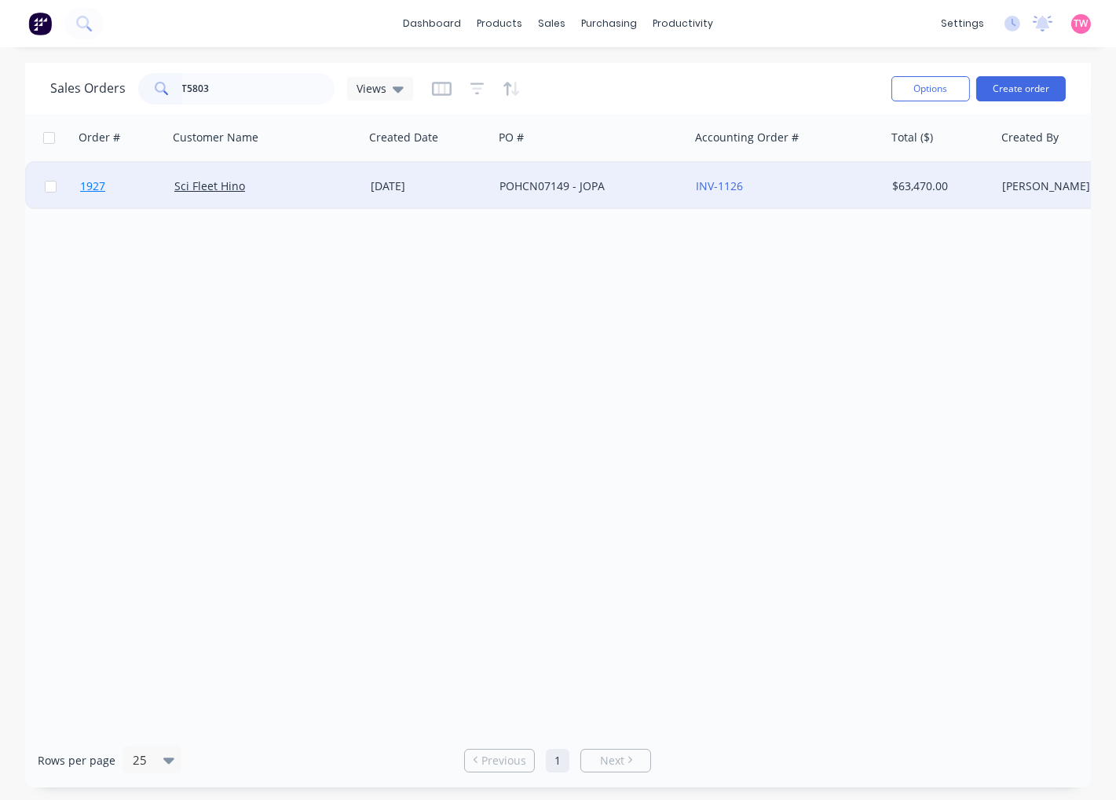
click at [137, 183] on link "1927" at bounding box center [127, 186] width 94 height 47
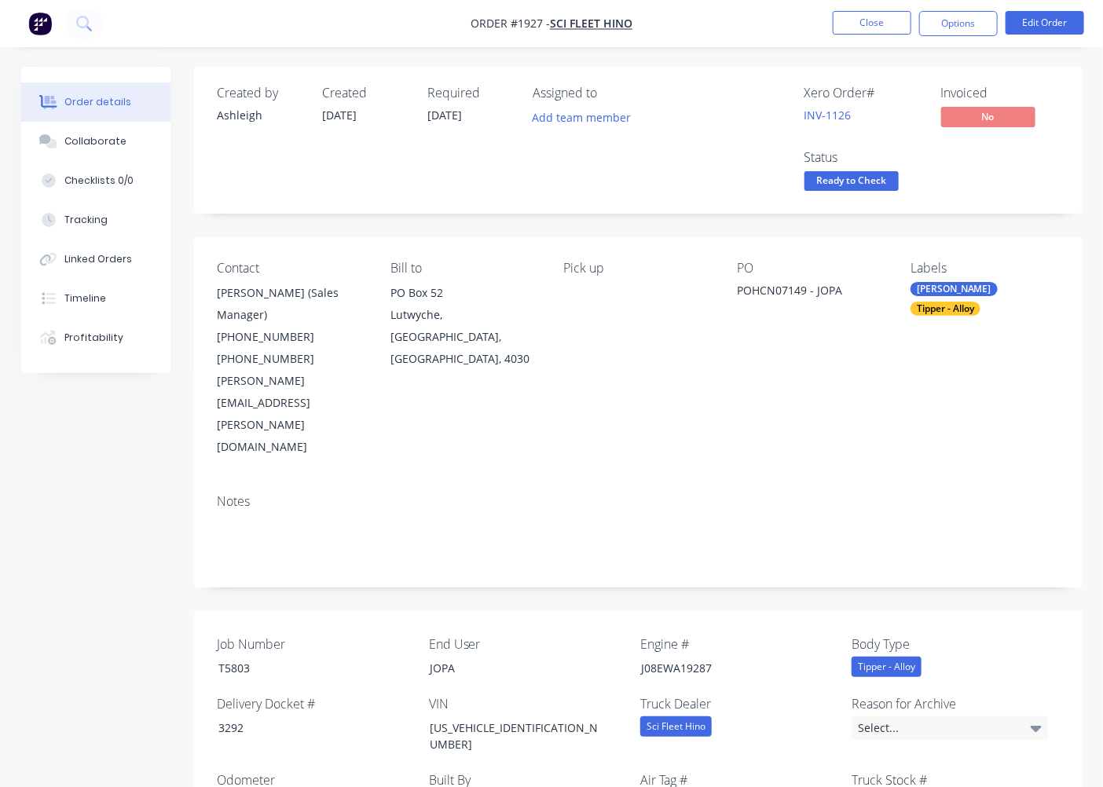
click at [861, 174] on span "Ready to Check" at bounding box center [851, 181] width 94 height 20
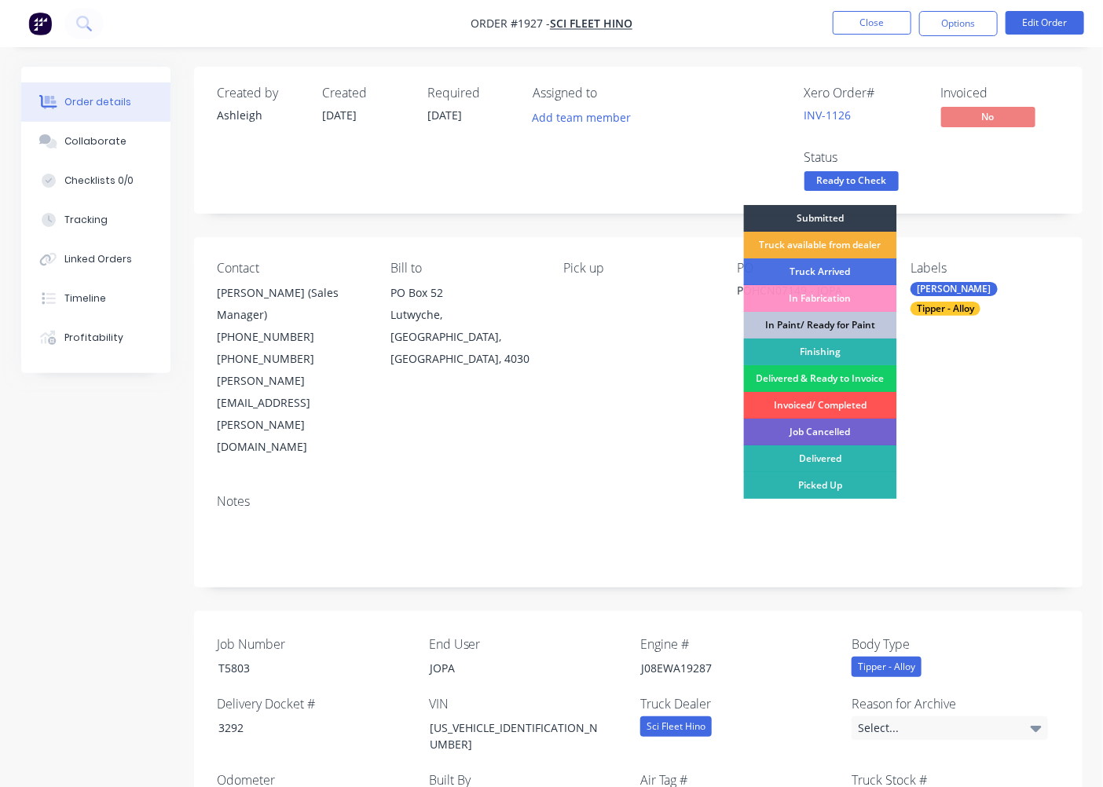
click at [839, 381] on div "Delivered & Ready to Invoice" at bounding box center [820, 378] width 153 height 27
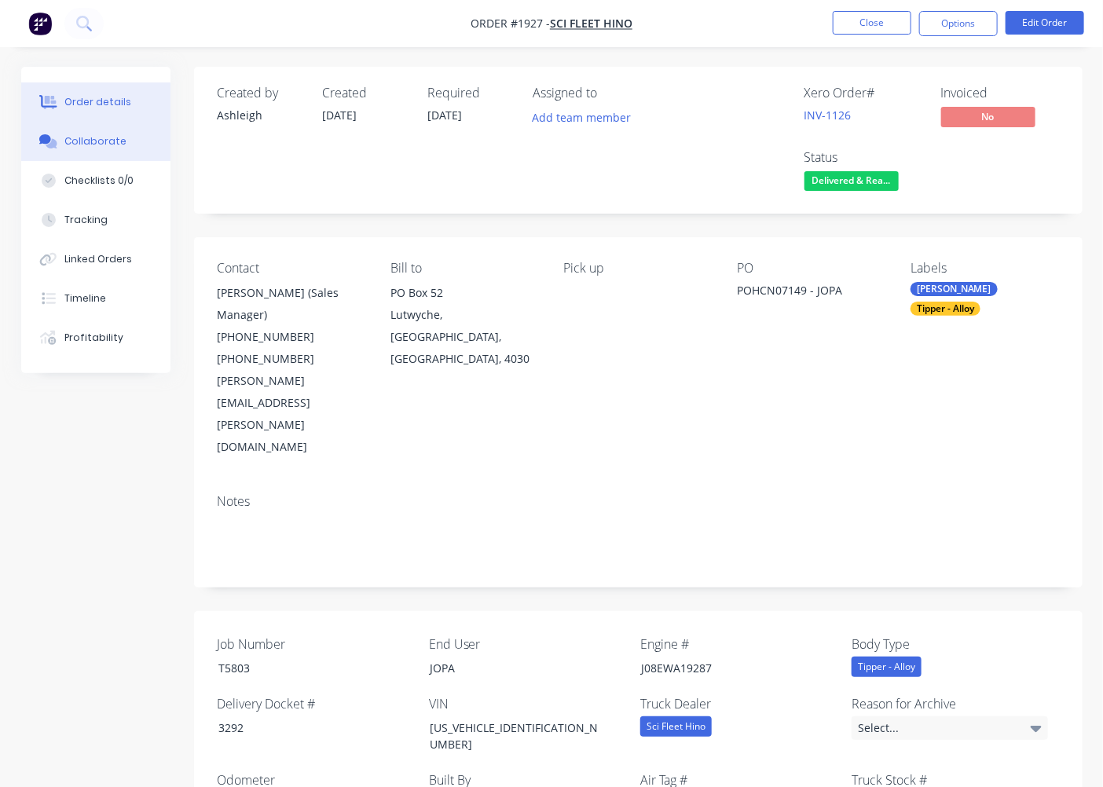
click at [90, 137] on div "Collaborate" at bounding box center [95, 141] width 62 height 14
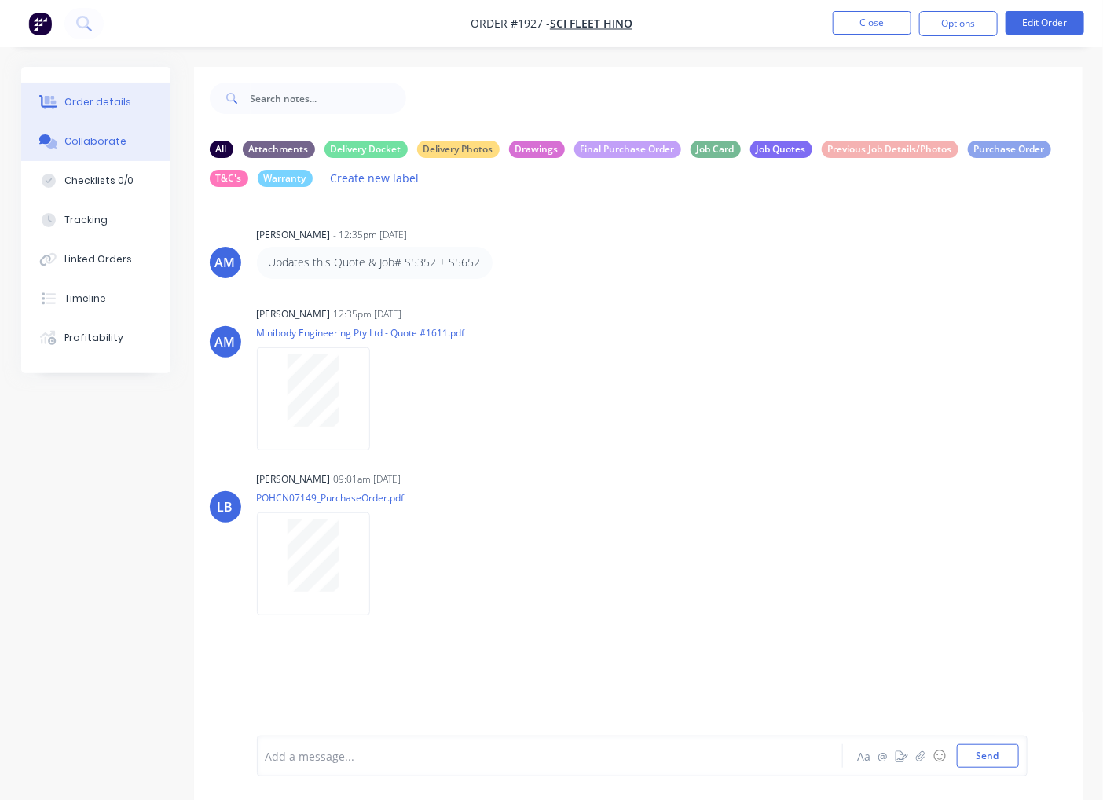
click at [85, 104] on div "Order details" at bounding box center [97, 102] width 67 height 14
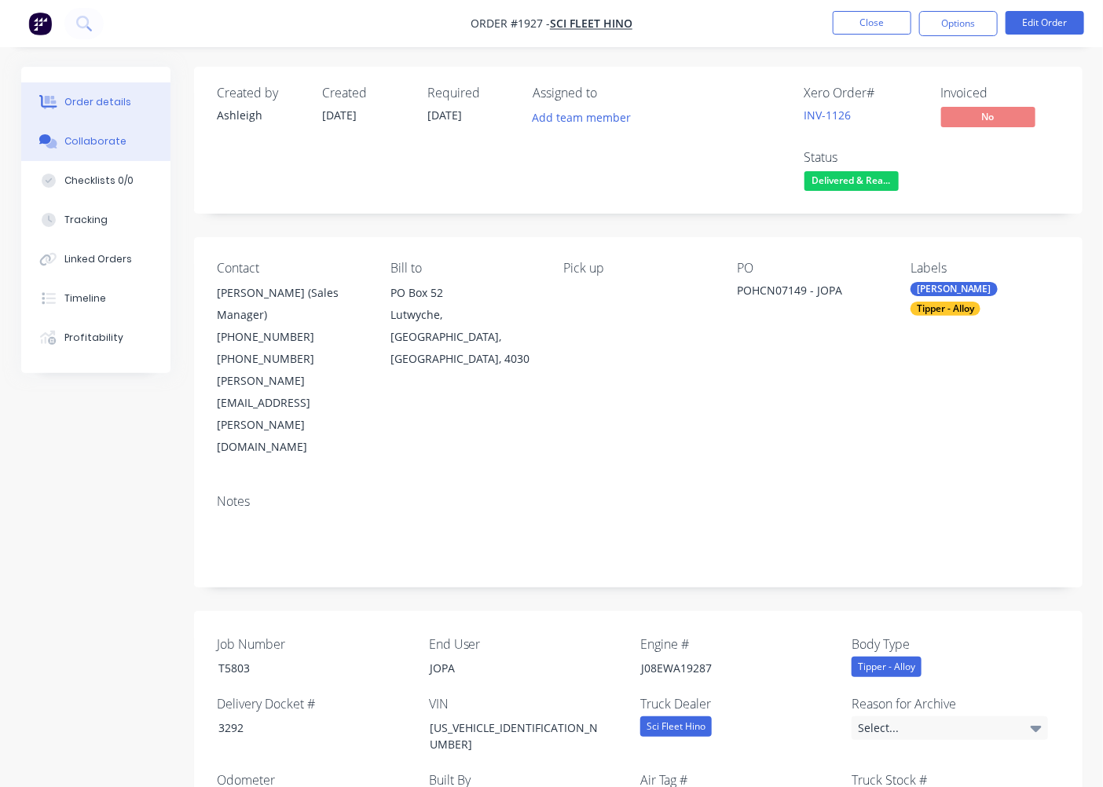
click at [130, 137] on button "Collaborate" at bounding box center [95, 141] width 149 height 39
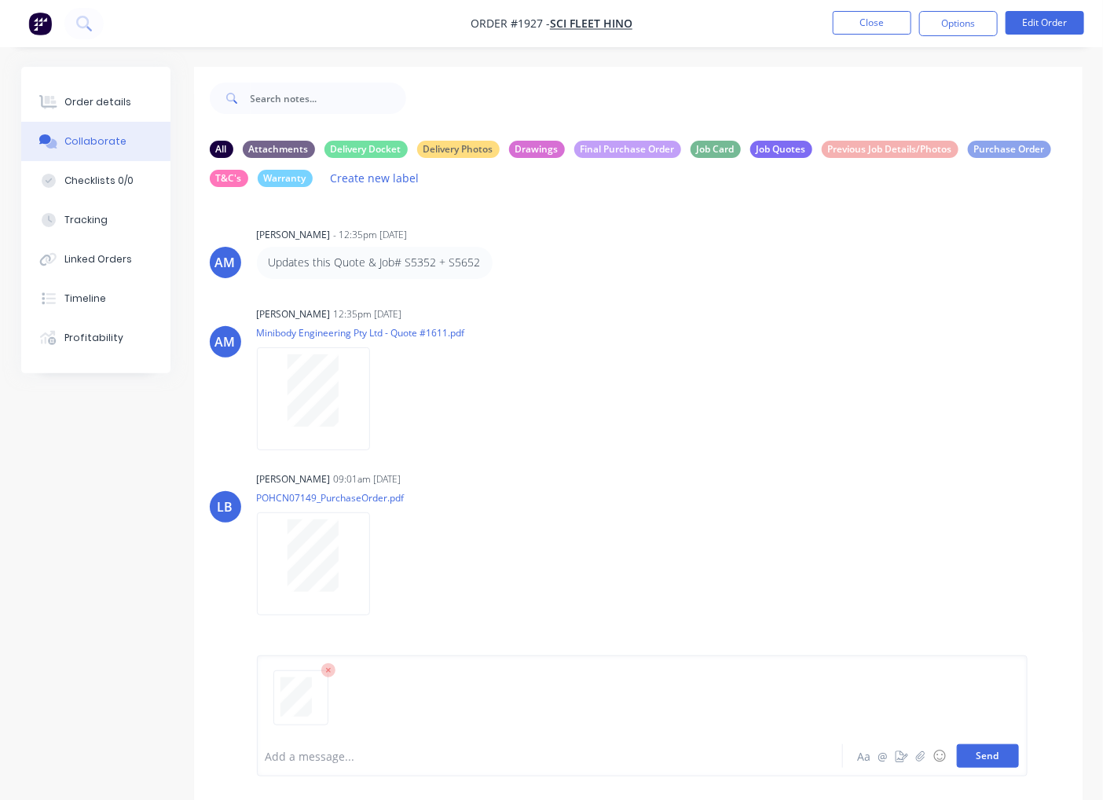
click at [988, 760] on button "Send" at bounding box center [988, 756] width 62 height 24
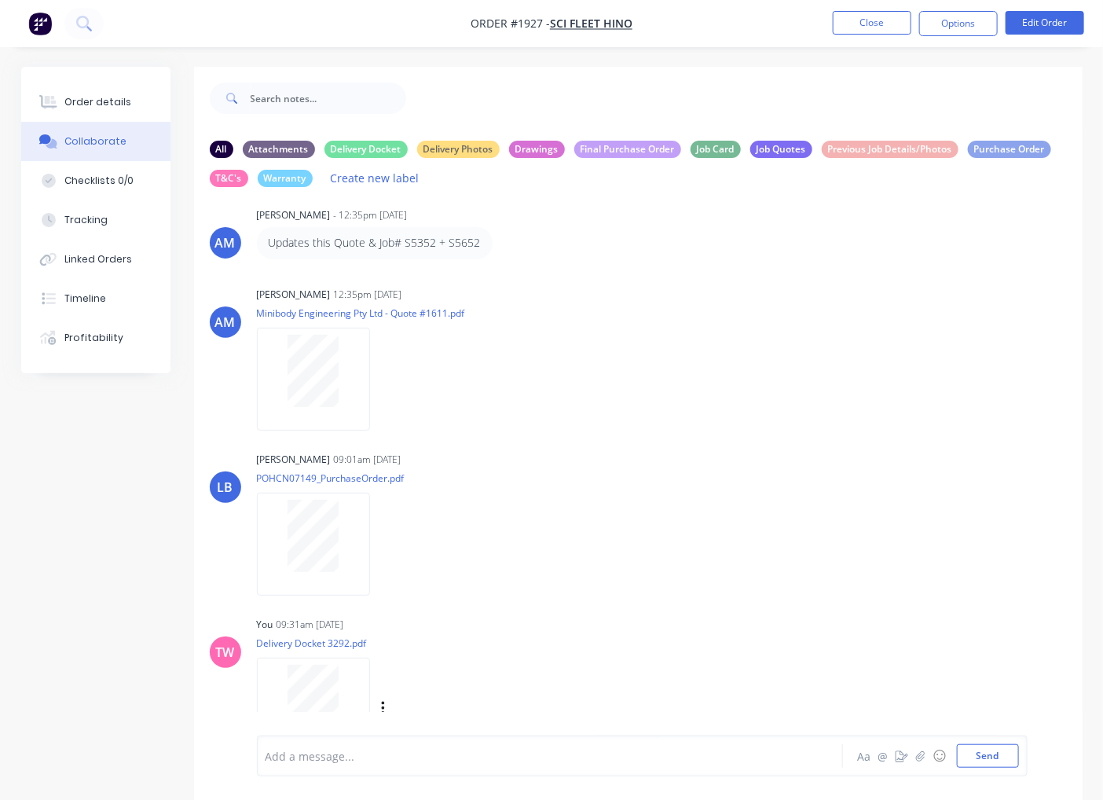
scroll to position [24, 0]
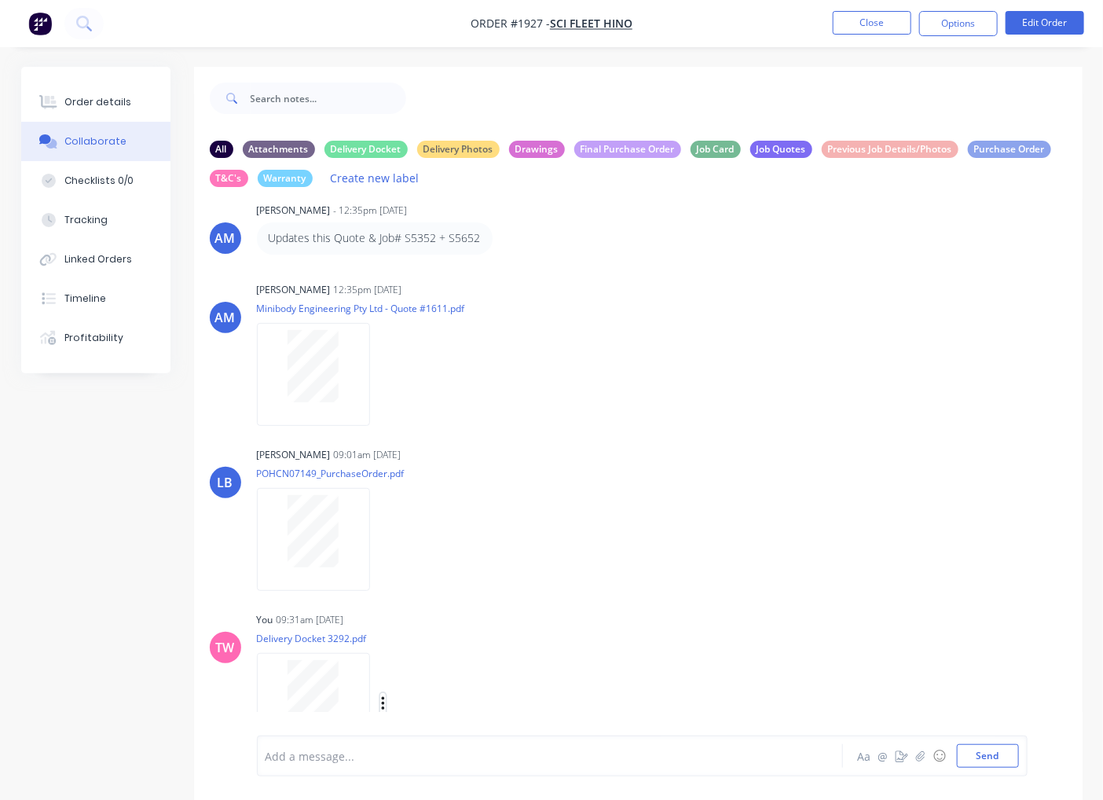
click at [382, 696] on icon "button" at bounding box center [383, 704] width 5 height 18
click at [449, 666] on button "Labels" at bounding box center [485, 671] width 177 height 35
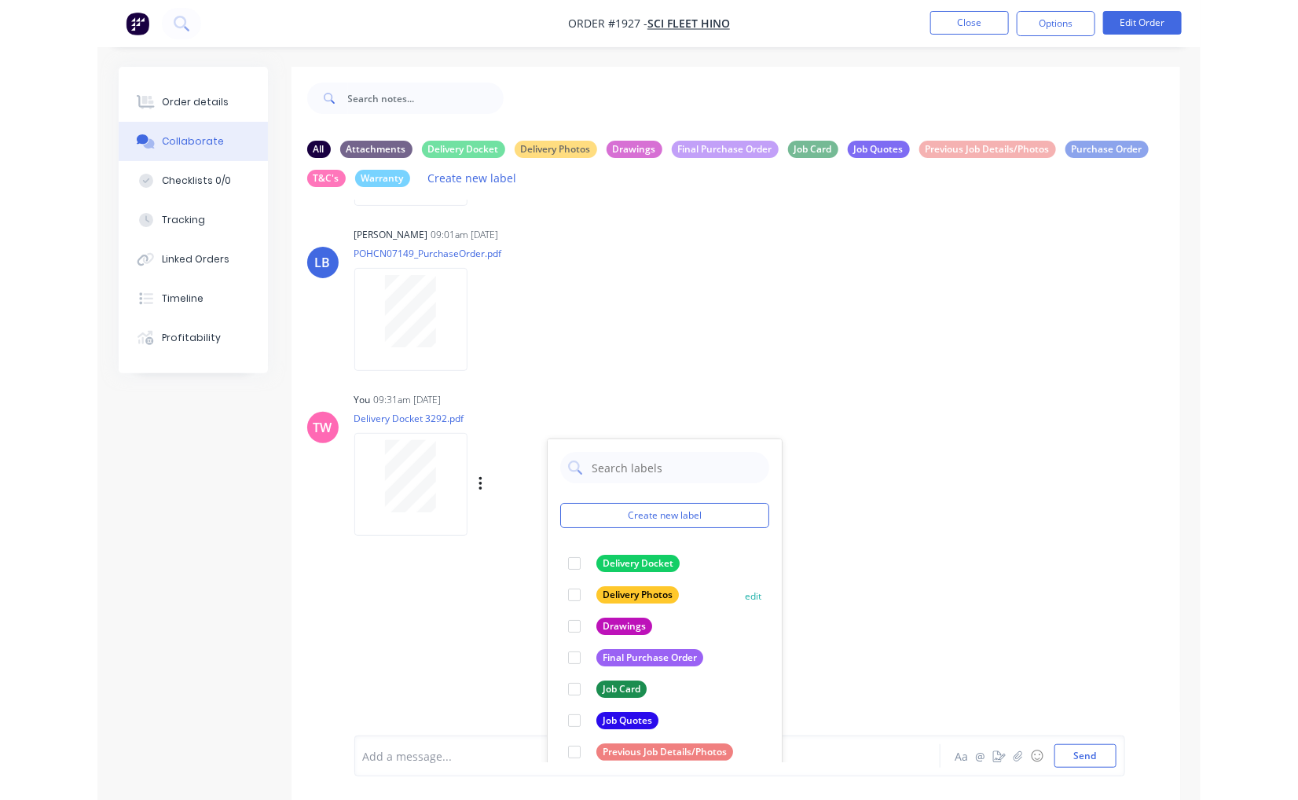
scroll to position [265, 0]
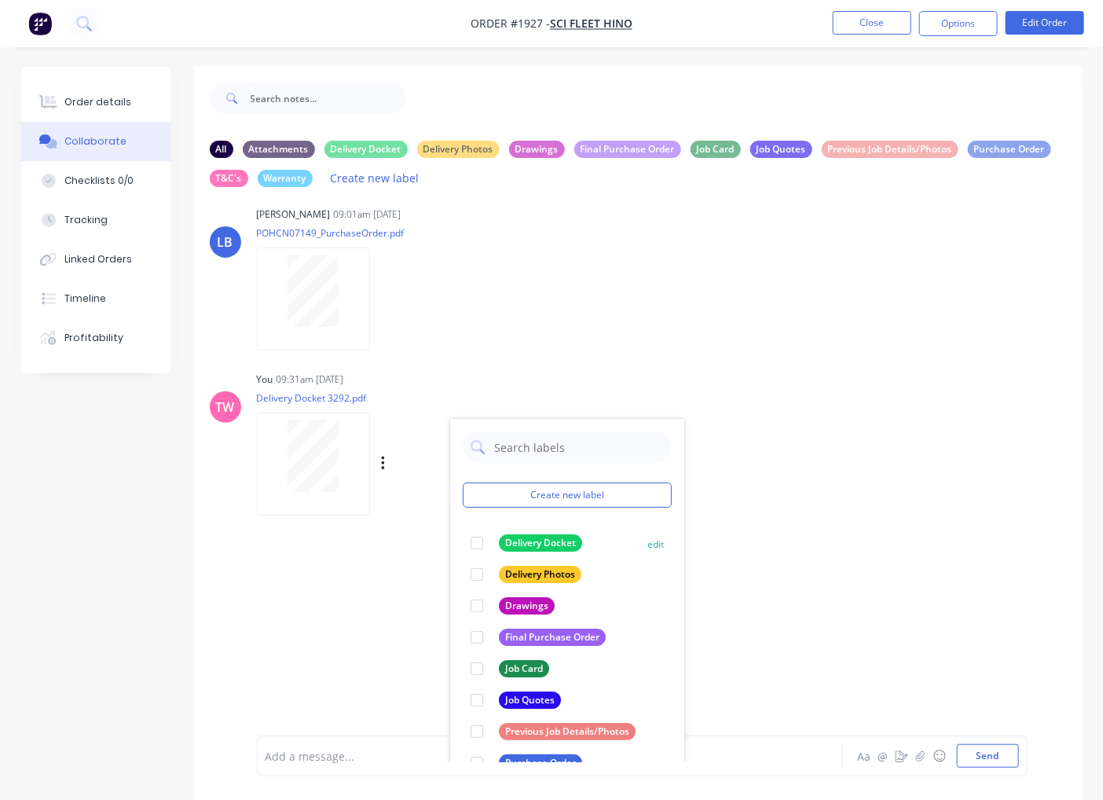
click at [478, 544] on div at bounding box center [476, 542] width 31 height 31
click at [75, 114] on button "Order details" at bounding box center [95, 101] width 149 height 39
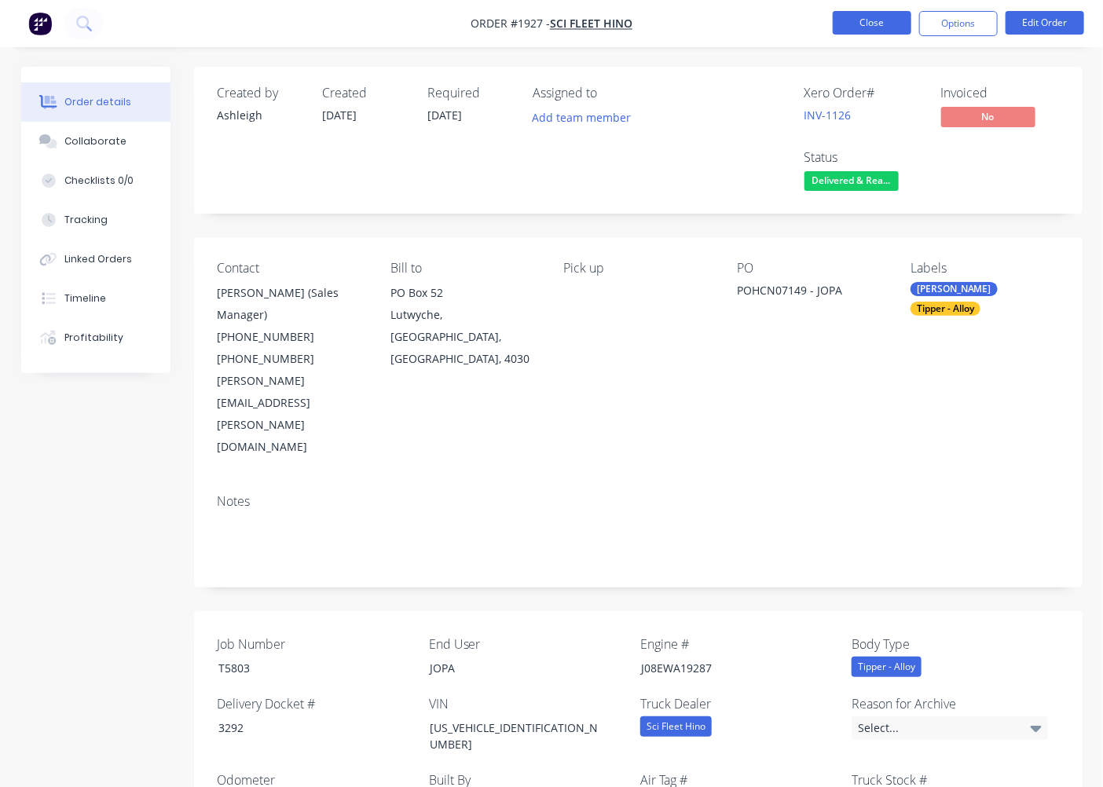
click at [855, 20] on button "Close" at bounding box center [872, 23] width 79 height 24
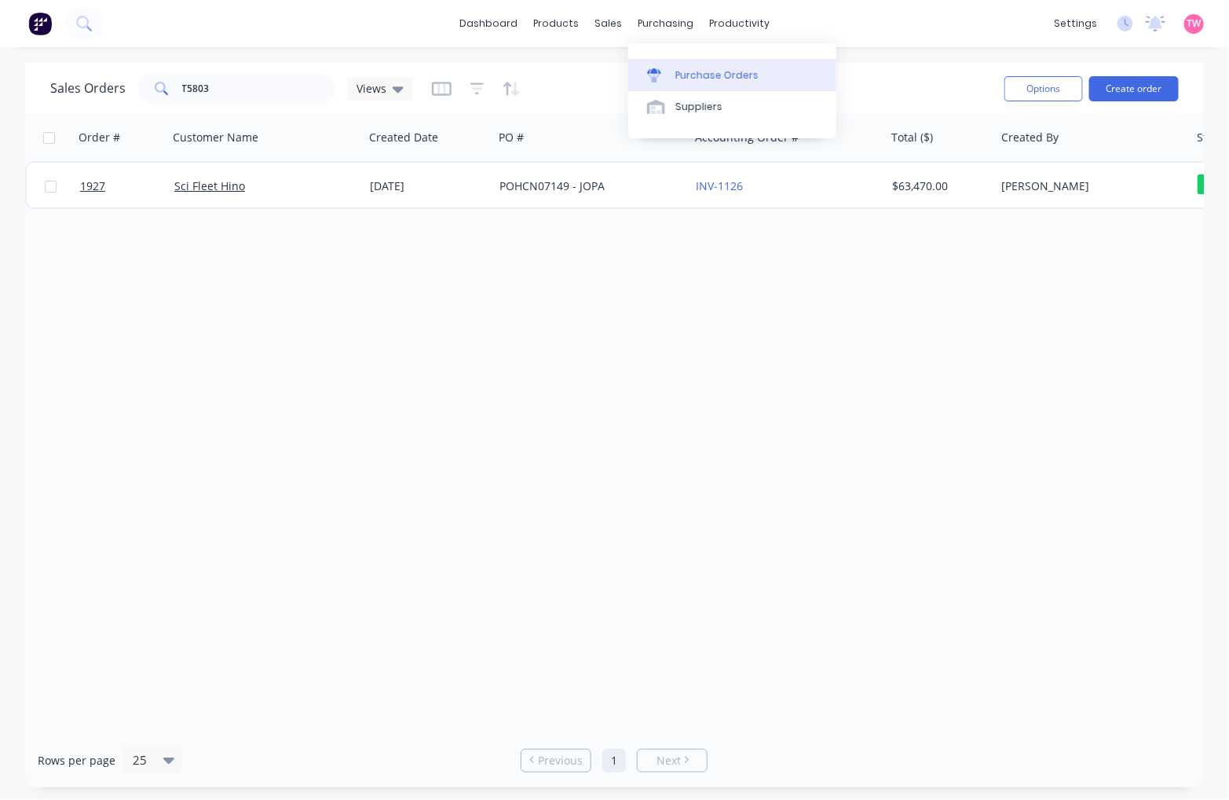
click at [705, 66] on link "Purchase Orders" at bounding box center [732, 74] width 208 height 31
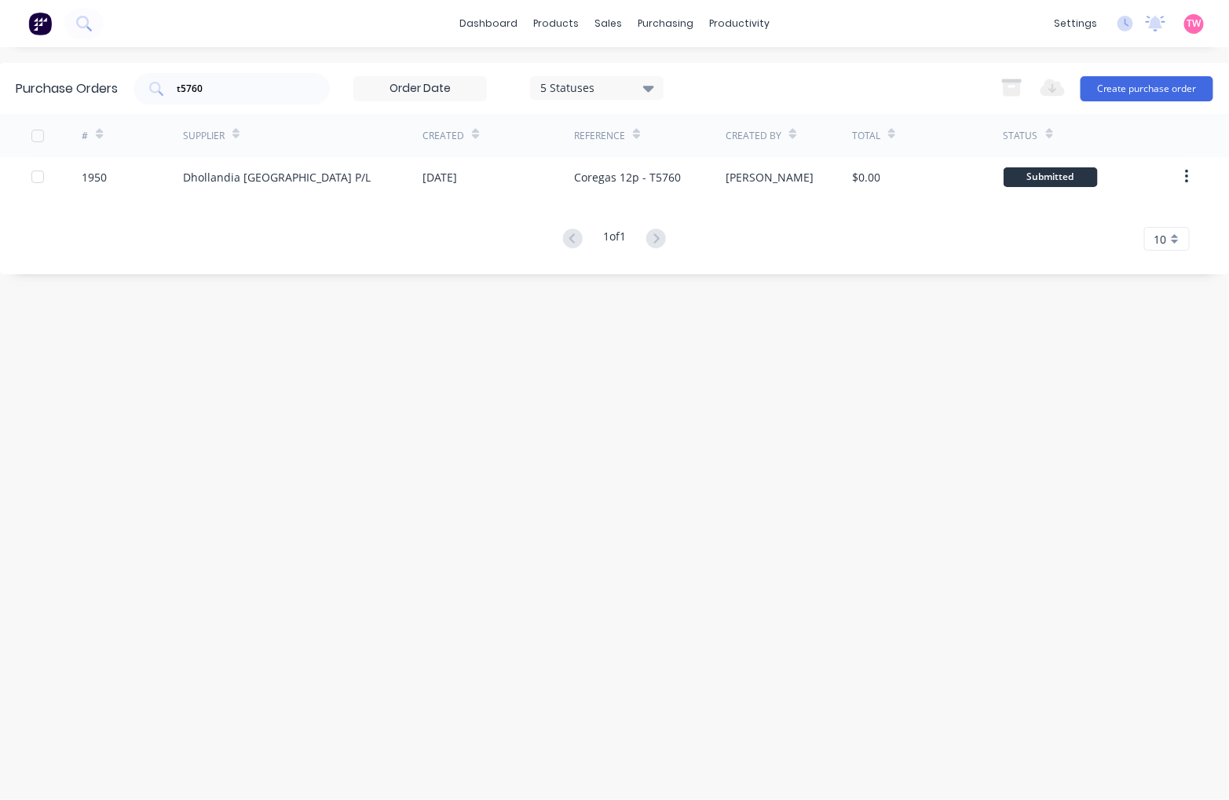
drag, startPoint x: 247, startPoint y: 77, endPoint x: 163, endPoint y: 71, distance: 84.3
click at [163, 71] on div "Purchase Orders t5760 5 Statuses 5 Statuses Export to Excel (XLSX) Create purch…" at bounding box center [614, 88] width 1229 height 51
click at [233, 76] on div "t5760" at bounding box center [232, 88] width 196 height 31
click at [236, 90] on input "t5760" at bounding box center [240, 89] width 130 height 16
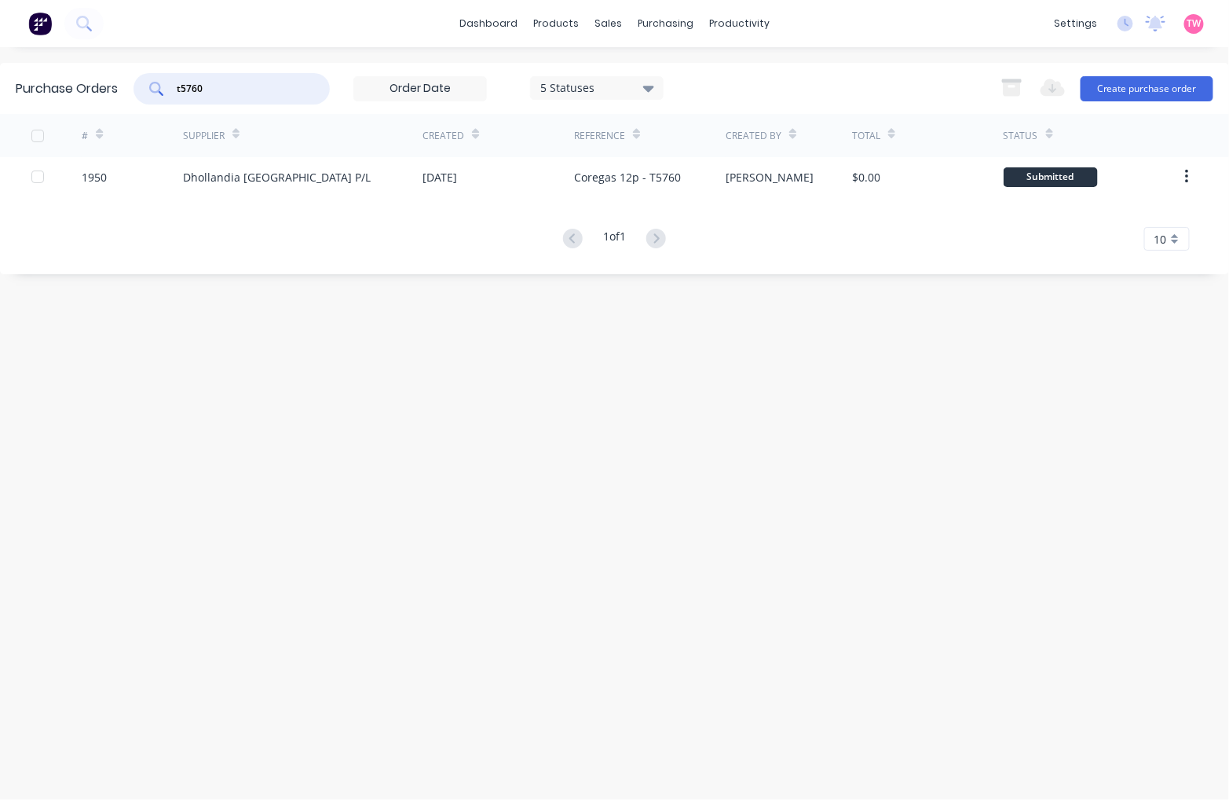
paste input "2002"
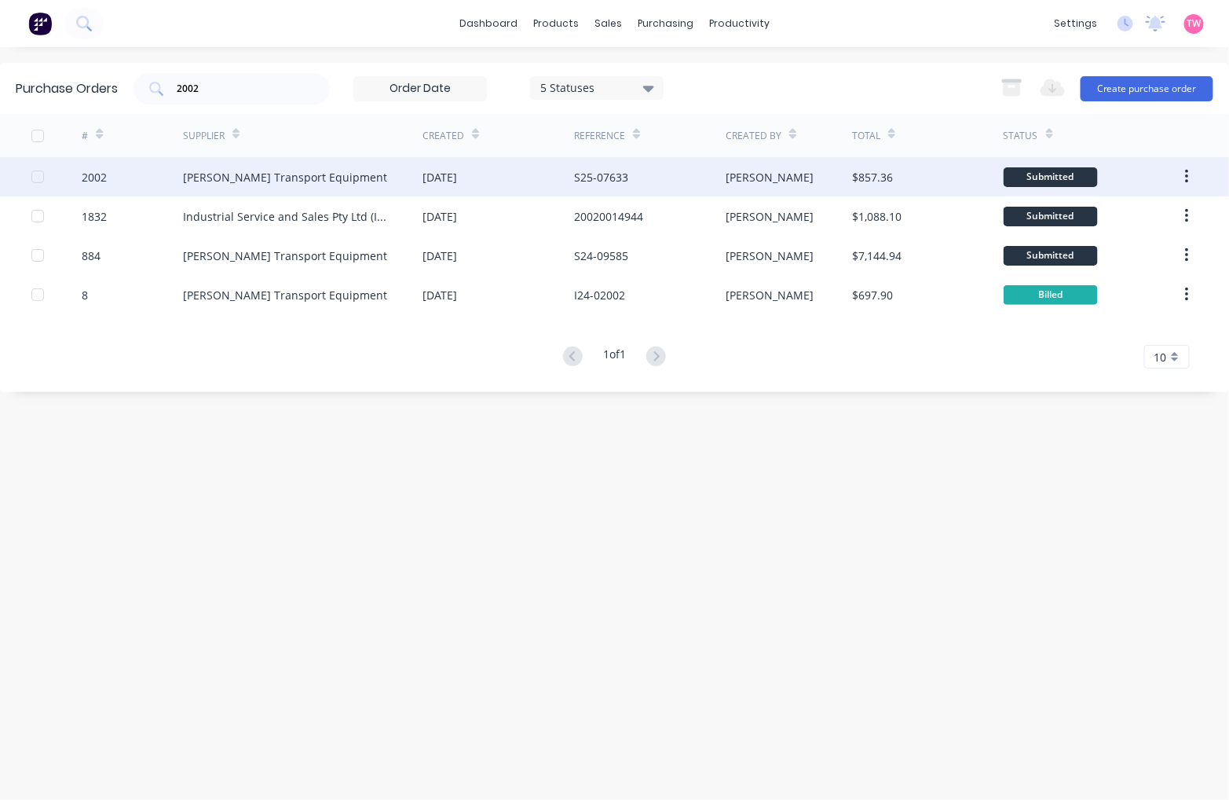
click at [141, 170] on div "2002" at bounding box center [132, 176] width 101 height 39
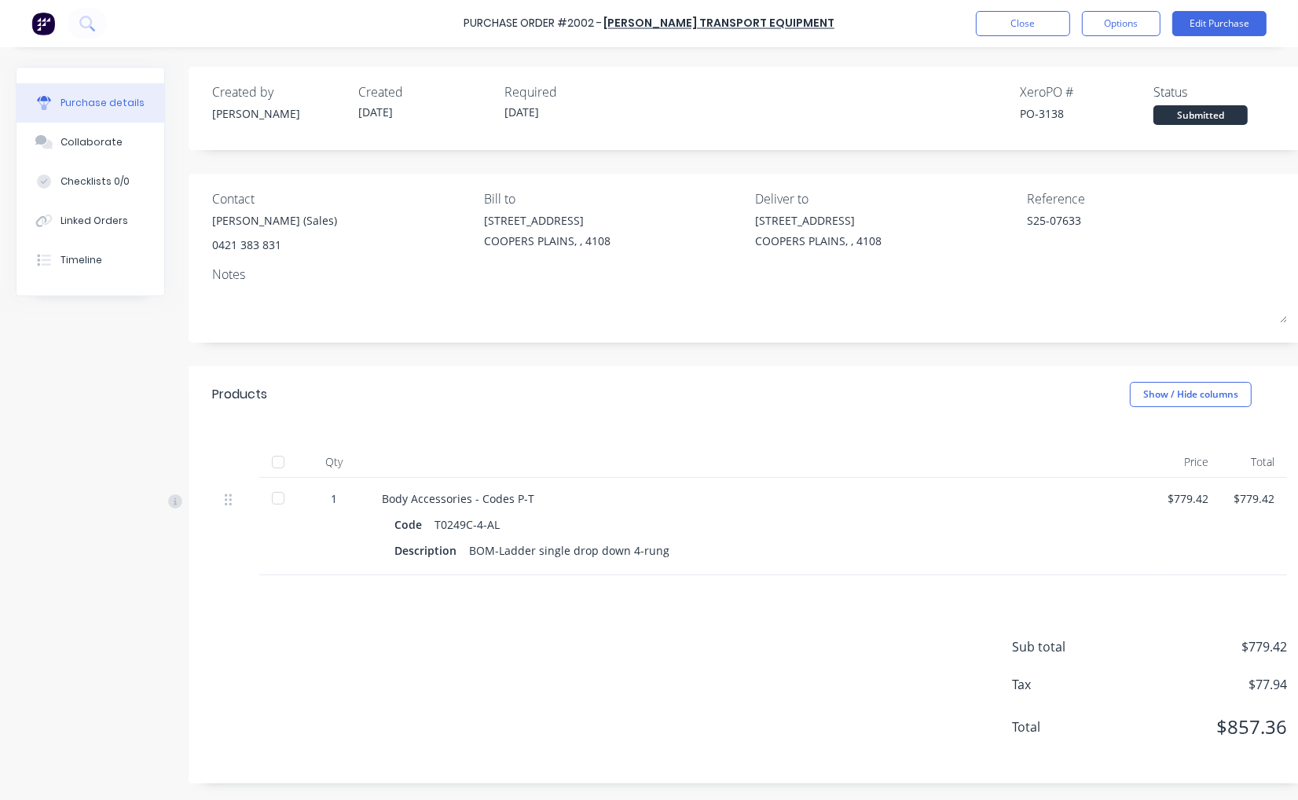
click at [1055, 111] on div "PO-3138" at bounding box center [1087, 113] width 134 height 16
copy div "3138"
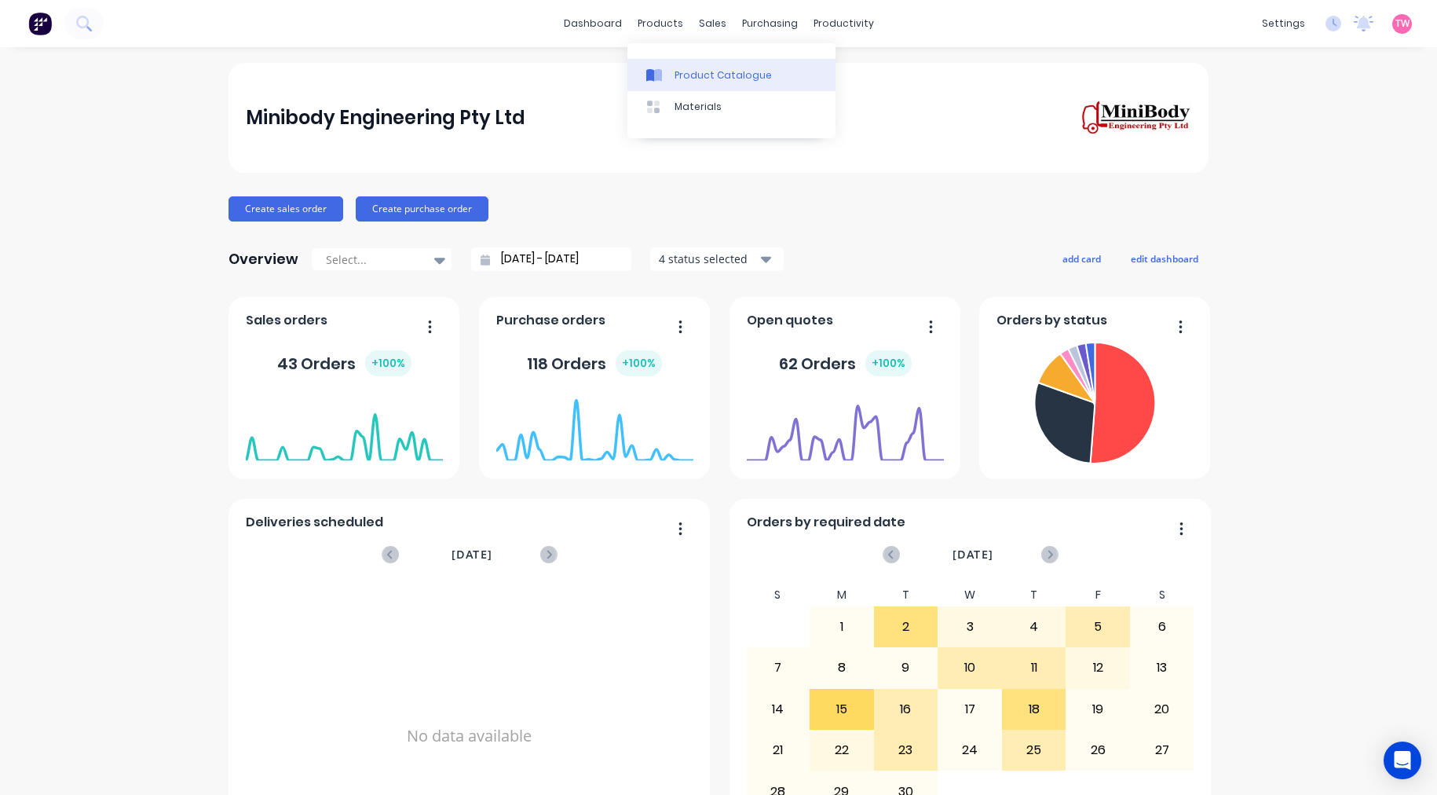
click at [705, 75] on div "Product Catalogue" at bounding box center [723, 75] width 97 height 14
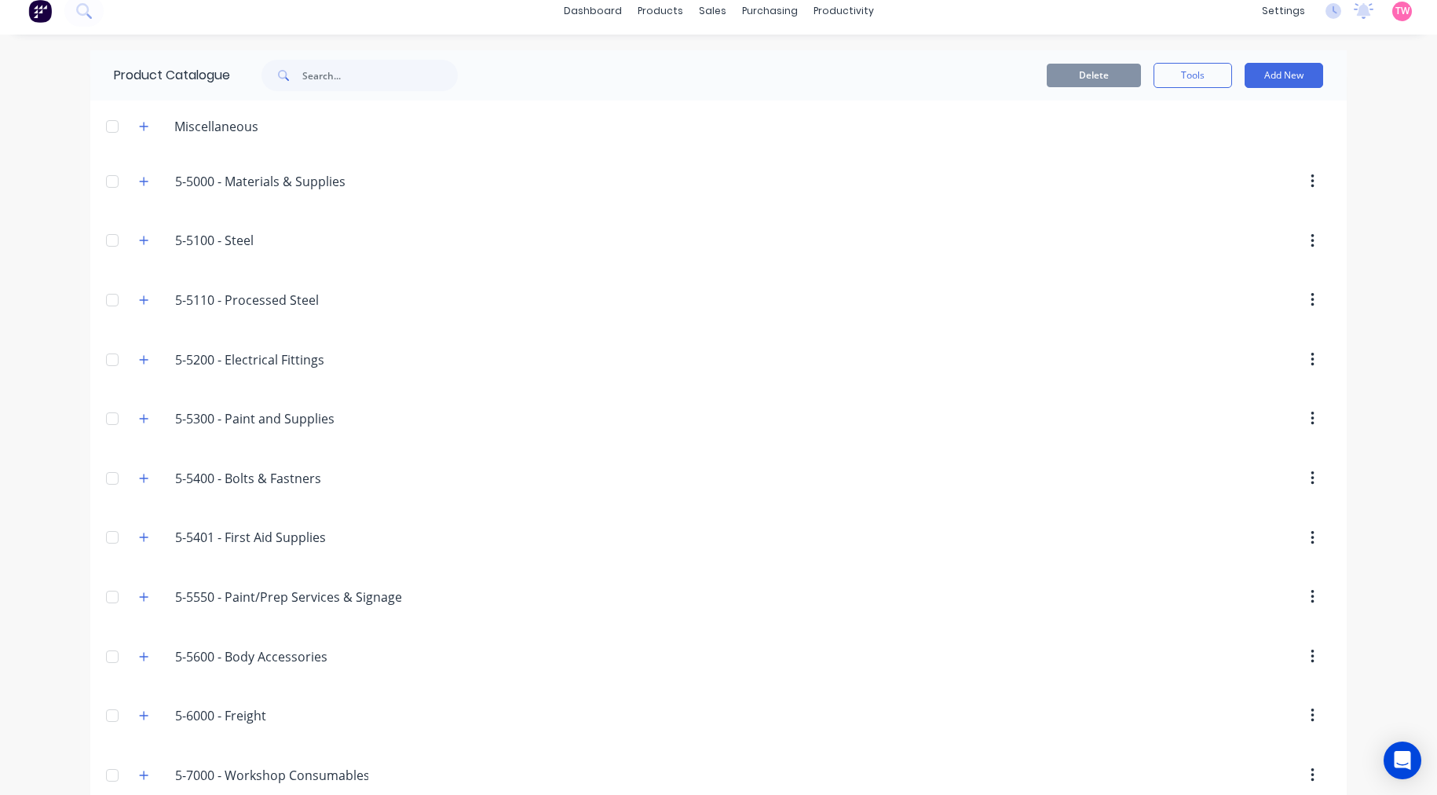
scroll to position [159, 0]
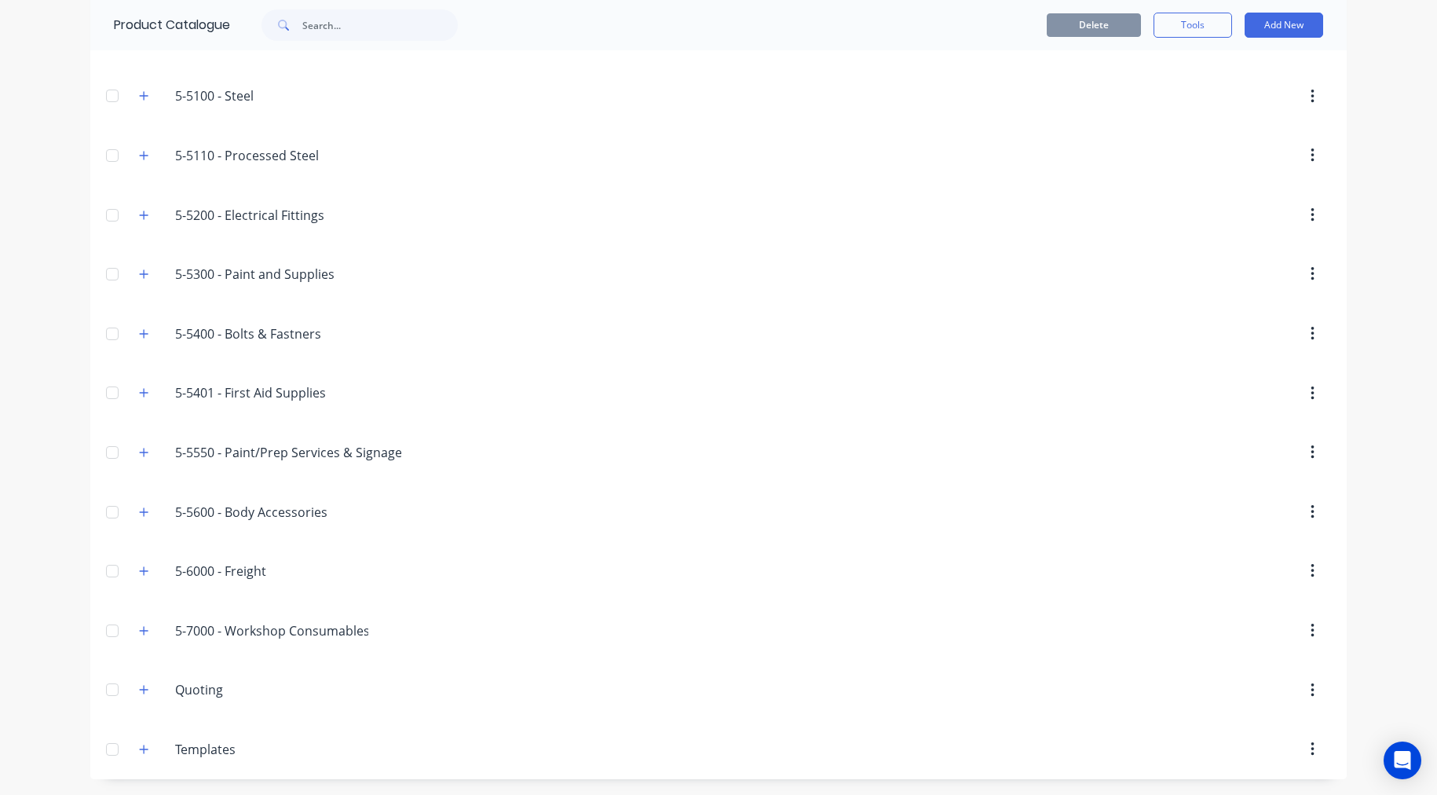
click at [126, 507] on div "5-5600.-.Body.Accessories 5-5600 - Body Accessories" at bounding box center [249, 512] width 247 height 28
click at [139, 508] on icon "button" at bounding box center [143, 512] width 9 height 11
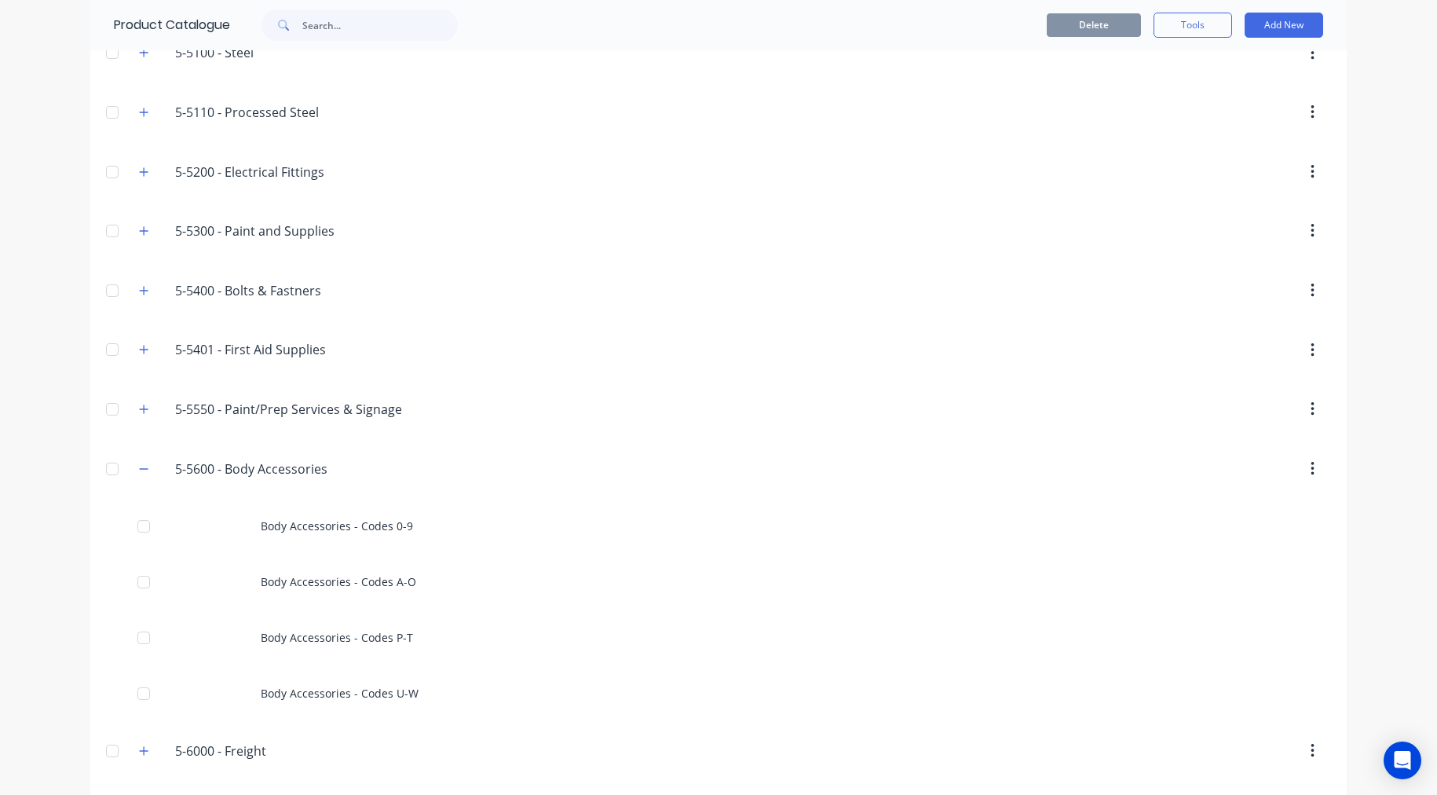
scroll to position [304, 0]
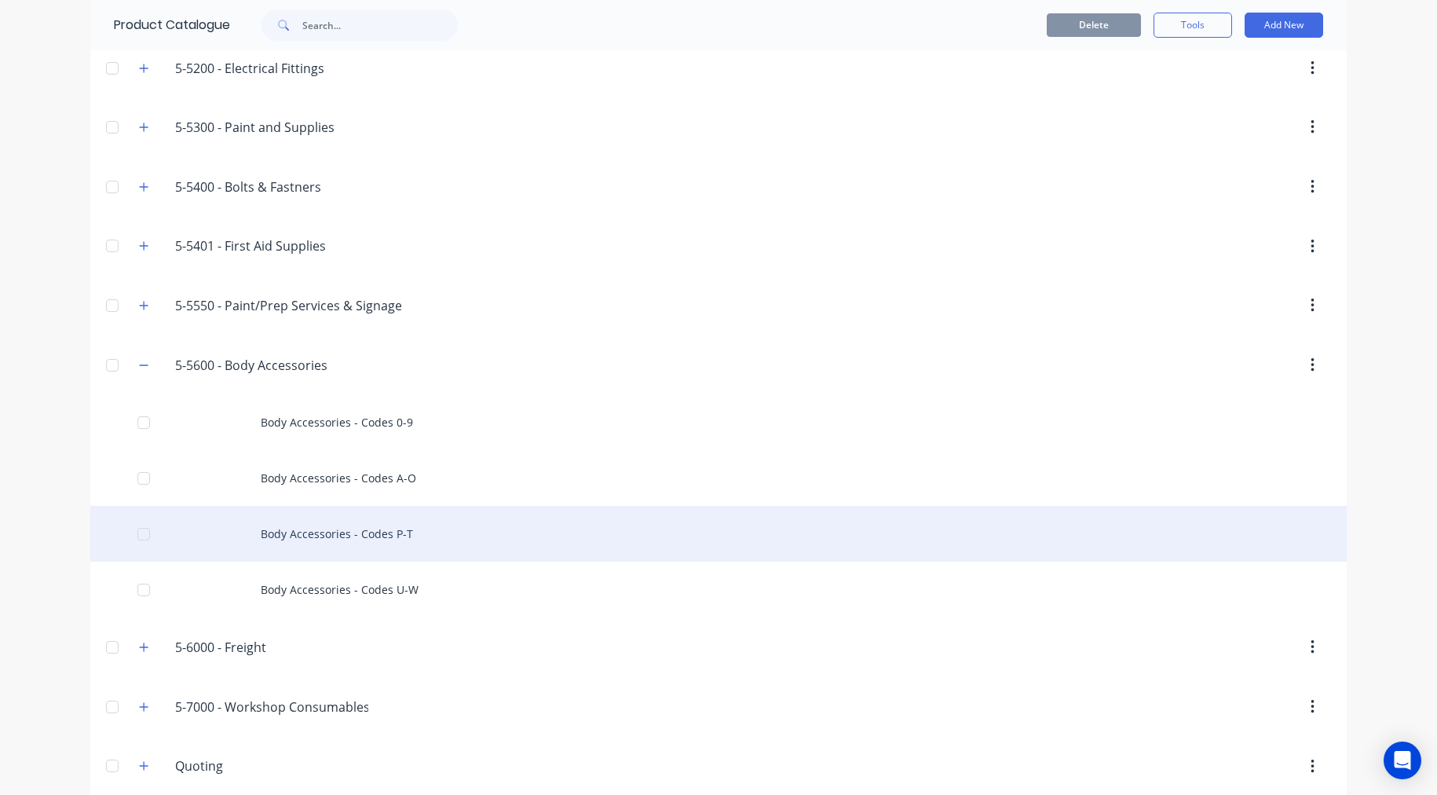
click at [331, 532] on div "Body Accessories - Codes P-T" at bounding box center [718, 534] width 1257 height 56
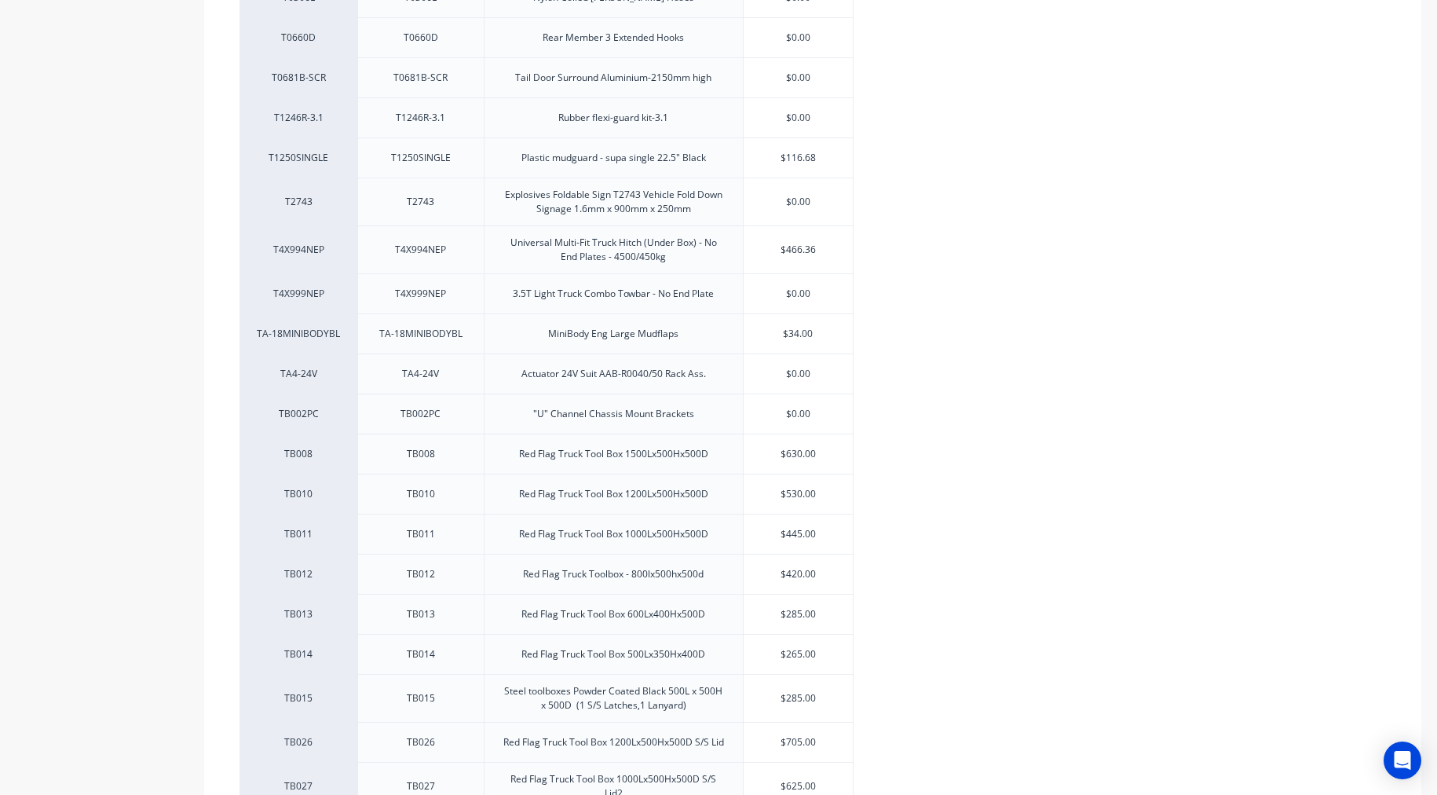
scroll to position [2036, 0]
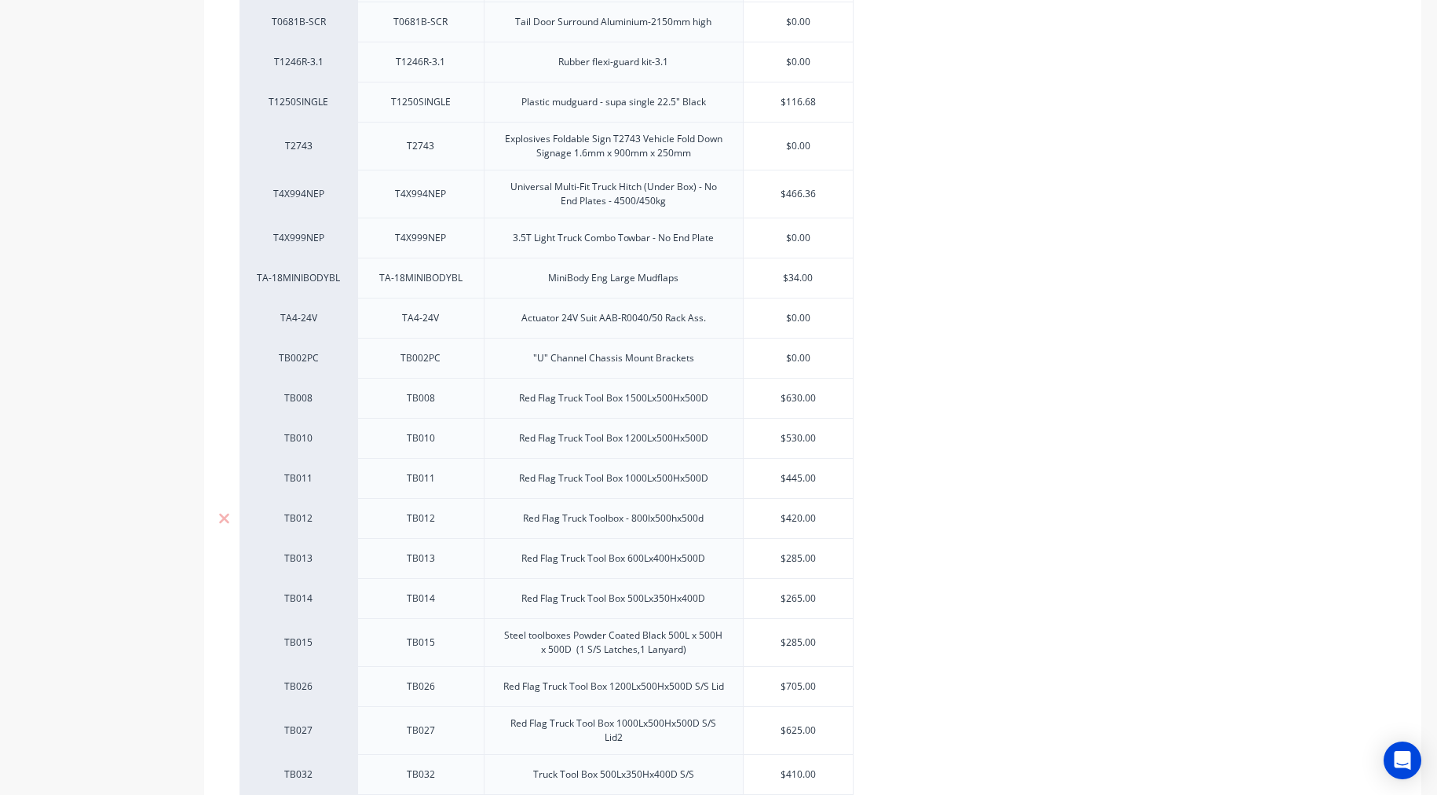
click at [424, 522] on div "TB012" at bounding box center [421, 518] width 79 height 20
click at [314, 522] on div "PA4104JBL11G08F PA4104JBL11G08F PTO-41-2JB 24V '08' Output c/w mt & Control $0.…" at bounding box center [813, 69] width 1147 height 3378
click at [301, 519] on div "TB012" at bounding box center [298, 518] width 86 height 14
type textarea "x"
click at [301, 519] on div "TB012" at bounding box center [298, 518] width 86 height 14
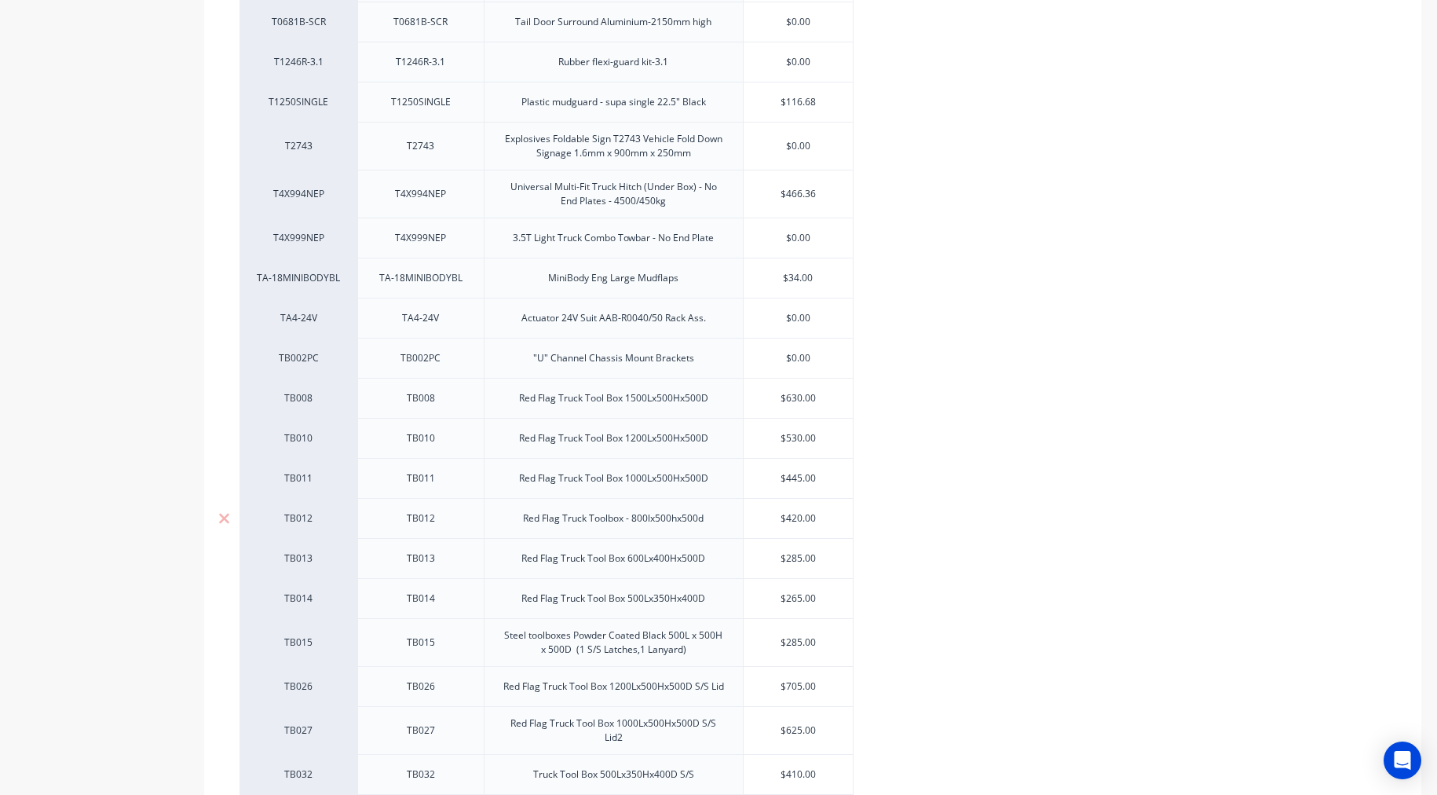
click at [301, 519] on input at bounding box center [298, 519] width 86 height 16
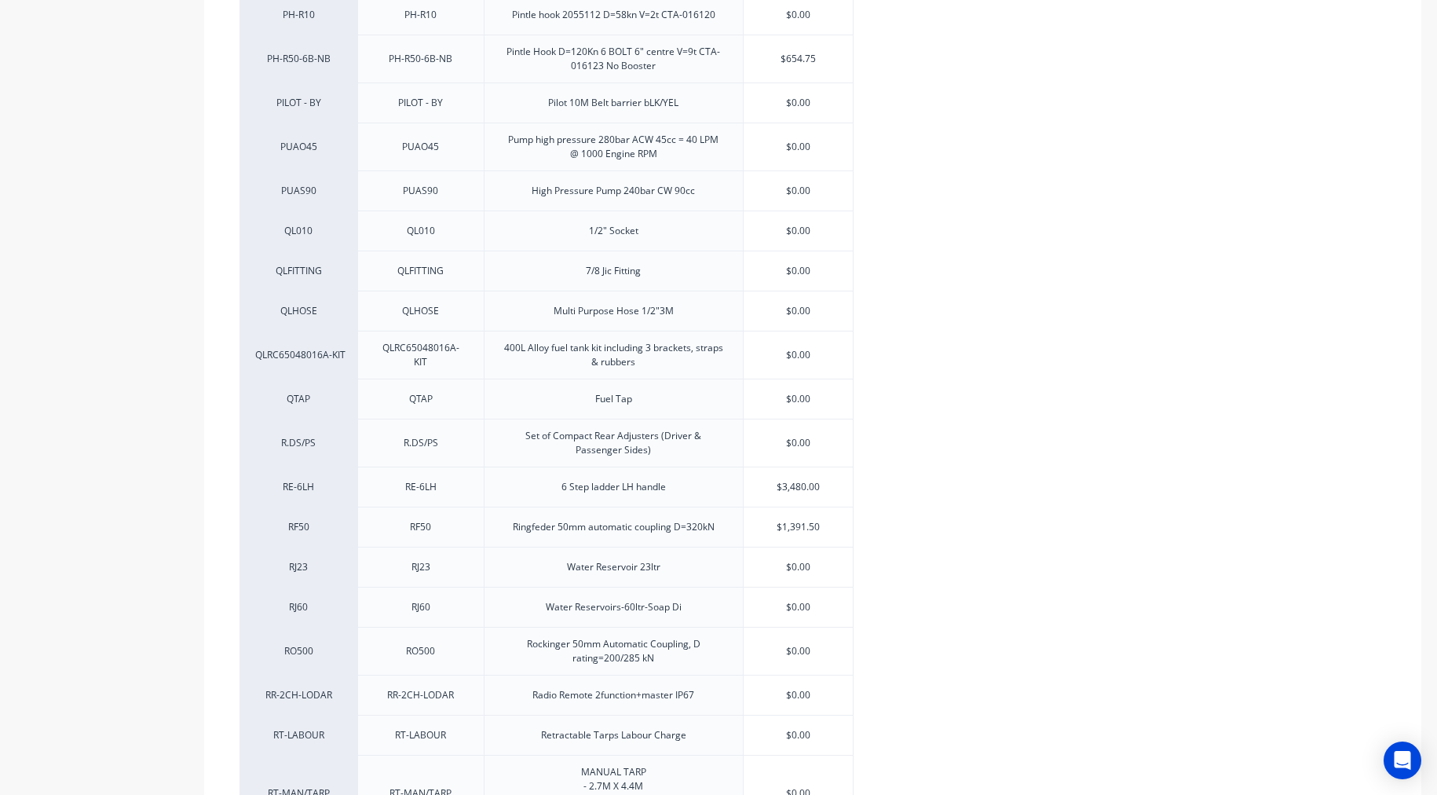
scroll to position [0, 0]
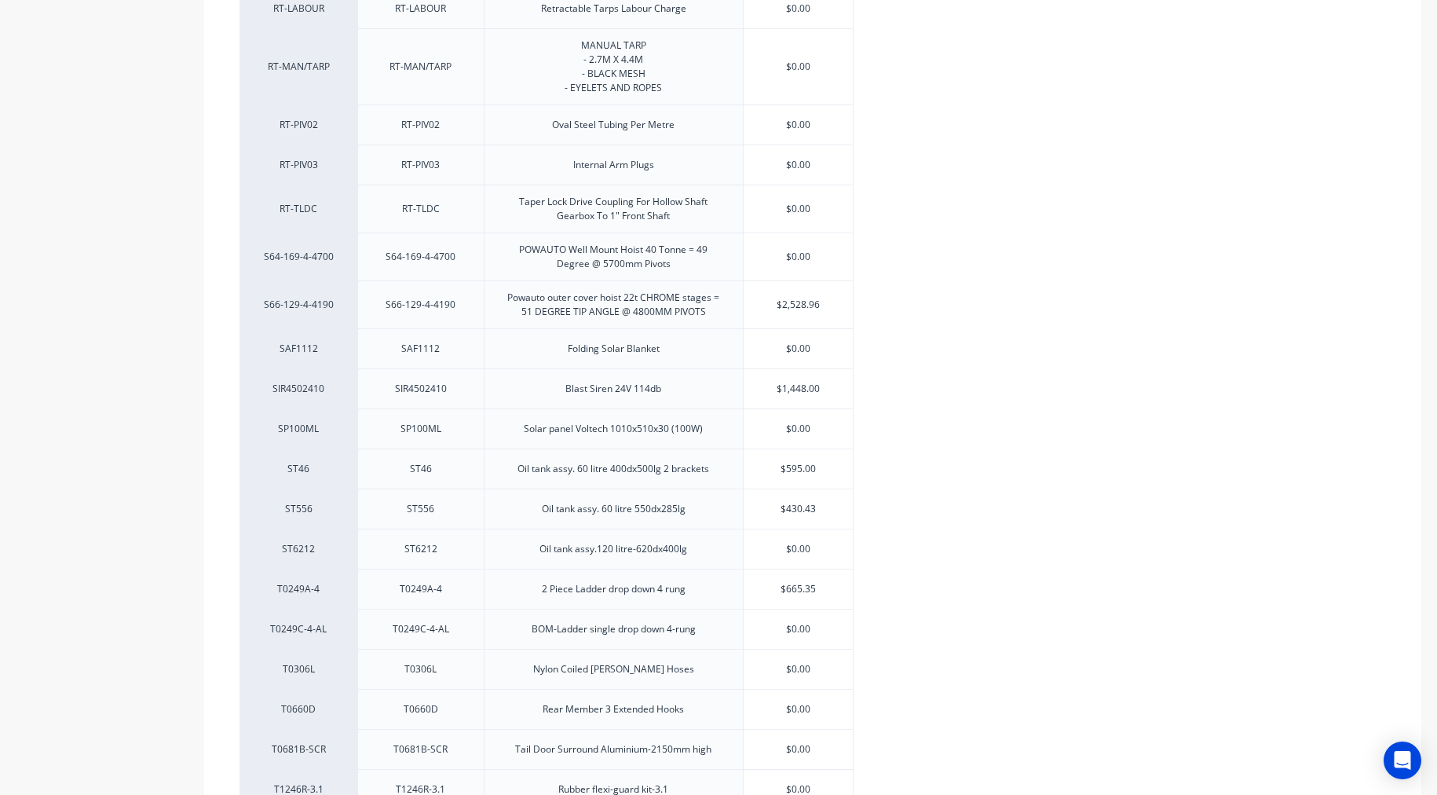
scroll to position [582, 0]
